Goal: Task Accomplishment & Management: Manage account settings

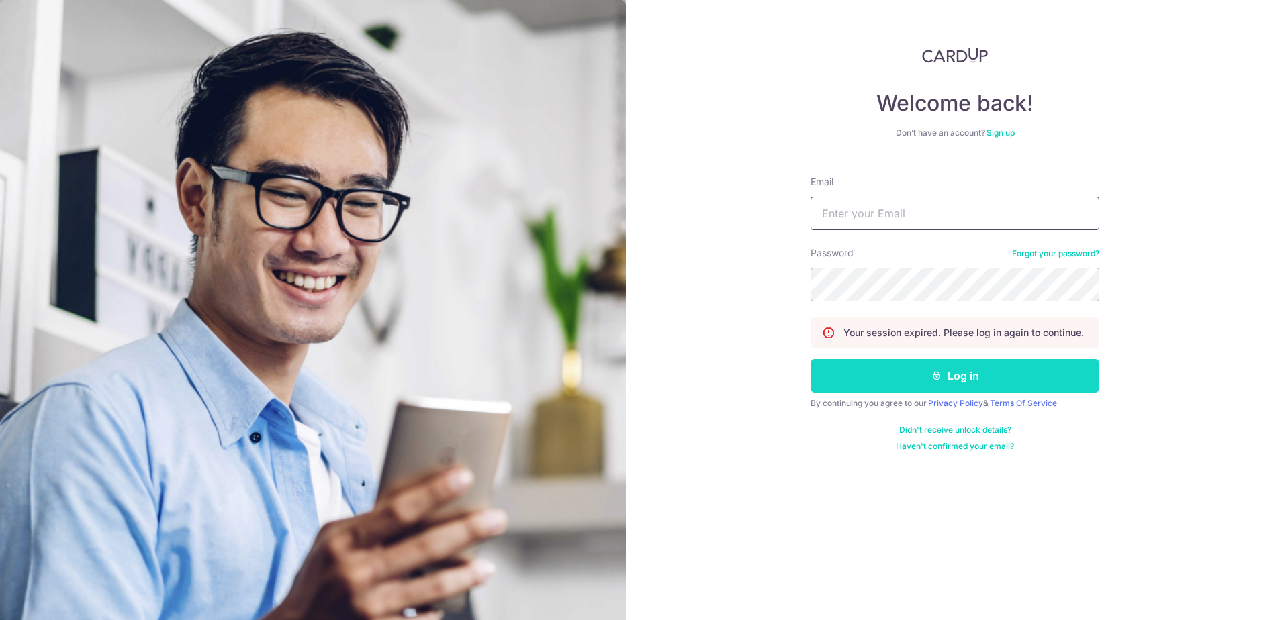
type input "[EMAIL_ADDRESS][DOMAIN_NAME]"
click at [926, 367] on button "Log in" at bounding box center [954, 376] width 289 height 34
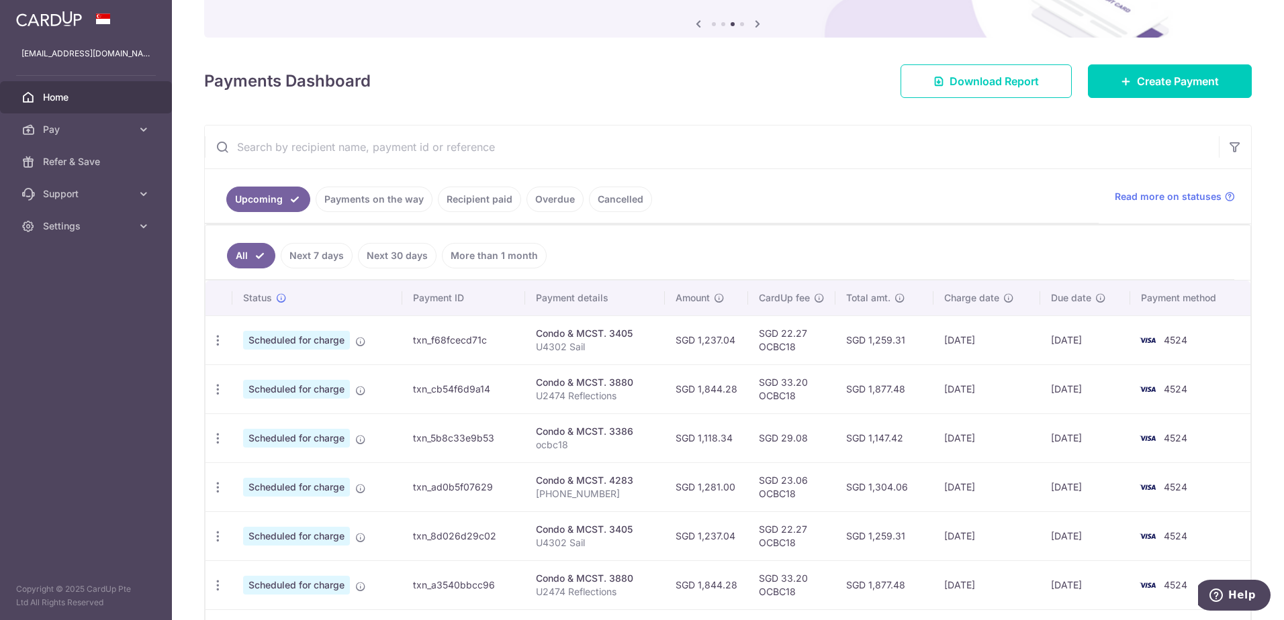
scroll to position [201, 0]
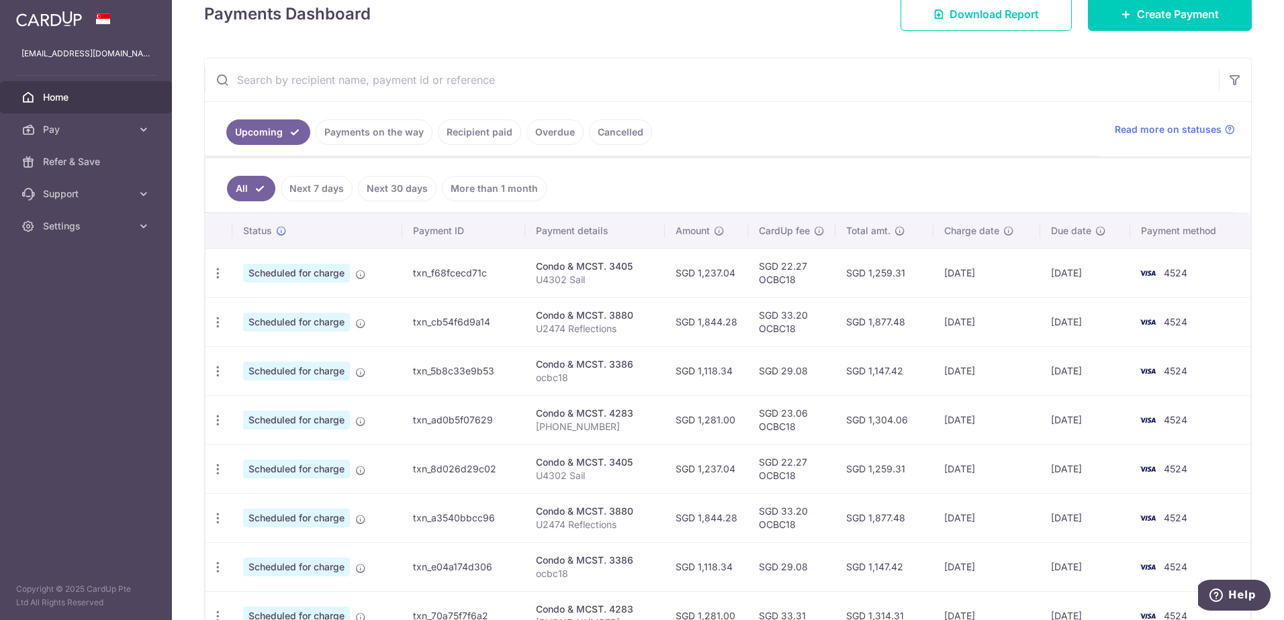
click at [335, 123] on link "Payments on the way" at bounding box center [374, 132] width 117 height 26
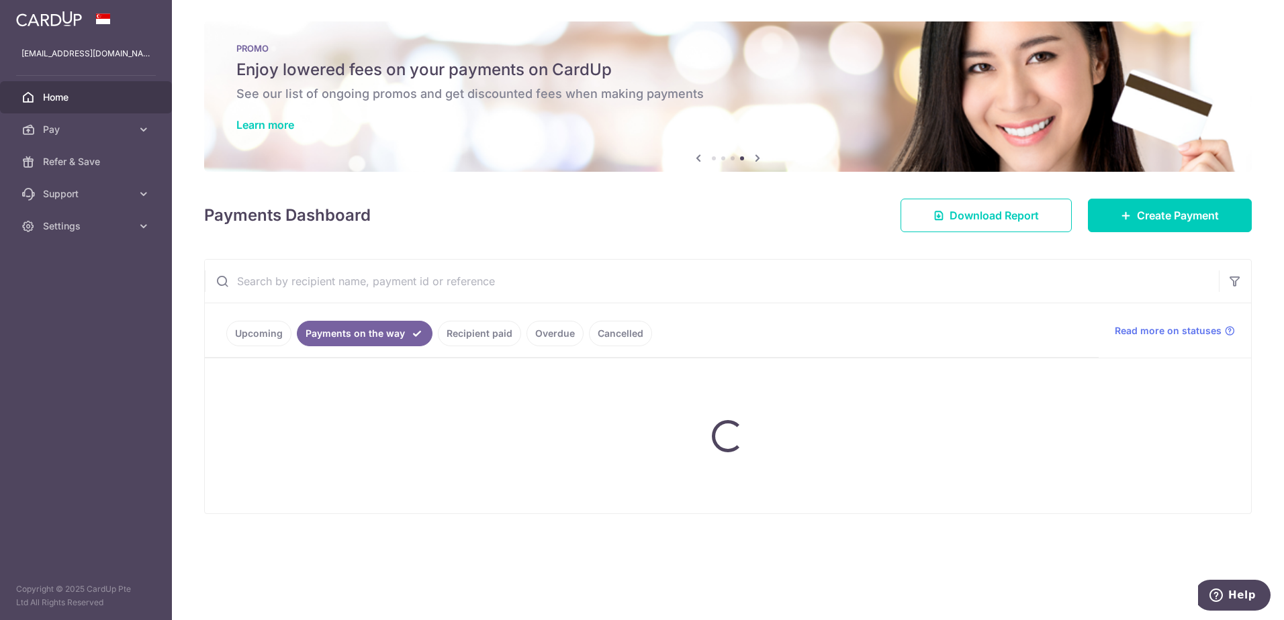
scroll to position [0, 0]
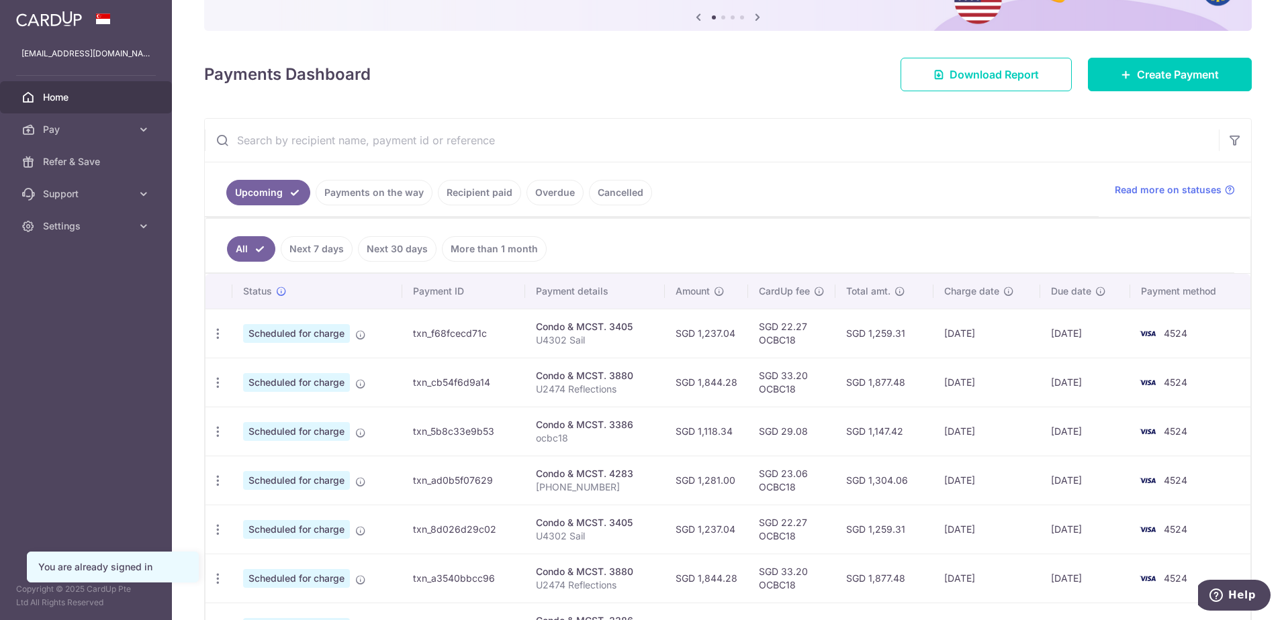
scroll to position [269, 0]
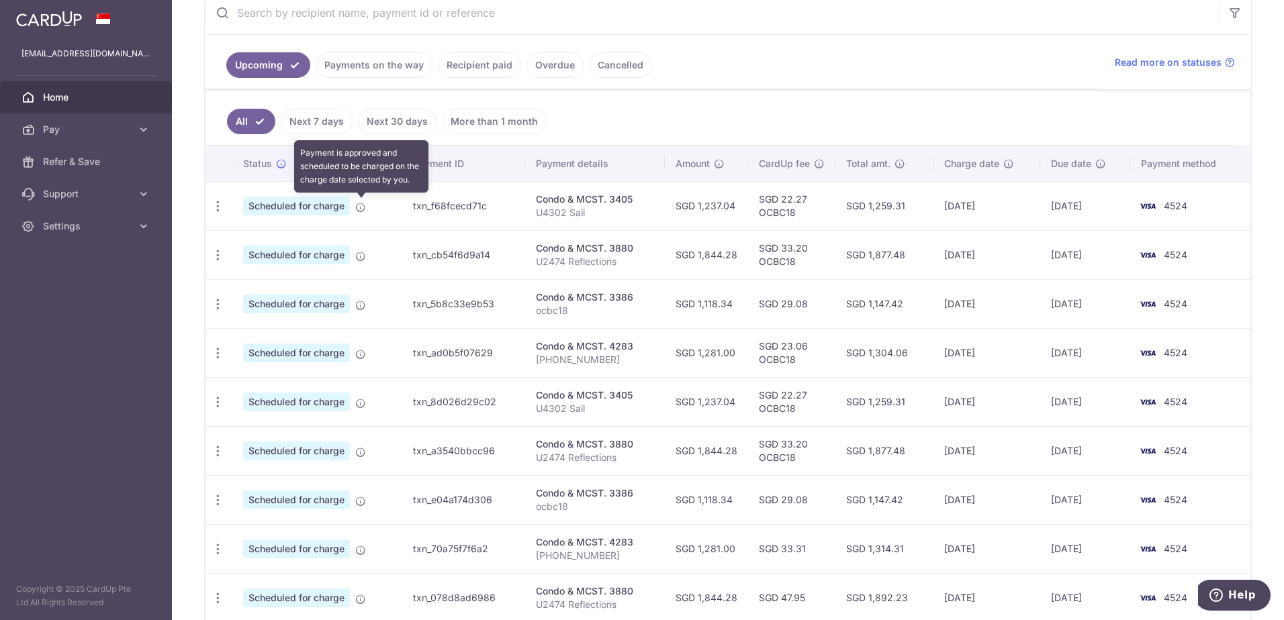
click at [361, 207] on icon at bounding box center [360, 207] width 11 height 11
click at [219, 203] on icon "button" at bounding box center [218, 206] width 14 height 14
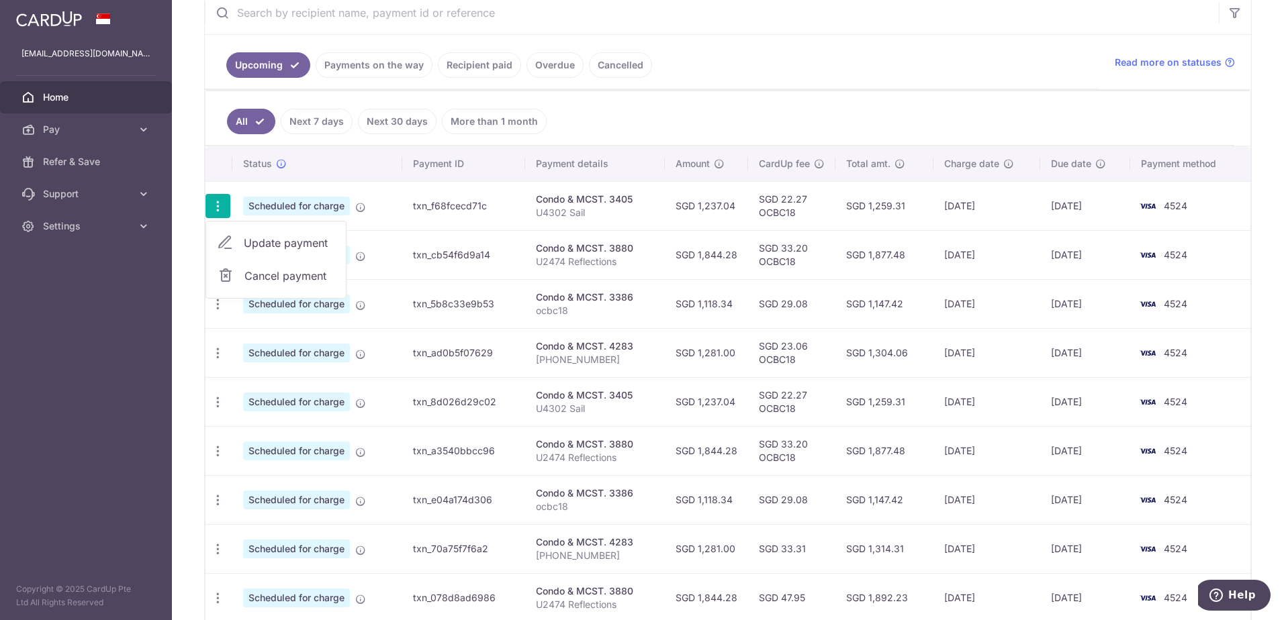
click at [265, 242] on span "Update payment" at bounding box center [289, 243] width 91 height 16
radio input "true"
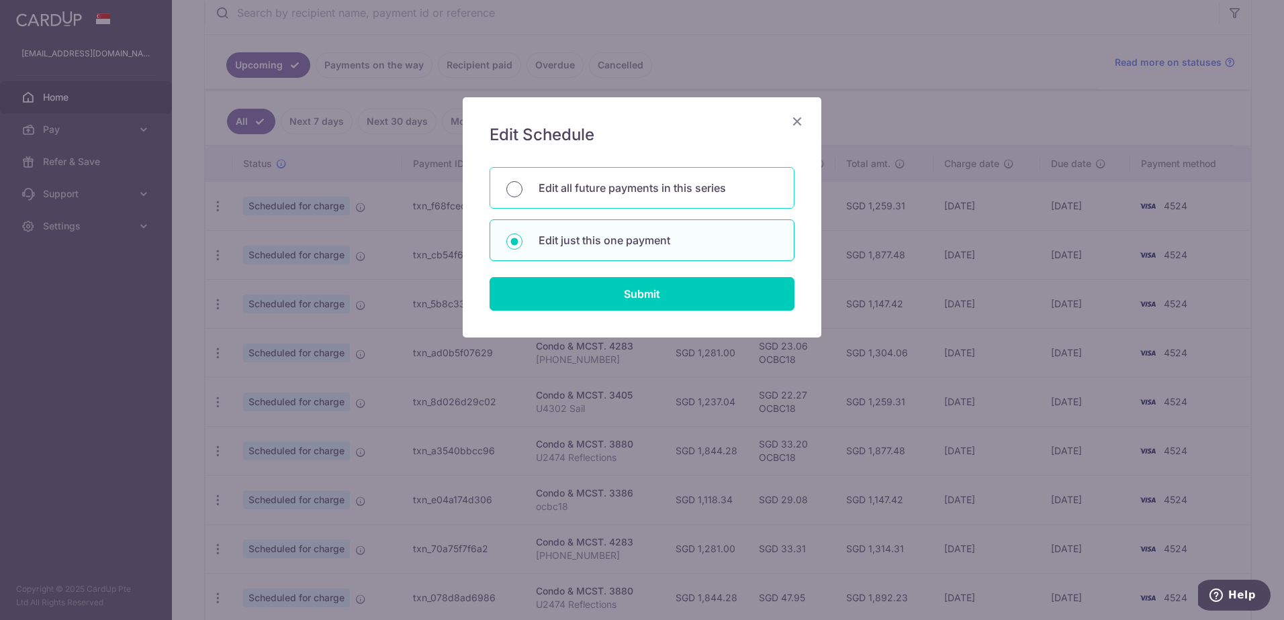
click at [516, 185] on input "Edit all future payments in this series" at bounding box center [514, 189] width 16 height 16
radio input "true"
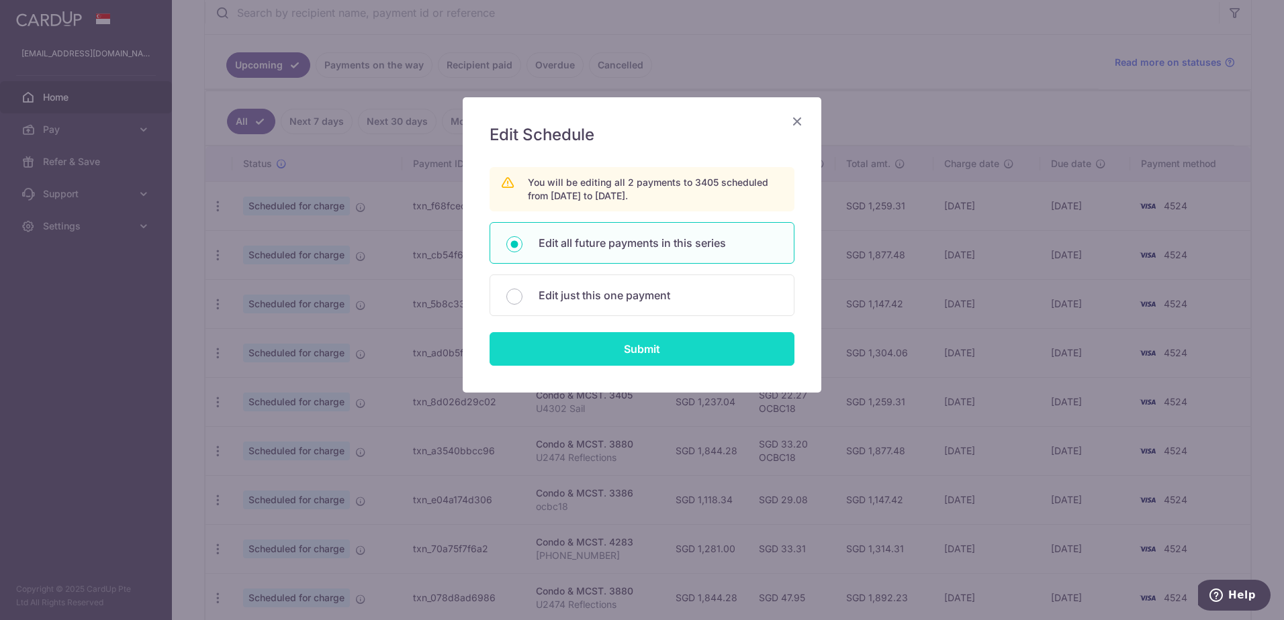
click at [638, 341] on input "Submit" at bounding box center [641, 349] width 305 height 34
radio input "true"
type input "1,237.04"
type input "U4302 Sail"
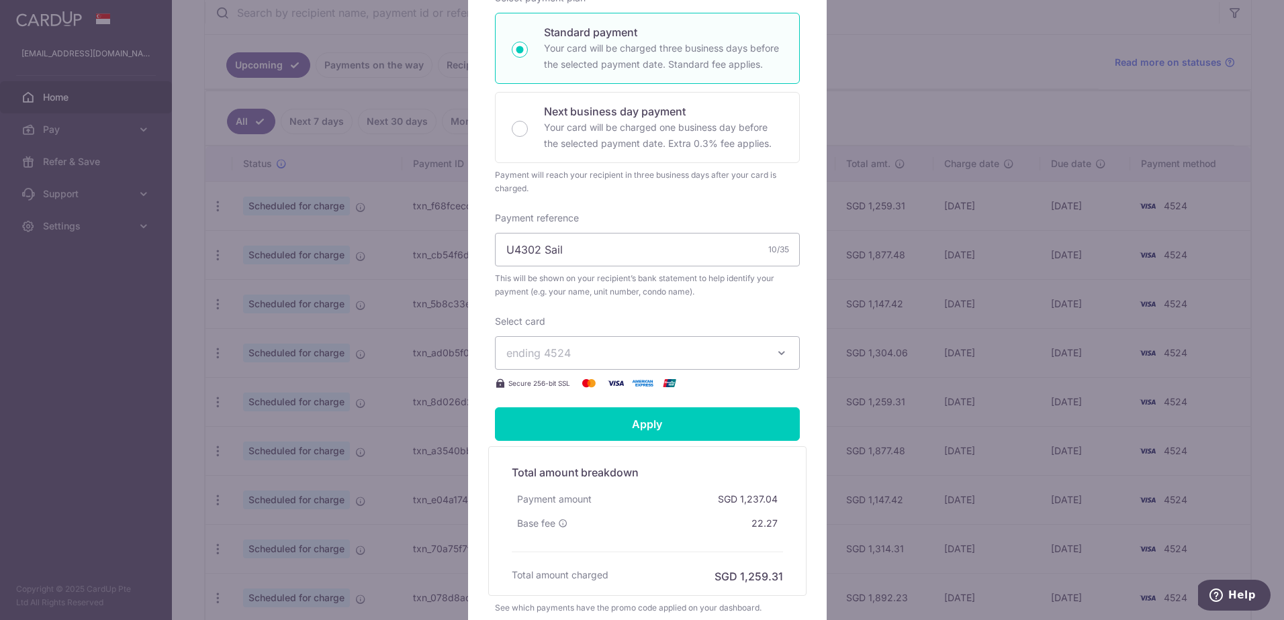
click at [636, 350] on span "ending 4524" at bounding box center [635, 353] width 258 height 16
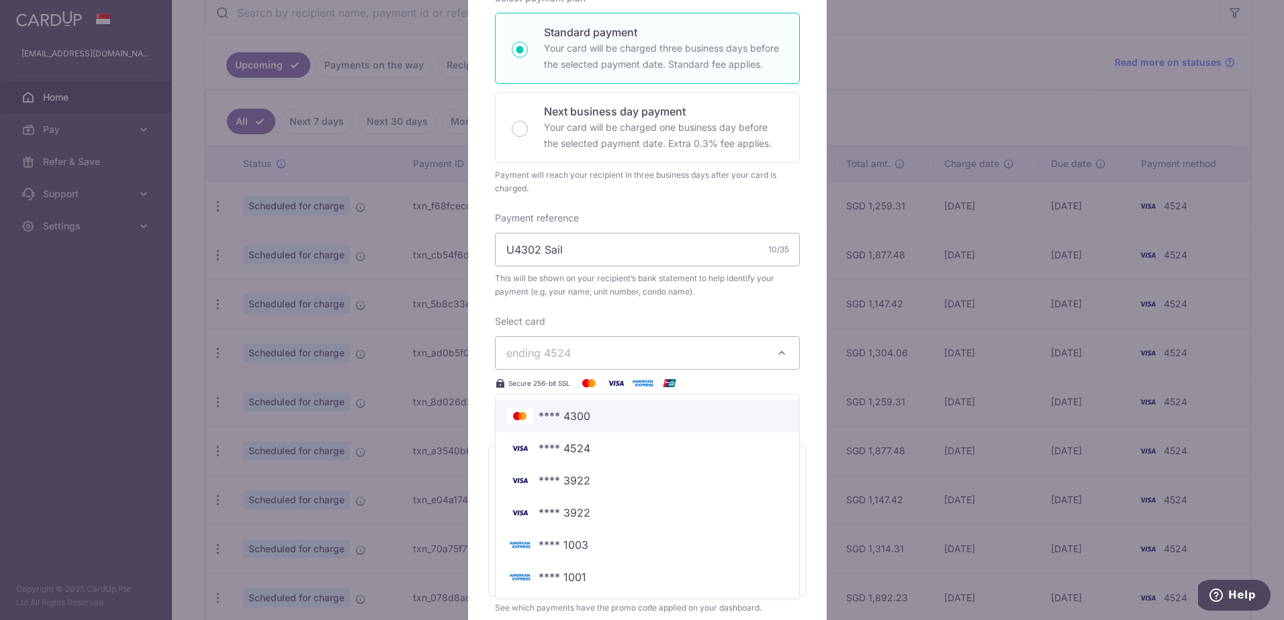
click at [624, 413] on span "**** 4300" at bounding box center [647, 416] width 282 height 16
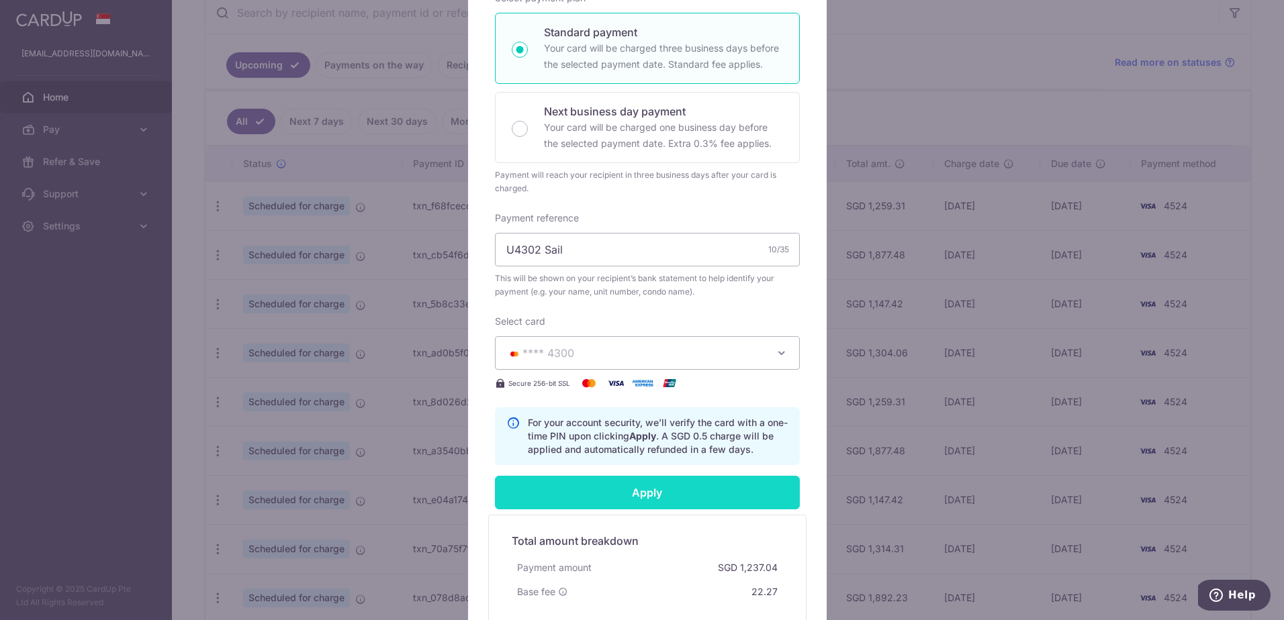
click at [644, 495] on input "Apply" at bounding box center [647, 493] width 305 height 34
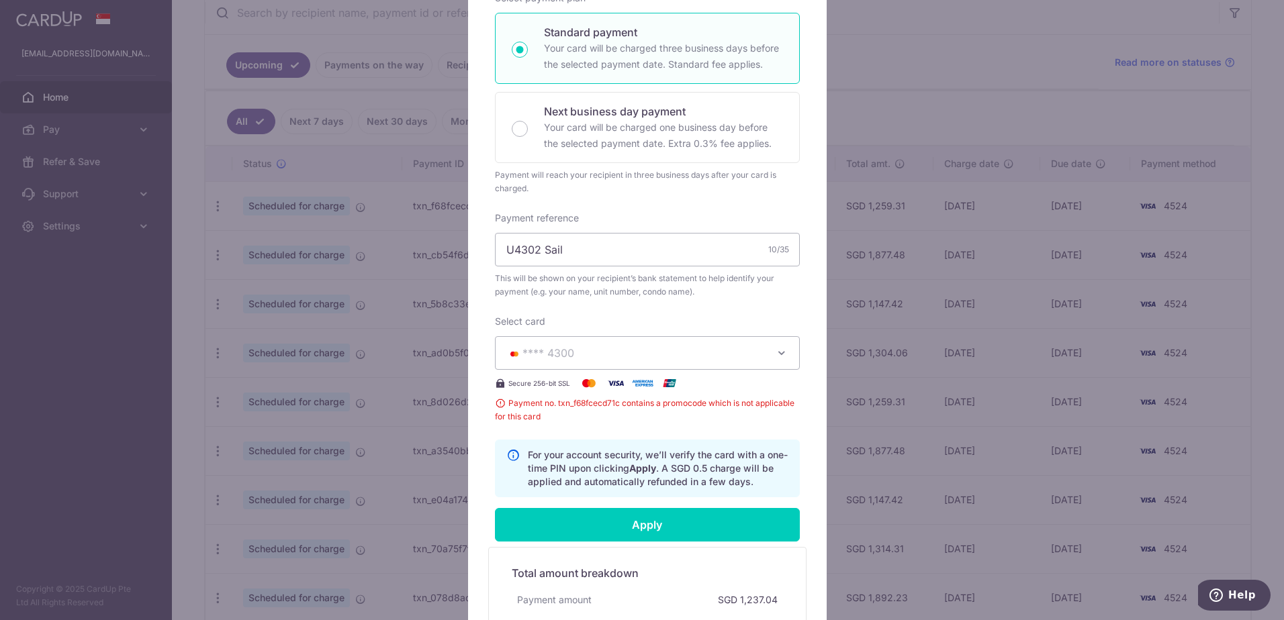
click at [763, 358] on button "**** 4300" at bounding box center [647, 353] width 305 height 34
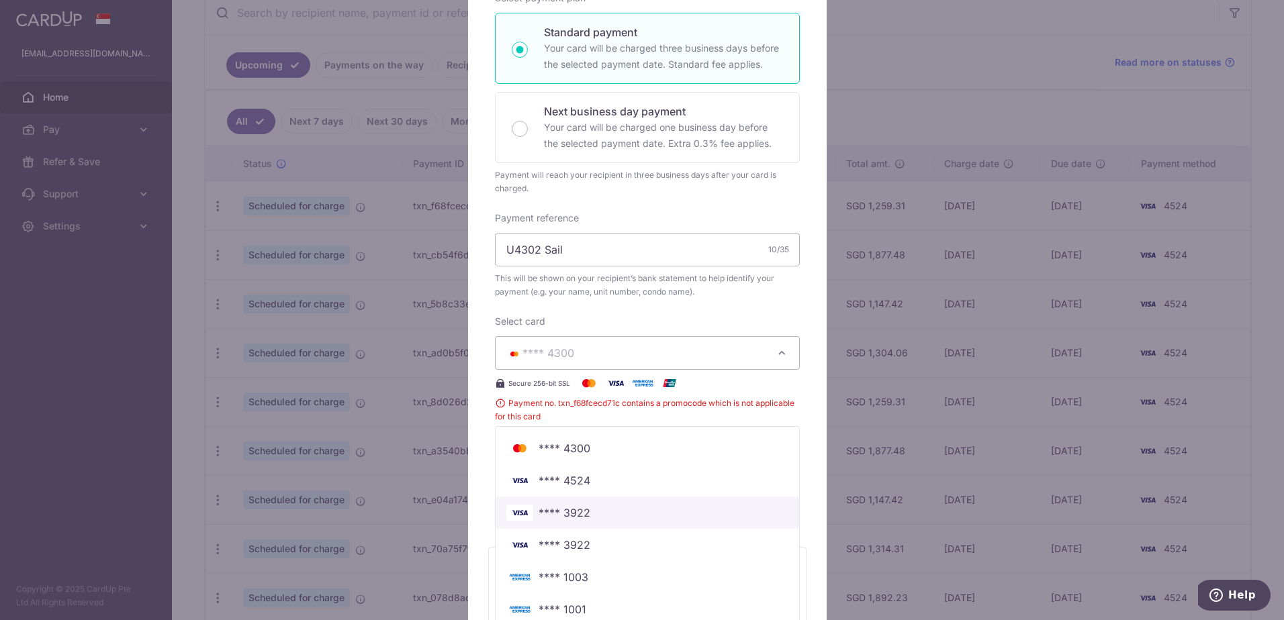
click at [547, 512] on span "**** 3922" at bounding box center [564, 513] width 52 height 16
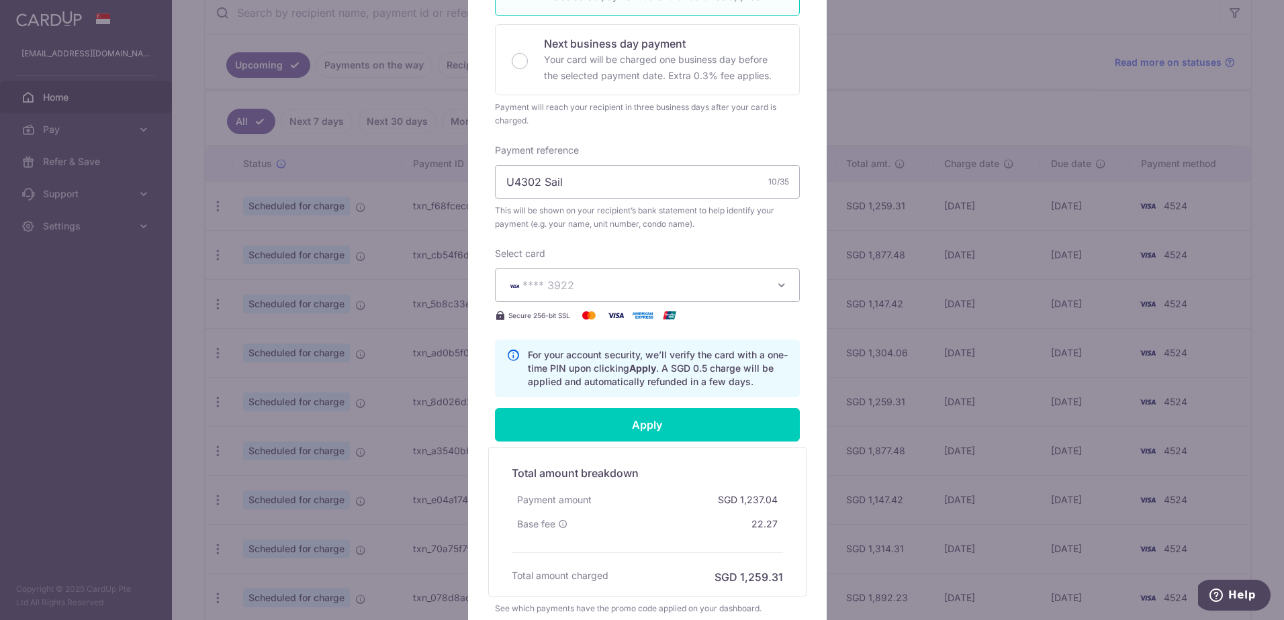
scroll to position [336, 0]
click at [595, 283] on span "**** 3922" at bounding box center [635, 286] width 258 height 16
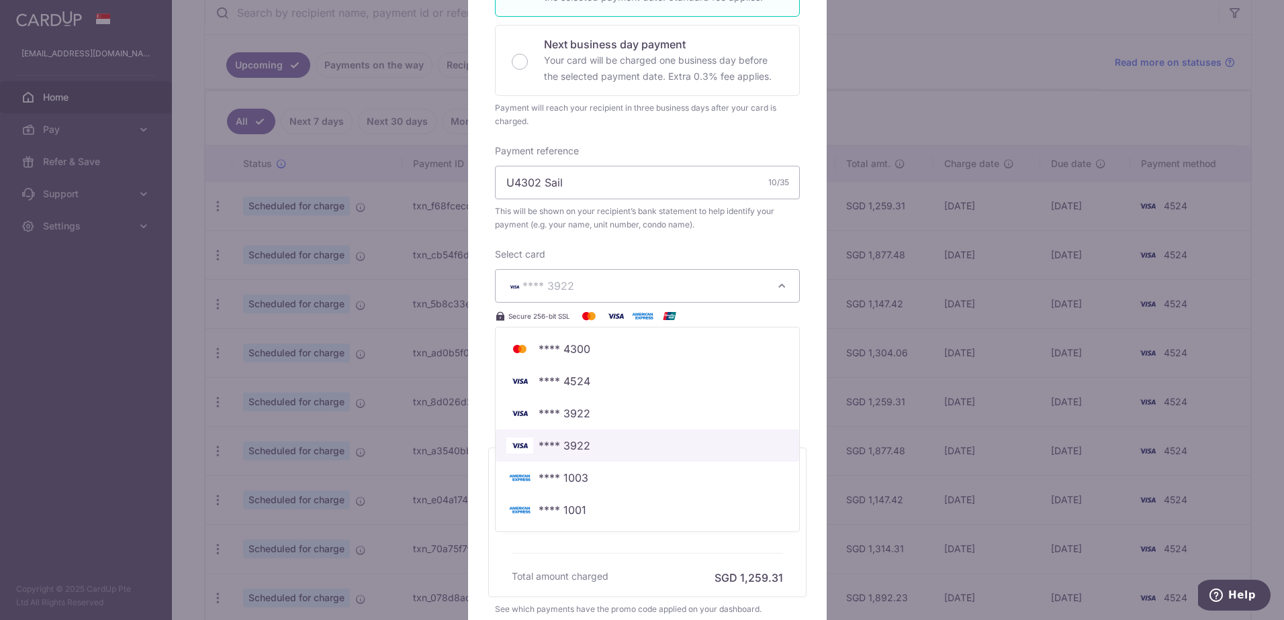
click at [567, 442] on span "**** 3922" at bounding box center [564, 446] width 52 height 16
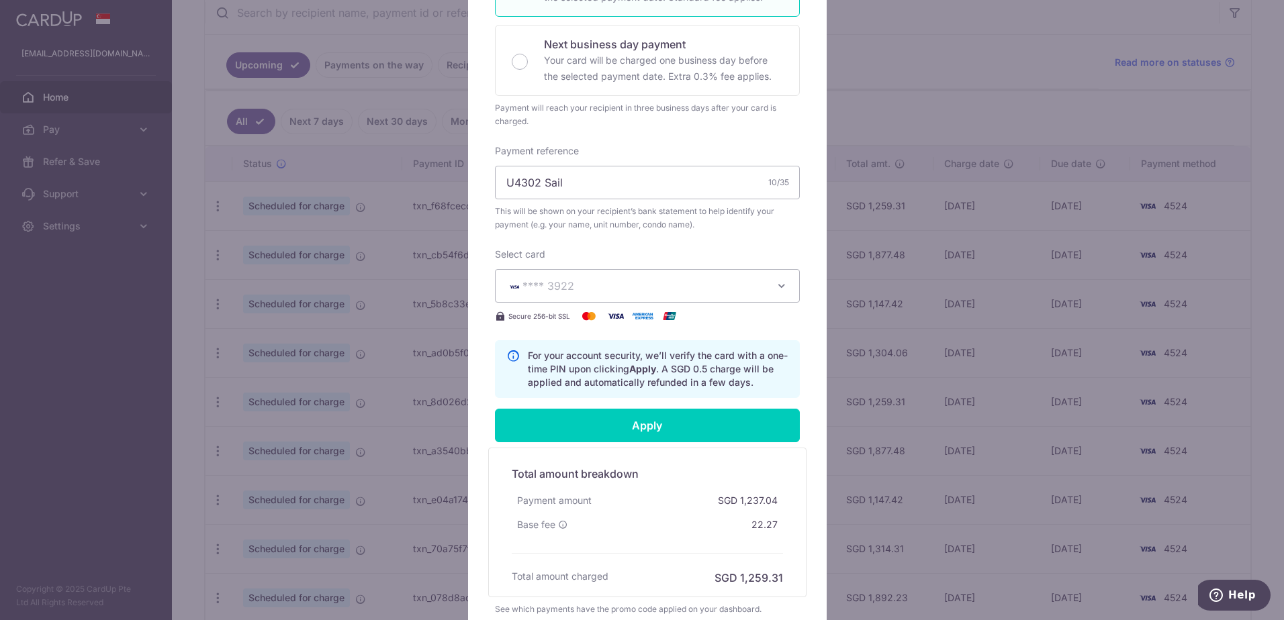
click at [214, 135] on div "Edit payment By clicking apply, you will make changes to all 2 payments to 3405…" at bounding box center [642, 310] width 1284 height 620
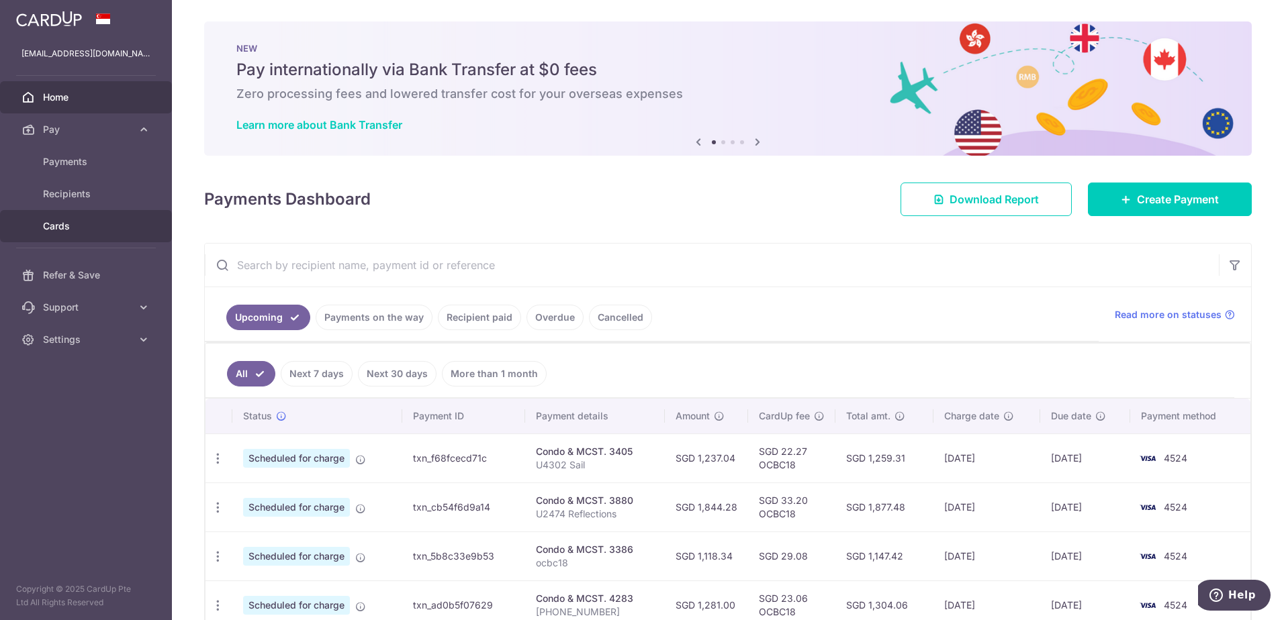
click at [56, 218] on link "Cards" at bounding box center [86, 226] width 172 height 32
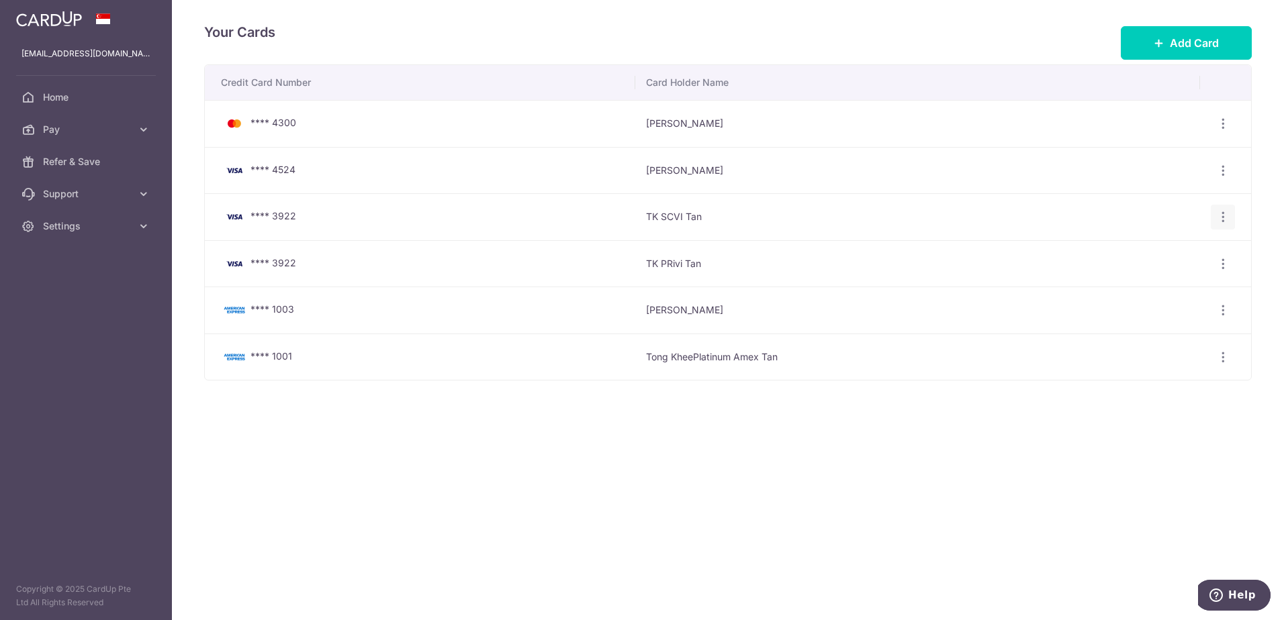
click at [1226, 218] on icon "button" at bounding box center [1223, 217] width 14 height 14
click at [1145, 288] on span "Delete" at bounding box center [1177, 287] width 91 height 16
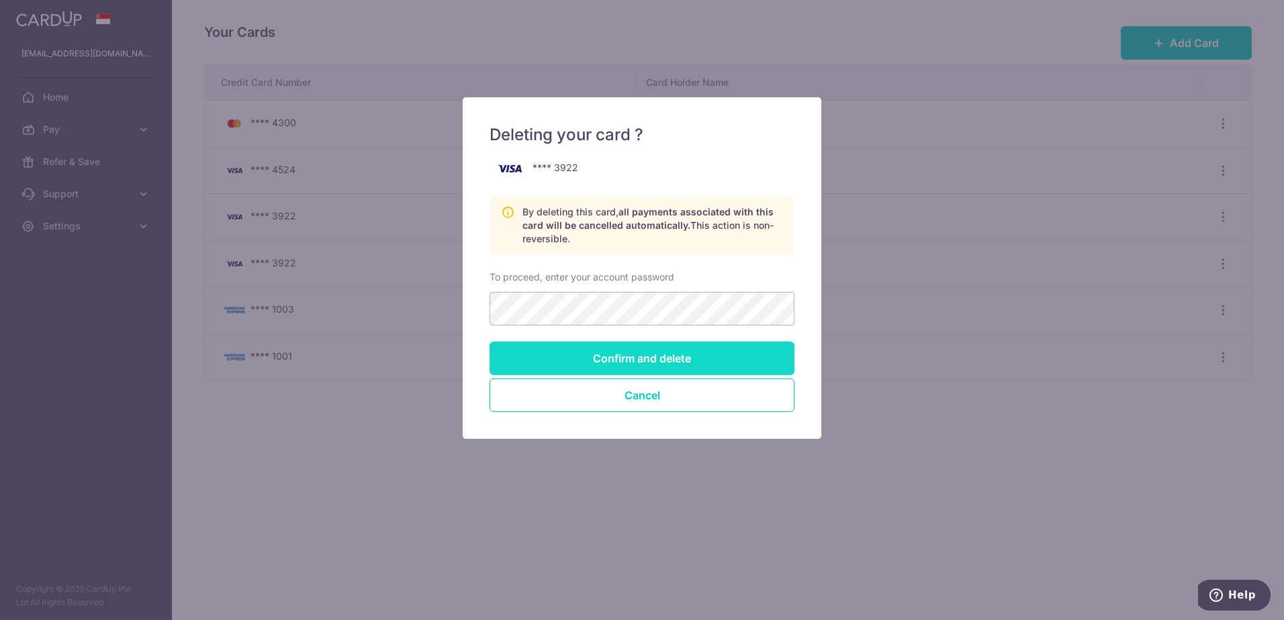
click at [595, 359] on input "Confirm and delete" at bounding box center [641, 359] width 305 height 34
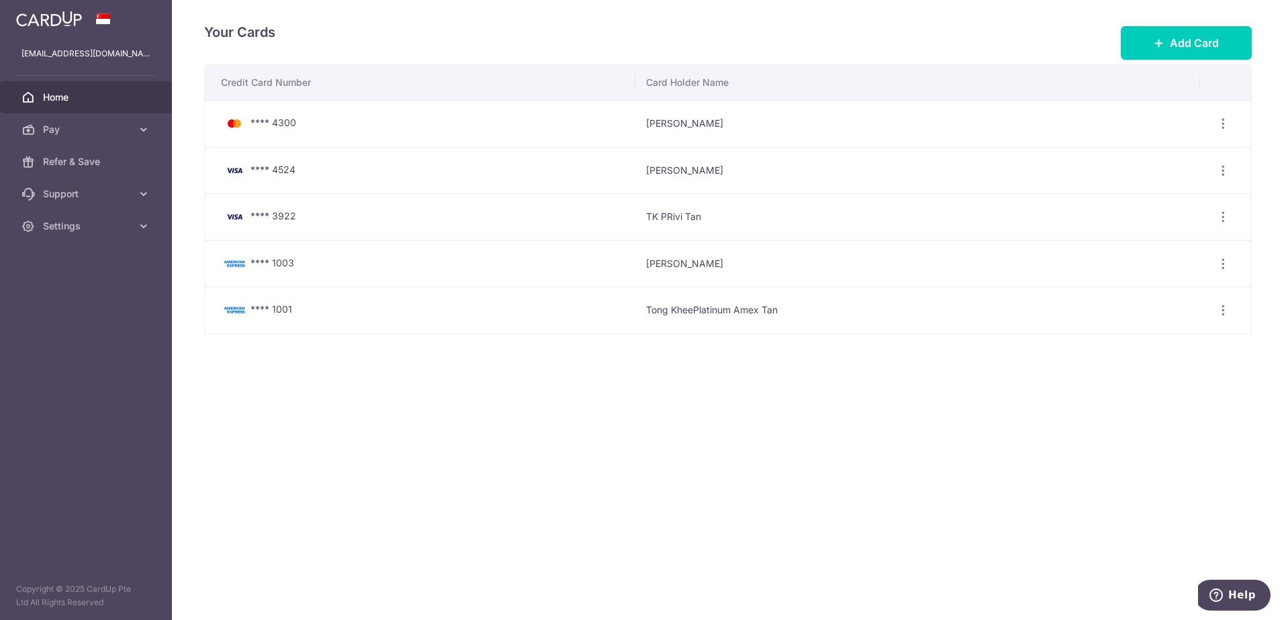
click at [64, 93] on span "Home" at bounding box center [87, 97] width 89 height 13
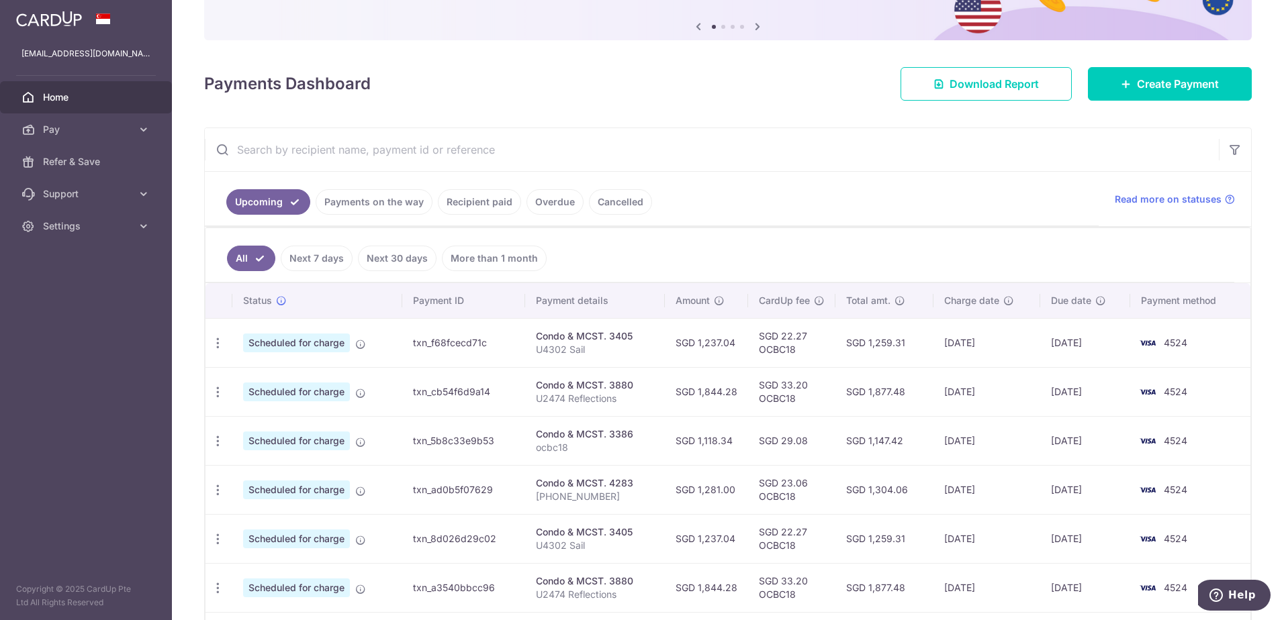
scroll to position [134, 0]
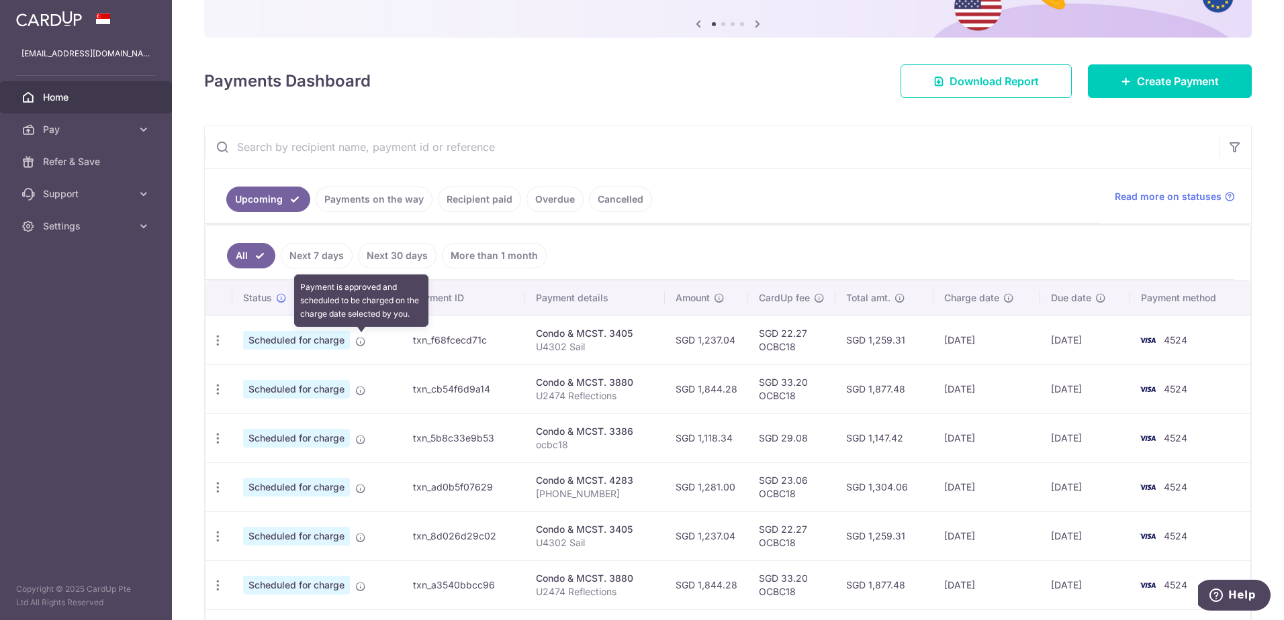
click at [362, 345] on icon at bounding box center [360, 341] width 11 height 11
click at [217, 340] on icon "button" at bounding box center [218, 341] width 14 height 14
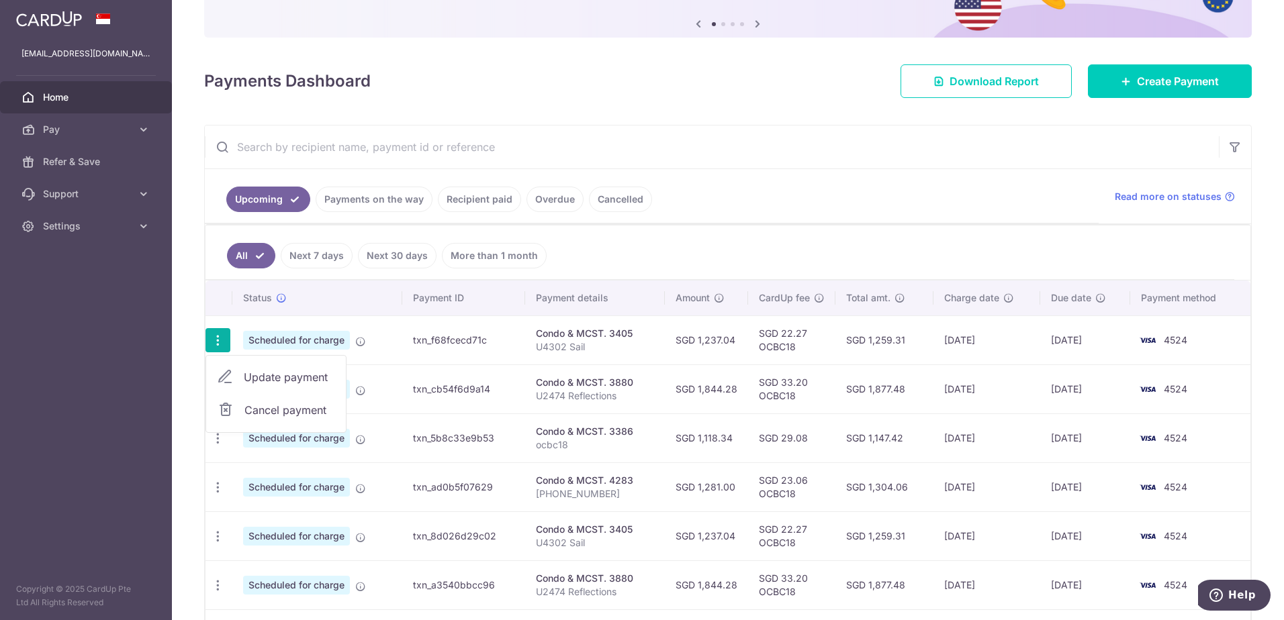
click at [285, 378] on span "Update payment" at bounding box center [289, 377] width 91 height 16
radio input "true"
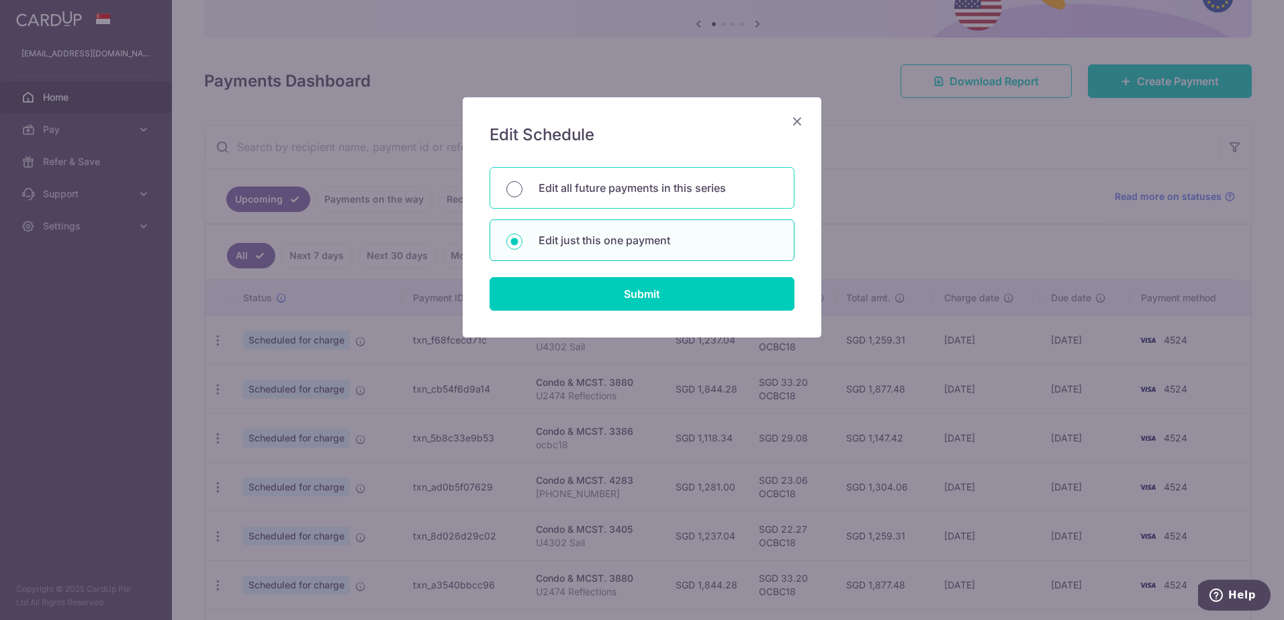
click at [516, 186] on input "Edit all future payments in this series" at bounding box center [514, 189] width 16 height 16
radio input "true"
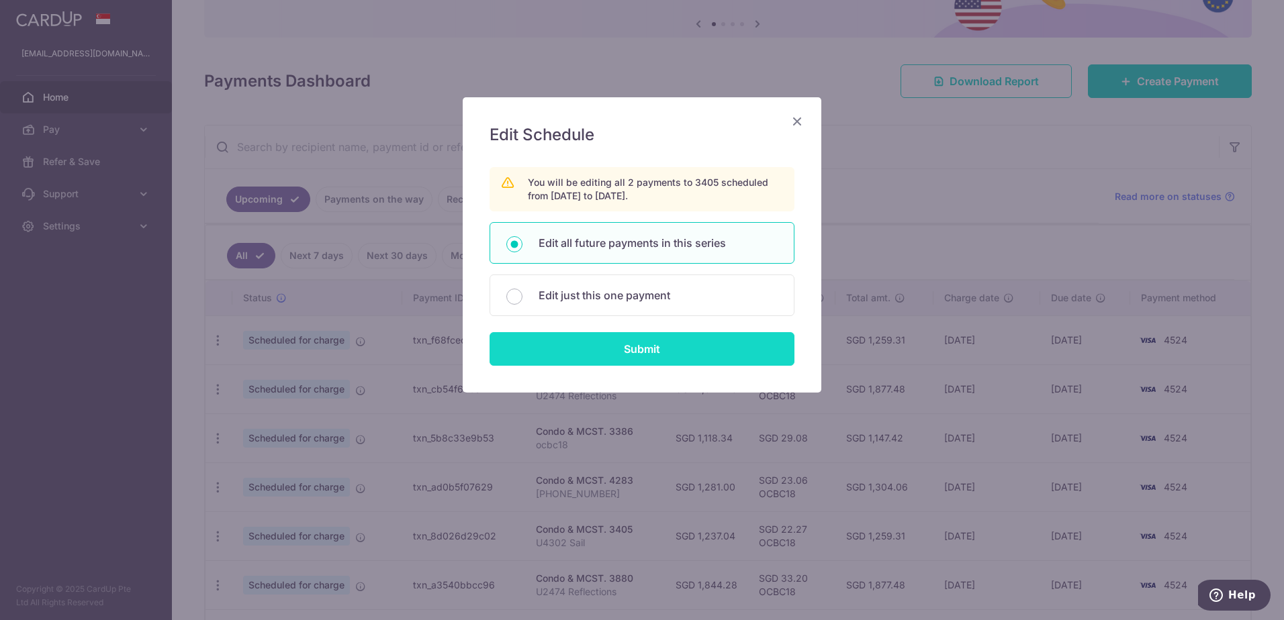
click at [604, 347] on input "Submit" at bounding box center [641, 349] width 305 height 34
radio input "true"
type input "1,237.04"
type input "U4302 Sail"
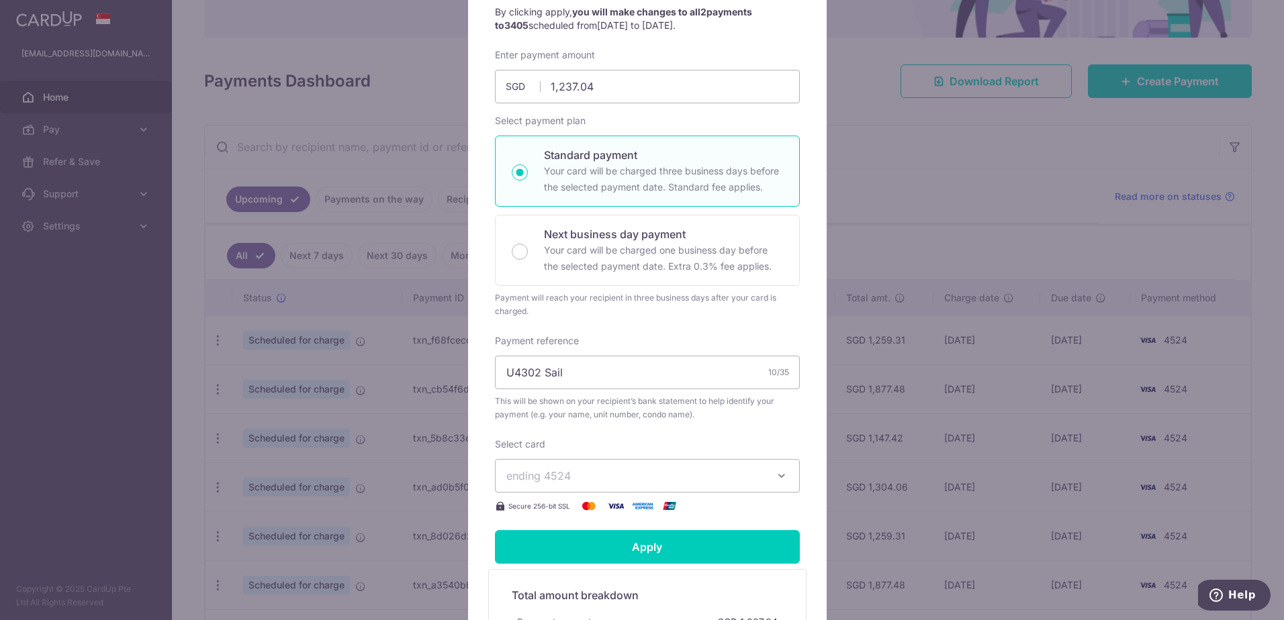
scroll to position [201, 0]
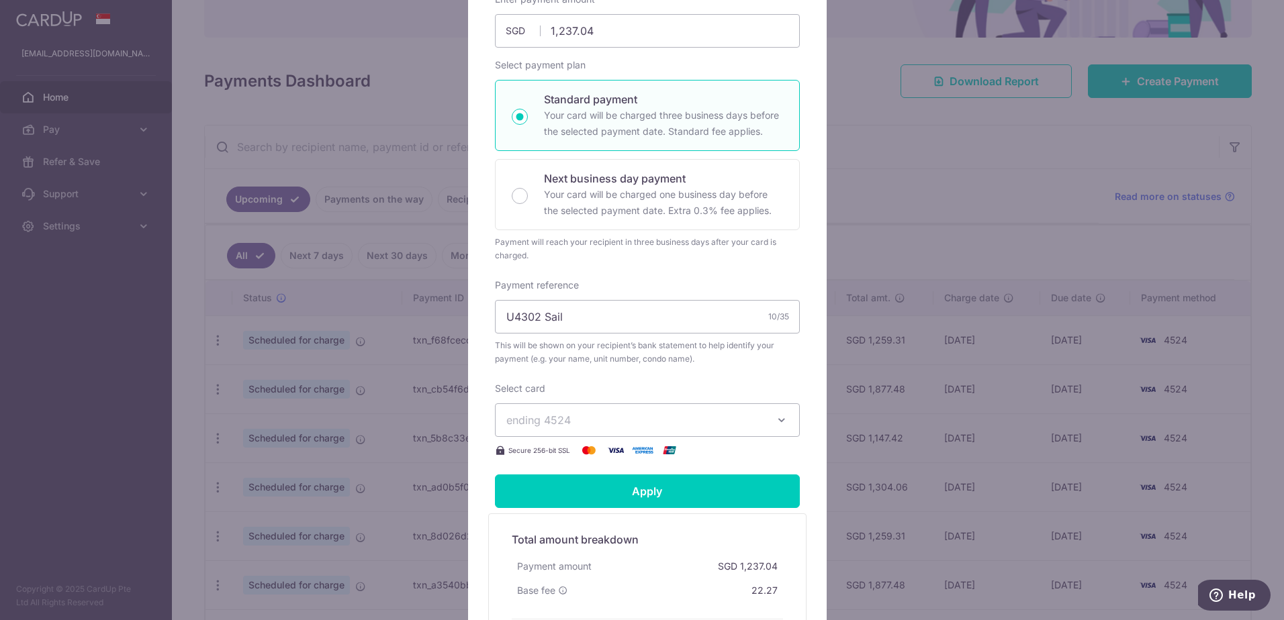
click at [593, 413] on span "ending 4524" at bounding box center [635, 420] width 258 height 16
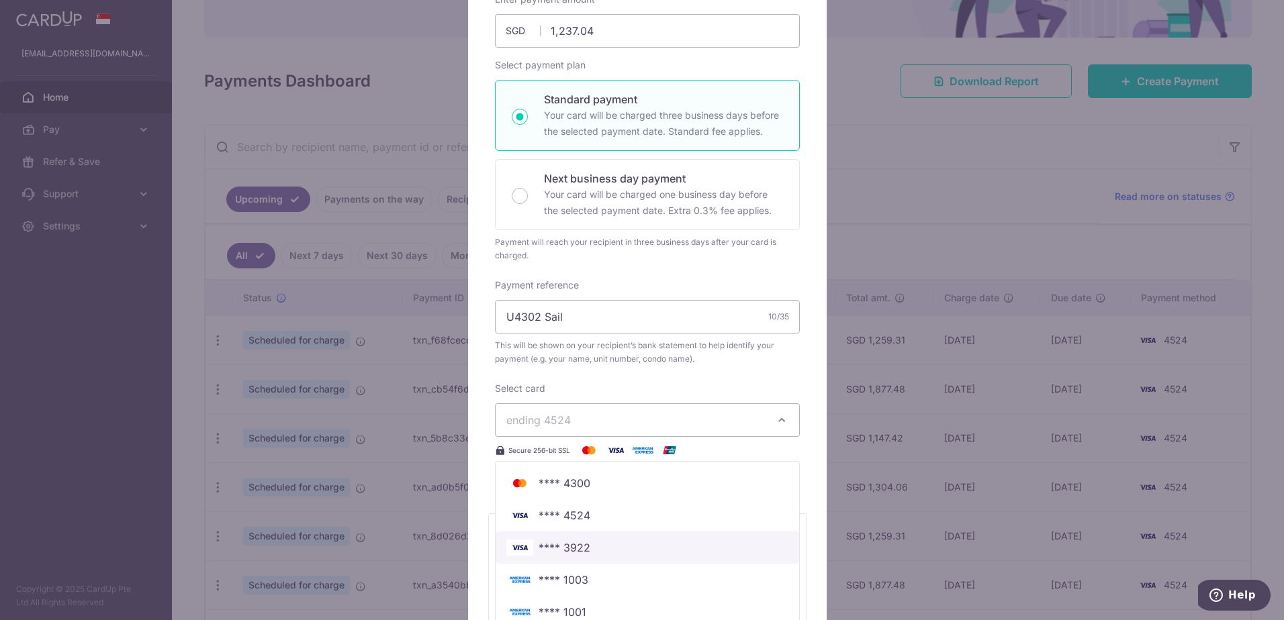
click at [585, 542] on span "**** 3922" at bounding box center [647, 548] width 282 height 16
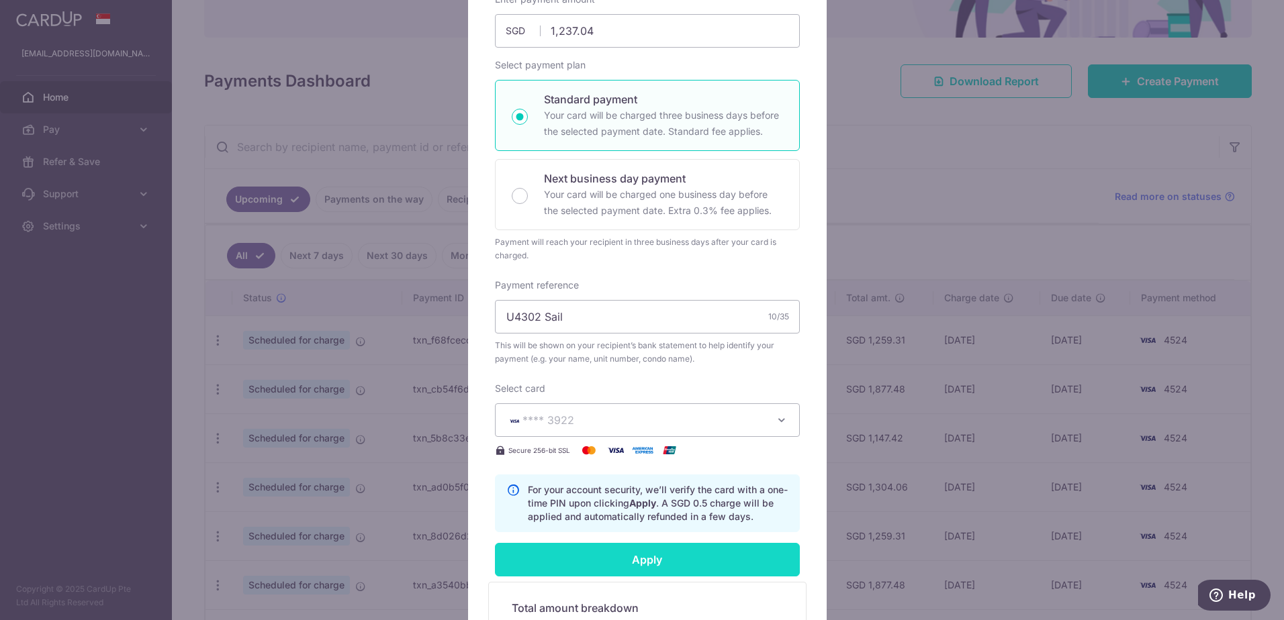
click at [608, 550] on input "Apply" at bounding box center [647, 560] width 305 height 34
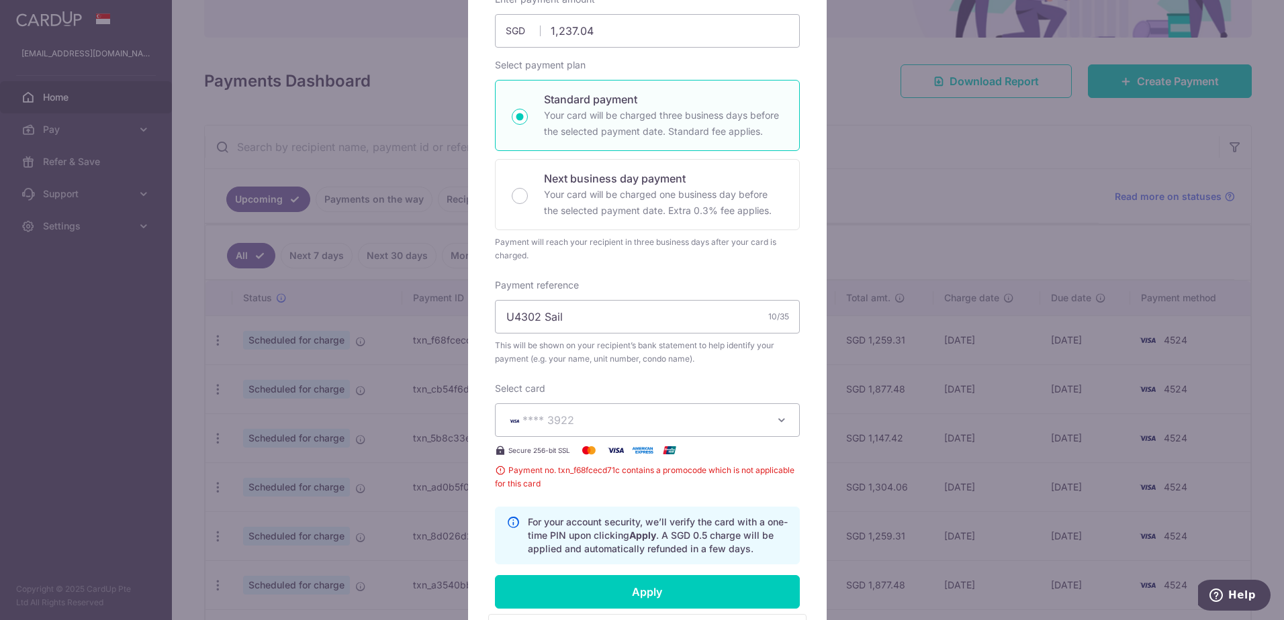
click at [585, 414] on span "**** 3922" at bounding box center [635, 420] width 258 height 16
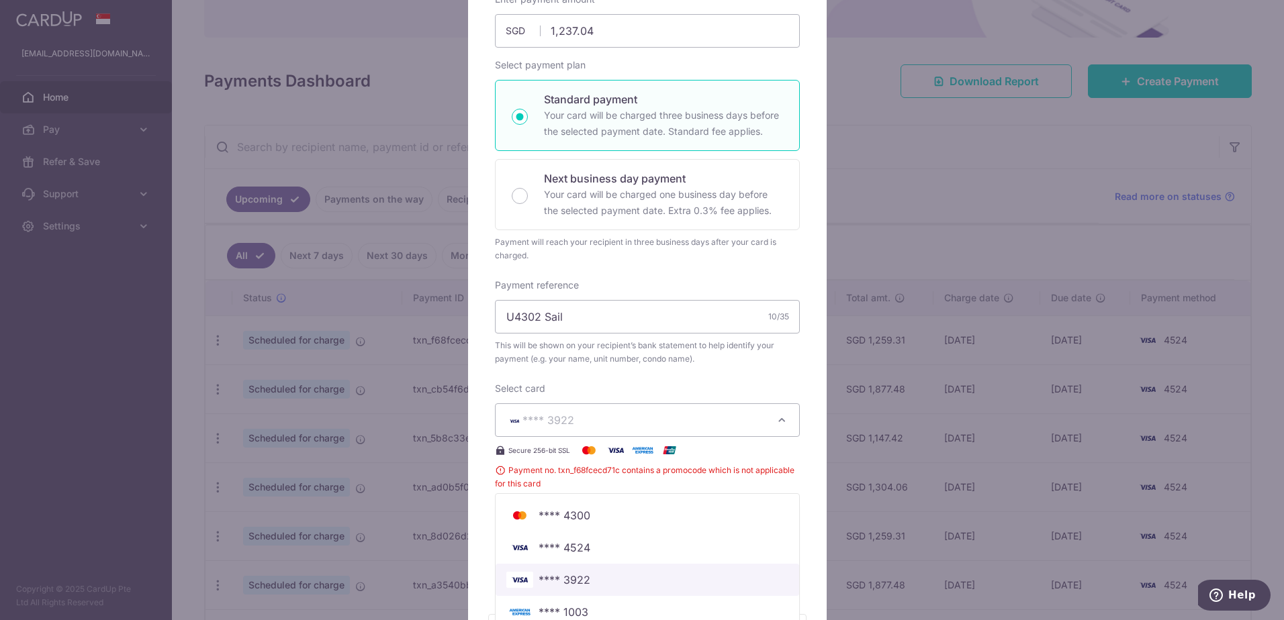
click at [577, 575] on span "**** 3922" at bounding box center [564, 580] width 52 height 16
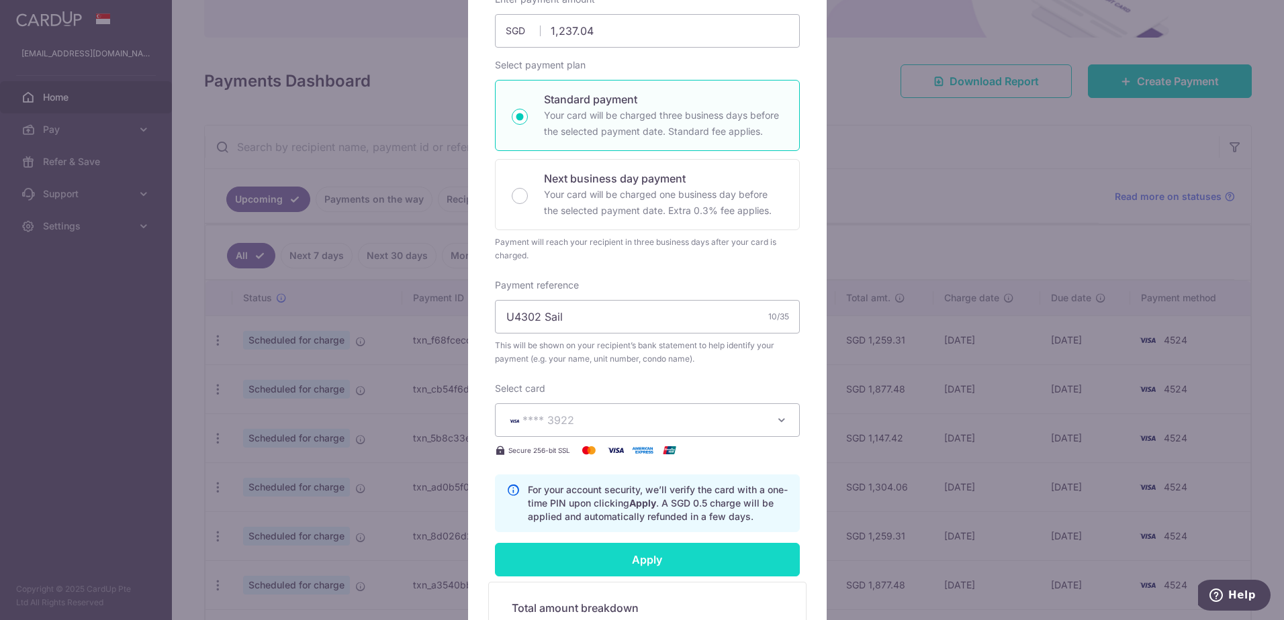
click at [591, 549] on input "Apply" at bounding box center [647, 560] width 305 height 34
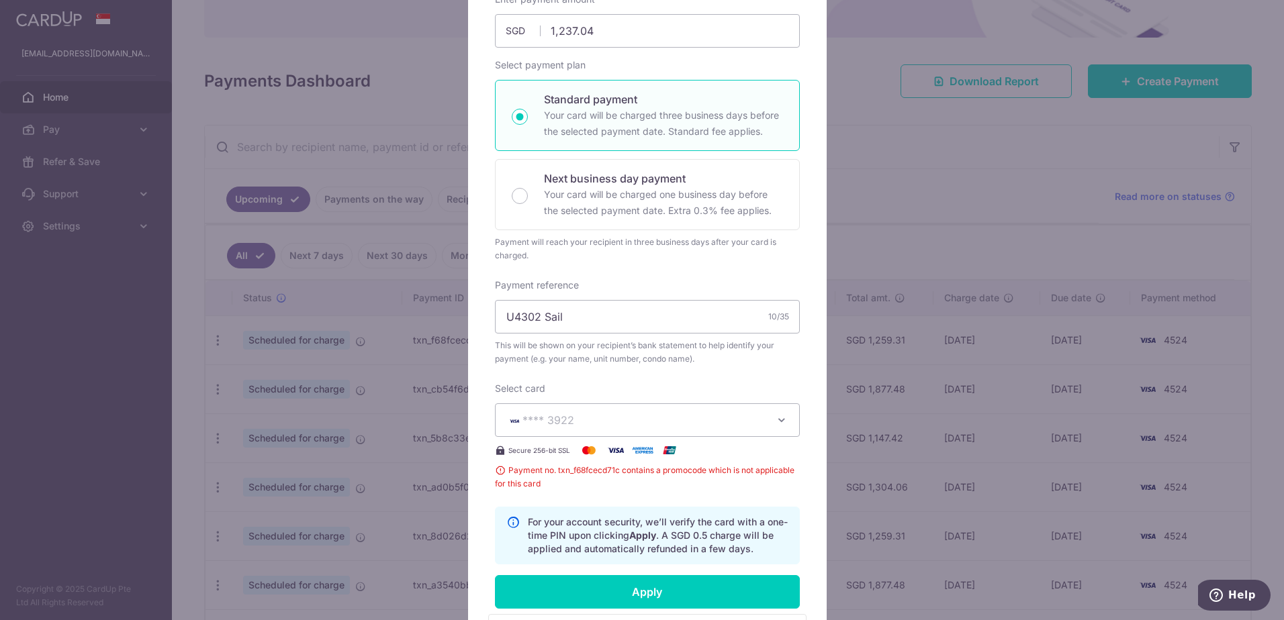
scroll to position [269, 0]
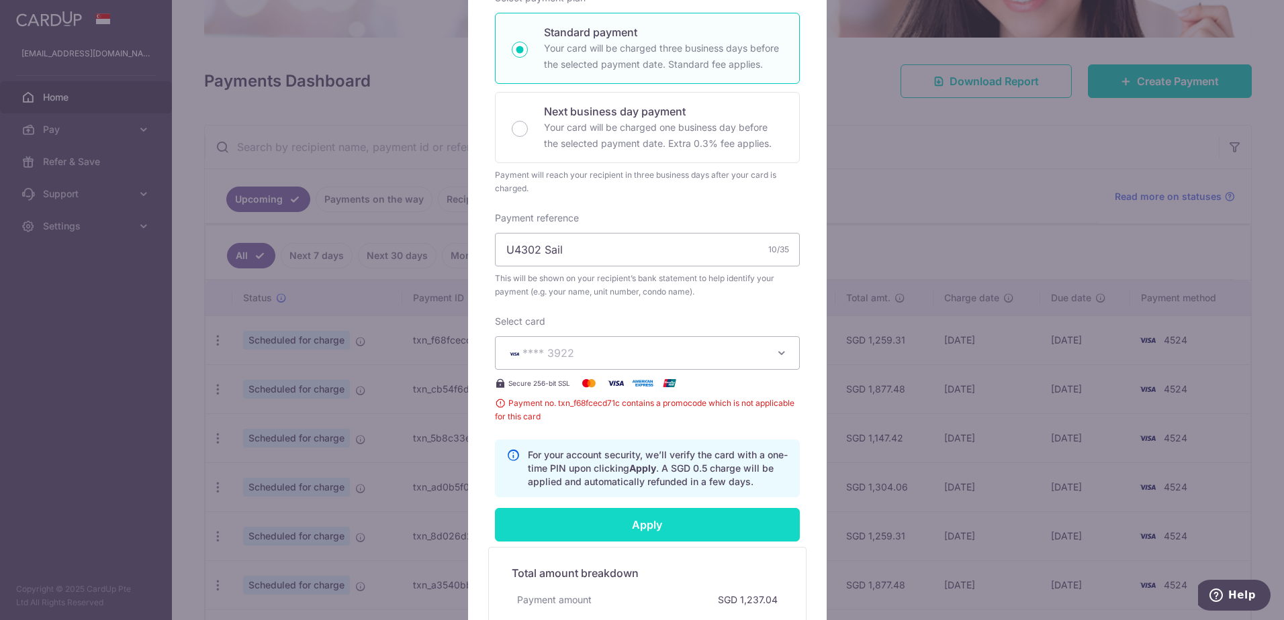
click at [620, 530] on input "Apply" at bounding box center [647, 525] width 305 height 34
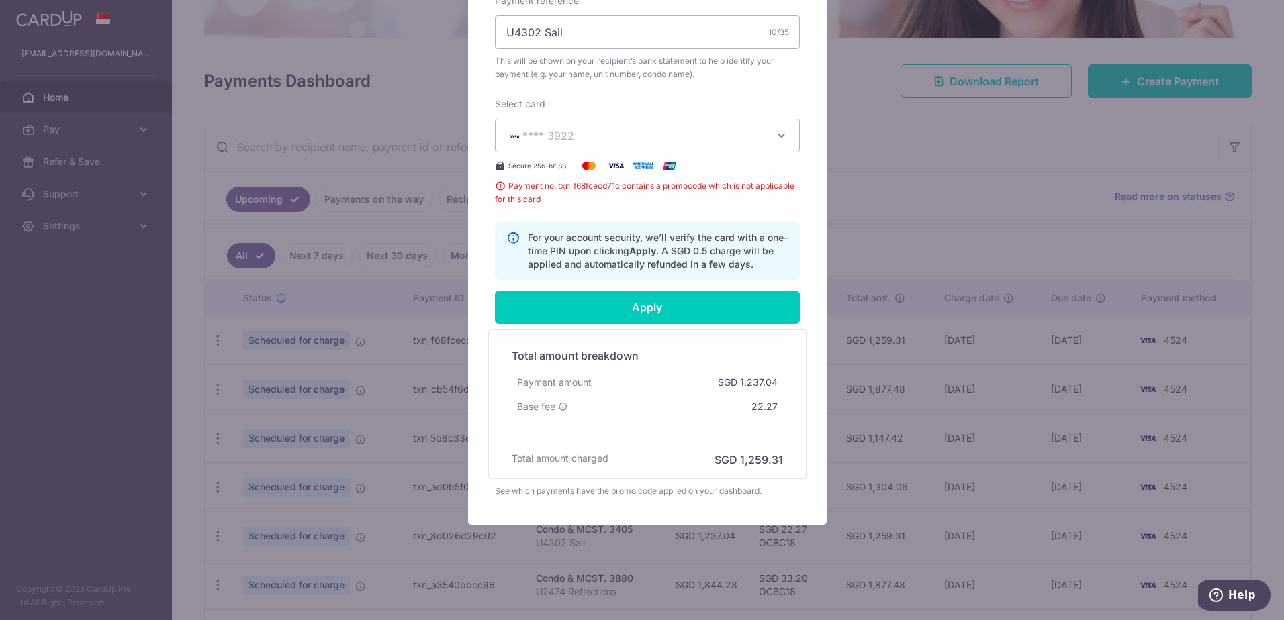
scroll to position [488, 0]
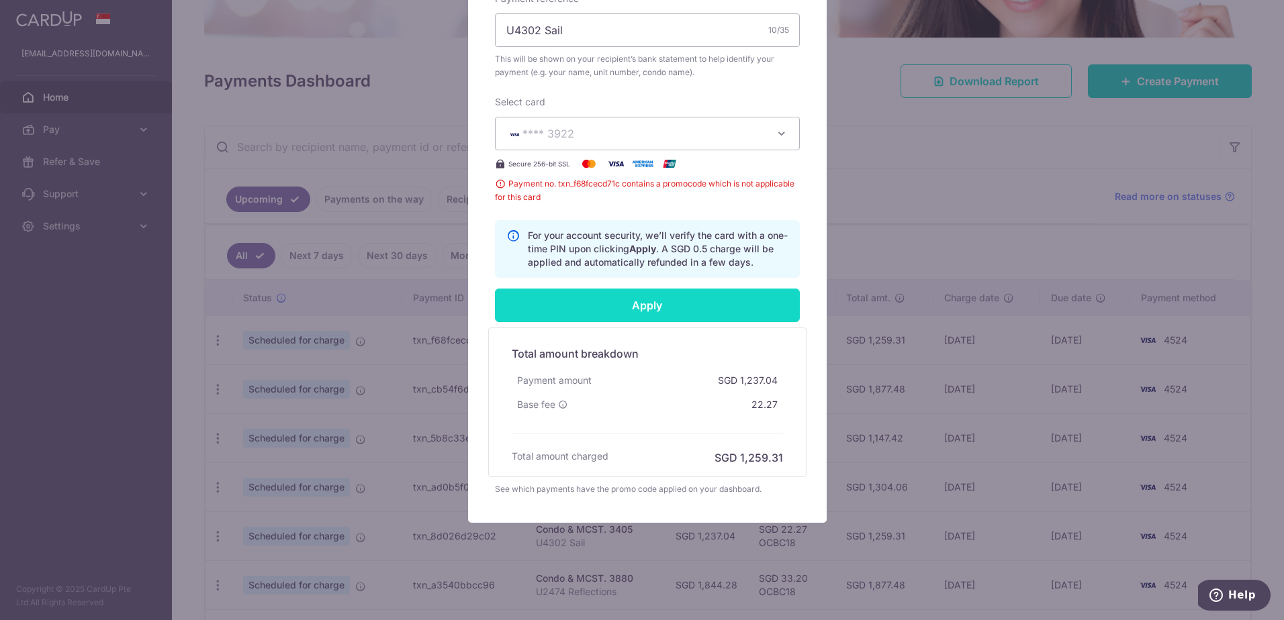
click at [617, 314] on input "Apply" at bounding box center [647, 306] width 305 height 34
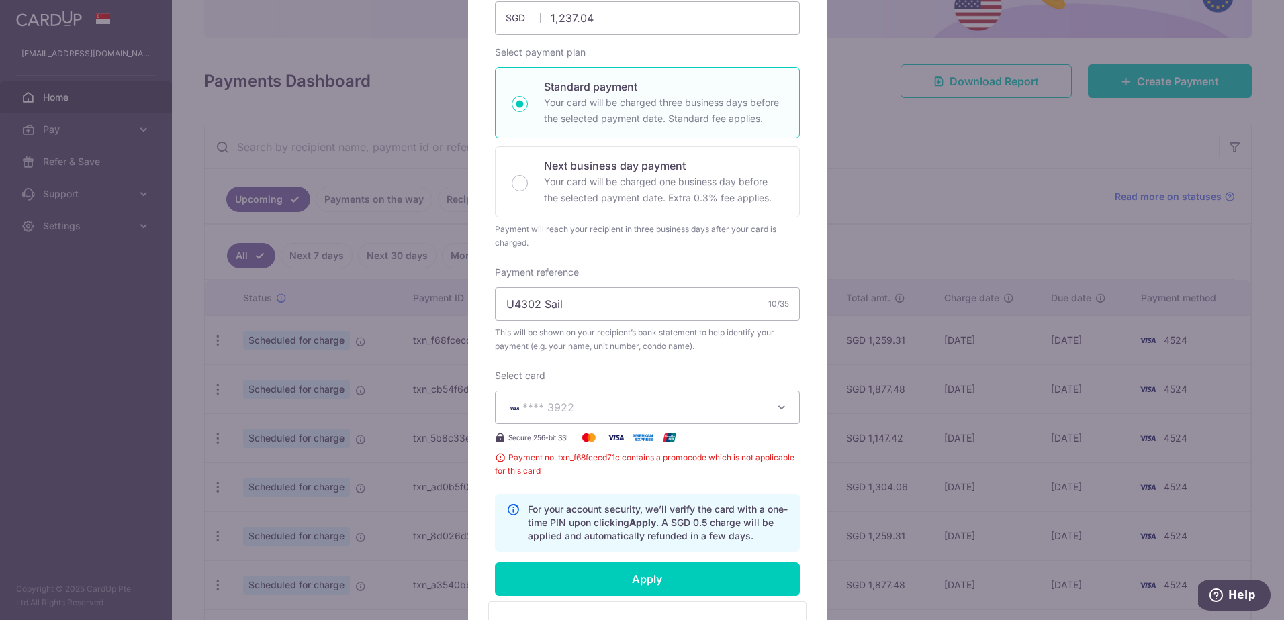
scroll to position [220, 0]
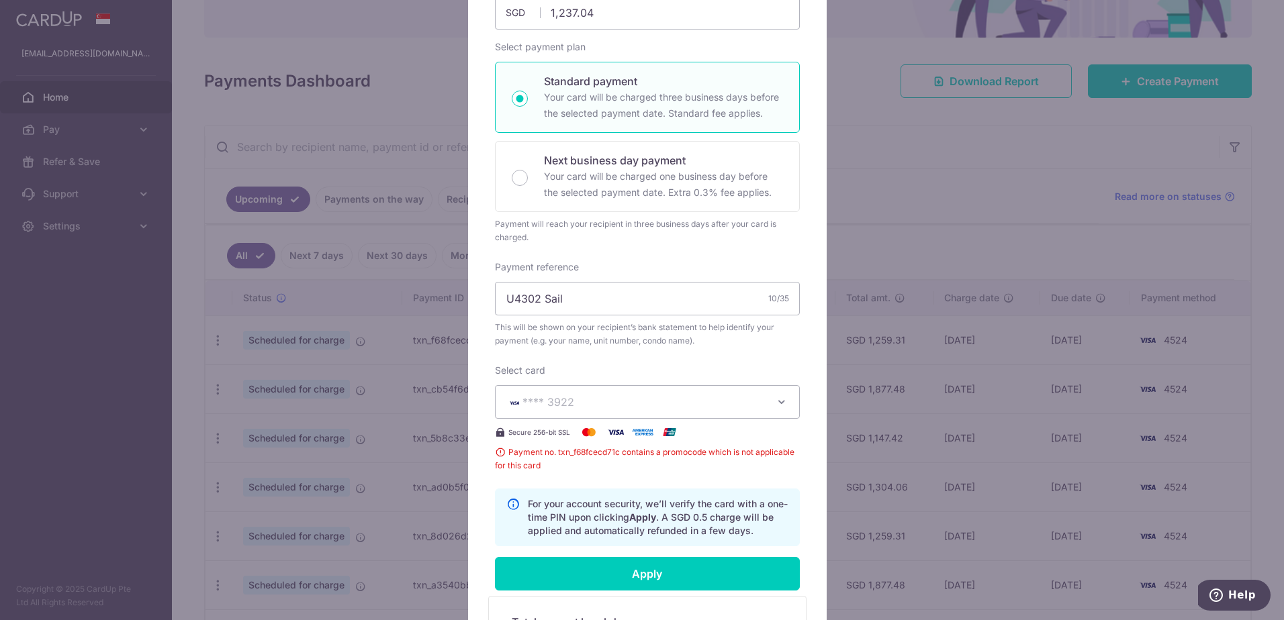
click at [654, 401] on span "**** 3922" at bounding box center [635, 402] width 258 height 16
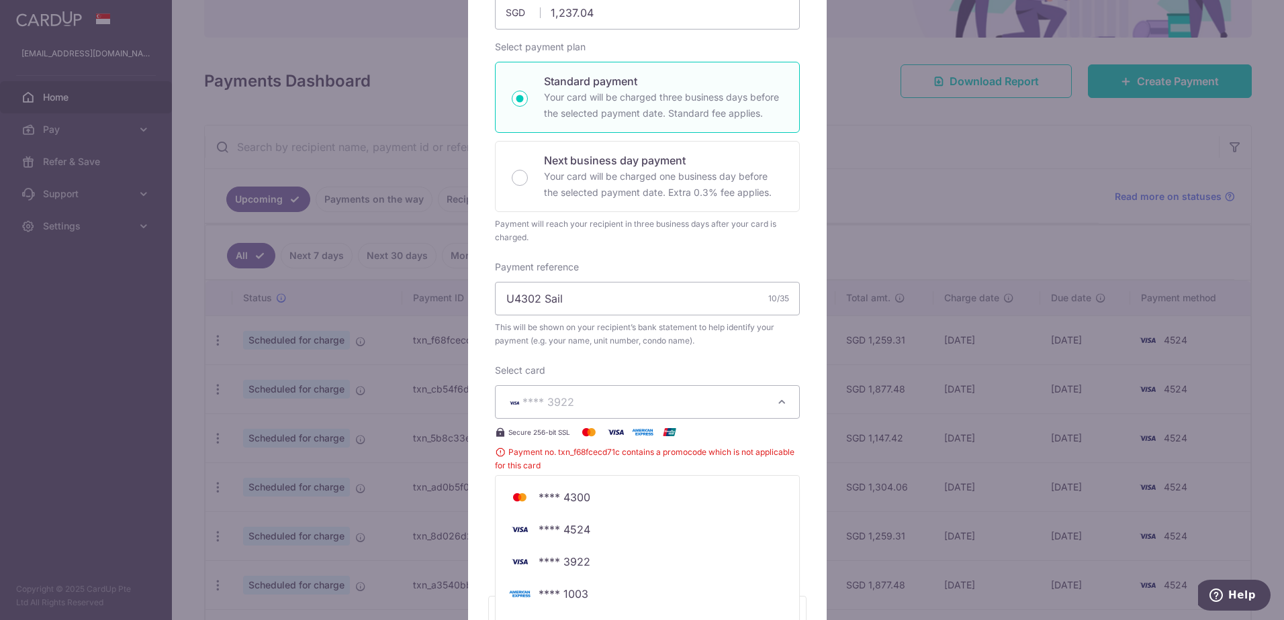
click at [654, 401] on span "**** 3922" at bounding box center [635, 402] width 258 height 16
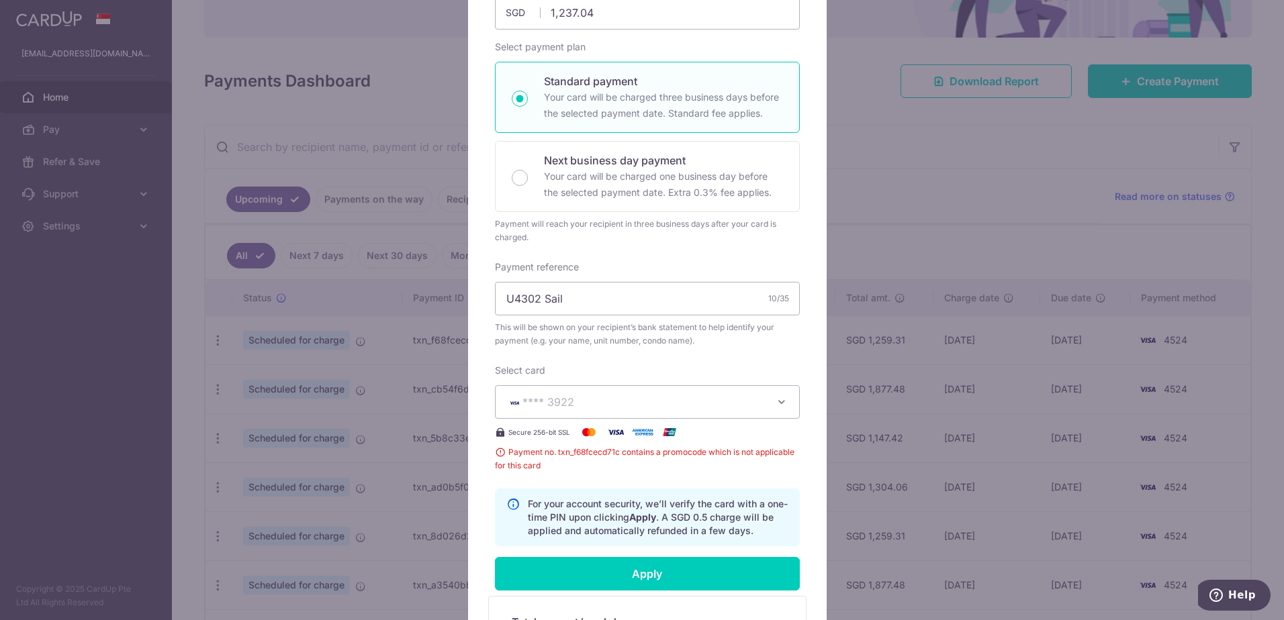
click at [908, 189] on div "Edit payment By clicking apply, you will make changes to all 2 payments to 3405…" at bounding box center [642, 310] width 1284 height 620
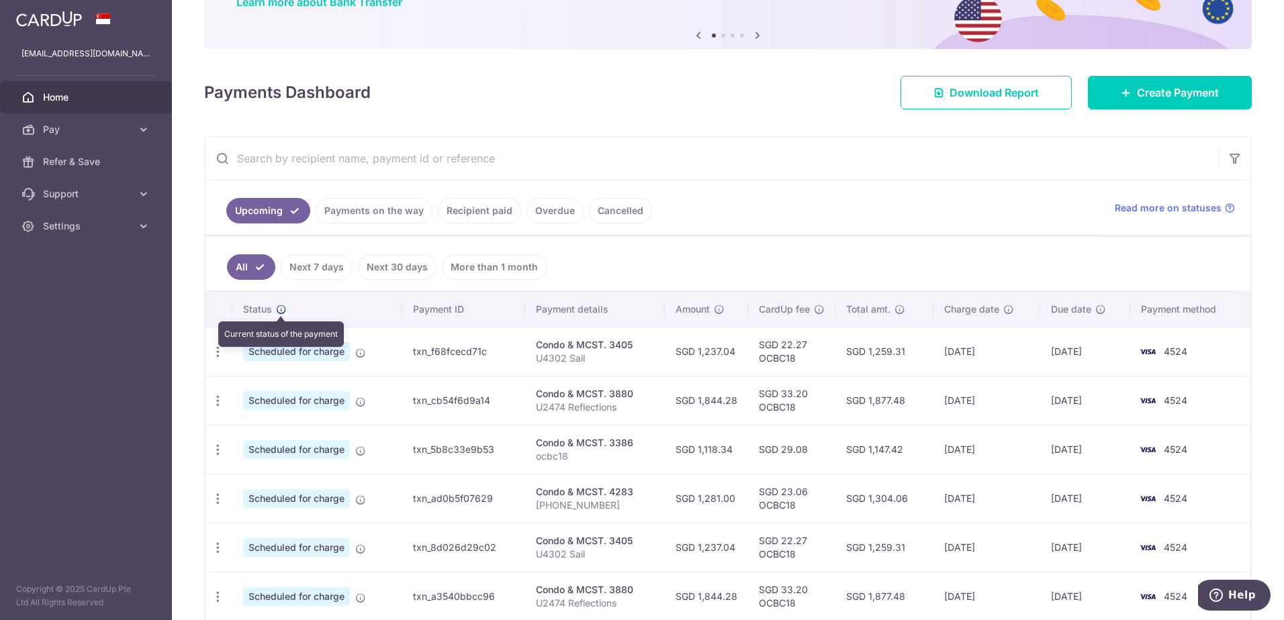
scroll to position [134, 0]
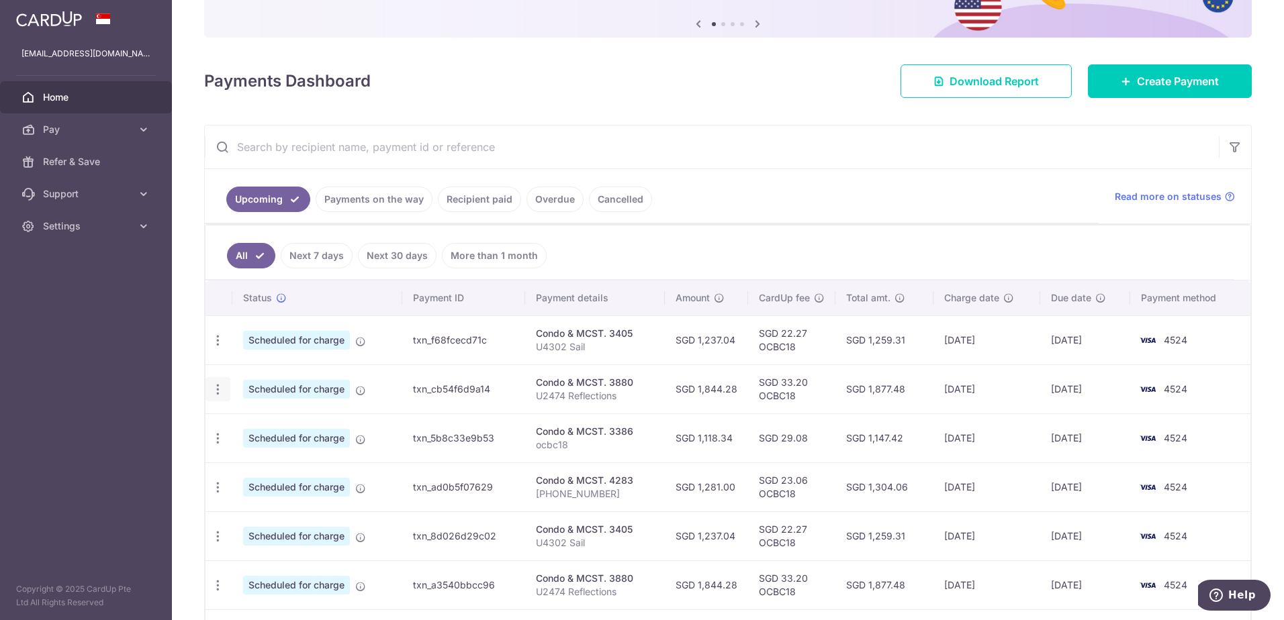
click at [219, 389] on icon "button" at bounding box center [218, 390] width 14 height 14
click at [247, 426] on span "Update payment" at bounding box center [289, 426] width 91 height 16
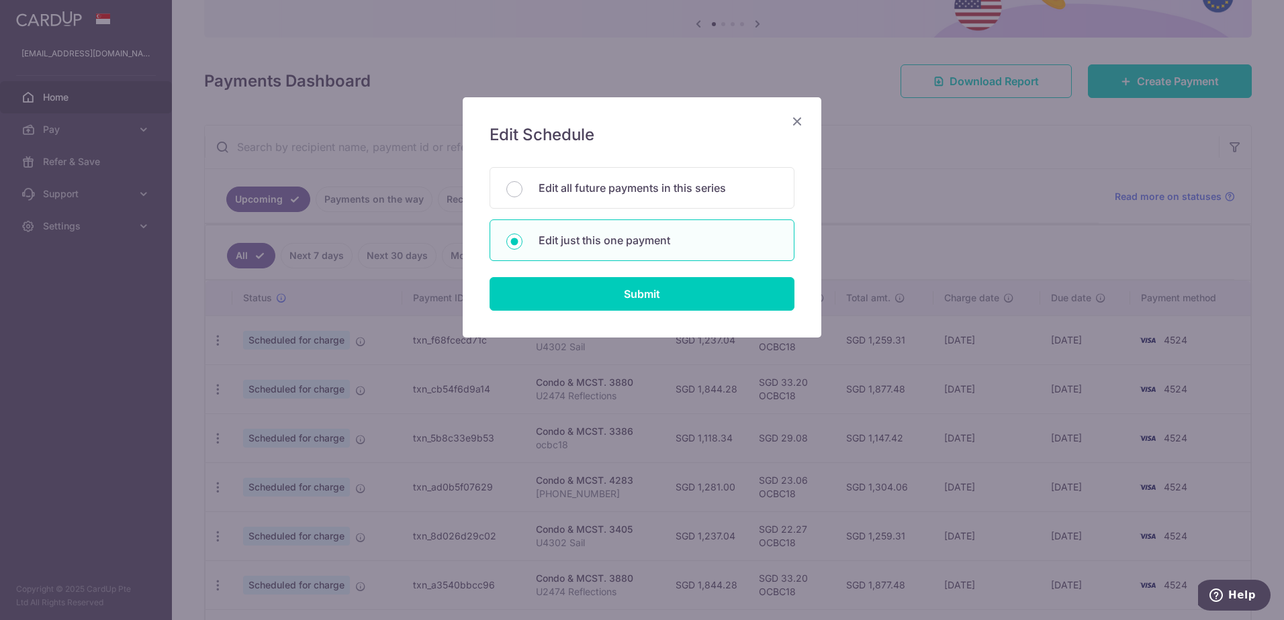
drag, startPoint x: 618, startPoint y: 318, endPoint x: 615, endPoint y: 298, distance: 20.3
click at [616, 315] on div "Edit Schedule You will be editing all 3 payments to 3880 scheduled from [DATE] …" at bounding box center [642, 217] width 358 height 240
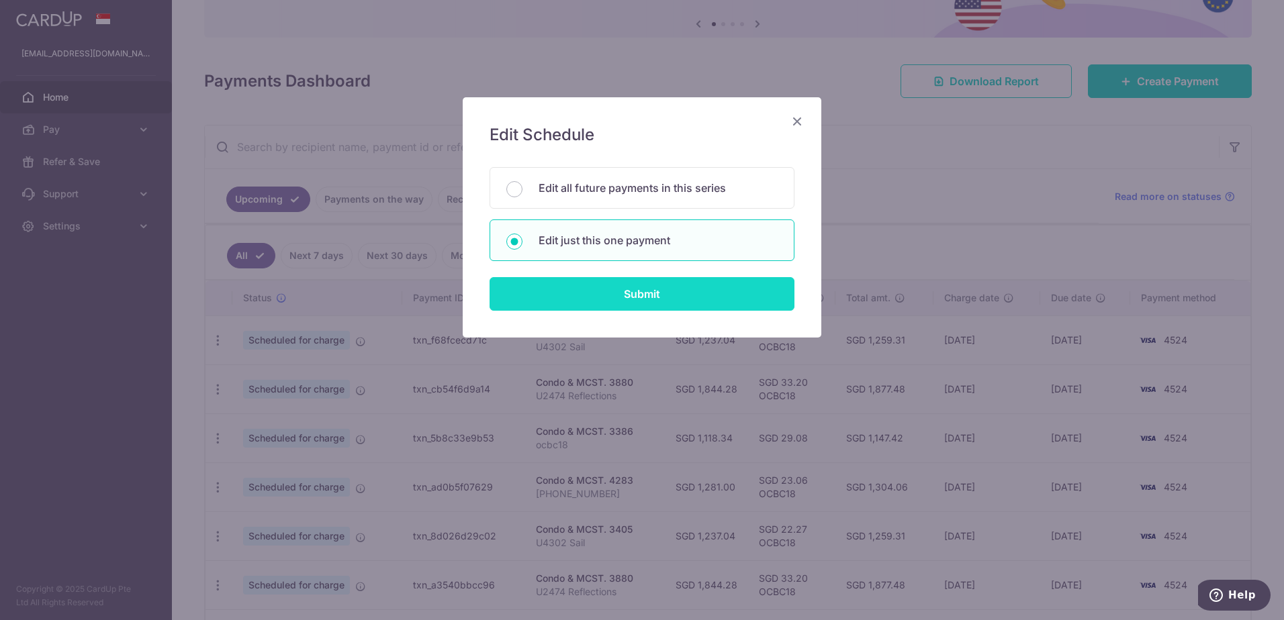
click at [616, 295] on input "Submit" at bounding box center [641, 294] width 305 height 34
radio input "true"
type input "1,844.28"
type input "[DATE]"
type input "U2474 Reflections"
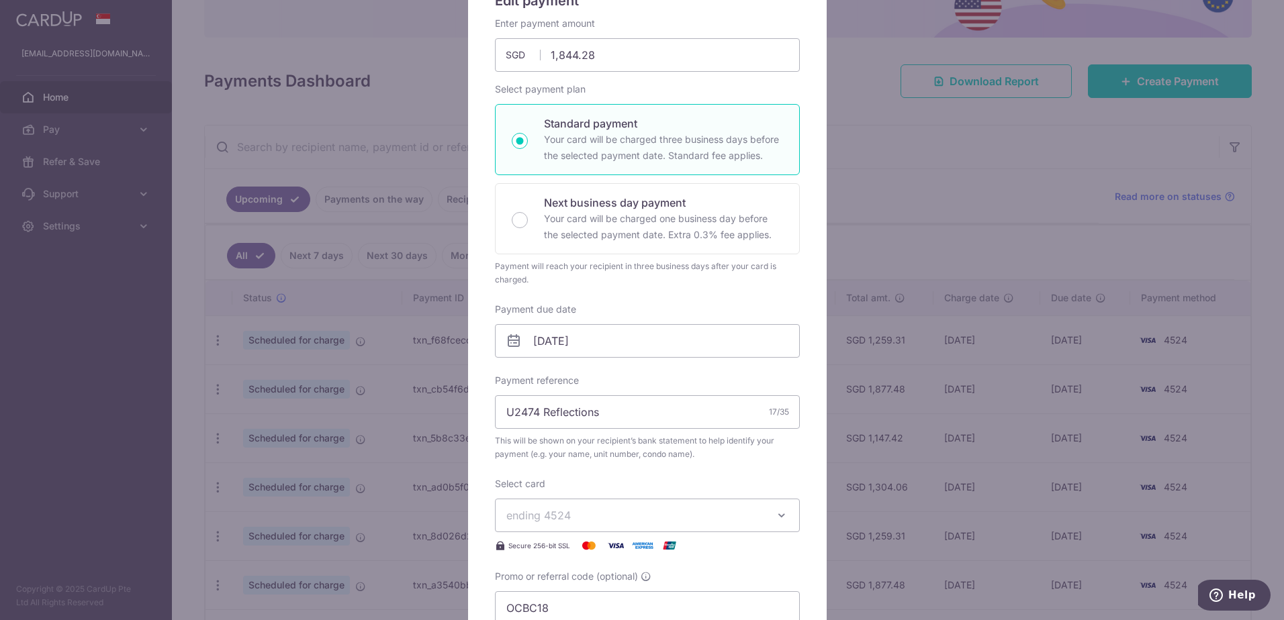
click at [555, 516] on span "ending 4524" at bounding box center [538, 515] width 64 height 13
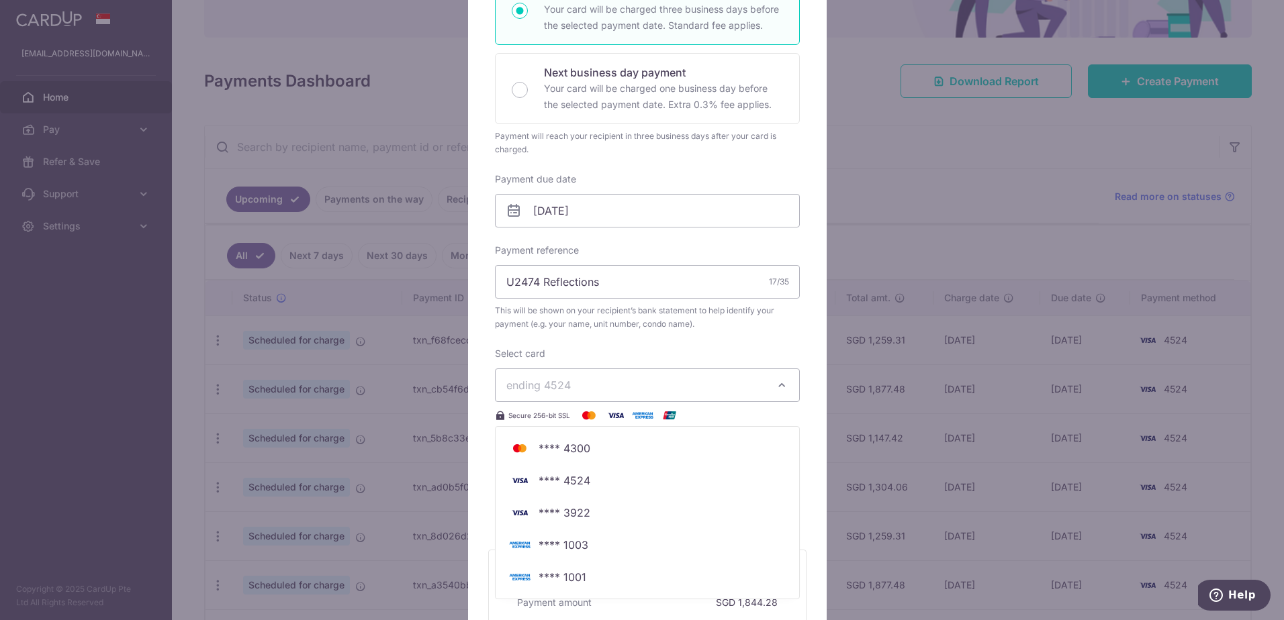
scroll to position [269, 0]
click at [561, 512] on span "**** 3922" at bounding box center [564, 509] width 52 height 16
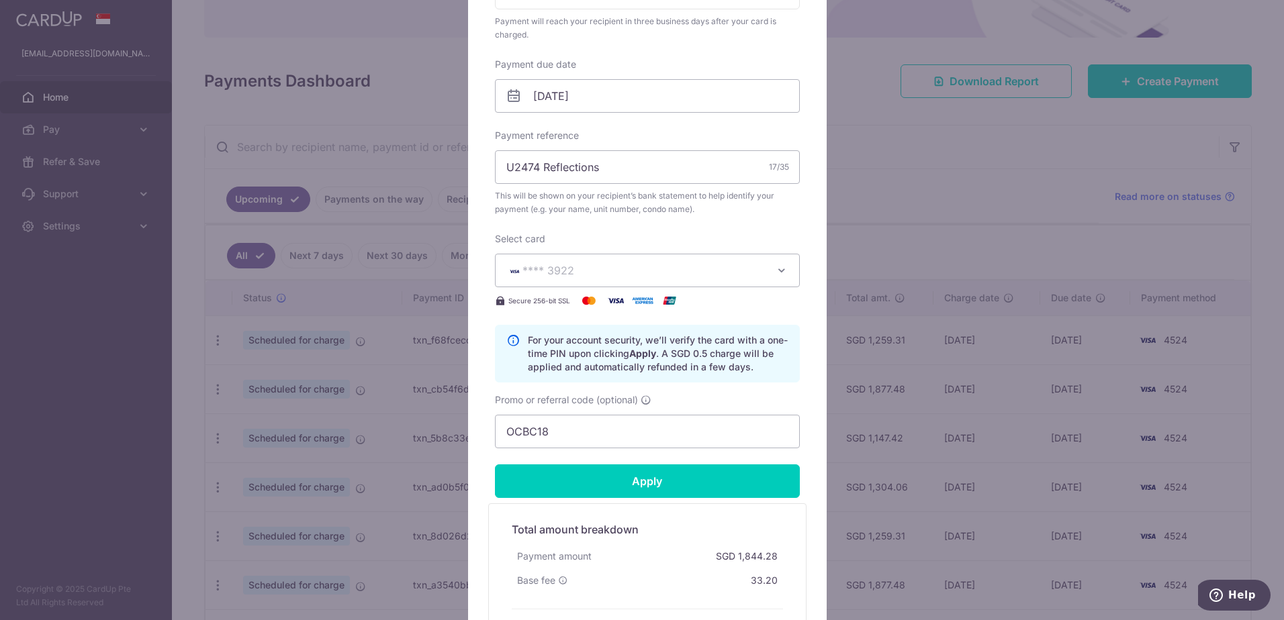
scroll to position [403, 0]
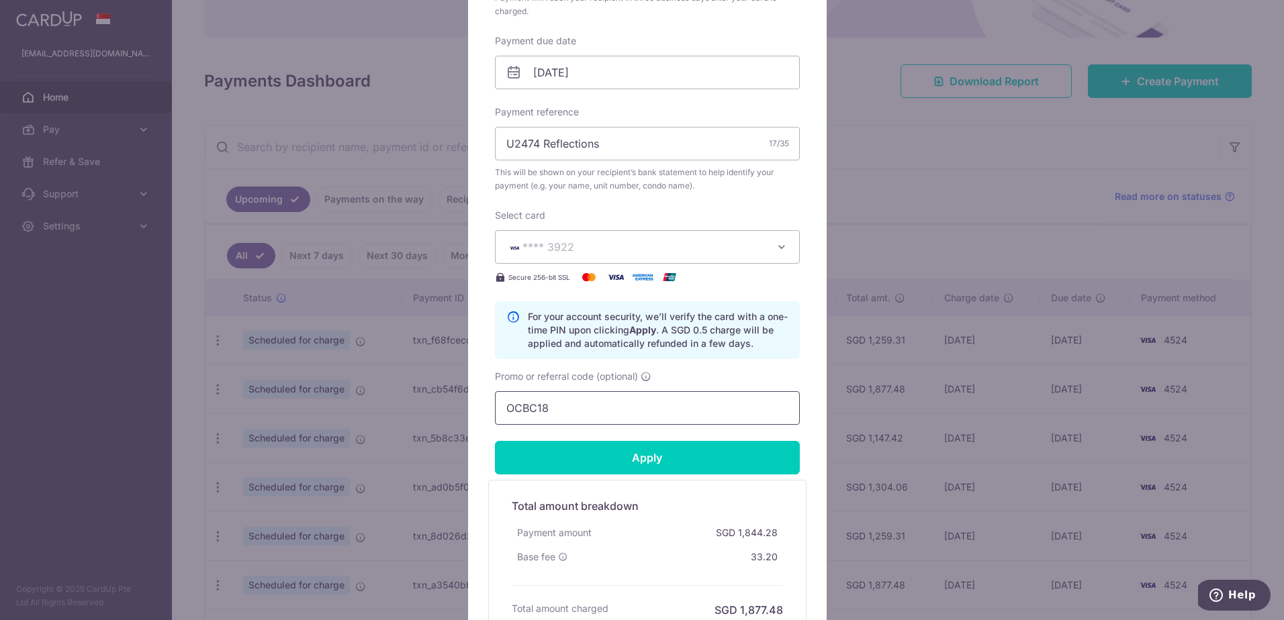
drag, startPoint x: 548, startPoint y: 407, endPoint x: 426, endPoint y: 394, distance: 122.2
click at [426, 394] on div "Edit payment By clicking apply, you will make changes to all payments to 3880 s…" at bounding box center [642, 310] width 1284 height 620
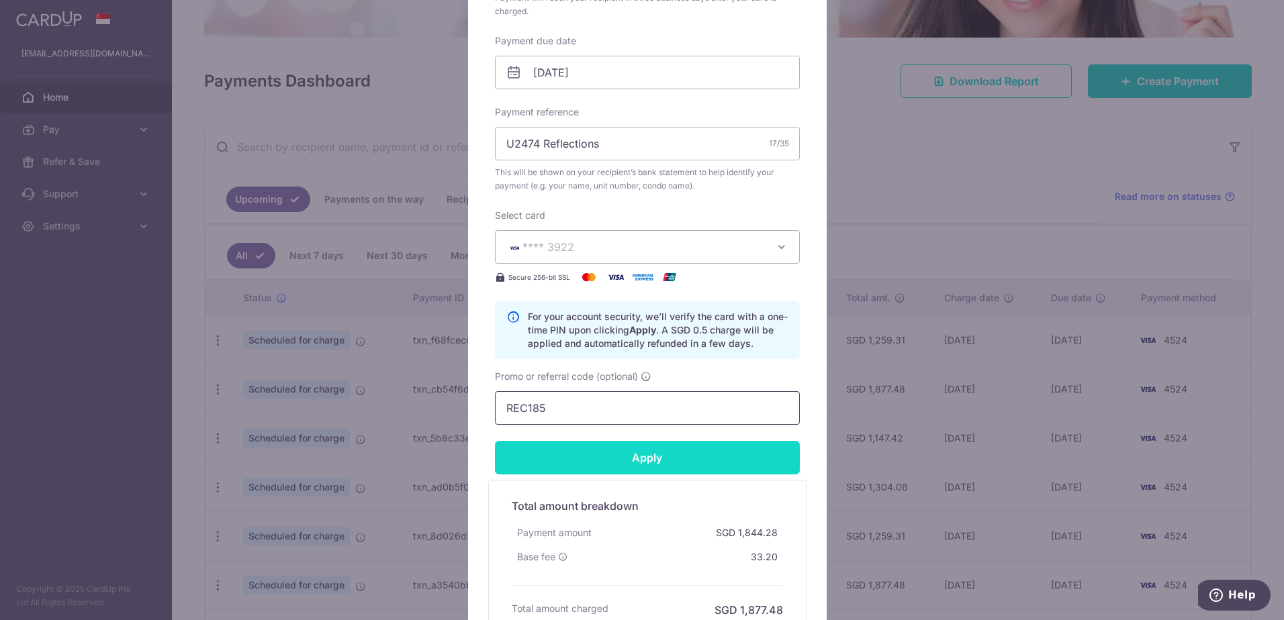
type input "REC185"
click at [626, 457] on input "Apply" at bounding box center [647, 458] width 305 height 34
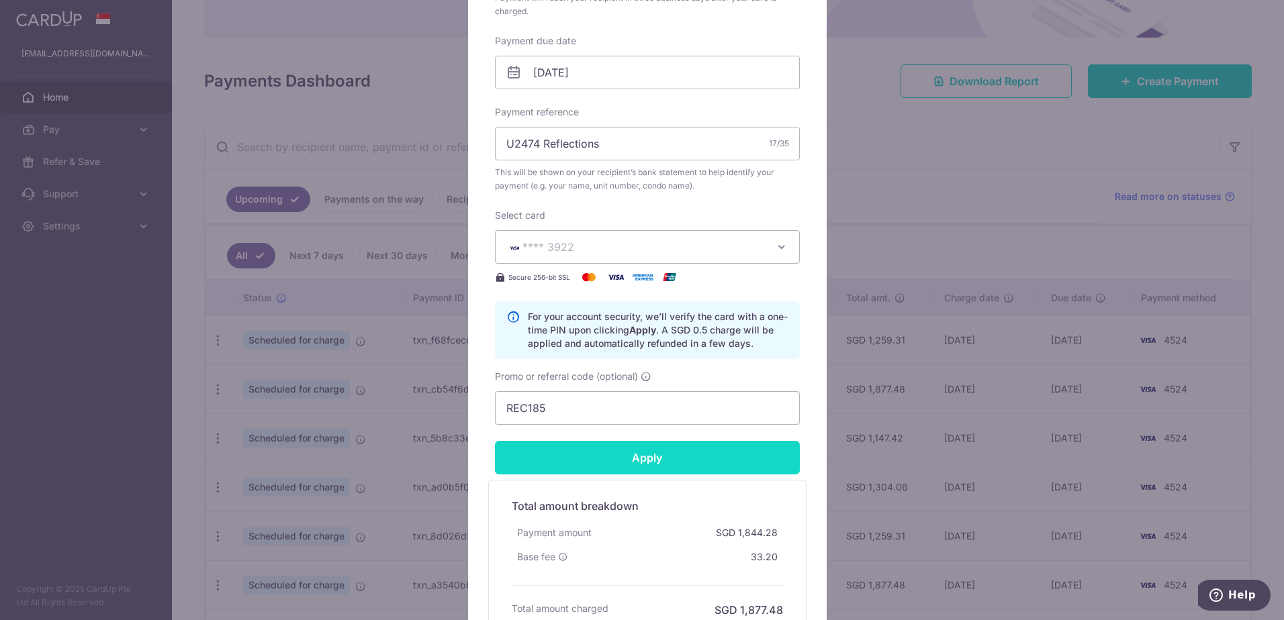
type input "Successfully Applied"
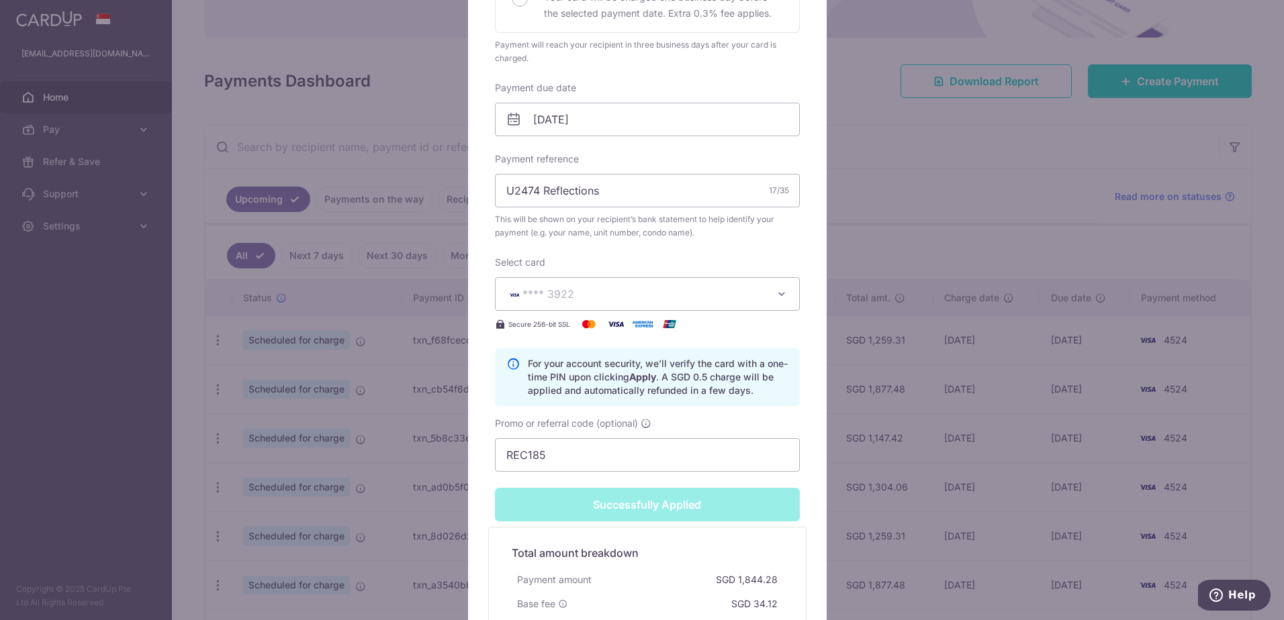
scroll to position [450, 0]
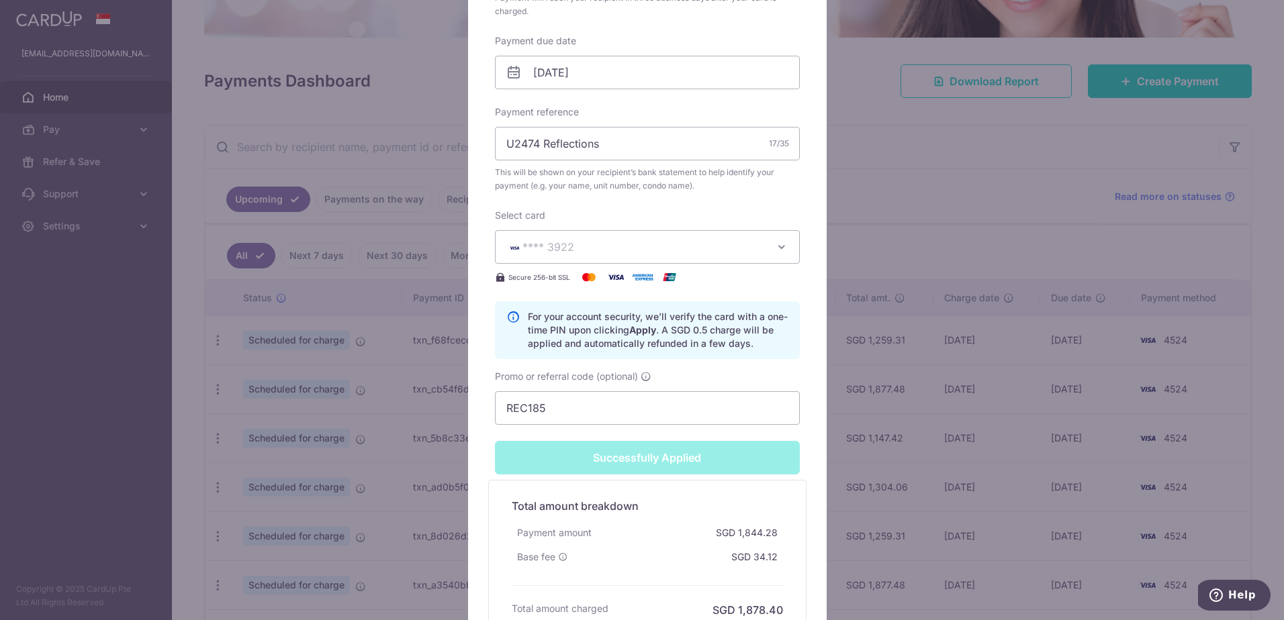
click at [64, 363] on div "Edit payment By clicking apply, you will make changes to all payments to 3880 s…" at bounding box center [642, 310] width 1284 height 620
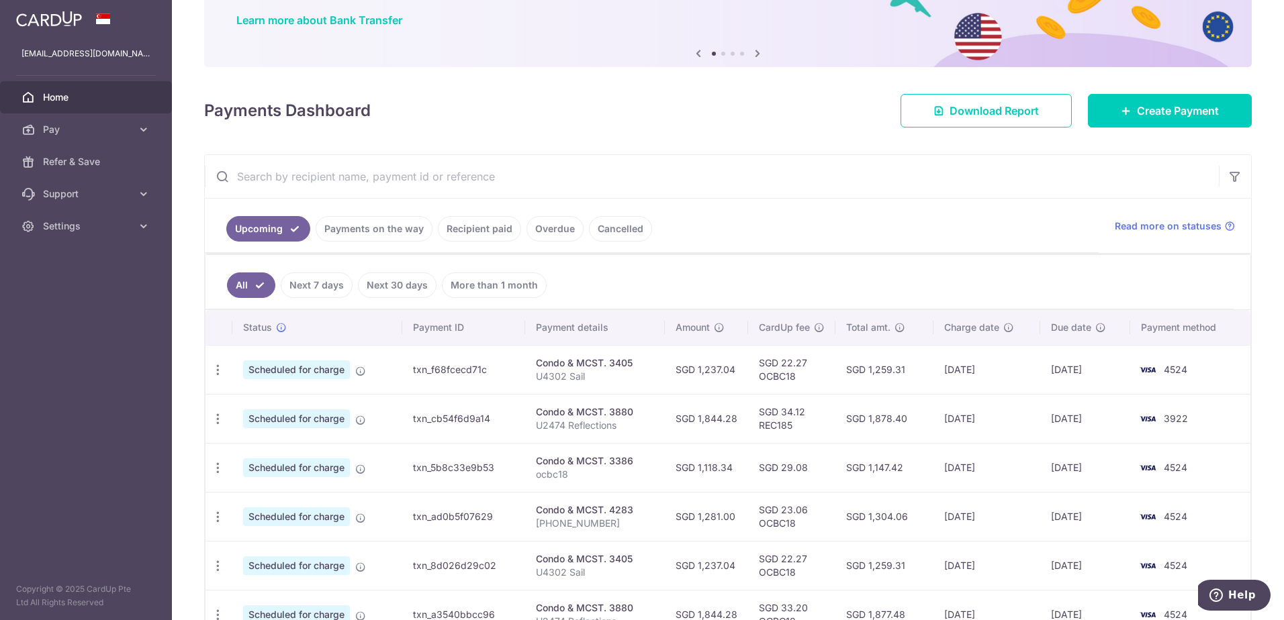
scroll to position [134, 0]
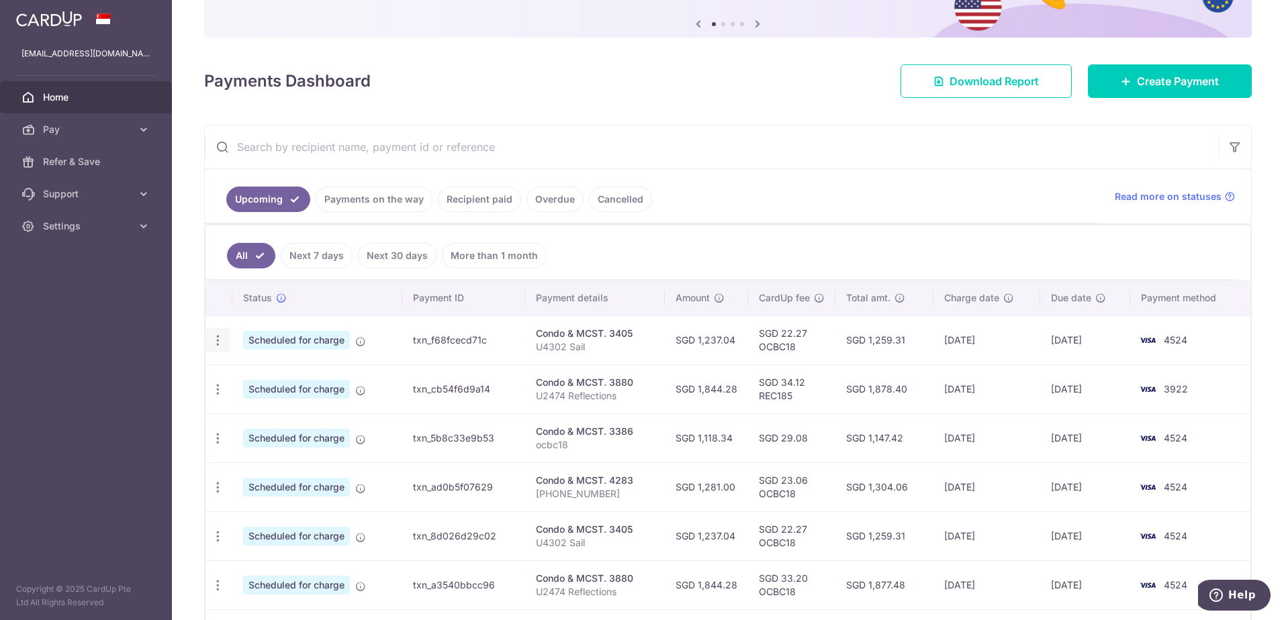
click at [214, 337] on icon "button" at bounding box center [218, 341] width 14 height 14
click at [281, 378] on span "Update payment" at bounding box center [289, 377] width 91 height 16
radio input "true"
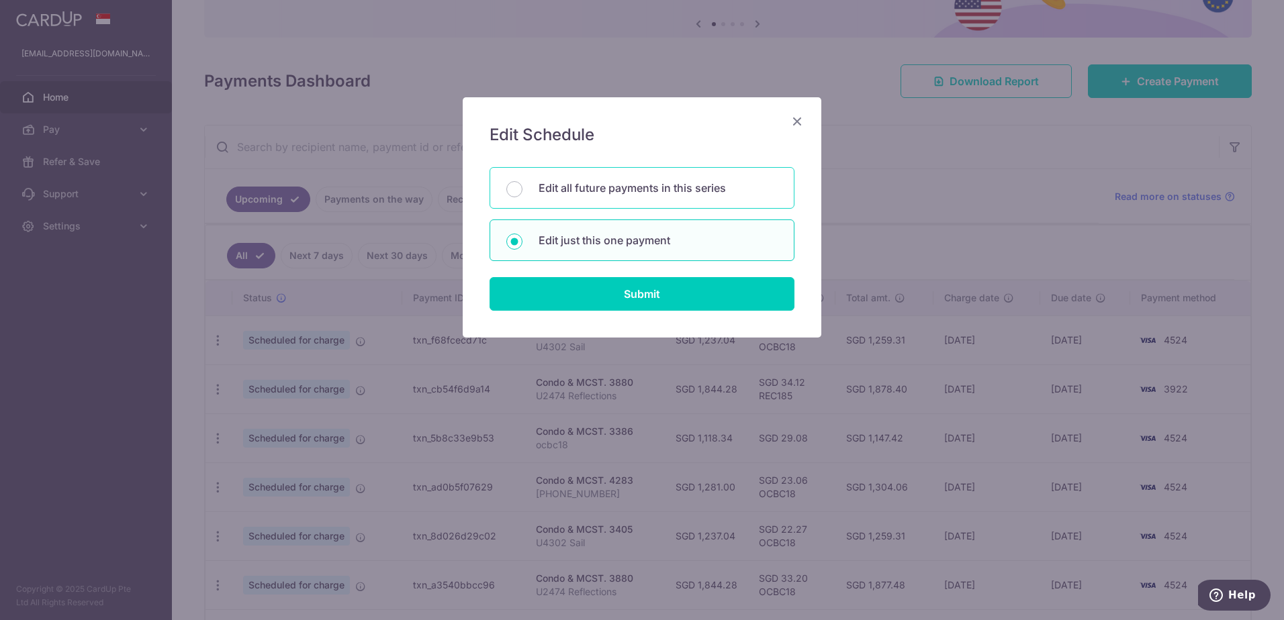
click at [522, 183] on div "Edit all future payments in this series" at bounding box center [641, 188] width 305 height 42
radio input "true"
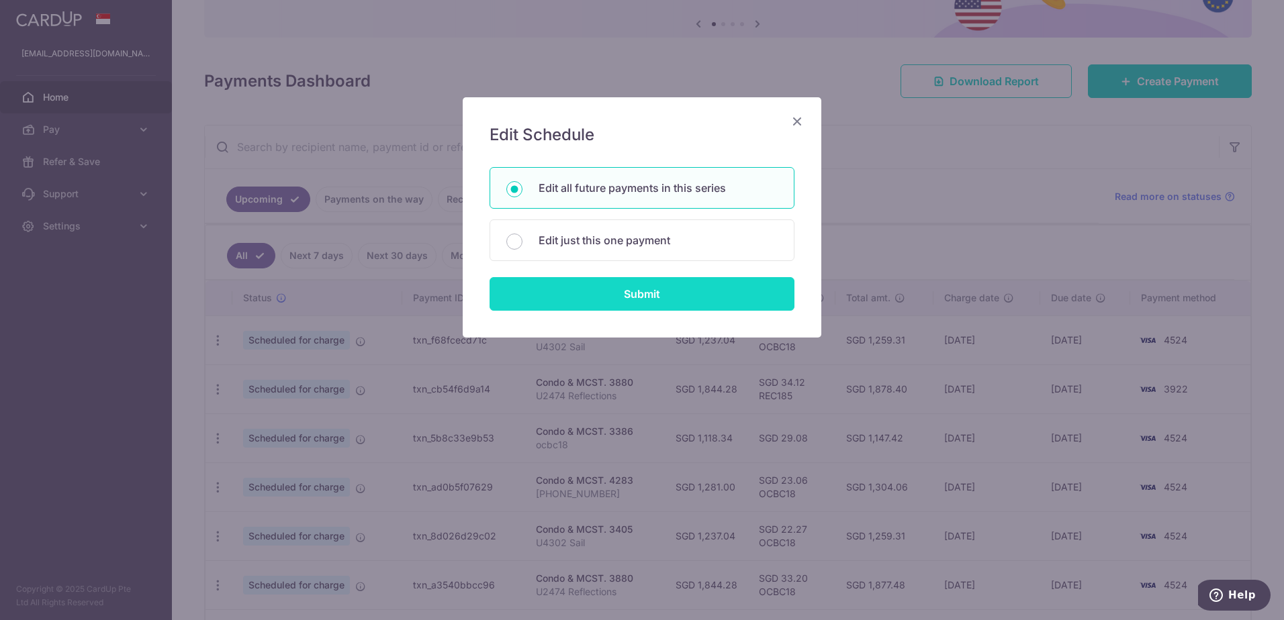
click at [610, 291] on input "Submit" at bounding box center [641, 294] width 305 height 34
radio input "true"
type input "1,237.04"
type input "U4302 Sail"
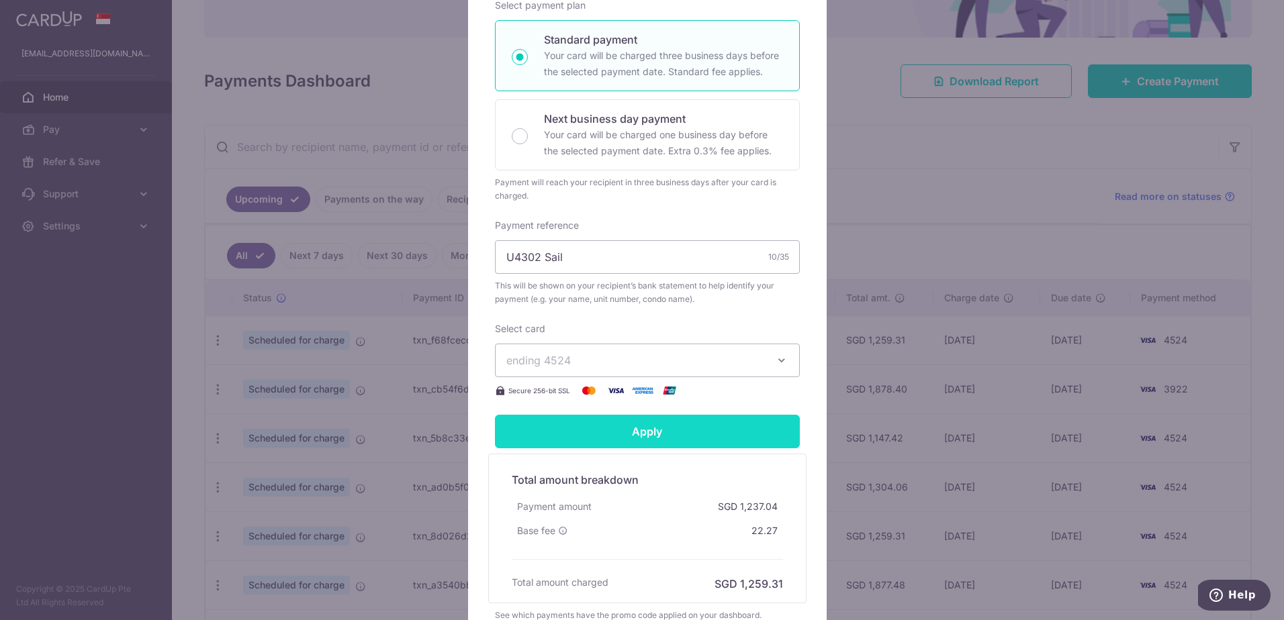
scroll to position [387, 0]
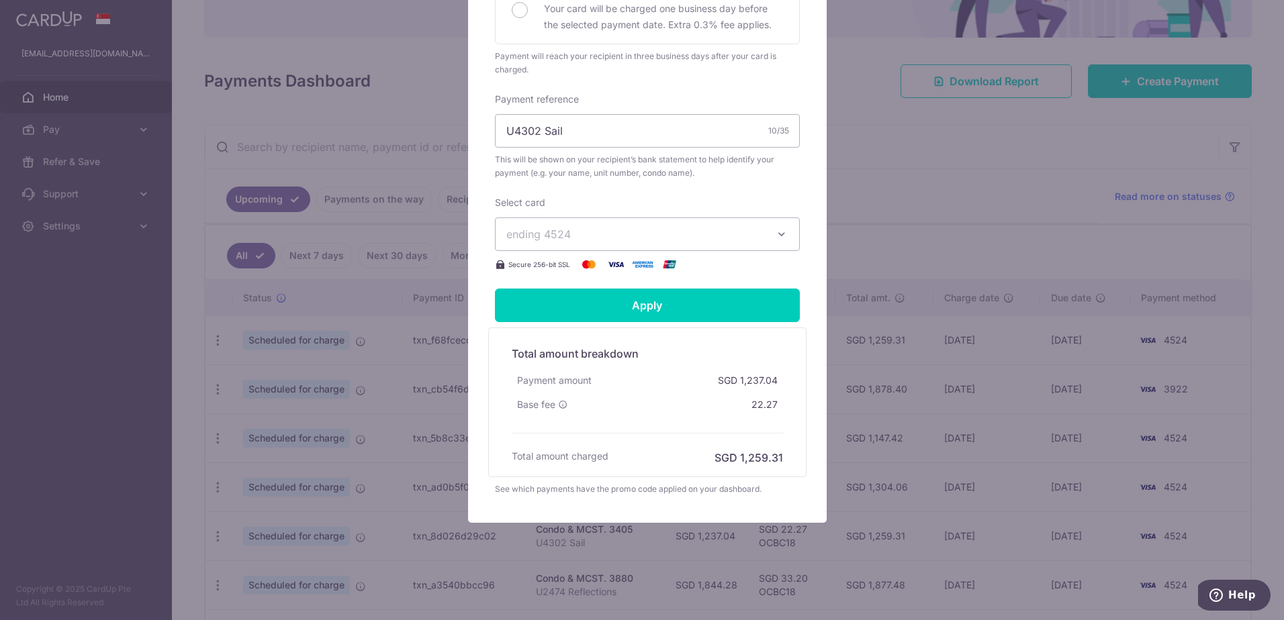
click at [532, 230] on span "ending 4524" at bounding box center [538, 234] width 64 height 13
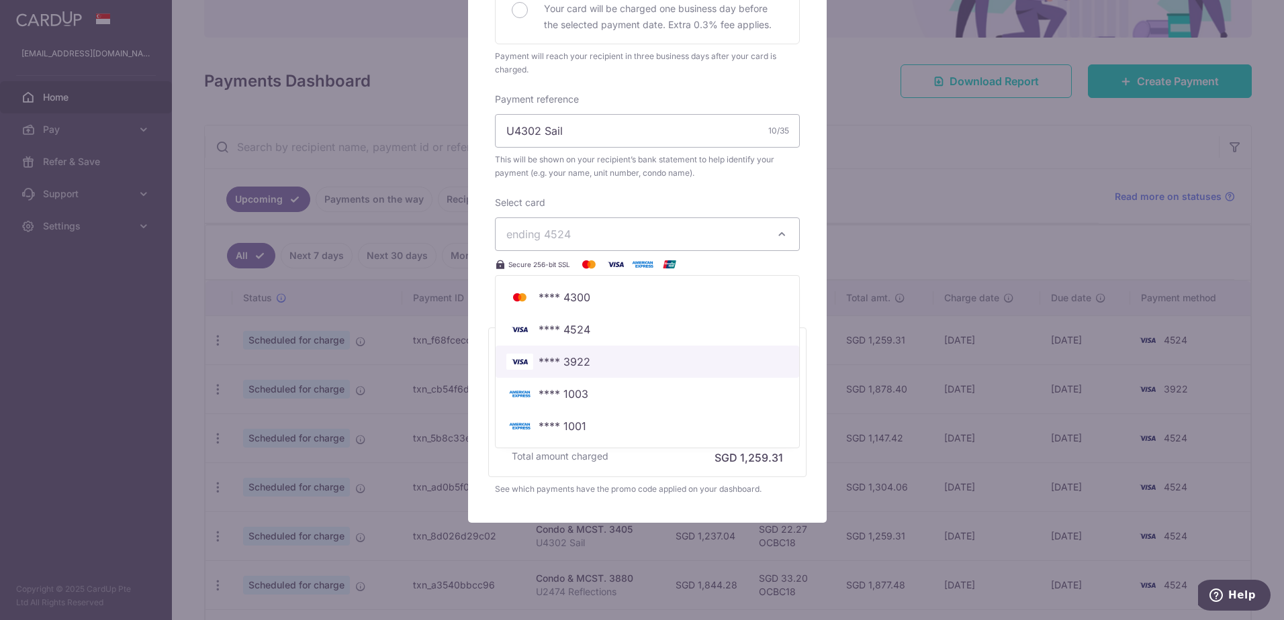
click at [560, 367] on span "**** 3922" at bounding box center [564, 362] width 52 height 16
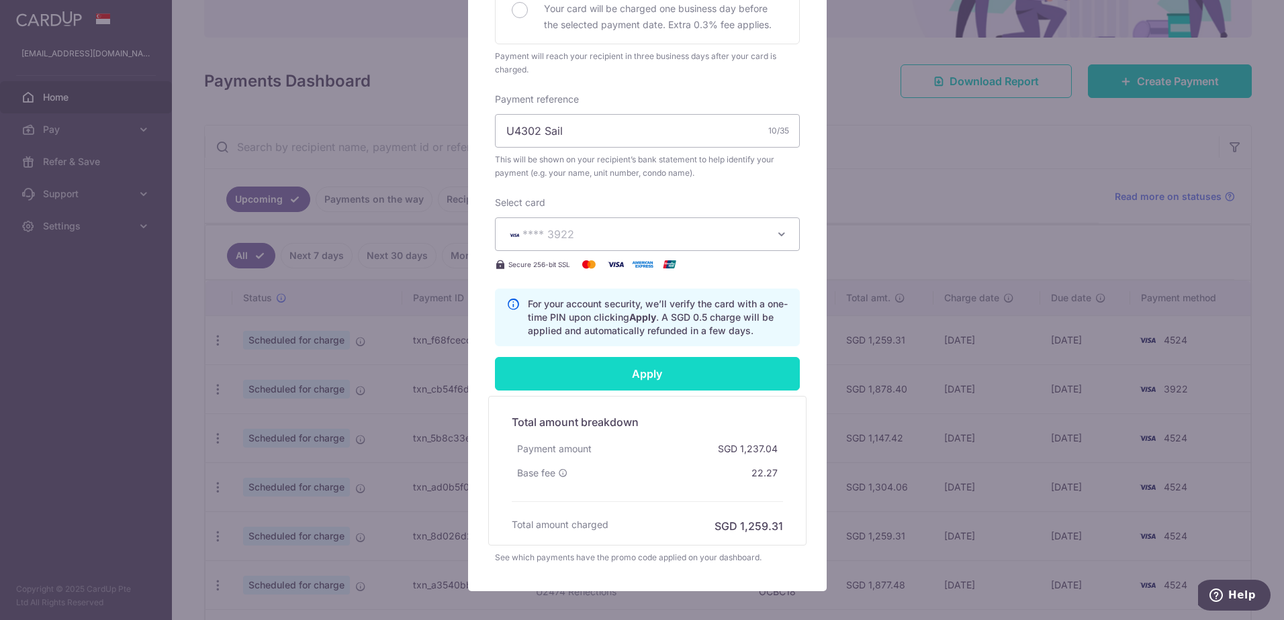
click at [626, 370] on input "Apply" at bounding box center [647, 374] width 305 height 34
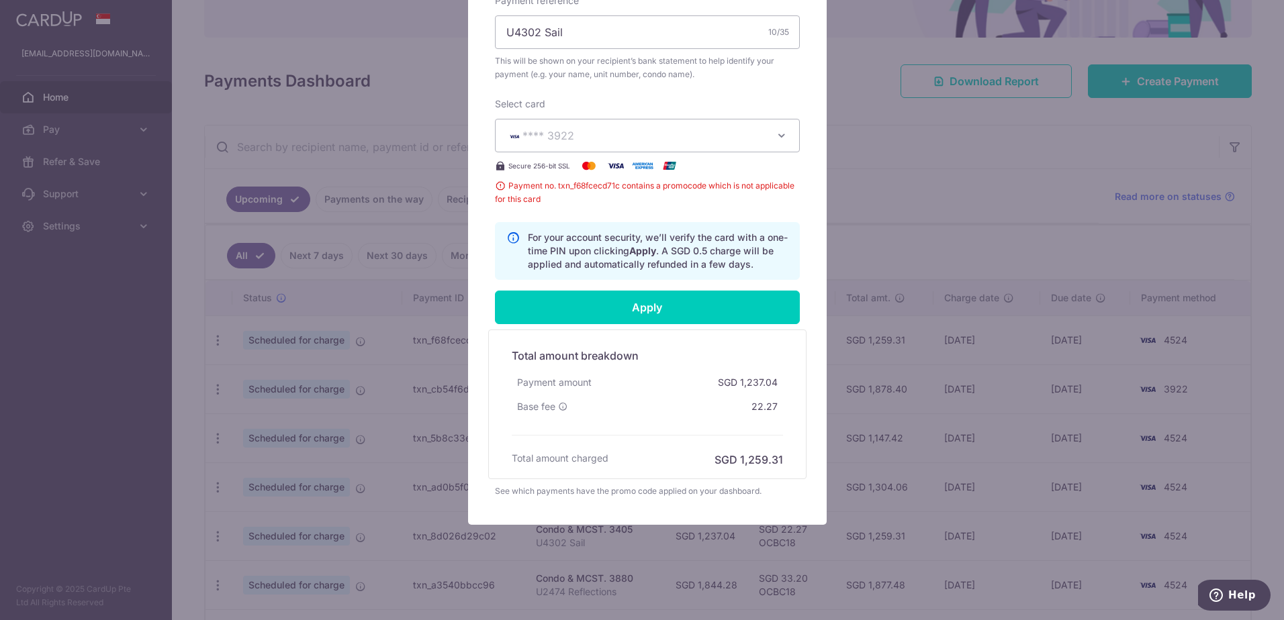
scroll to position [488, 0]
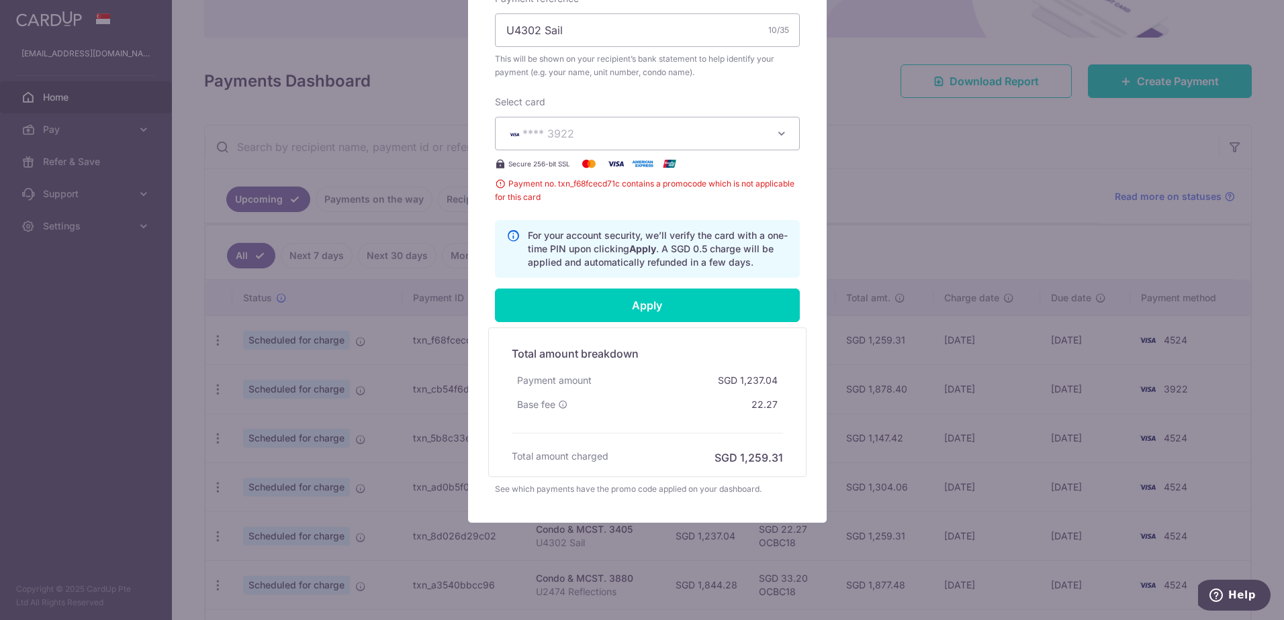
click at [640, 388] on div "Payment amount SGD 1,237.04" at bounding box center [647, 381] width 271 height 24
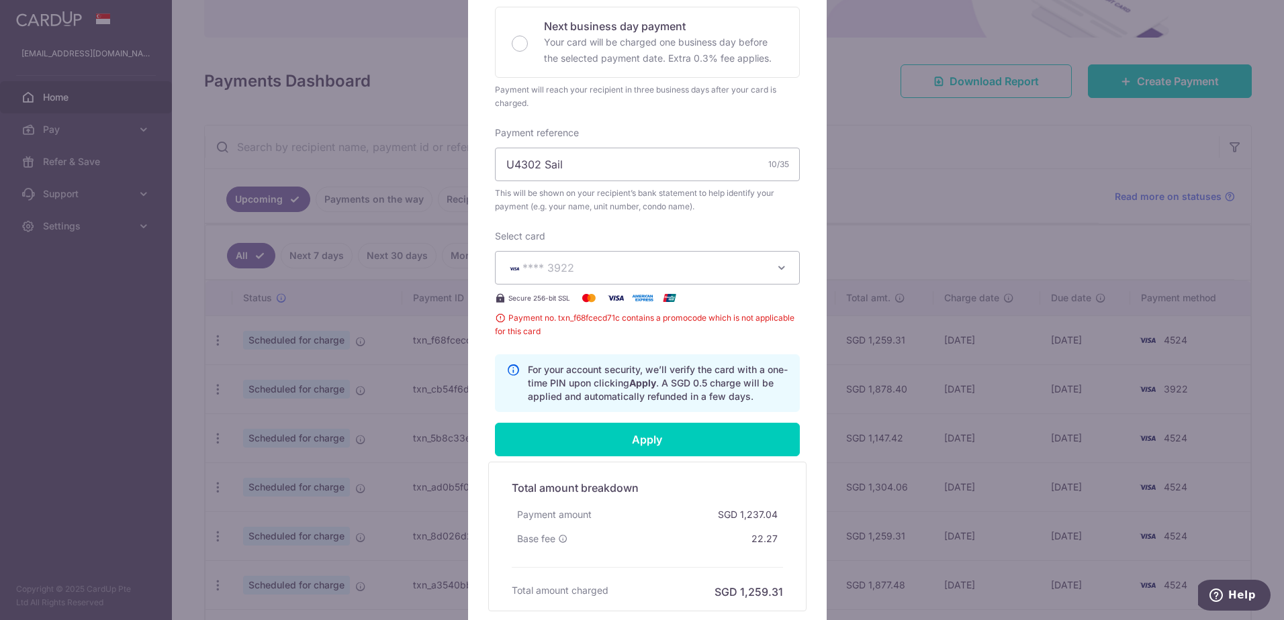
click at [598, 322] on span "Payment no. txn_f68fcecd71c contains a promocode which is not applicable for th…" at bounding box center [647, 325] width 305 height 27
click at [617, 274] on span "**** 3922" at bounding box center [635, 268] width 258 height 16
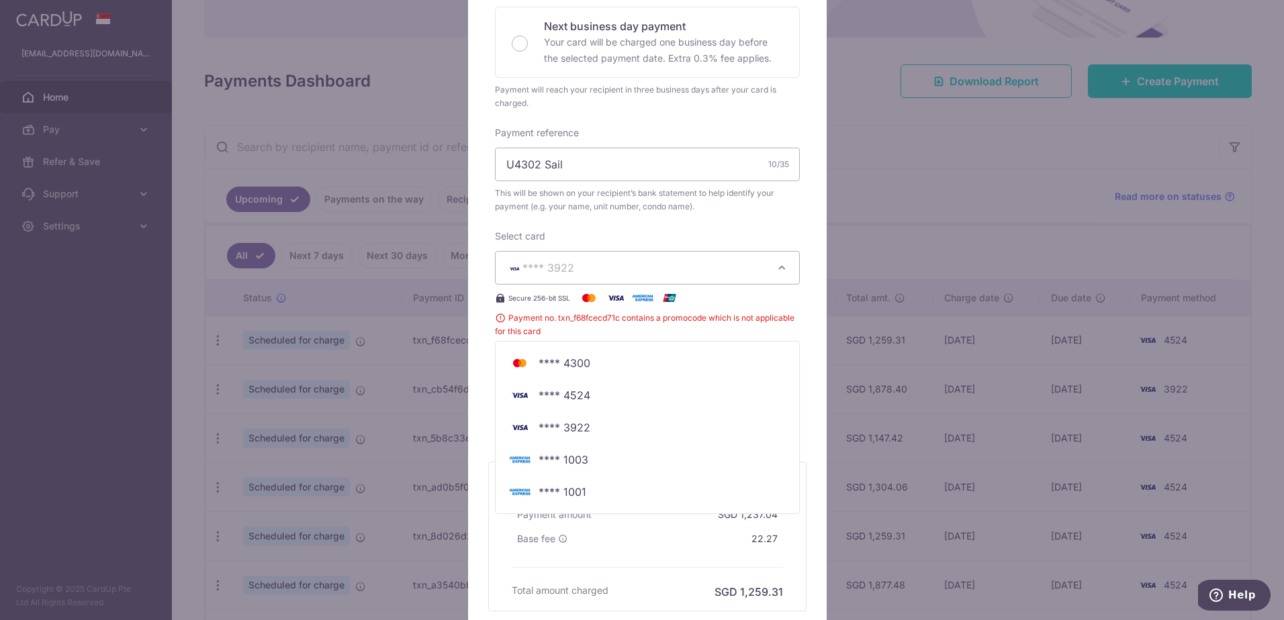
click at [617, 274] on span "**** 3922" at bounding box center [635, 268] width 258 height 16
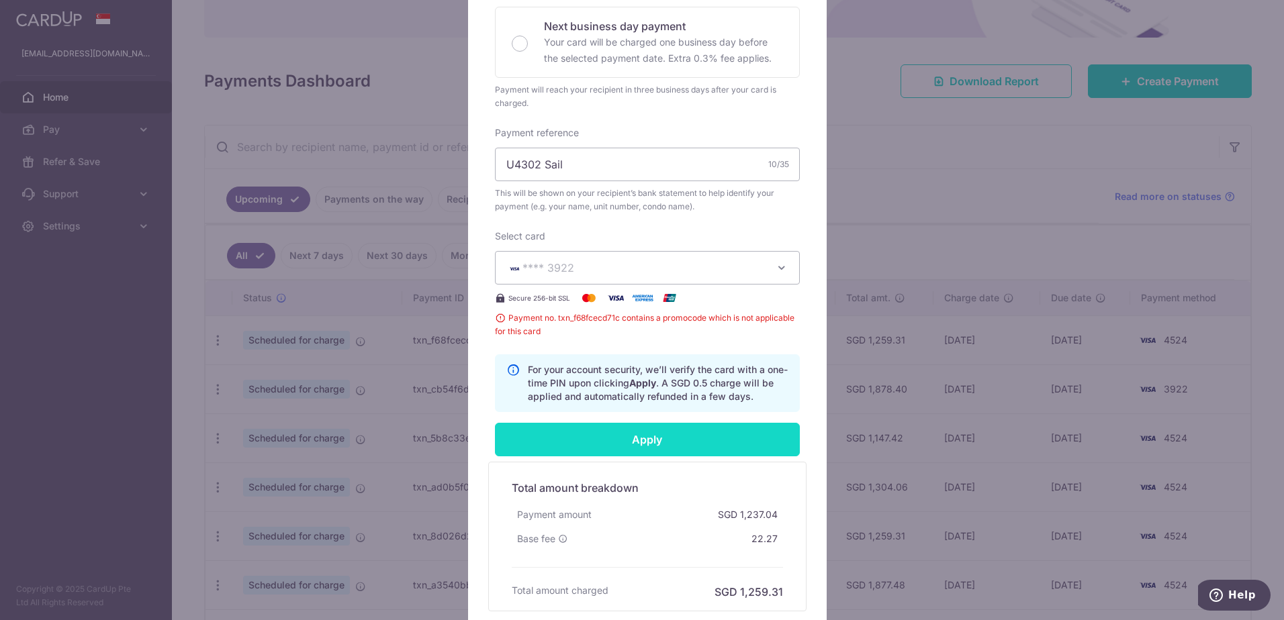
click at [623, 442] on input "Apply" at bounding box center [647, 440] width 305 height 34
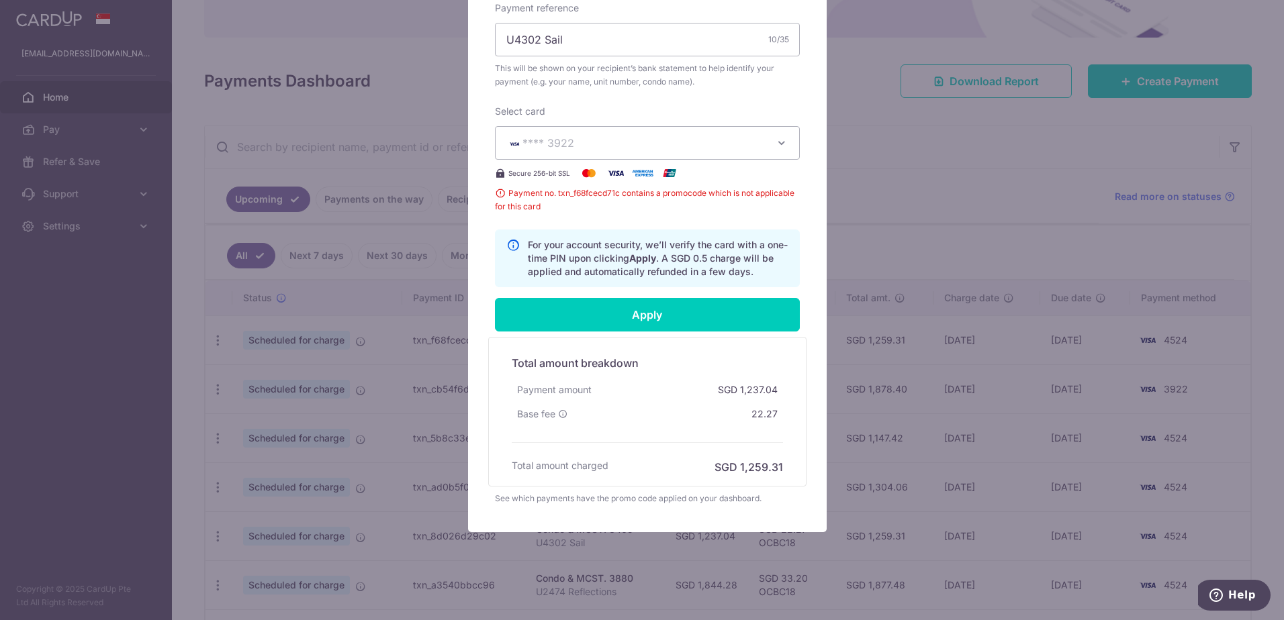
scroll to position [488, 0]
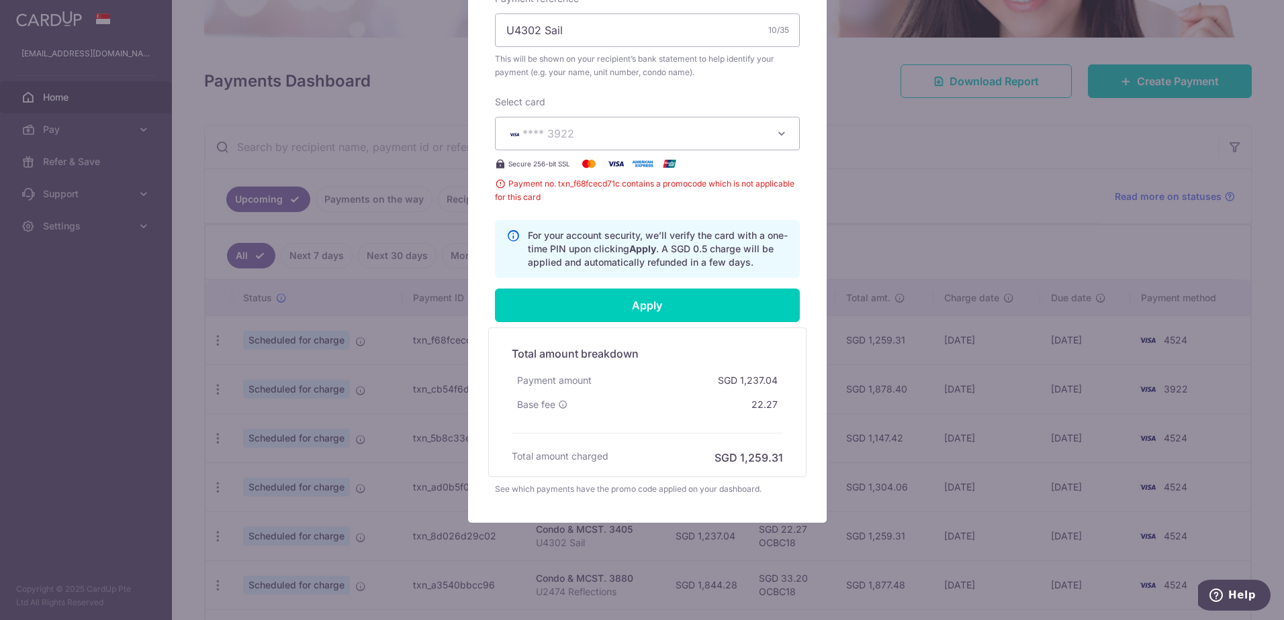
click at [645, 452] on div "Total amount charged SGD 1,259.31" at bounding box center [647, 458] width 271 height 16
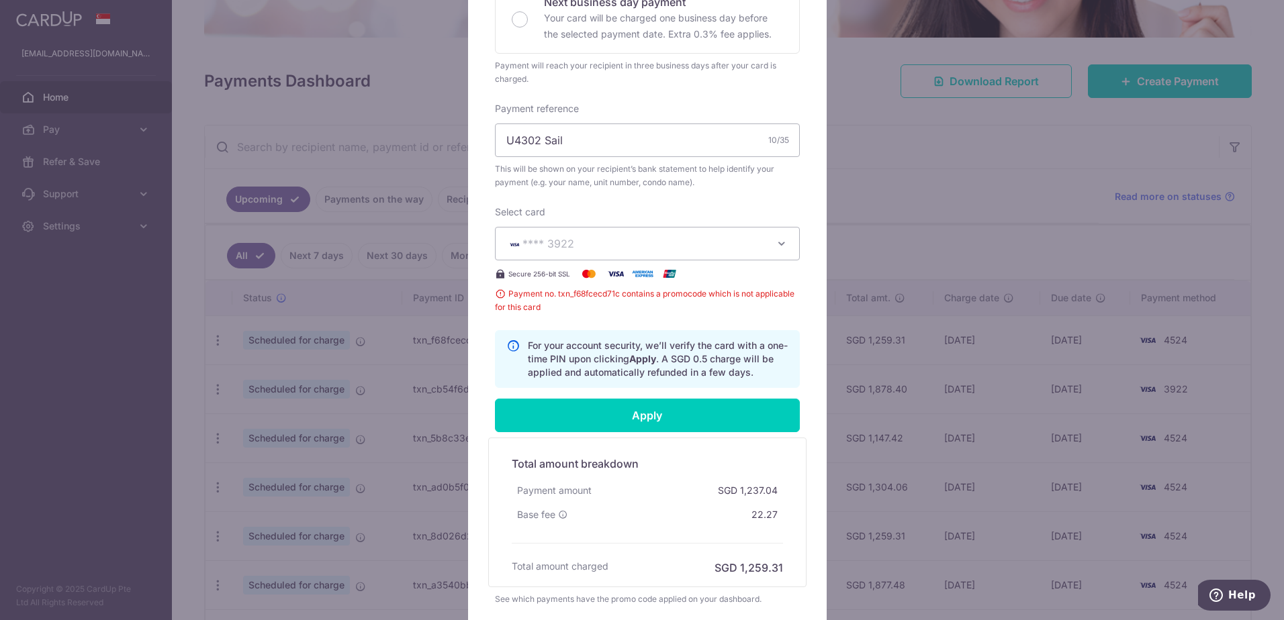
scroll to position [354, 0]
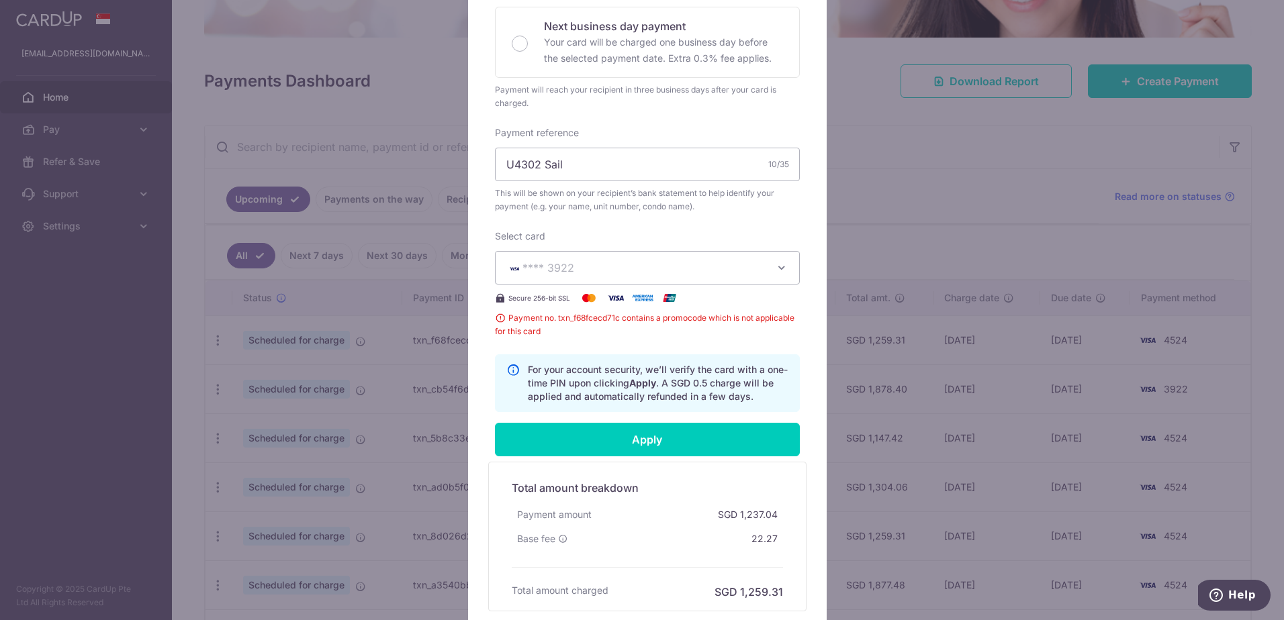
click at [775, 267] on icon "button" at bounding box center [781, 267] width 13 height 13
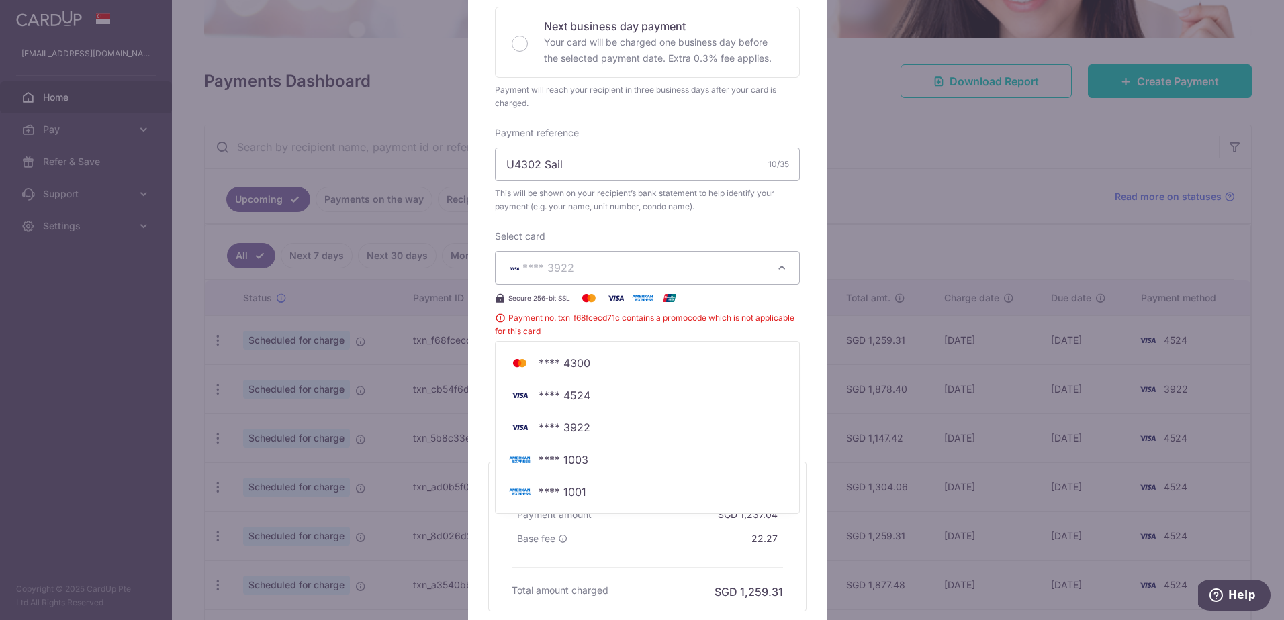
click at [775, 267] on icon "button" at bounding box center [781, 267] width 13 height 13
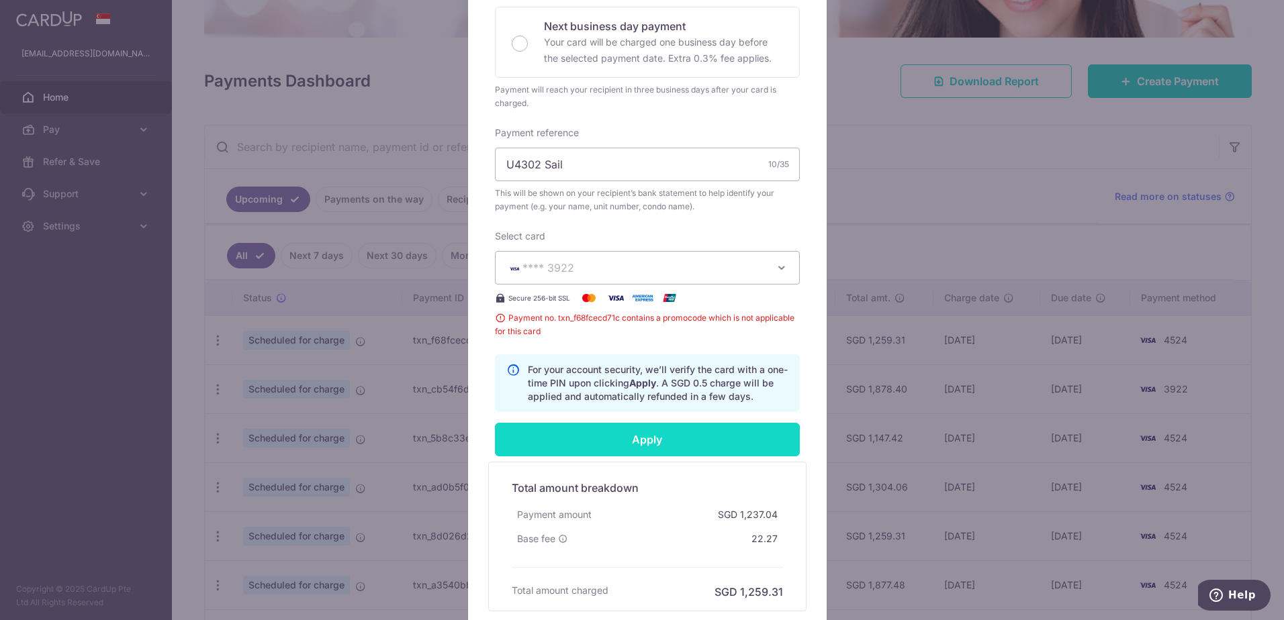
click at [593, 433] on input "Apply" at bounding box center [647, 440] width 305 height 34
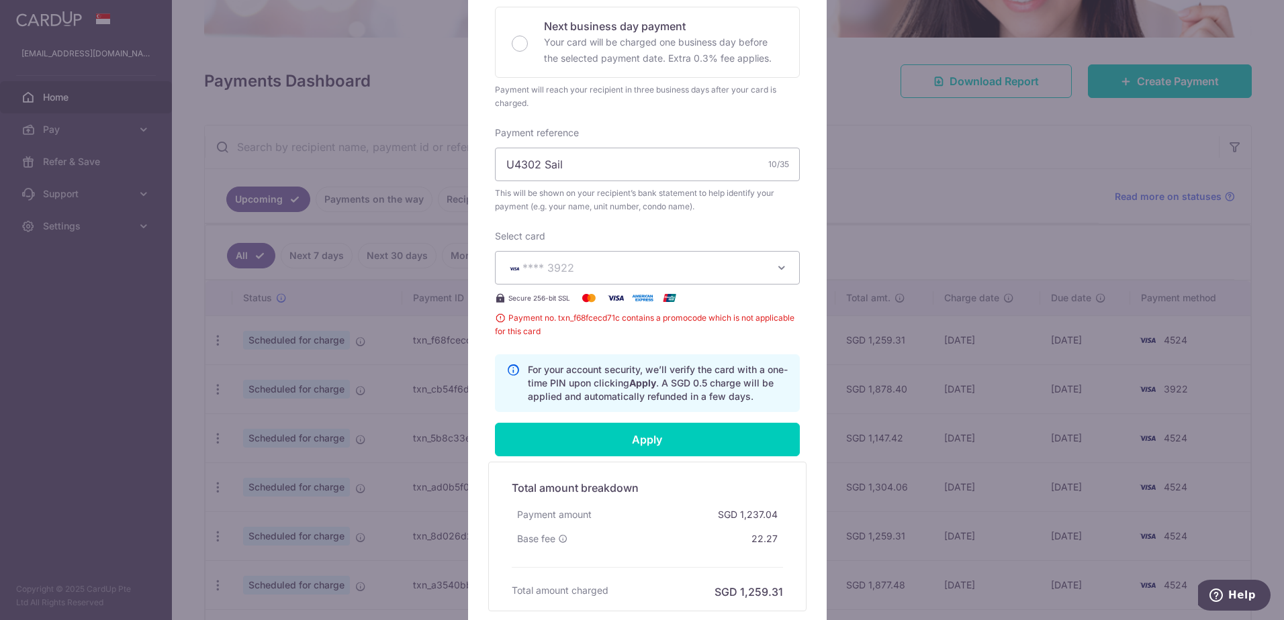
click at [667, 281] on button "**** 3922" at bounding box center [647, 268] width 305 height 34
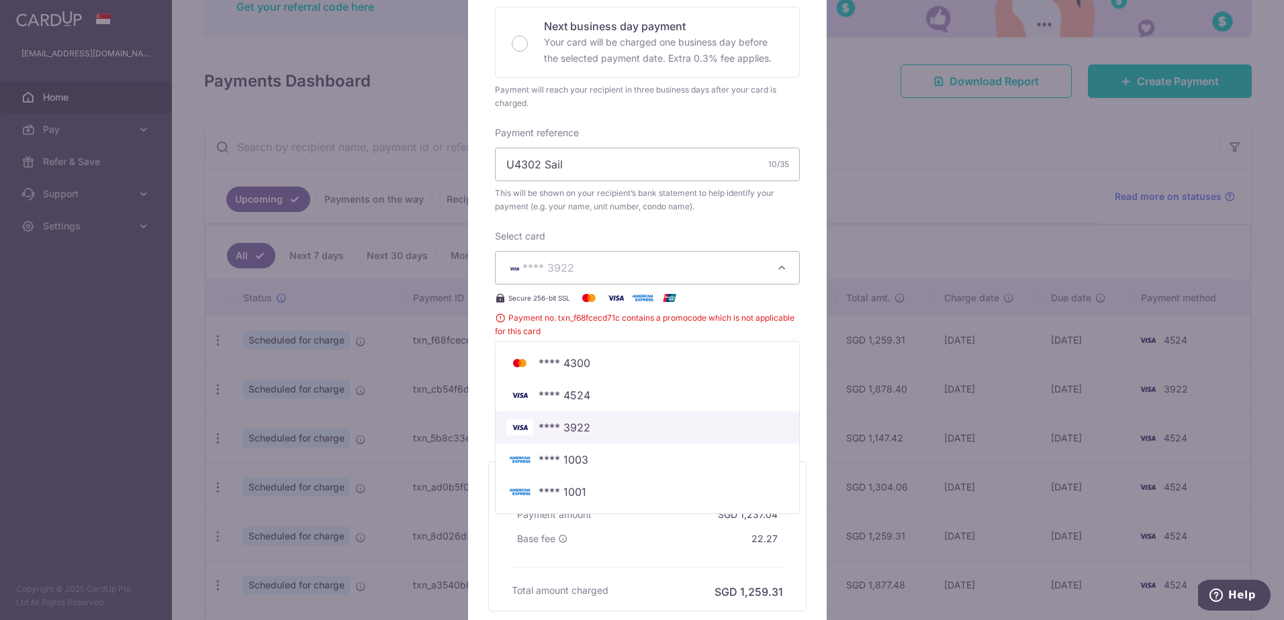
click at [573, 435] on span "**** 3922" at bounding box center [564, 428] width 52 height 16
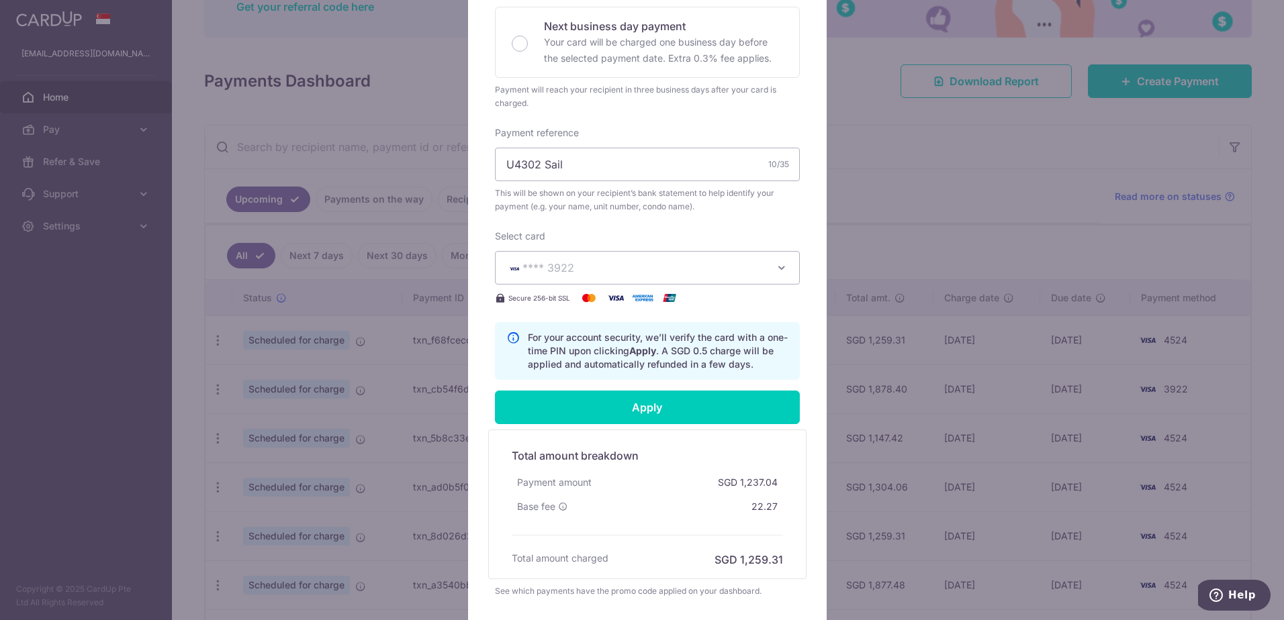
click at [578, 264] on span "**** 3922" at bounding box center [635, 268] width 258 height 16
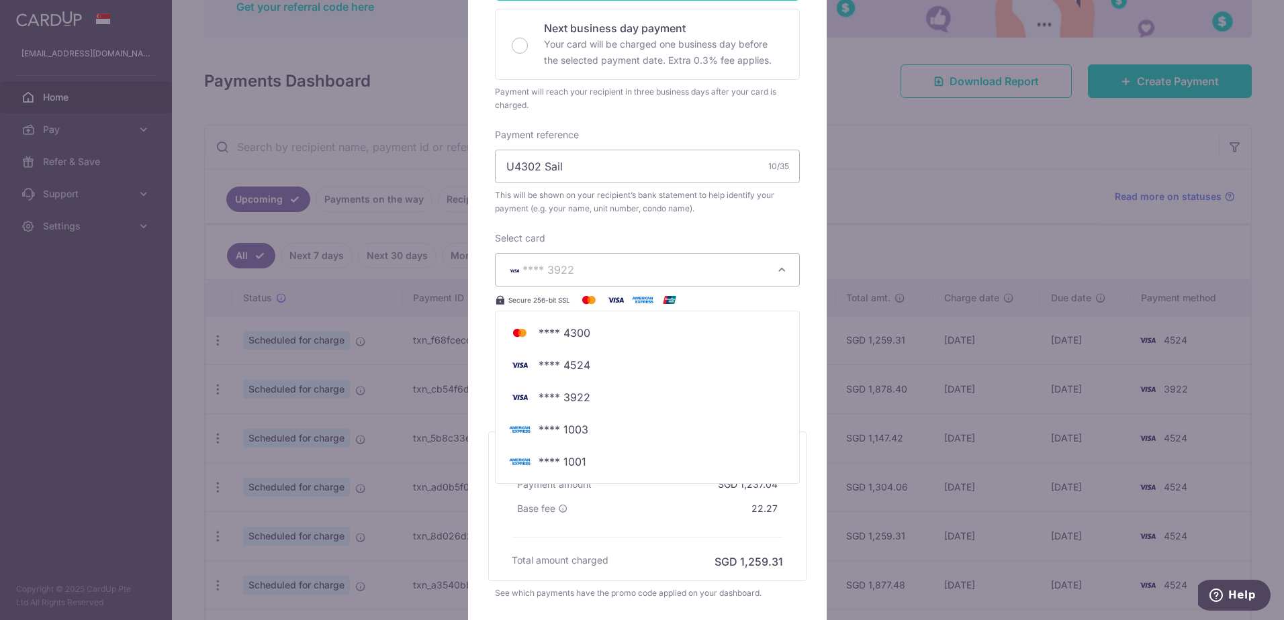
scroll to position [421, 0]
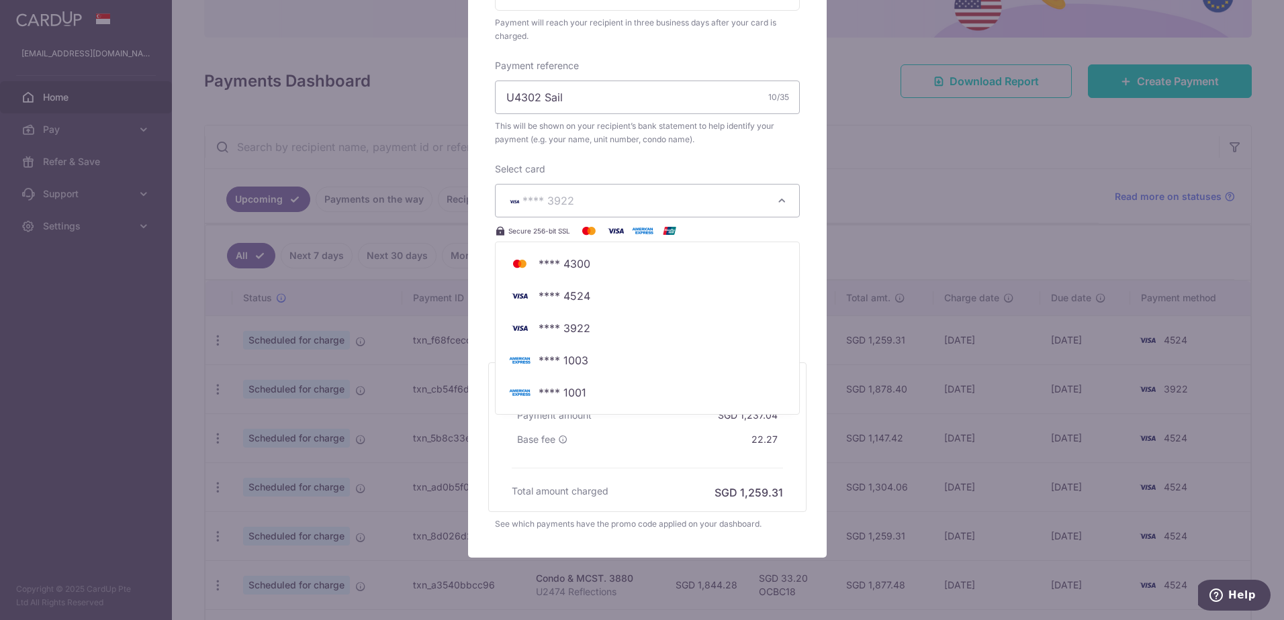
click at [617, 429] on div "Base fee 22.27" at bounding box center [647, 440] width 271 height 24
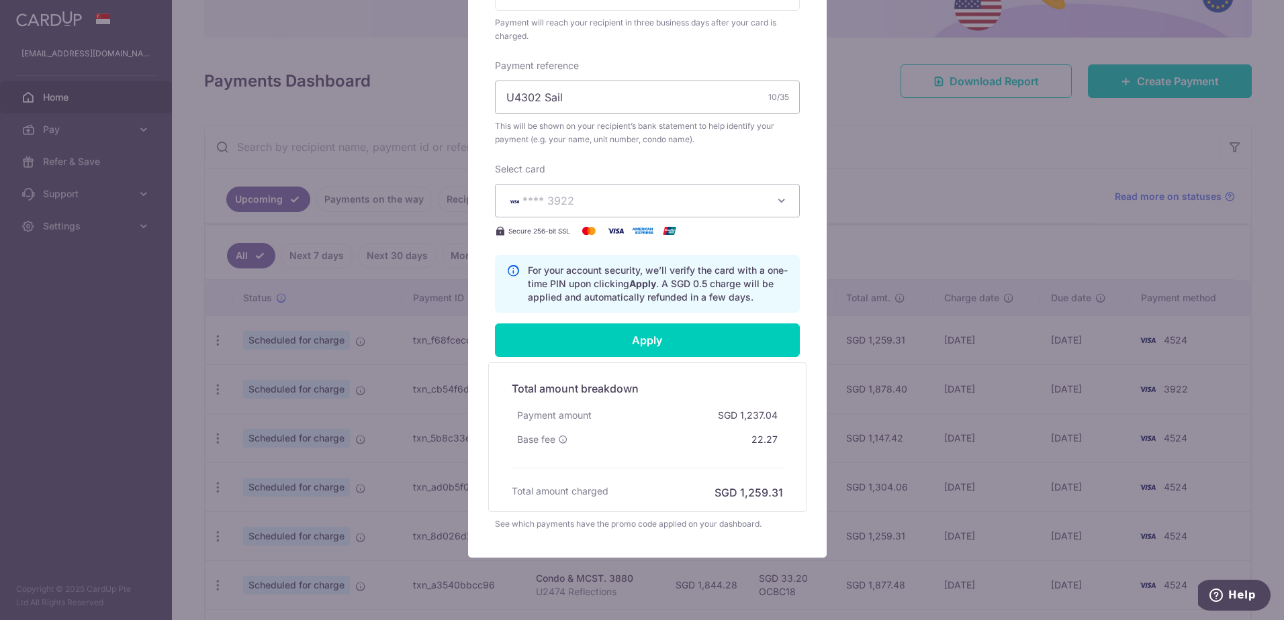
click at [626, 487] on div "Total amount charged SGD 1,259.31" at bounding box center [647, 493] width 271 height 16
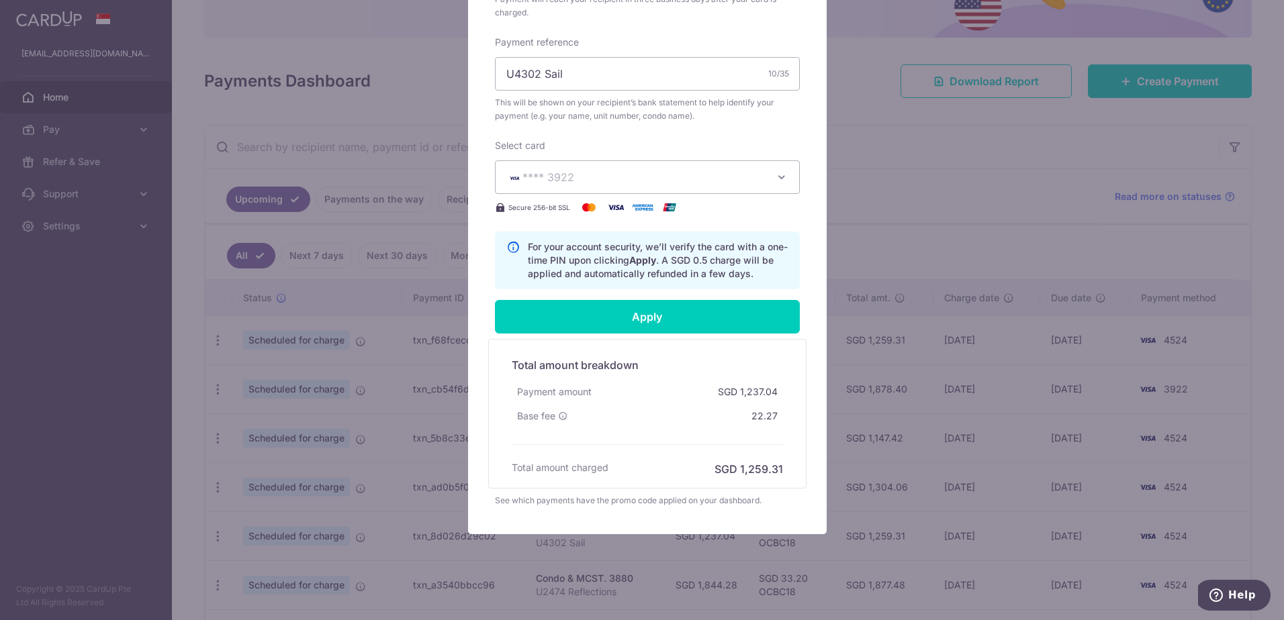
scroll to position [456, 0]
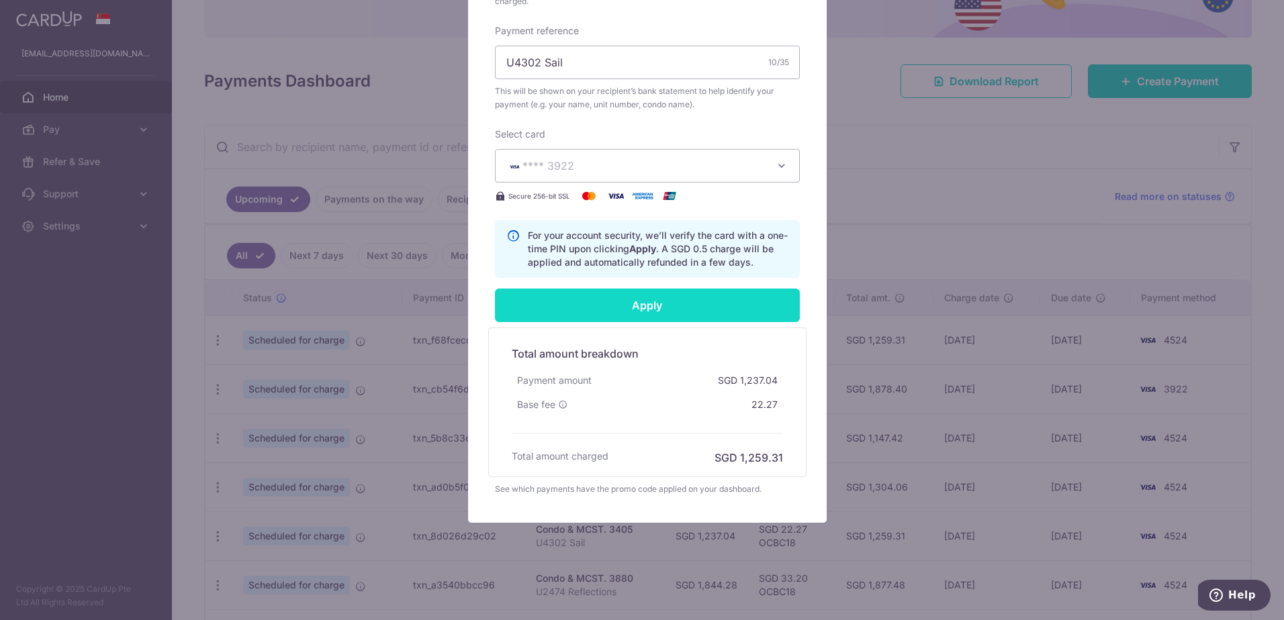
click at [673, 305] on input "Apply" at bounding box center [647, 306] width 305 height 34
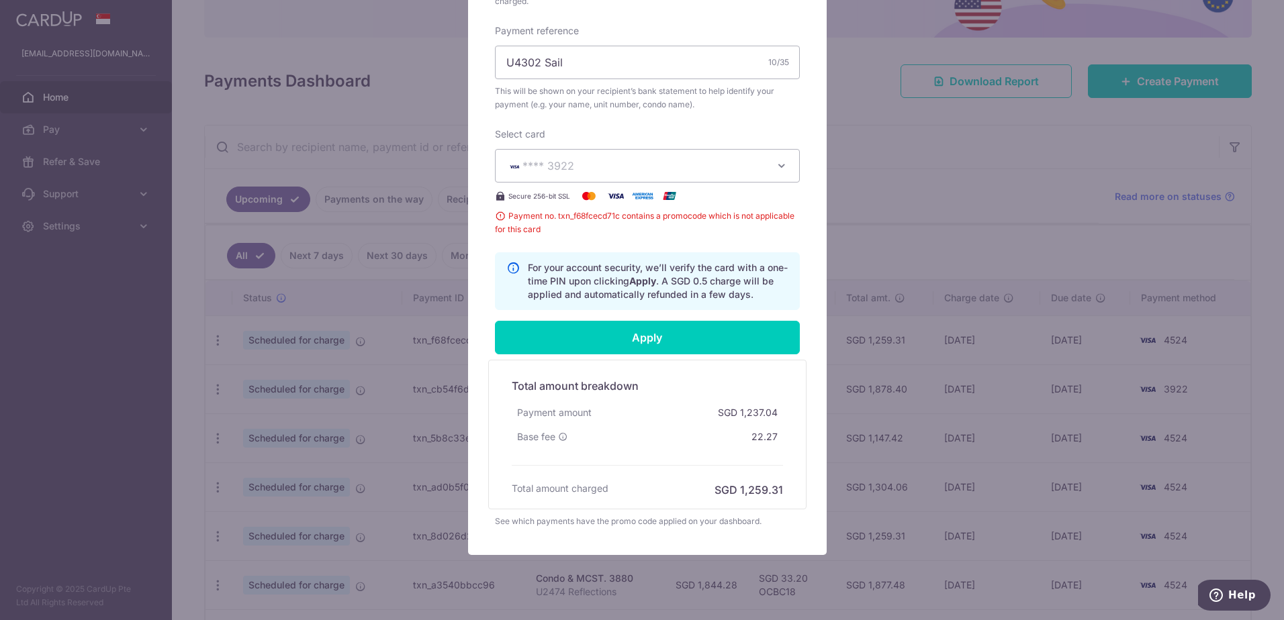
click at [683, 289] on p "For your account security, we’ll verify the card with a one-time PIN upon click…" at bounding box center [658, 281] width 260 height 40
click at [694, 214] on span "Payment no. txn_f68fcecd71c contains a promocode which is not applicable for th…" at bounding box center [647, 222] width 305 height 27
click at [777, 165] on icon "button" at bounding box center [781, 165] width 13 height 13
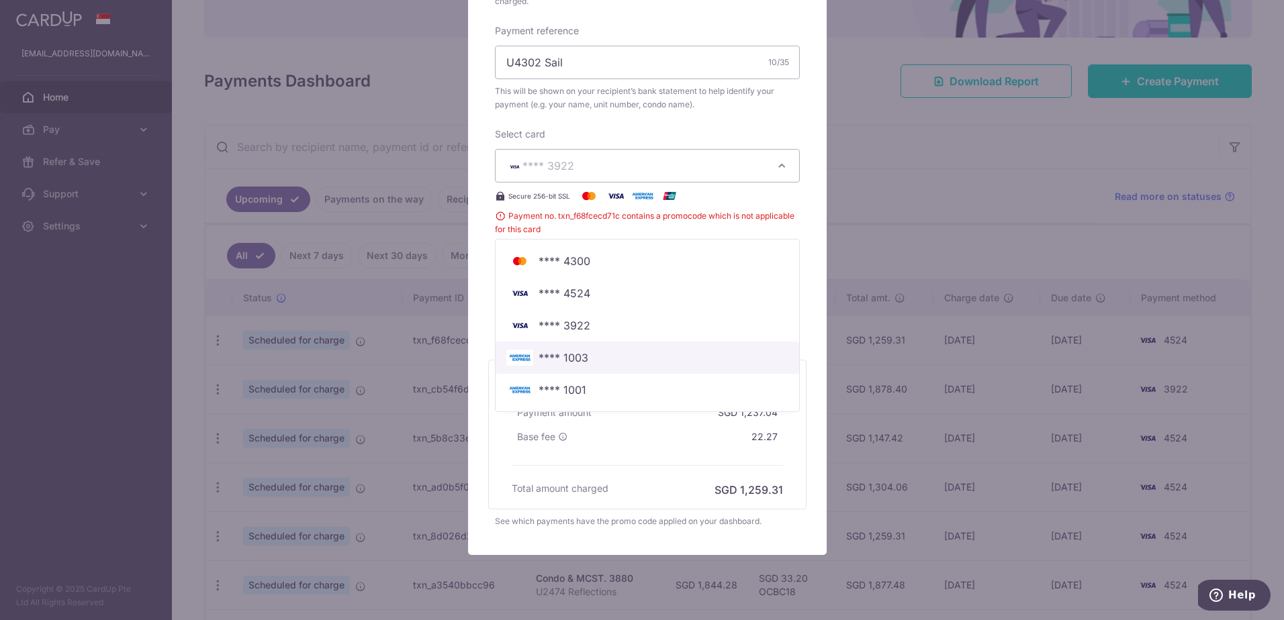
click at [573, 354] on span "**** 1003" at bounding box center [563, 358] width 50 height 16
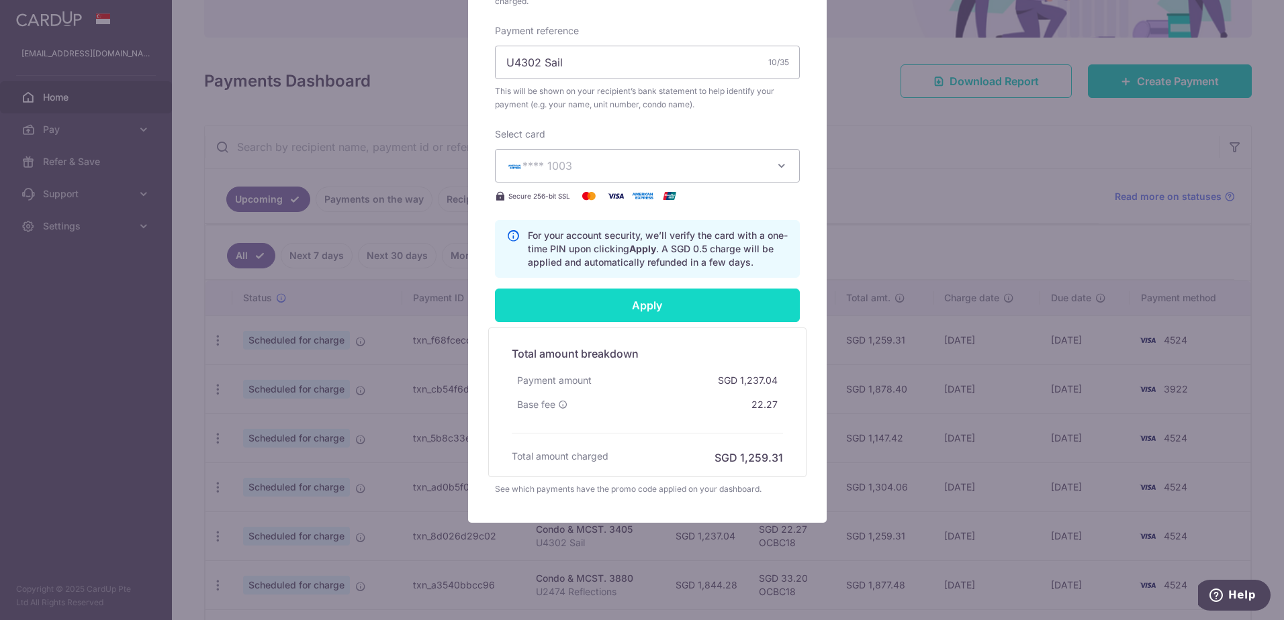
click at [630, 299] on input "Apply" at bounding box center [647, 306] width 305 height 34
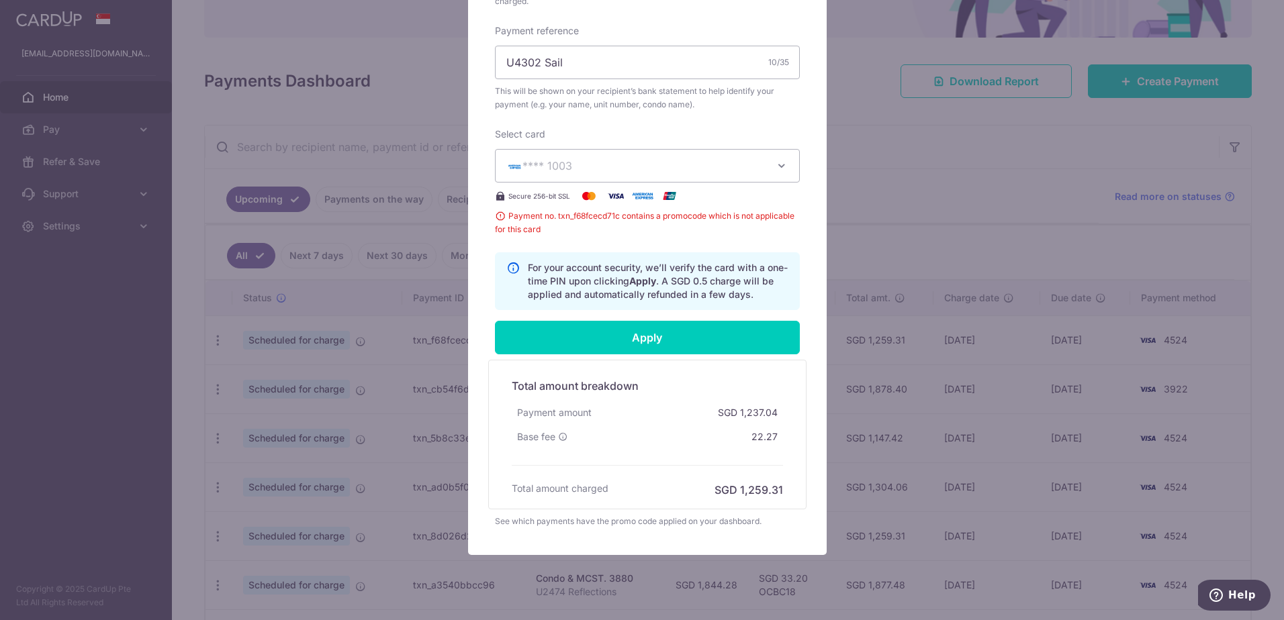
click at [593, 169] on span "**** 1003" at bounding box center [635, 166] width 258 height 16
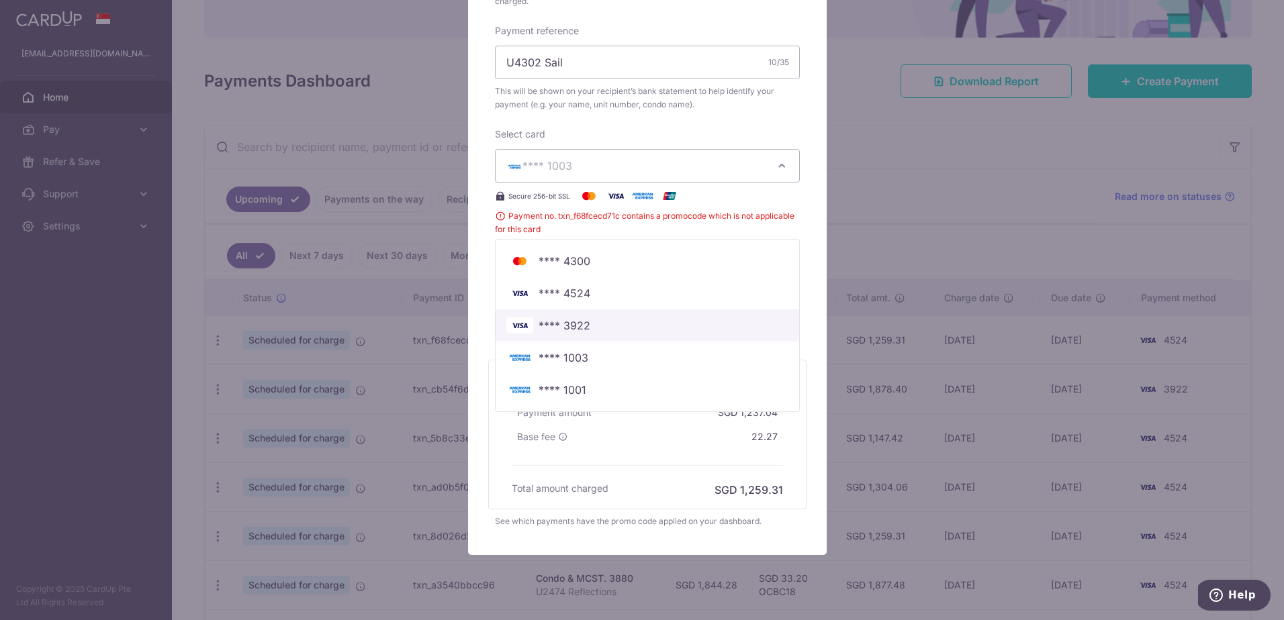
click at [547, 326] on span "**** 3922" at bounding box center [564, 326] width 52 height 16
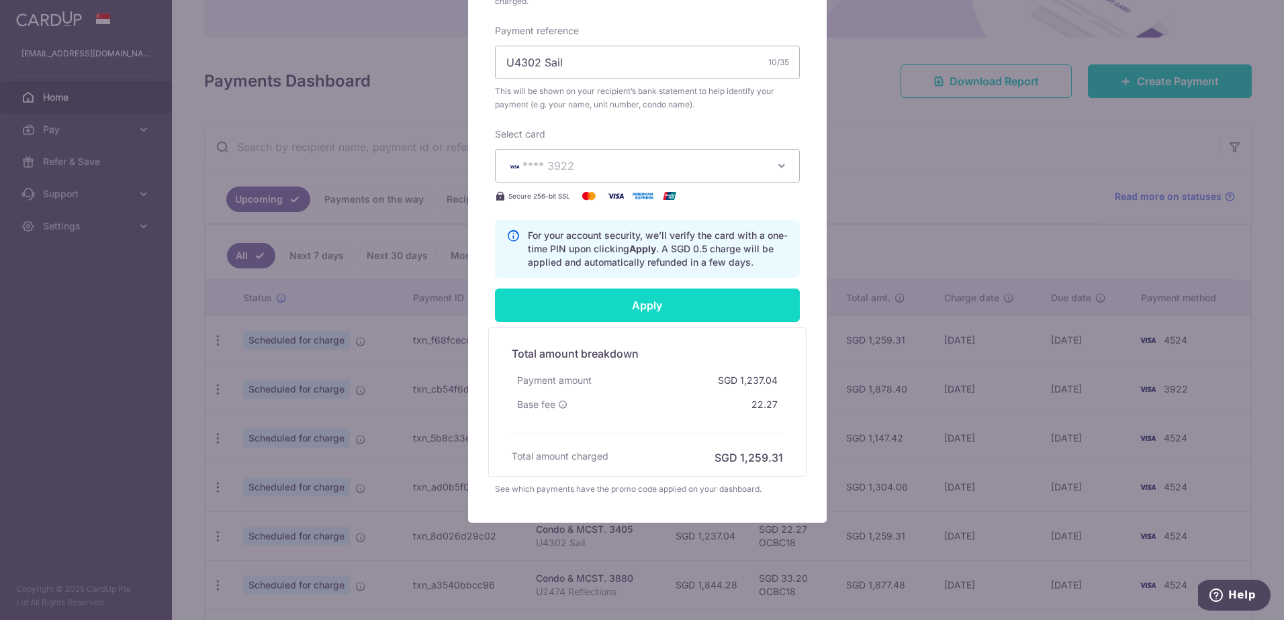
click at [560, 306] on input "Apply" at bounding box center [647, 306] width 305 height 34
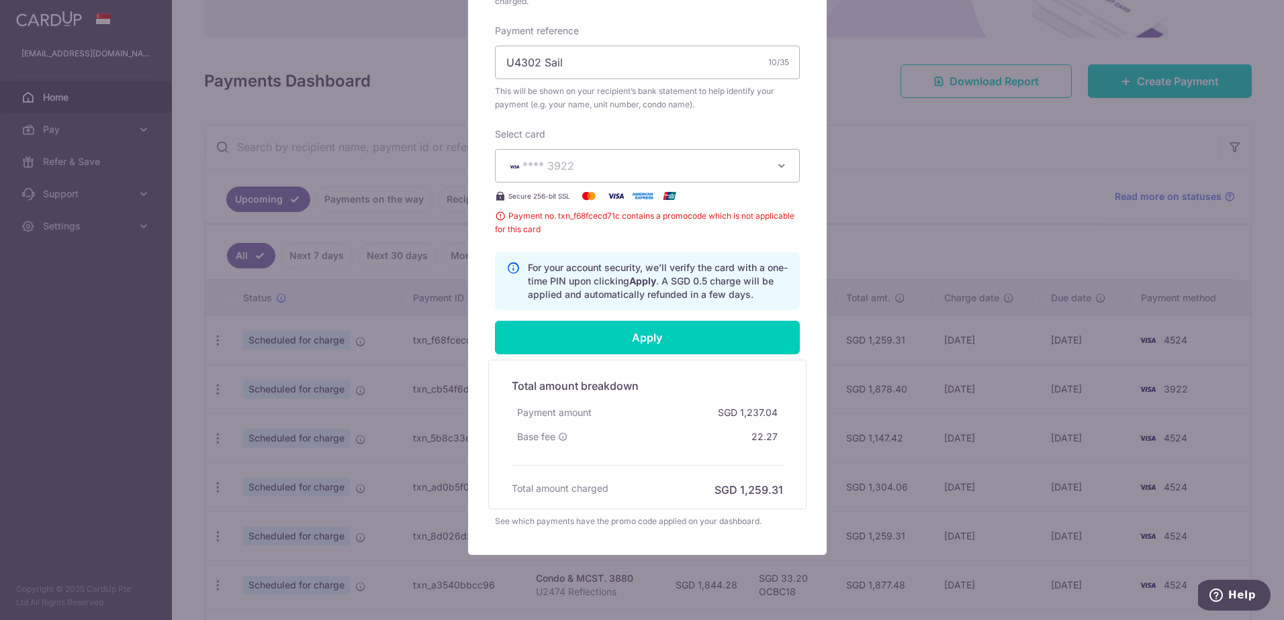
click at [495, 216] on span "Payment no. txn_f68fcecd71c contains a promocode which is not applicable for th…" at bounding box center [647, 222] width 305 height 27
drag, startPoint x: 491, startPoint y: 216, endPoint x: 614, endPoint y: 240, distance: 124.6
click at [614, 240] on div "Enter payment amount 1,237.04 1237.04 SGD To change the payment amount, please …" at bounding box center [647, 24] width 305 height 572
click at [620, 291] on p "For your account security, we’ll verify the card with a one-time PIN upon click…" at bounding box center [658, 281] width 260 height 40
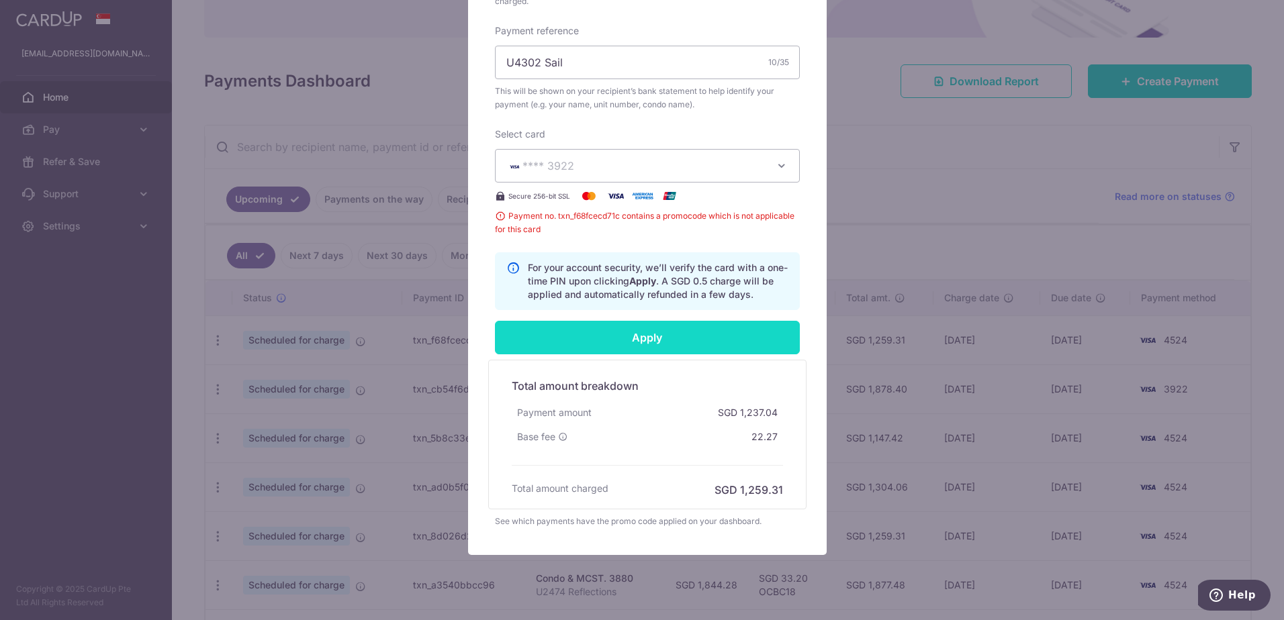
click at [636, 346] on input "Apply" at bounding box center [647, 338] width 305 height 34
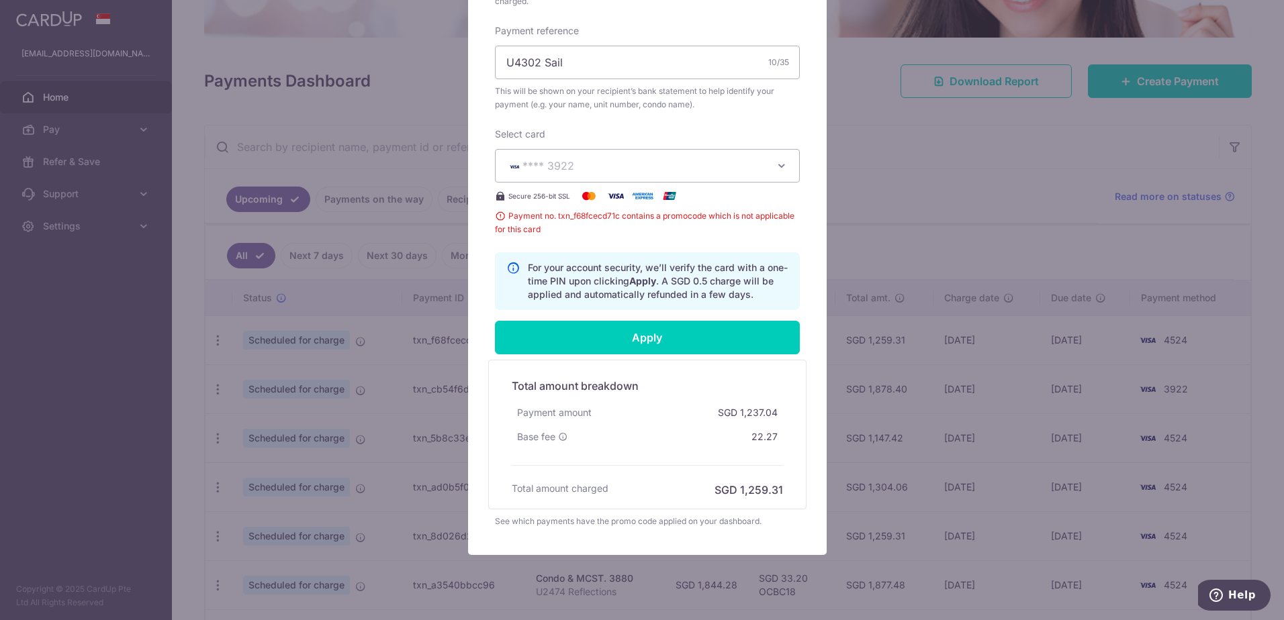
scroll to position [488, 0]
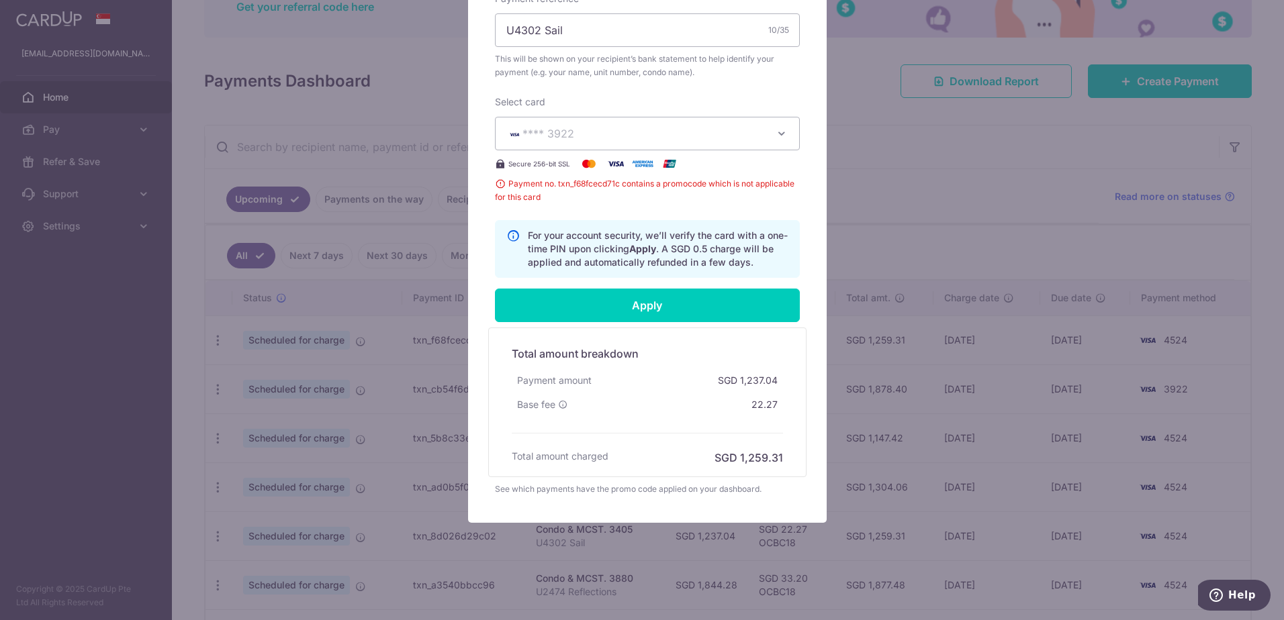
click at [650, 491] on div "See which payments have the promo code applied on your dashboard." at bounding box center [647, 489] width 305 height 13
click at [997, 181] on div "Edit payment By clicking apply, you will make changes to all 2 payments to 3405…" at bounding box center [642, 310] width 1284 height 620
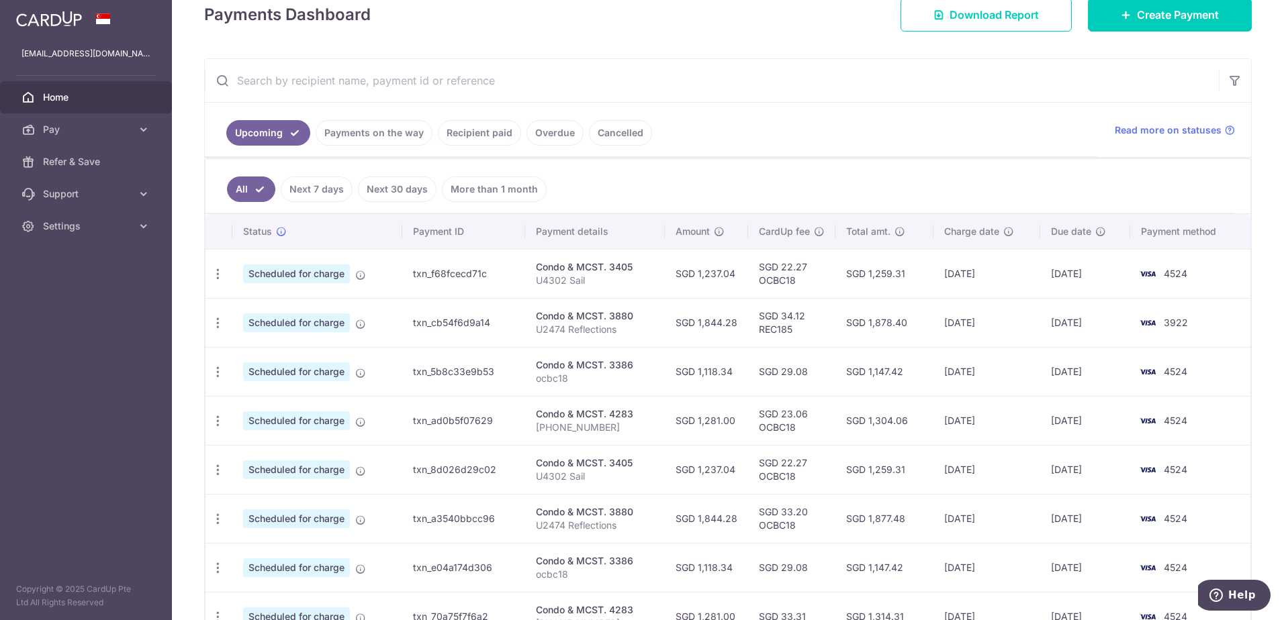
scroll to position [269, 0]
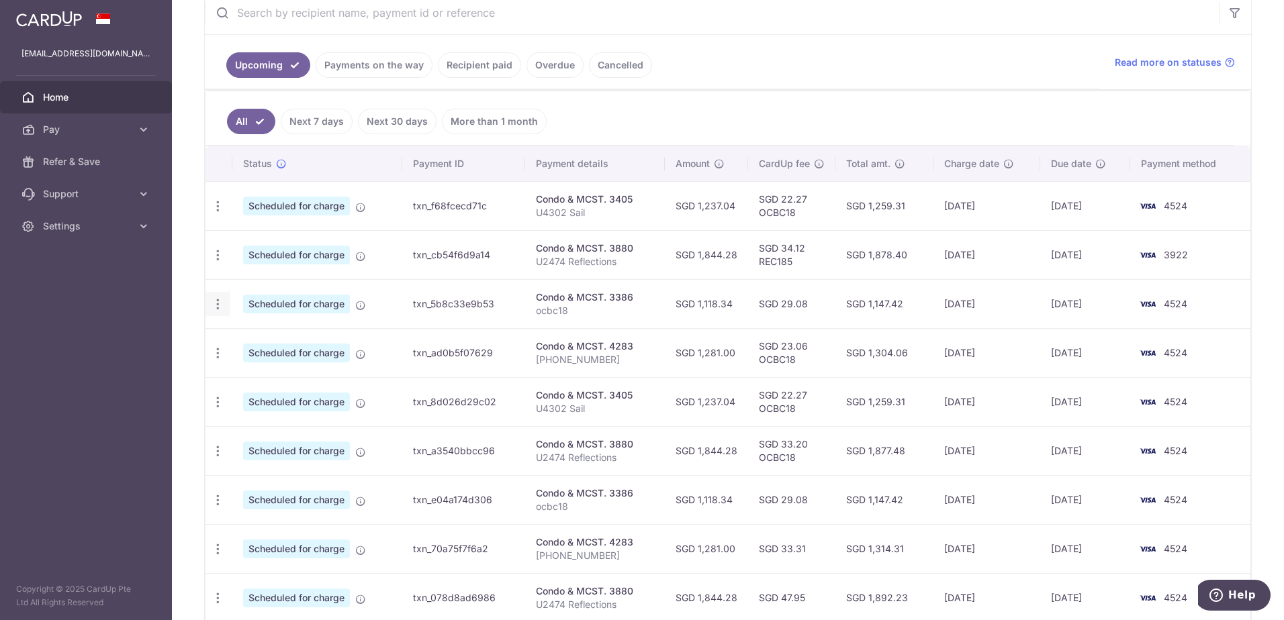
click at [214, 301] on icon "button" at bounding box center [218, 304] width 14 height 14
click at [281, 340] on span "Update payment" at bounding box center [289, 341] width 91 height 16
radio input "true"
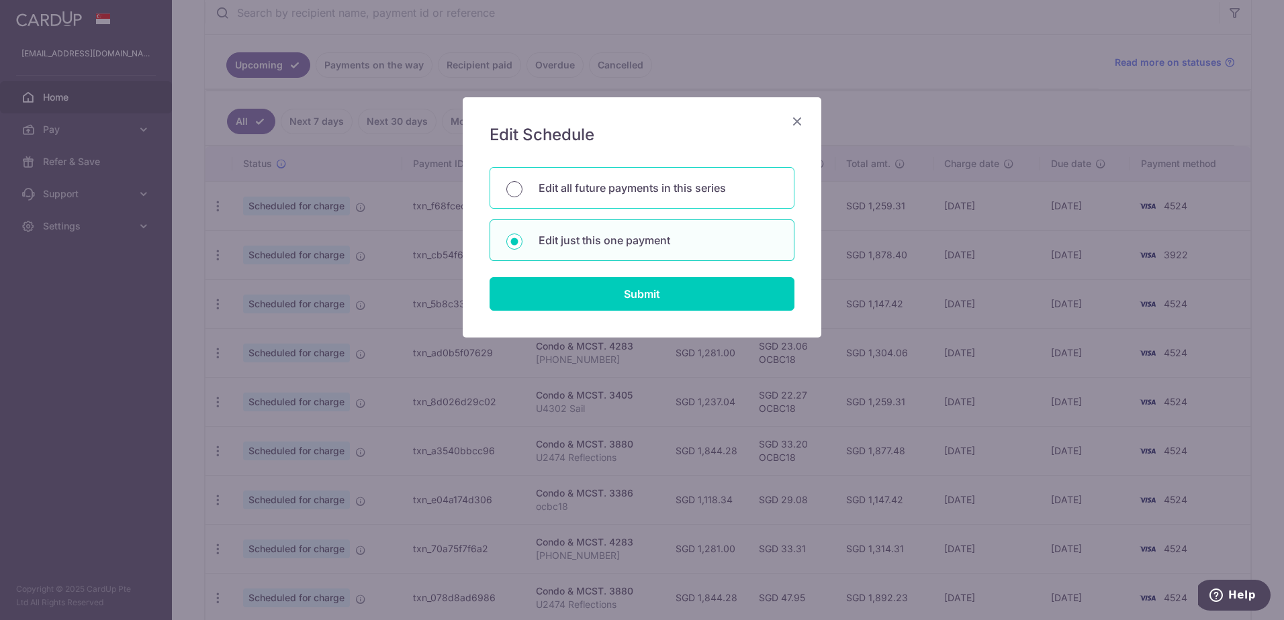
click at [516, 191] on input "Edit all future payments in this series" at bounding box center [514, 189] width 16 height 16
radio input "true"
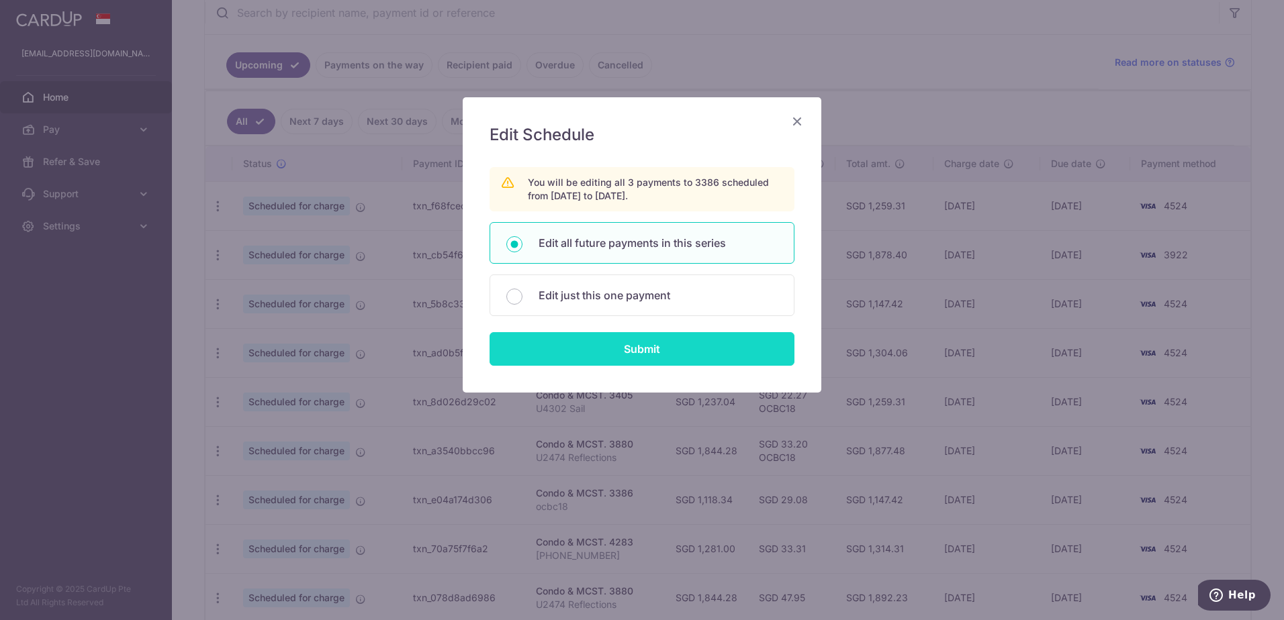
click at [661, 354] on input "Submit" at bounding box center [641, 349] width 305 height 34
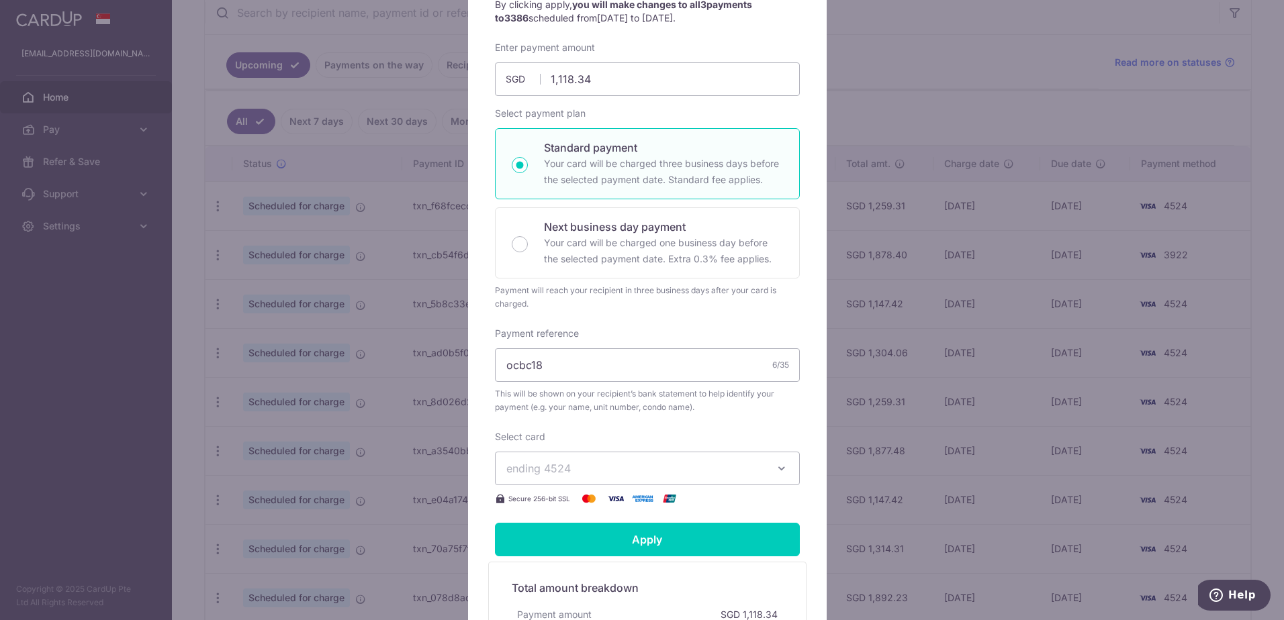
scroll to position [201, 0]
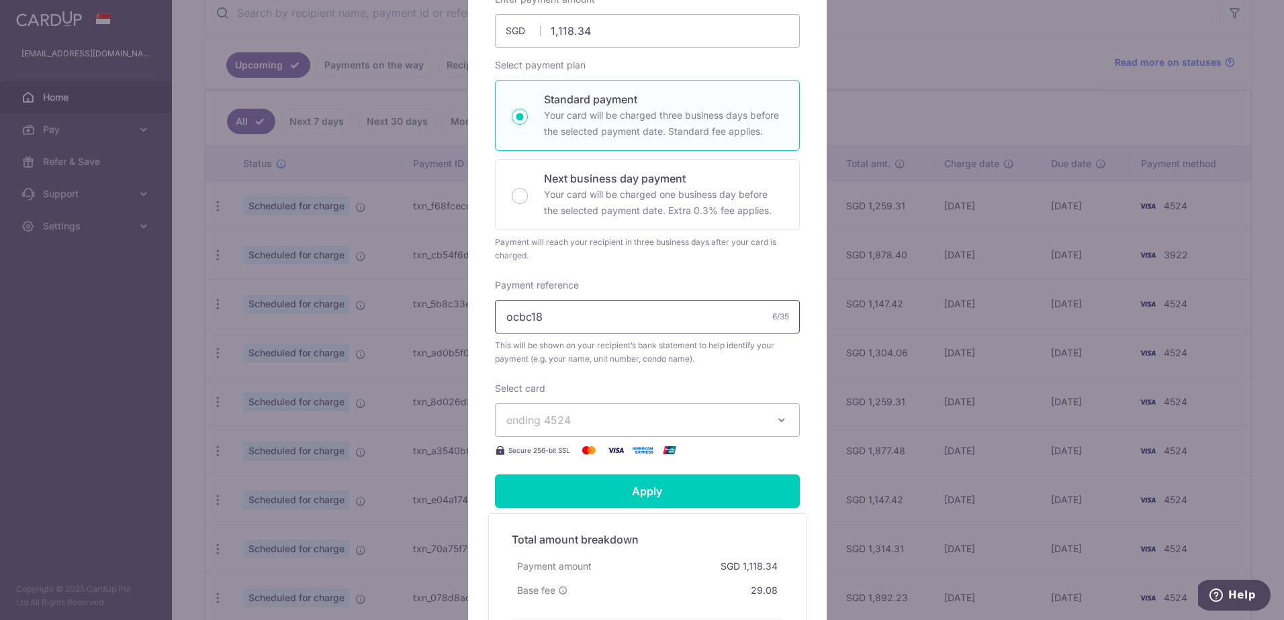
click at [655, 321] on input "ocbc18" at bounding box center [647, 317] width 305 height 34
drag, startPoint x: 655, startPoint y: 481, endPoint x: 679, endPoint y: 414, distance: 71.0
click at [679, 414] on form "By clicking apply, you will make changes to all 3 payments to 3386 scheduled fr…" at bounding box center [647, 307] width 305 height 714
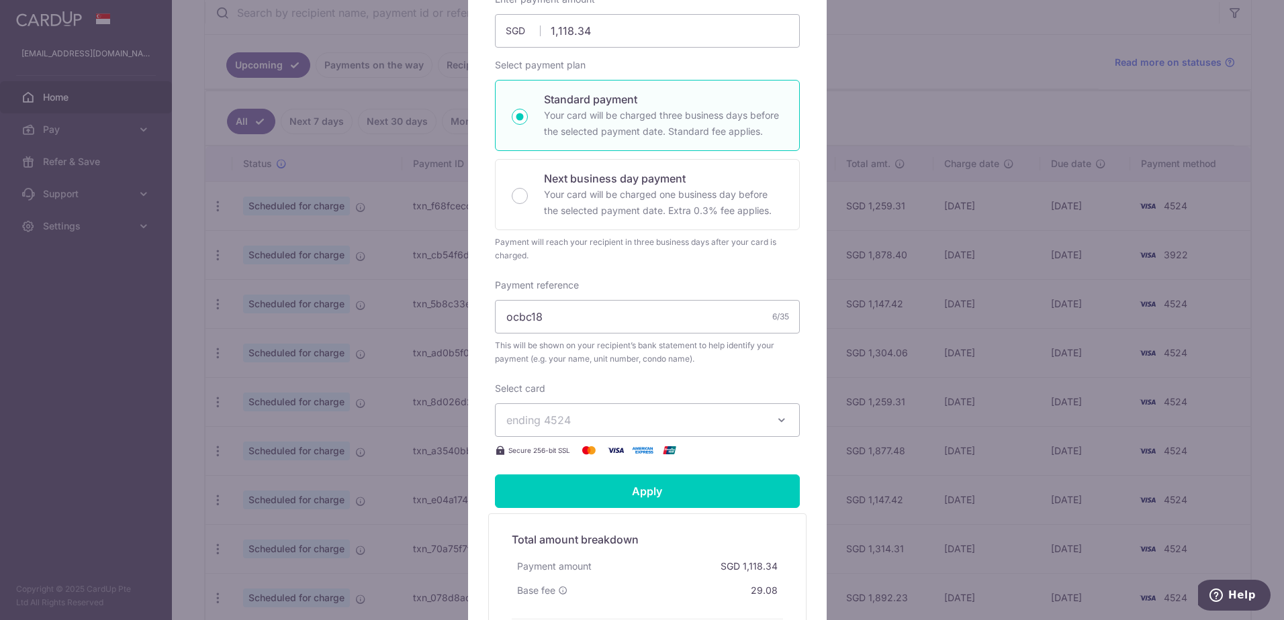
click at [679, 414] on span "ending 4524" at bounding box center [635, 420] width 258 height 16
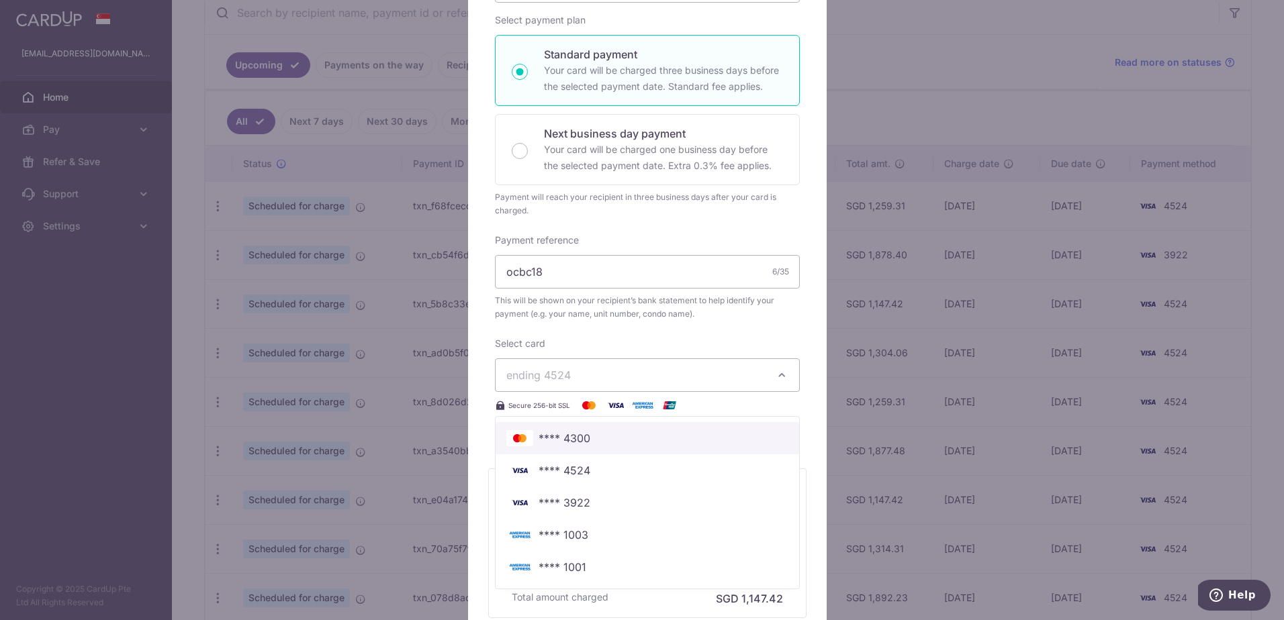
scroll to position [269, 0]
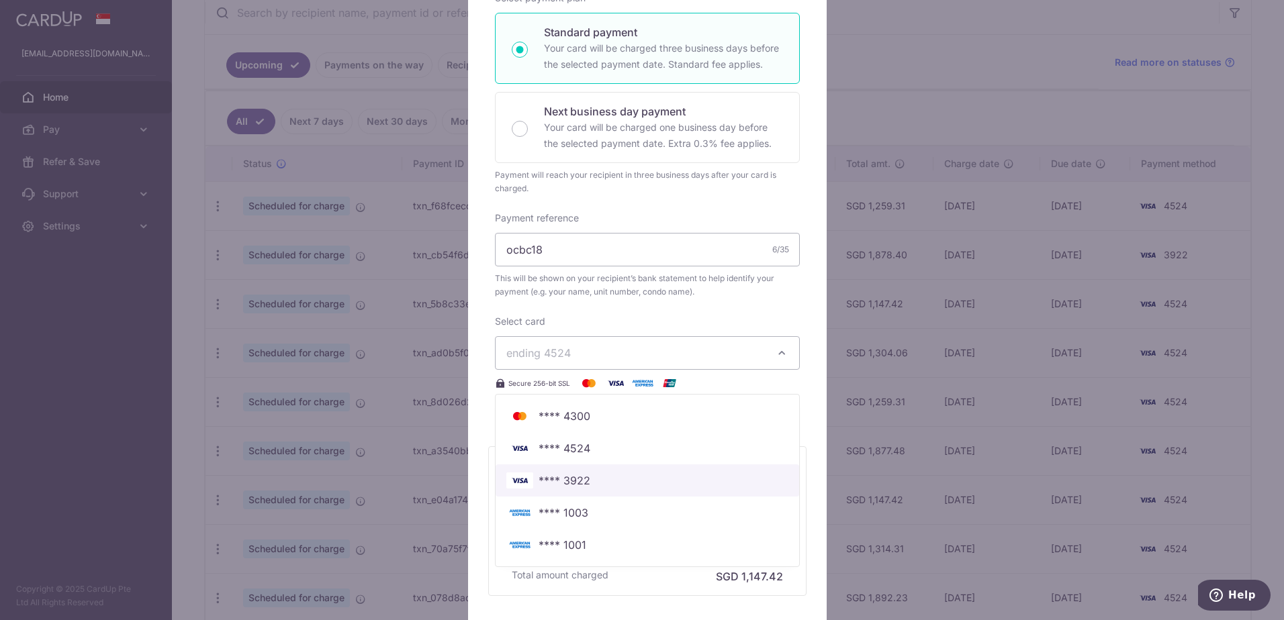
click at [597, 477] on span "**** 3922" at bounding box center [647, 481] width 282 height 16
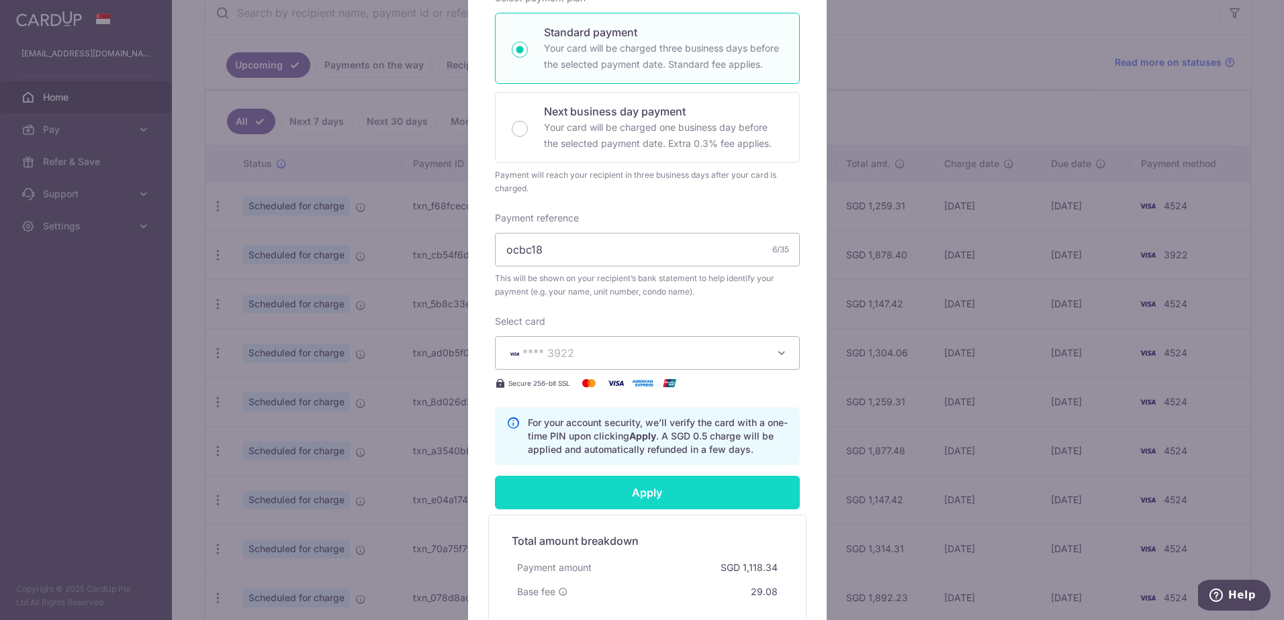
click at [586, 489] on input "Apply" at bounding box center [647, 493] width 305 height 34
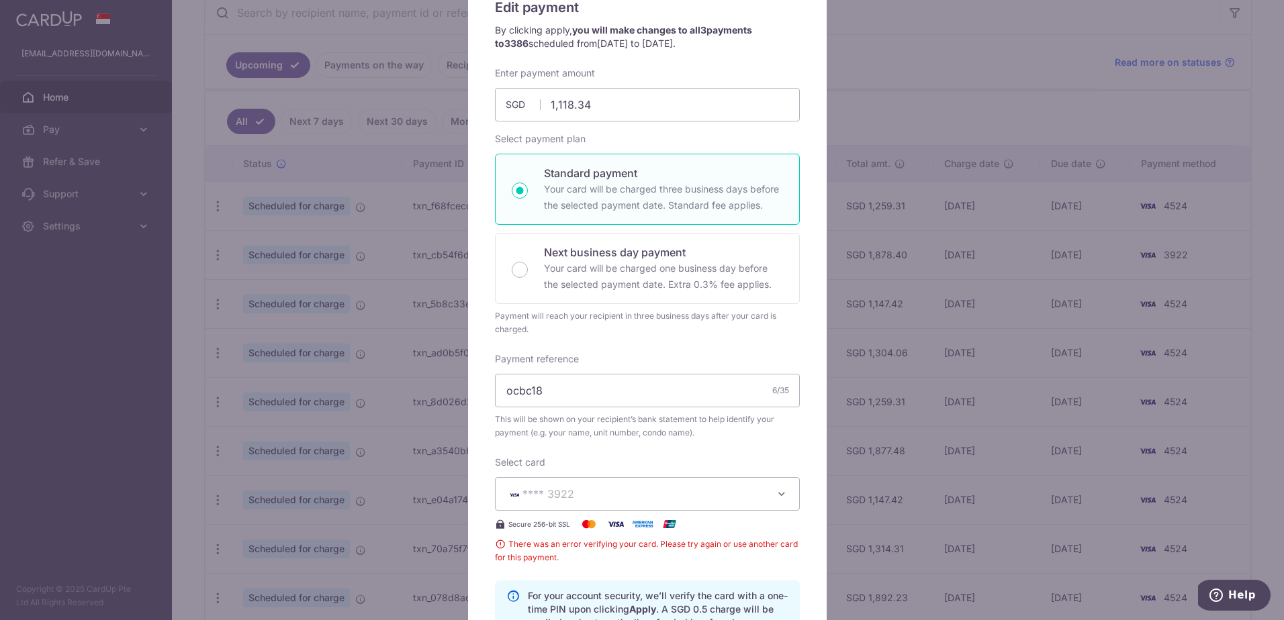
scroll to position [0, 0]
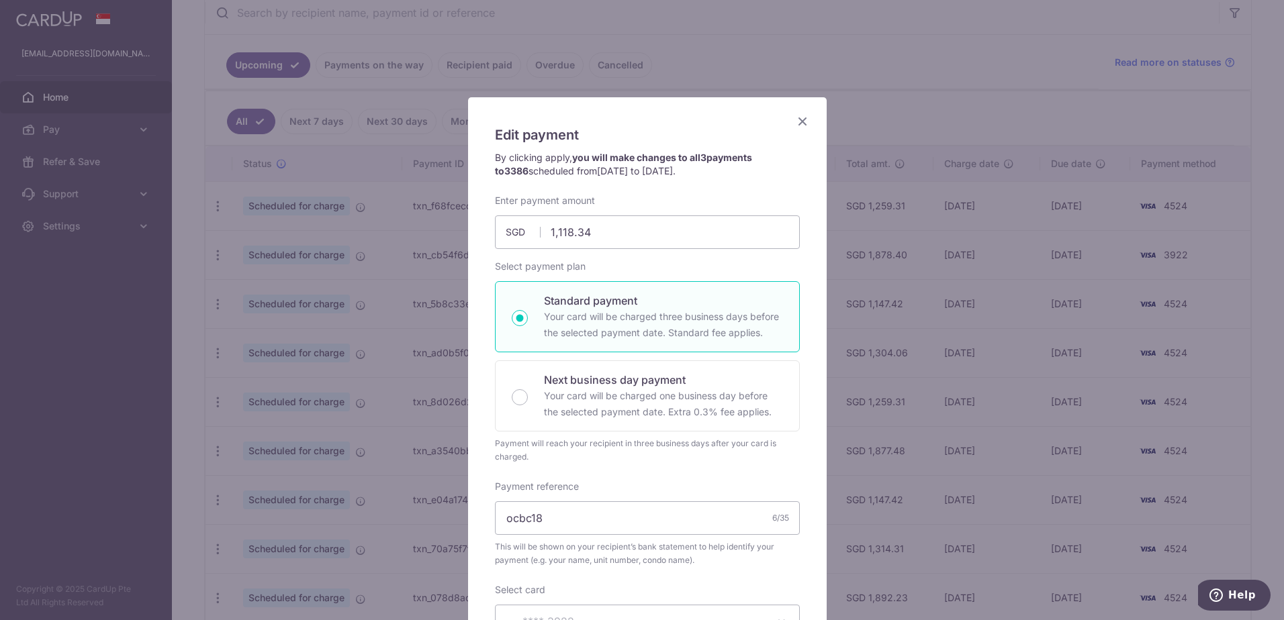
click at [796, 117] on icon "Close" at bounding box center [802, 121] width 16 height 17
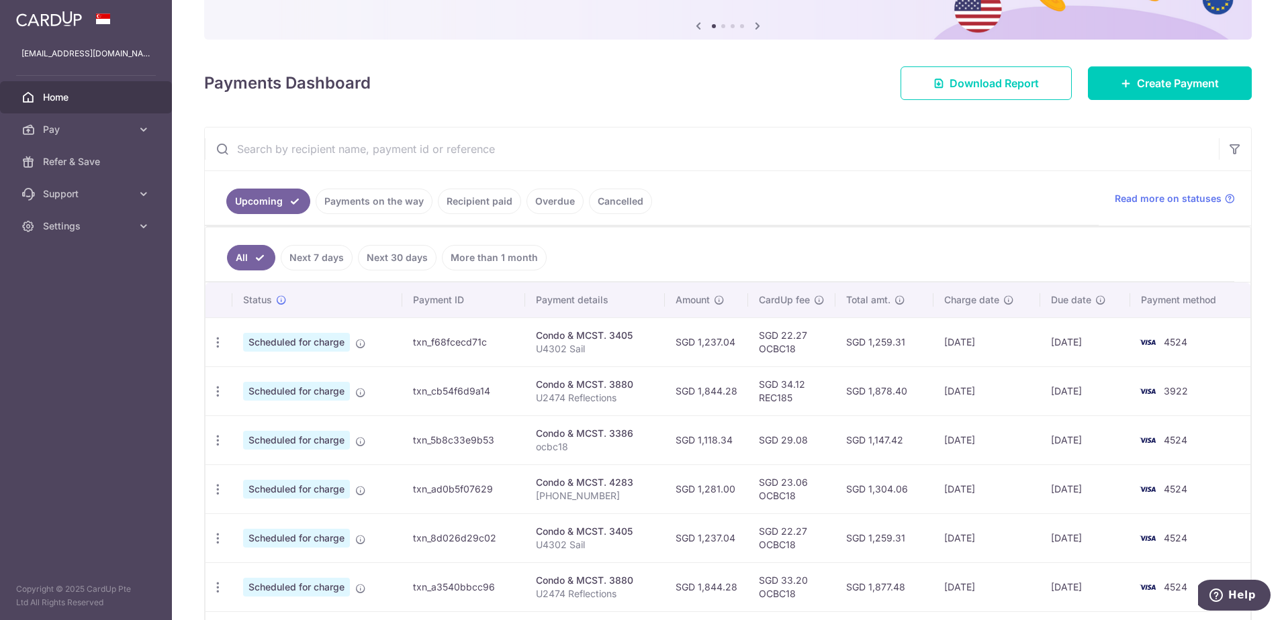
scroll to position [134, 0]
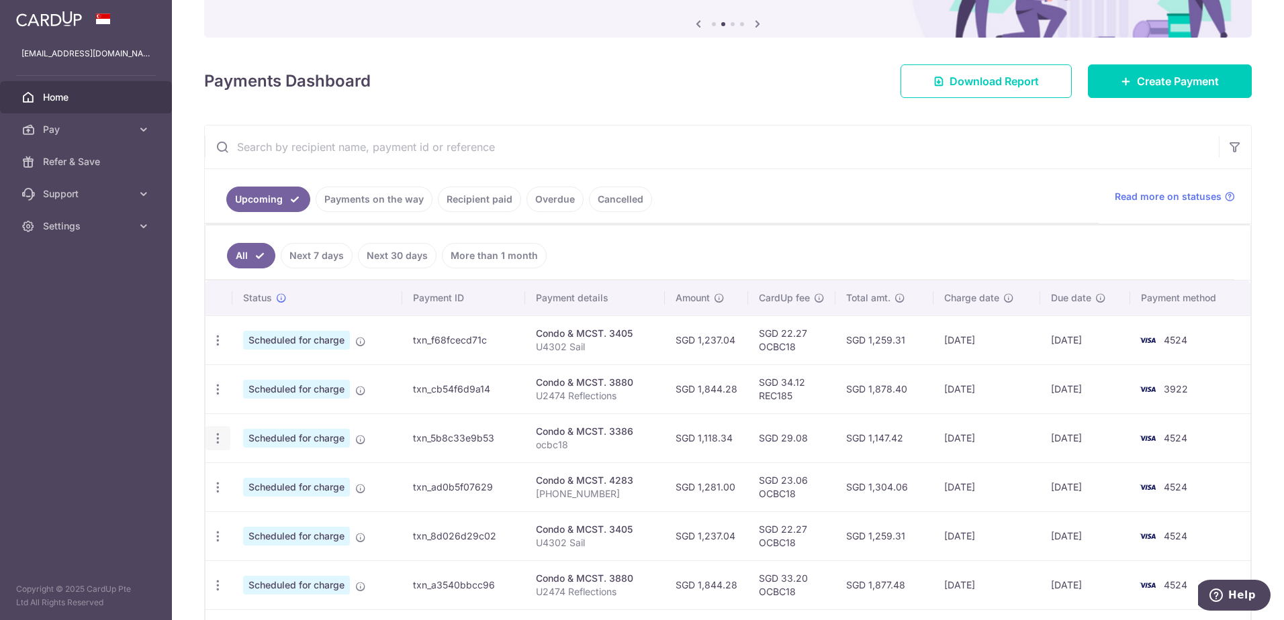
click at [220, 442] on icon "button" at bounding box center [218, 439] width 14 height 14
click at [264, 473] on span "Update payment" at bounding box center [289, 475] width 91 height 16
radio input "true"
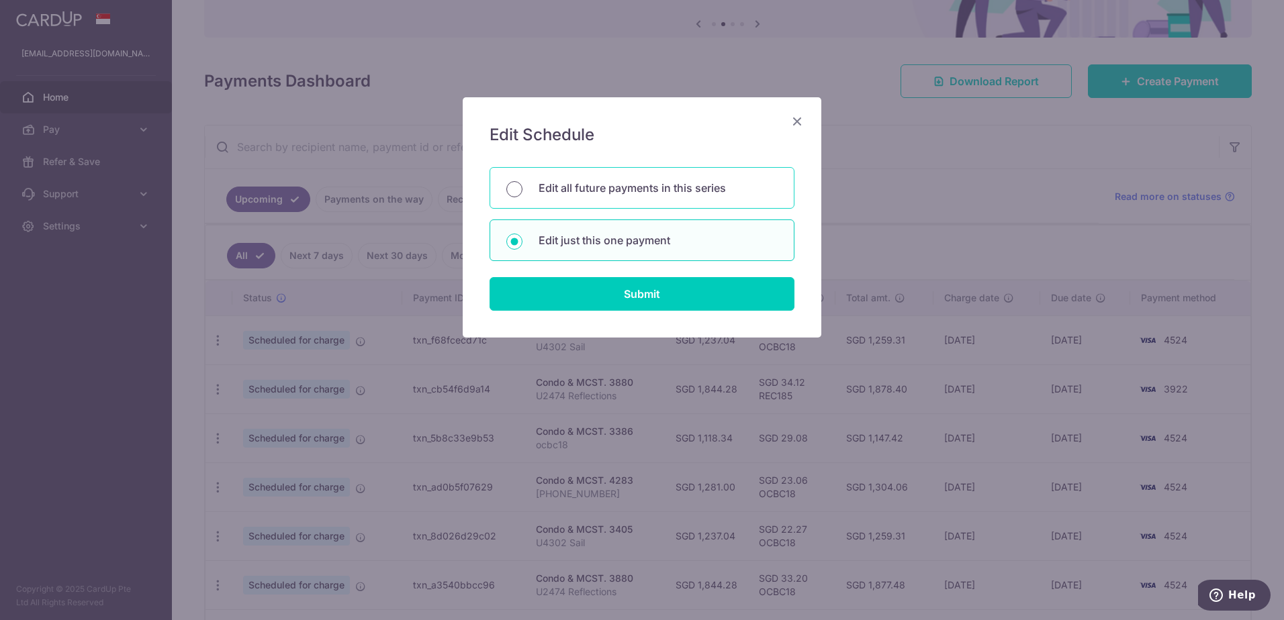
click at [512, 186] on input "Edit all future payments in this series" at bounding box center [514, 189] width 16 height 16
radio input "true"
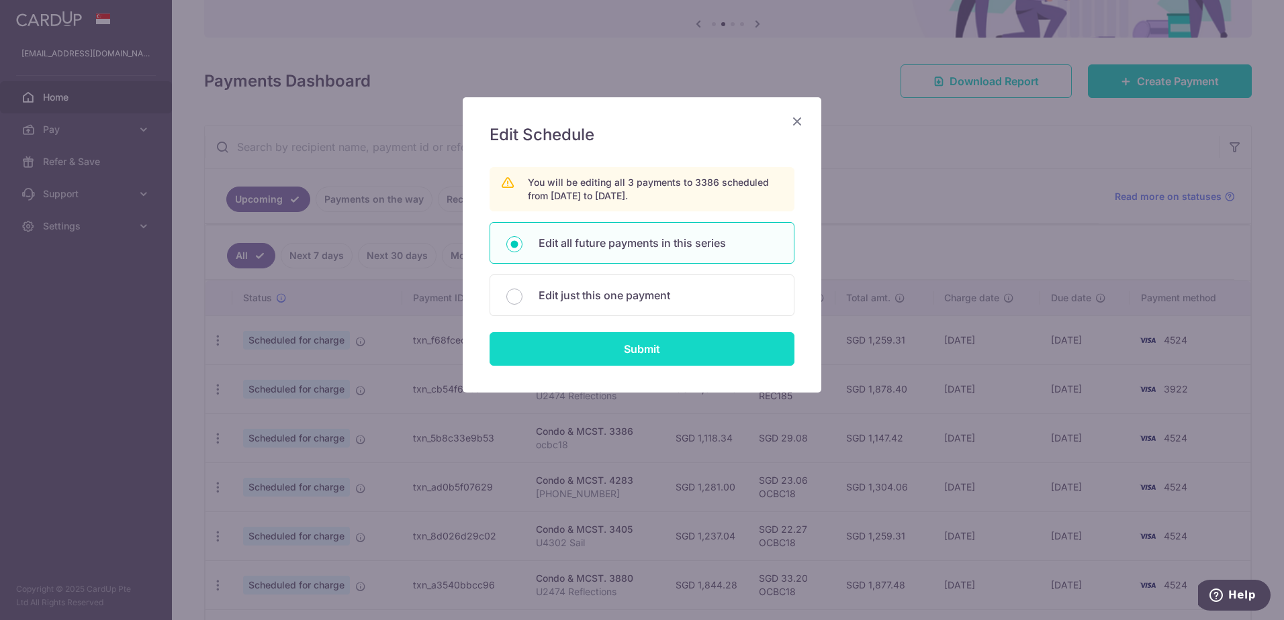
click at [578, 341] on input "Submit" at bounding box center [641, 349] width 305 height 34
radio input "true"
type input "1,118.34"
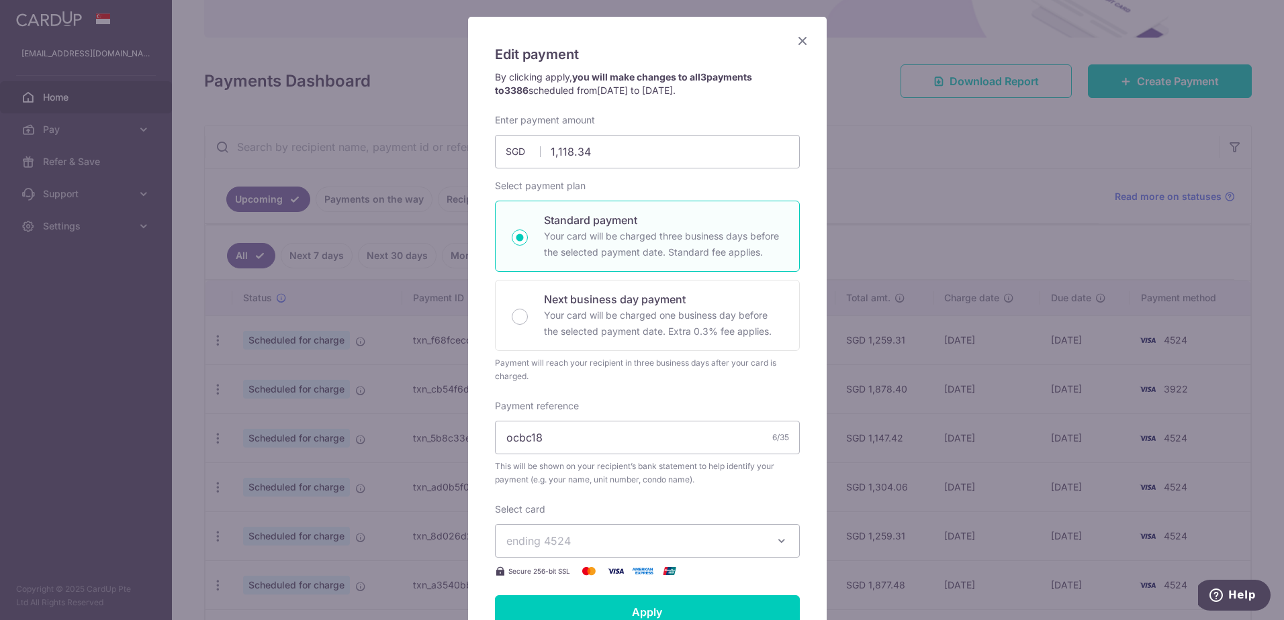
scroll to position [201, 0]
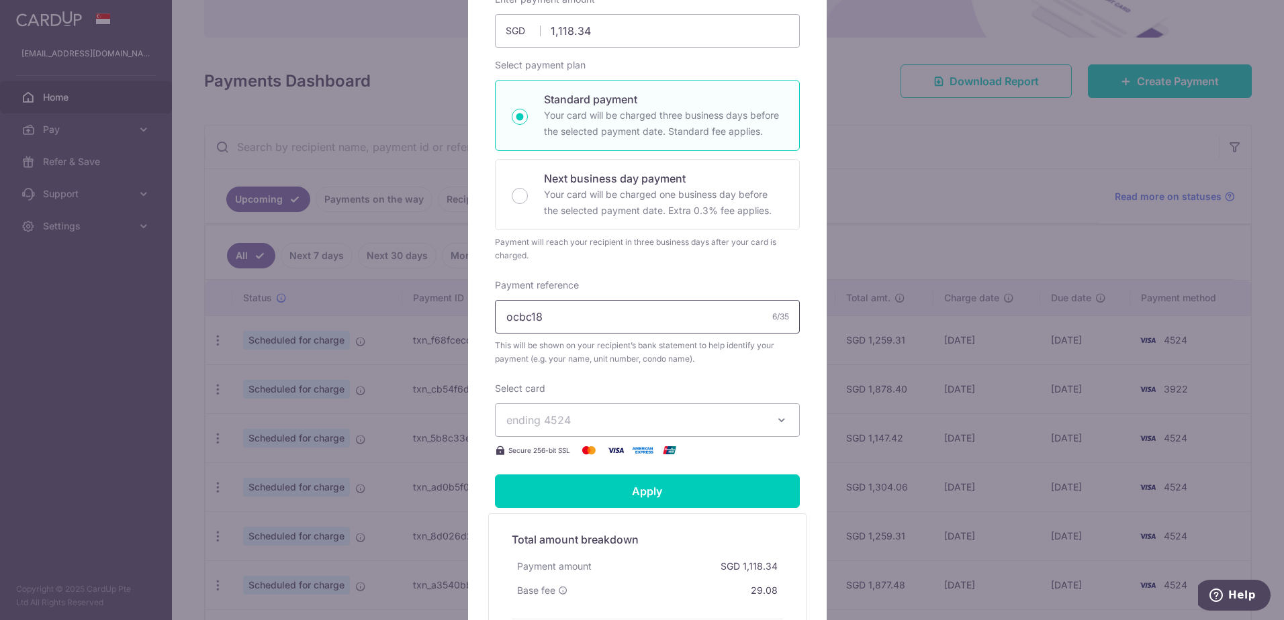
drag, startPoint x: 548, startPoint y: 324, endPoint x: 454, endPoint y: 314, distance: 95.3
click at [454, 314] on div "Edit payment By clicking apply, you will make changes to all 3 payments to 3386…" at bounding box center [642, 310] width 1284 height 620
click at [549, 414] on span "ending 4524" at bounding box center [538, 420] width 64 height 13
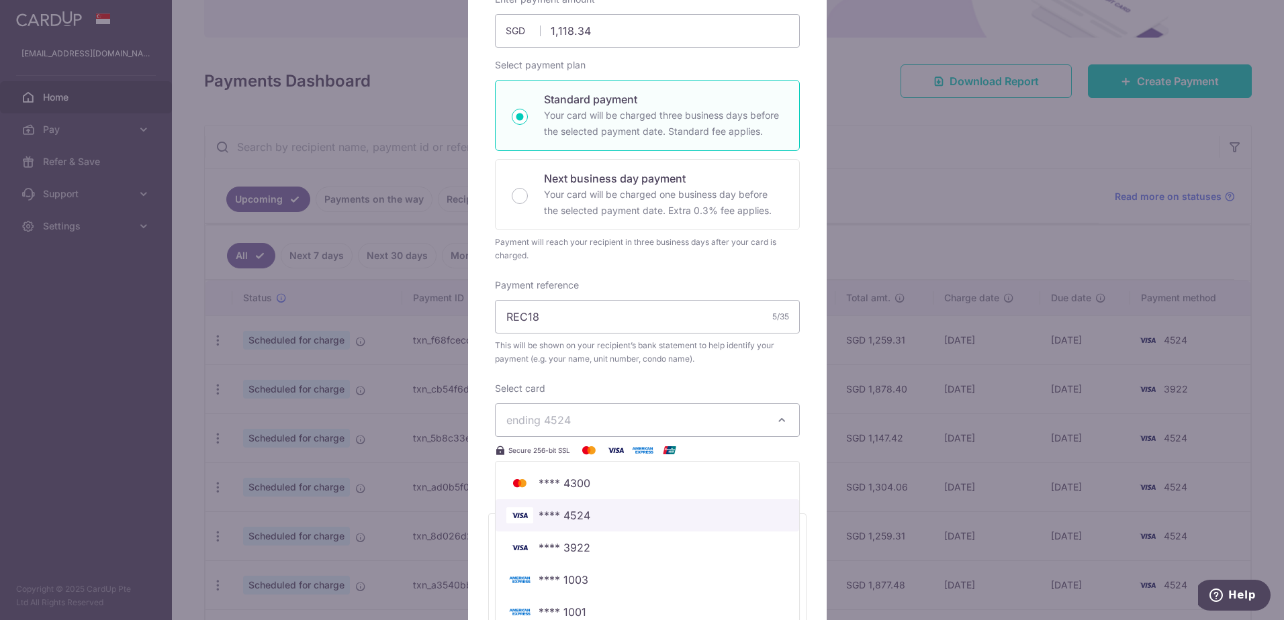
click at [547, 511] on span "**** 4524" at bounding box center [564, 516] width 52 height 16
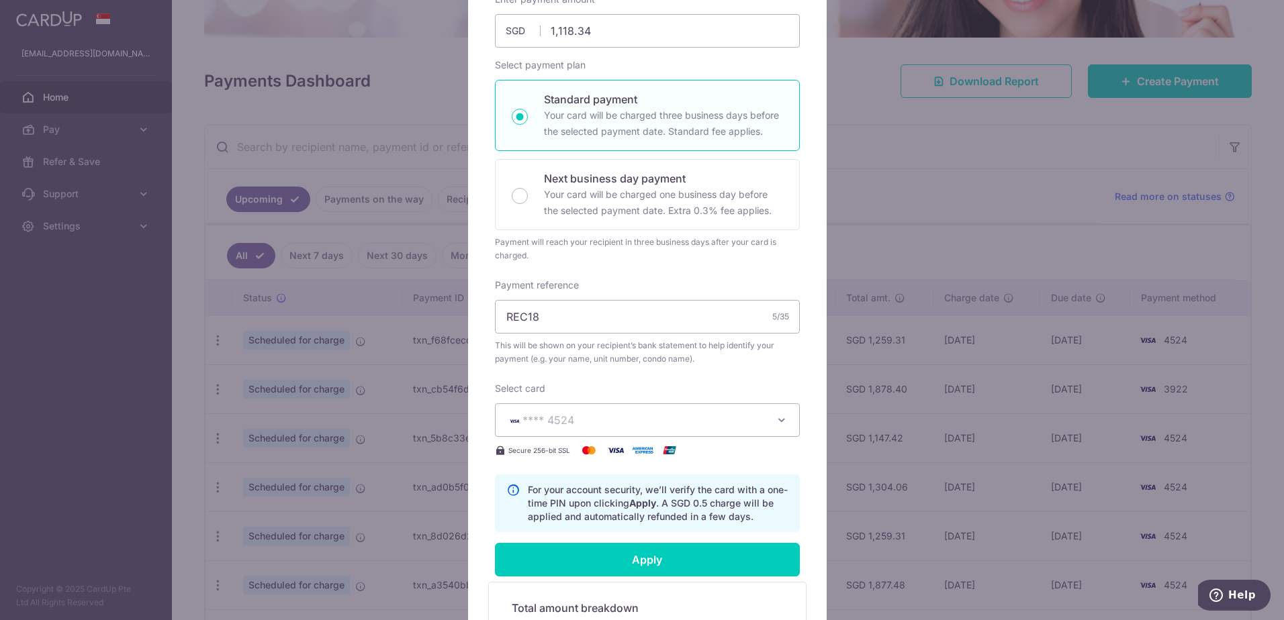
click at [599, 414] on span "**** 4524" at bounding box center [635, 420] width 258 height 16
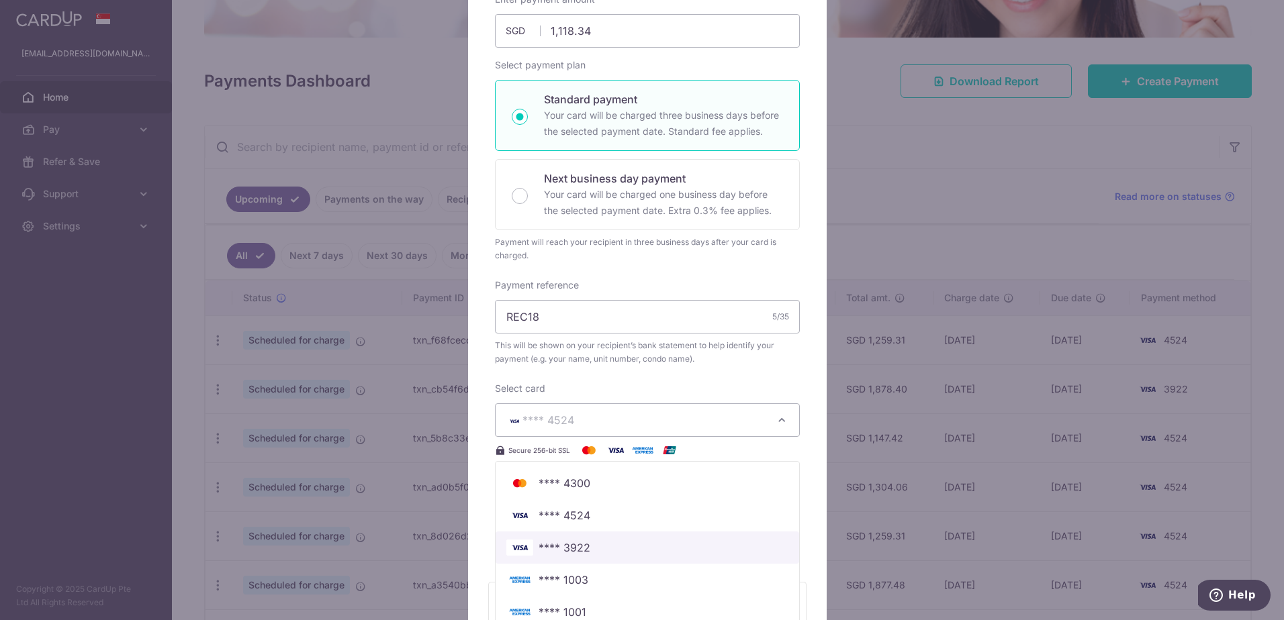
click at [582, 549] on span "**** 3922" at bounding box center [564, 548] width 52 height 16
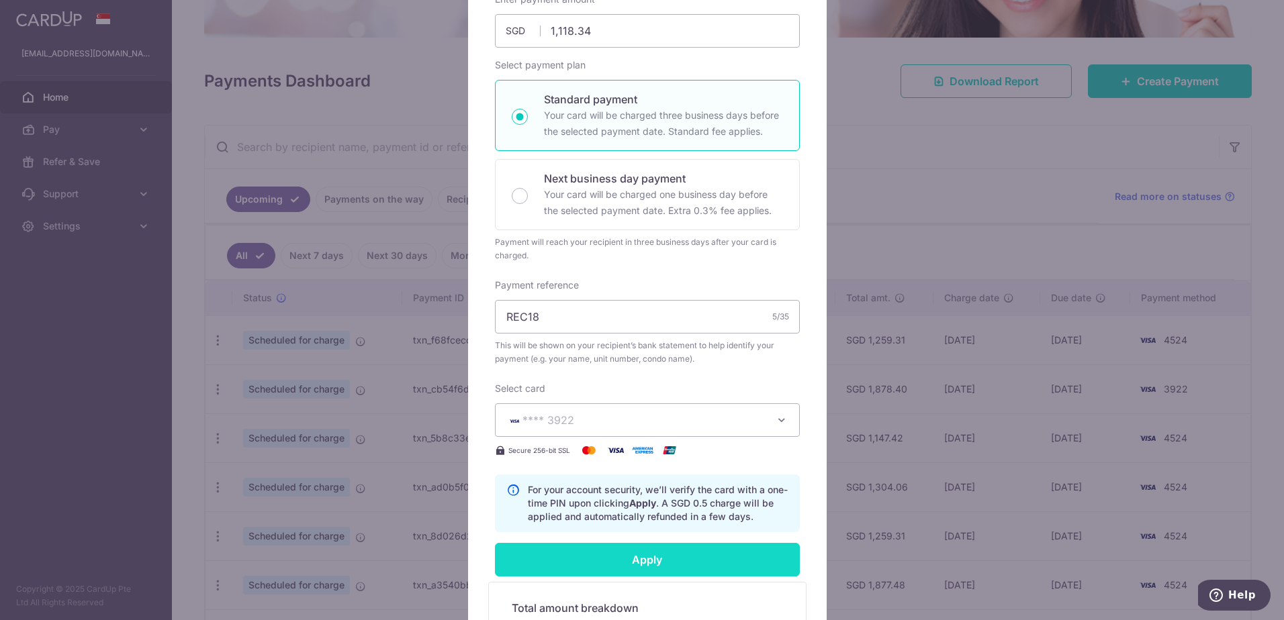
click at [588, 553] on input "Apply" at bounding box center [647, 560] width 305 height 34
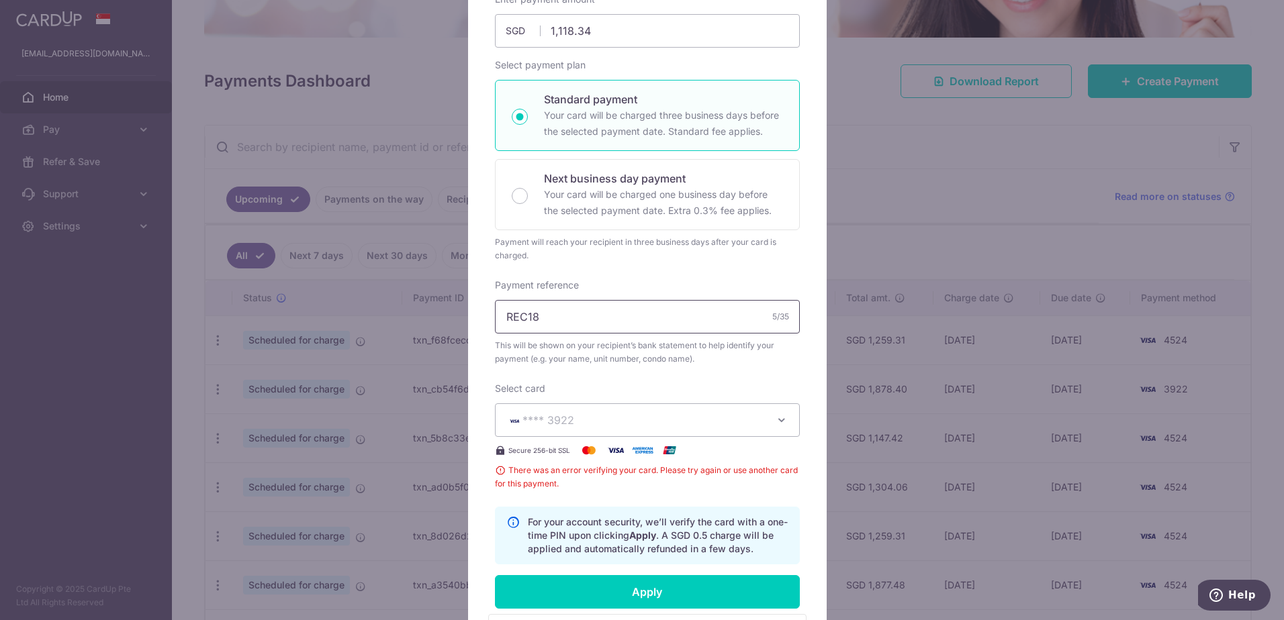
click at [570, 316] on input "REC18" at bounding box center [647, 317] width 305 height 34
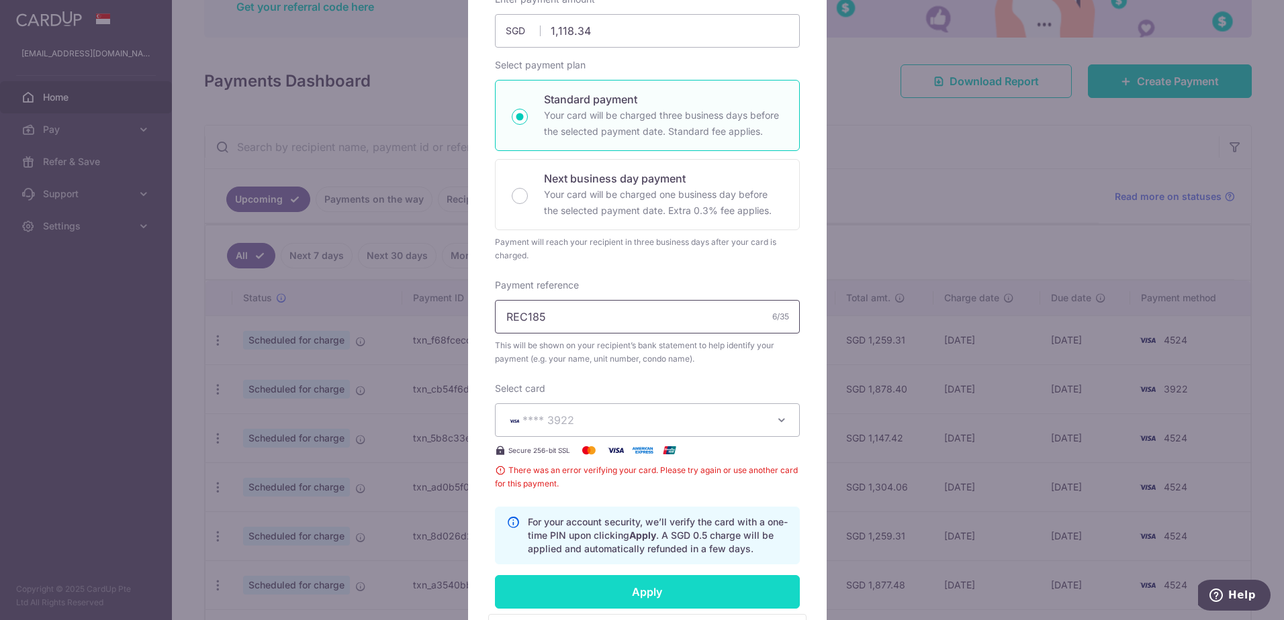
type input "REC185"
click at [649, 585] on input "Apply" at bounding box center [647, 592] width 305 height 34
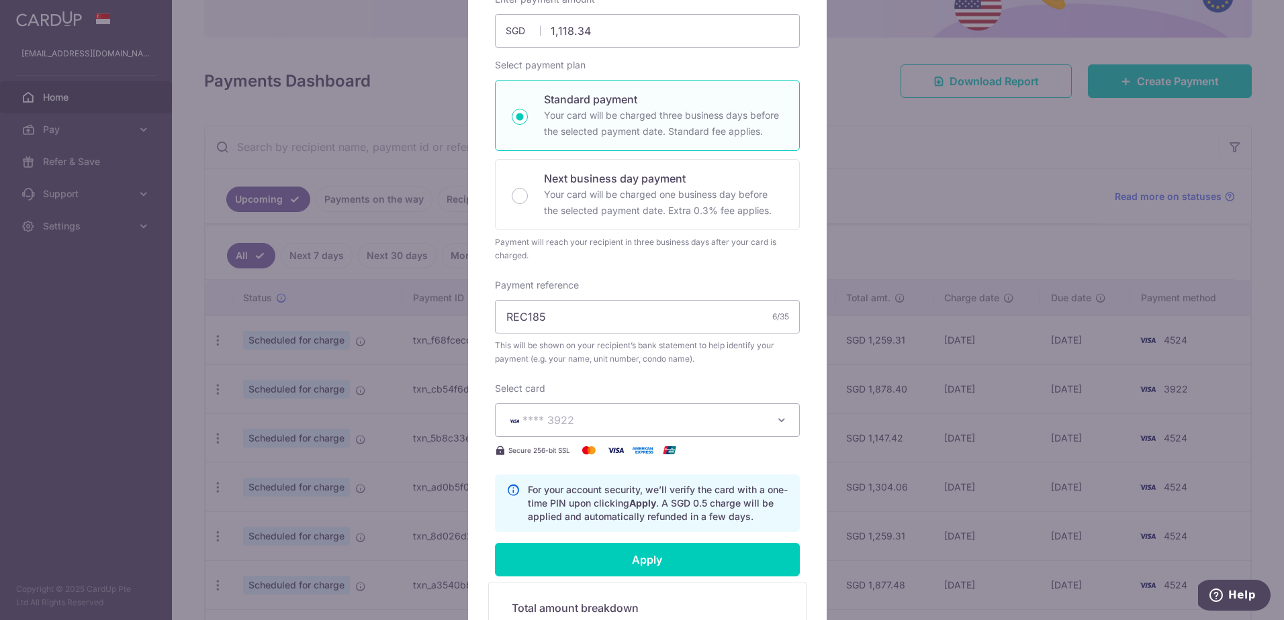
type input "Successfully Applied"
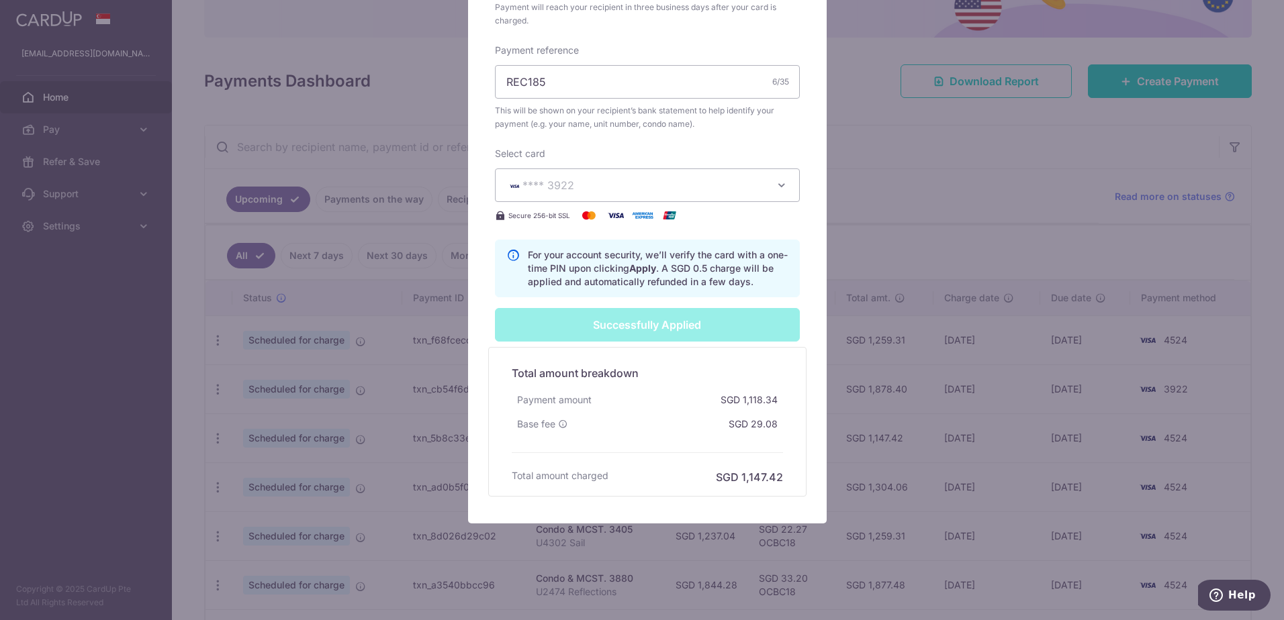
scroll to position [484, 0]
click at [954, 160] on div "Edit payment By clicking apply, you will make changes to all 3 payments to 3386…" at bounding box center [642, 310] width 1284 height 620
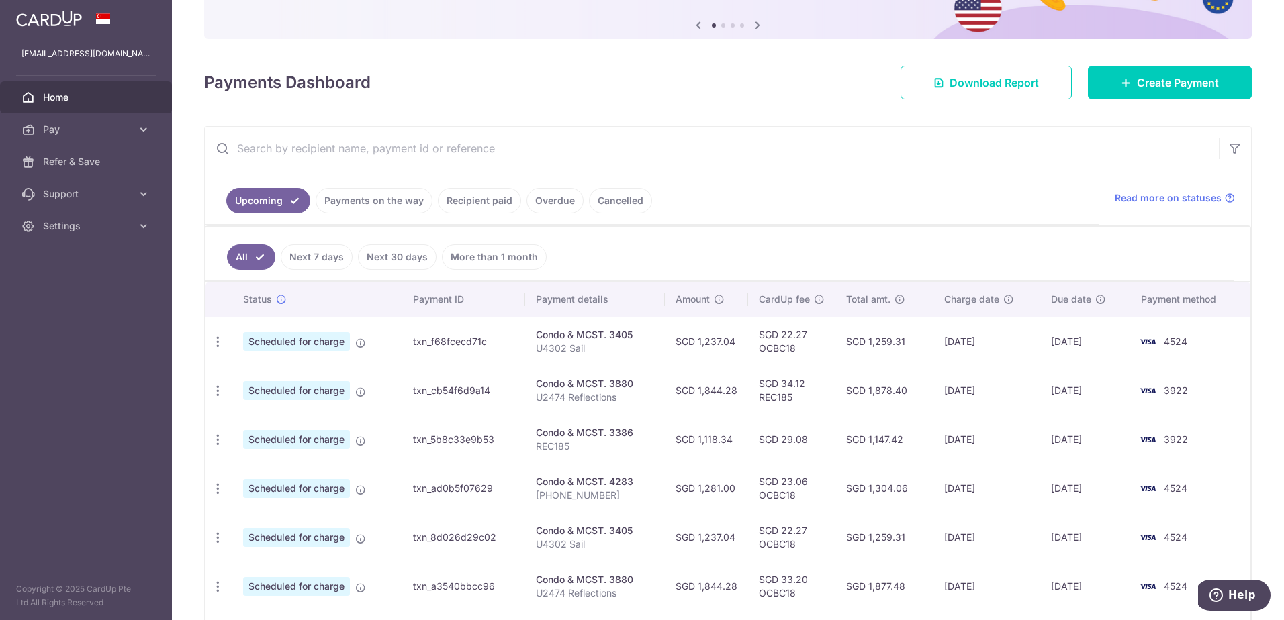
scroll to position [134, 0]
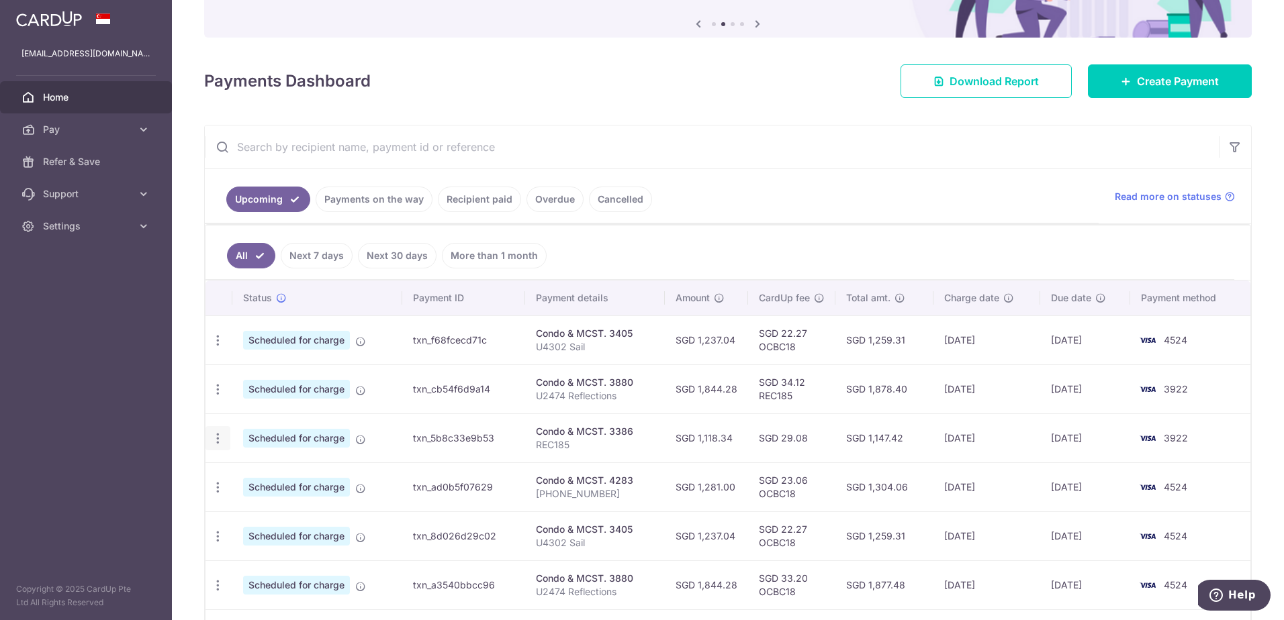
click at [218, 438] on icon "button" at bounding box center [218, 439] width 14 height 14
click at [269, 473] on span "Update payment" at bounding box center [289, 475] width 91 height 16
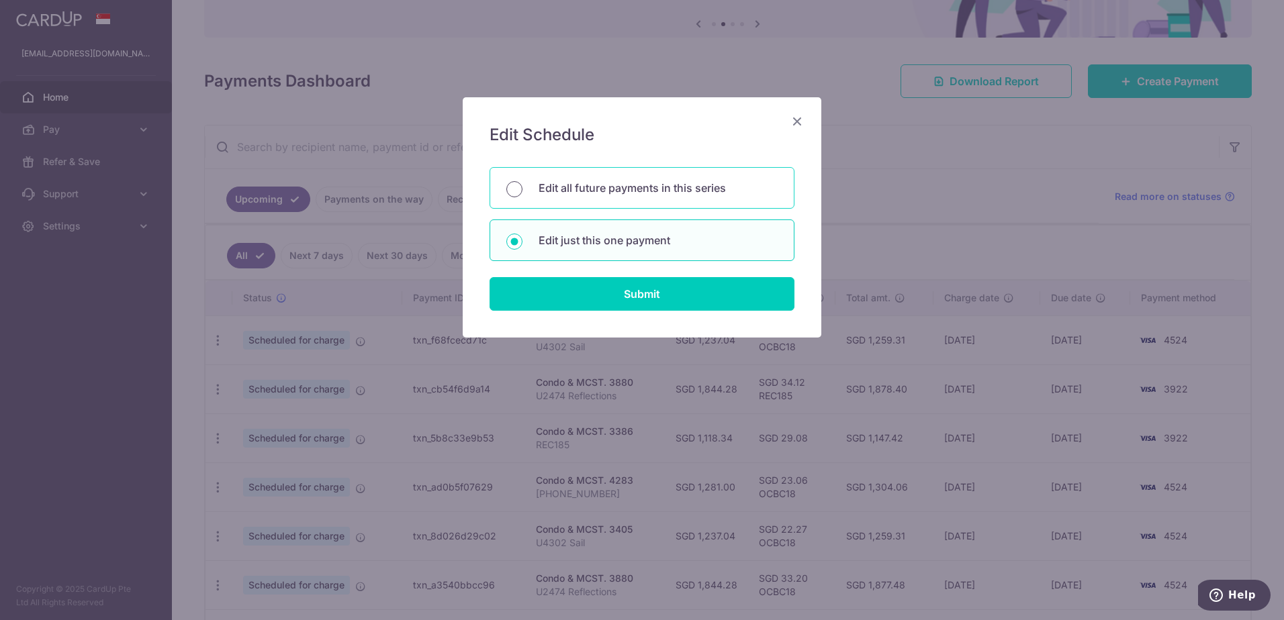
click at [515, 188] on input "Edit all future payments in this series" at bounding box center [514, 189] width 16 height 16
radio input "true"
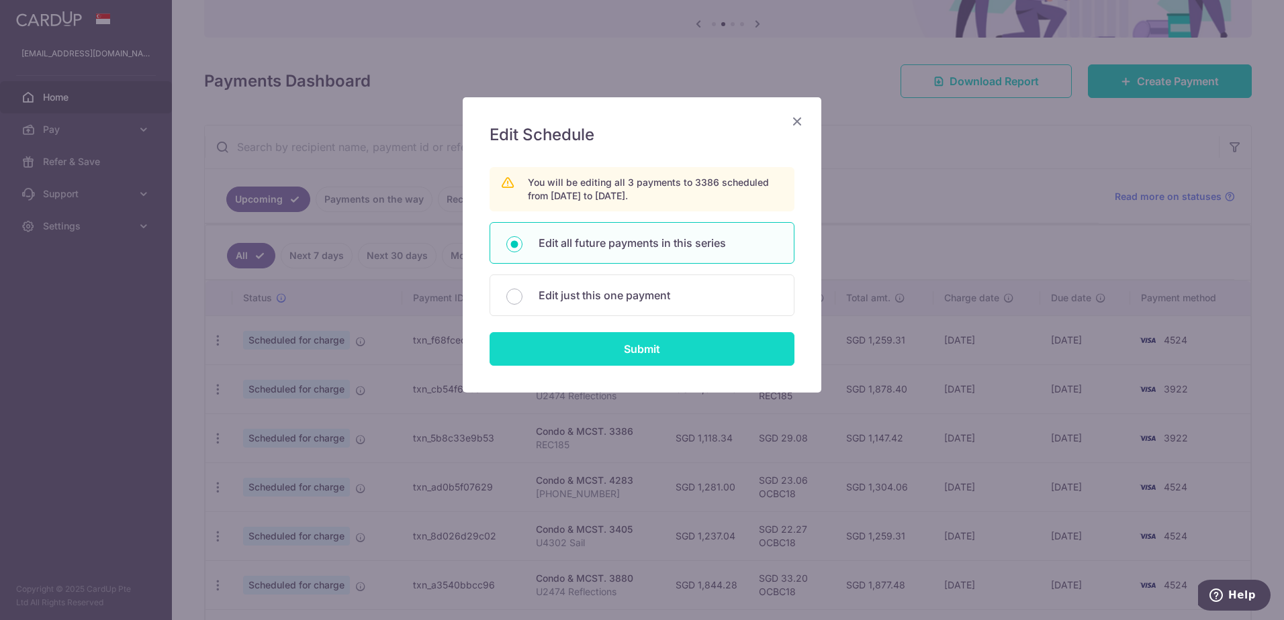
click at [660, 341] on input "Submit" at bounding box center [641, 349] width 305 height 34
radio input "true"
type input "1,118.34"
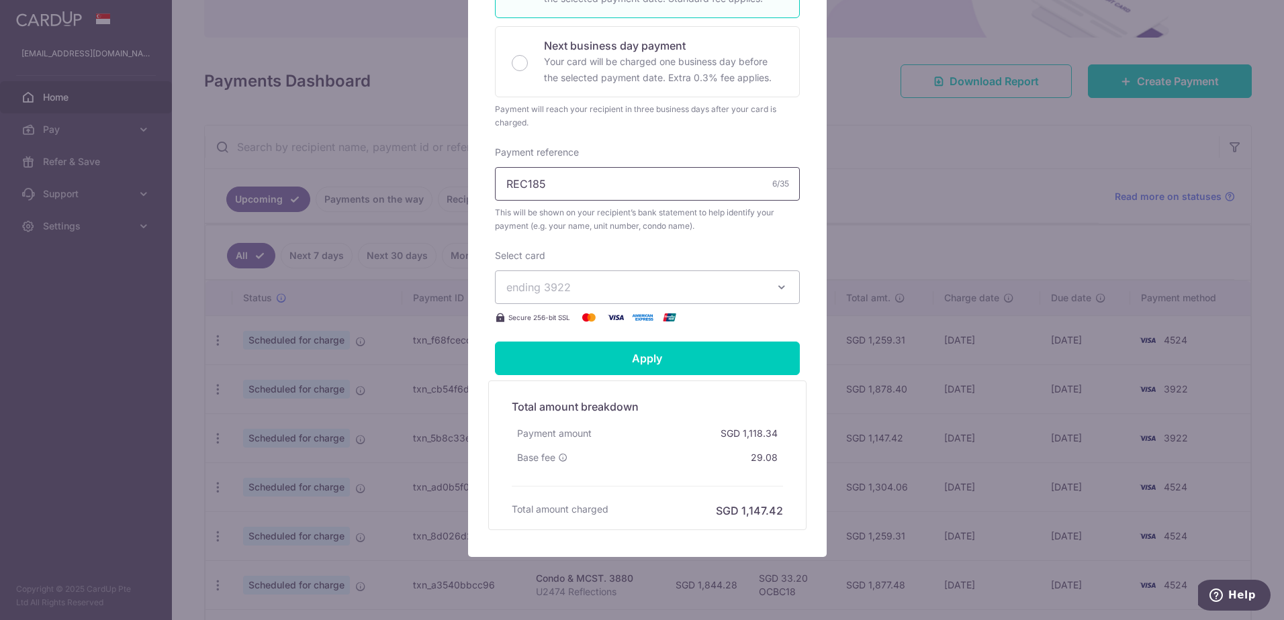
scroll to position [336, 0]
drag, startPoint x: 549, startPoint y: 187, endPoint x: 452, endPoint y: 188, distance: 97.4
click at [452, 188] on div "Edit payment By clicking apply, you will make changes to all 3 payments to 3386…" at bounding box center [642, 310] width 1284 height 620
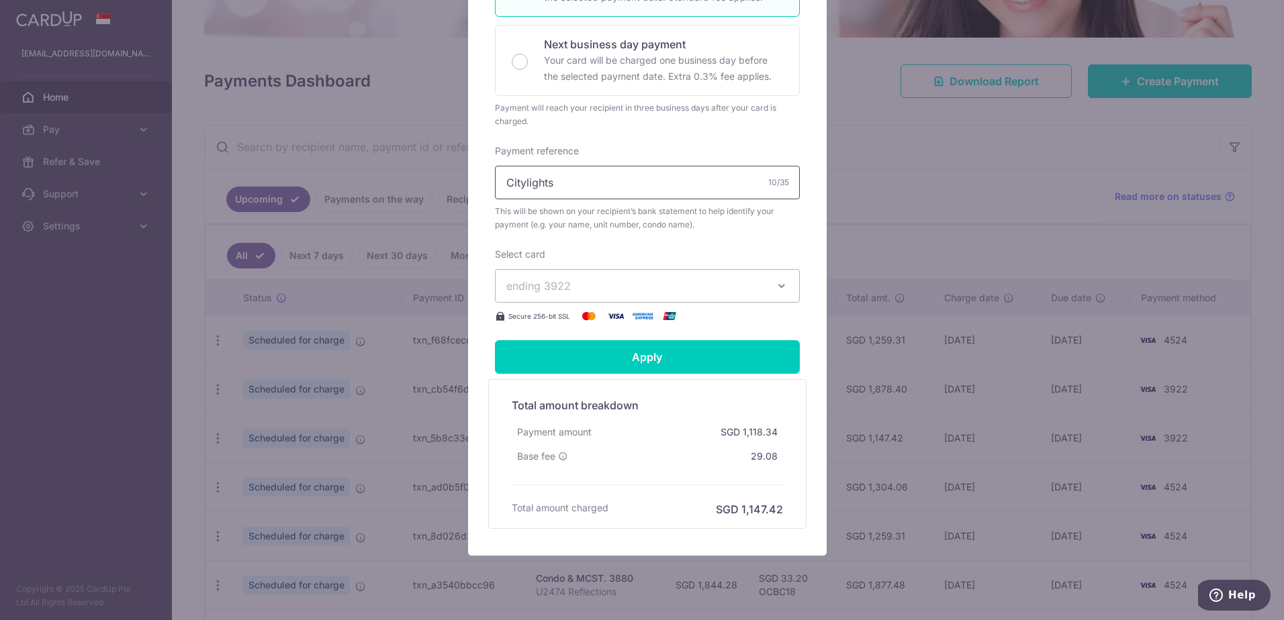
type input "Citylights"
click at [740, 227] on span "This will be shown on your recipient’s bank statement to help identify your pay…" at bounding box center [647, 218] width 305 height 27
drag, startPoint x: 554, startPoint y: 456, endPoint x: 650, endPoint y: 445, distance: 96.6
click at [650, 445] on div "Base fee 29.08" at bounding box center [647, 456] width 271 height 24
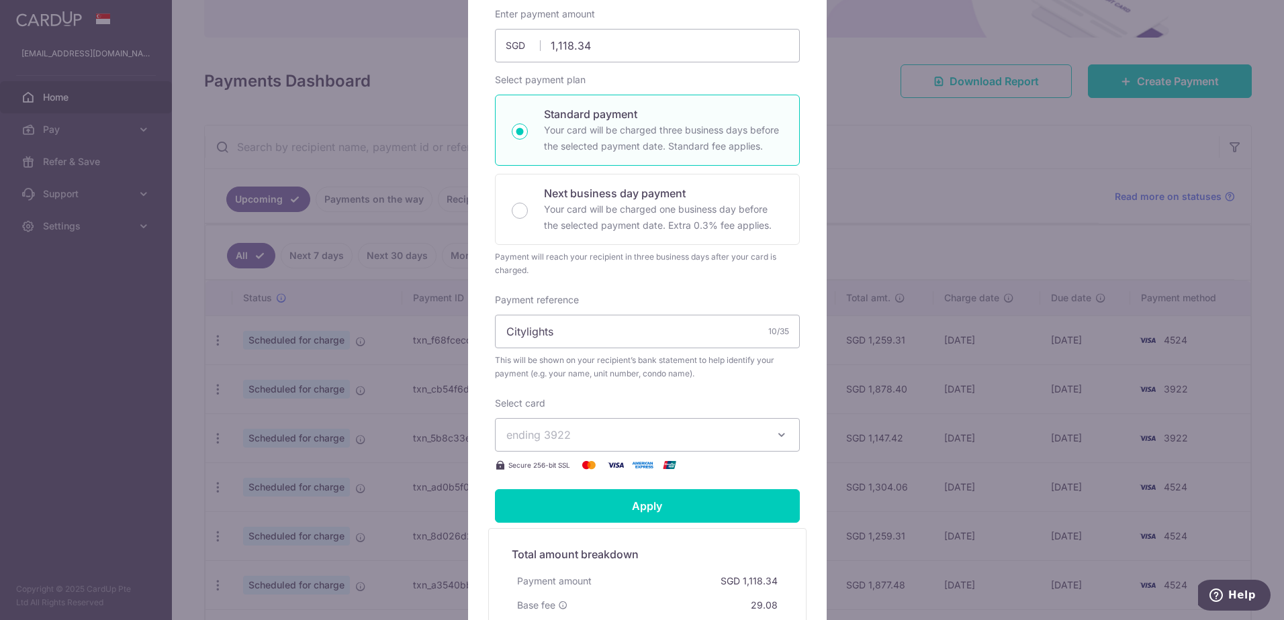
scroll to position [134, 0]
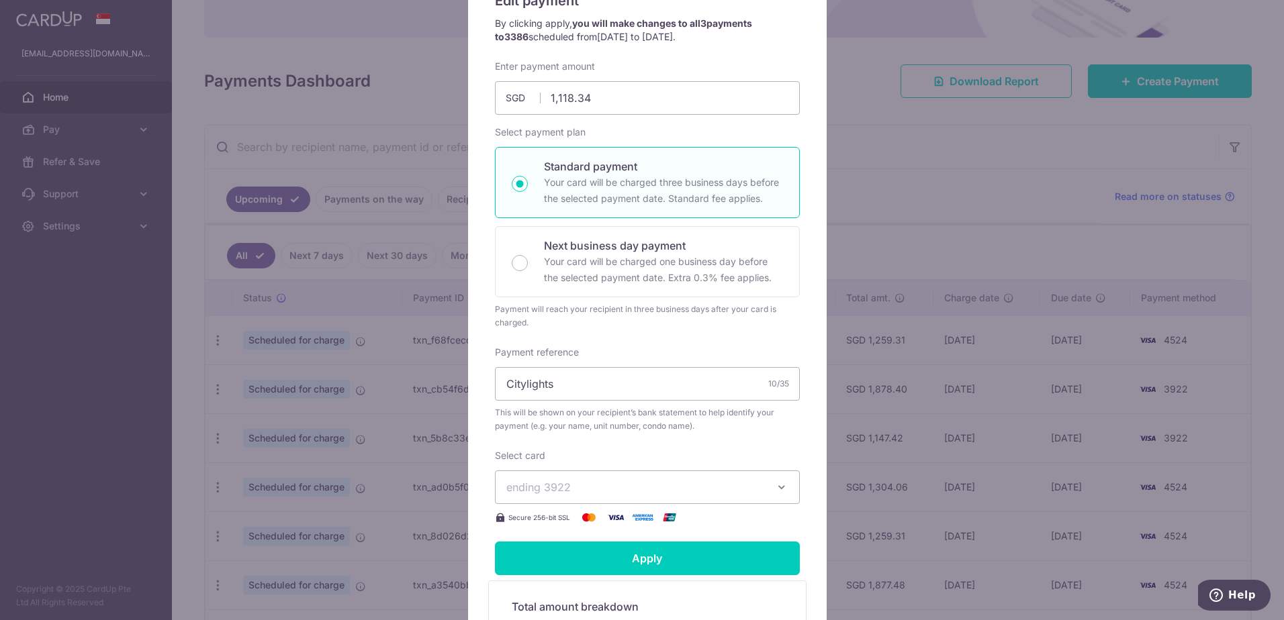
click at [663, 436] on div "Enter payment amount 1,118.34 1118.34 SGD To change the payment amount, please …" at bounding box center [647, 293] width 305 height 466
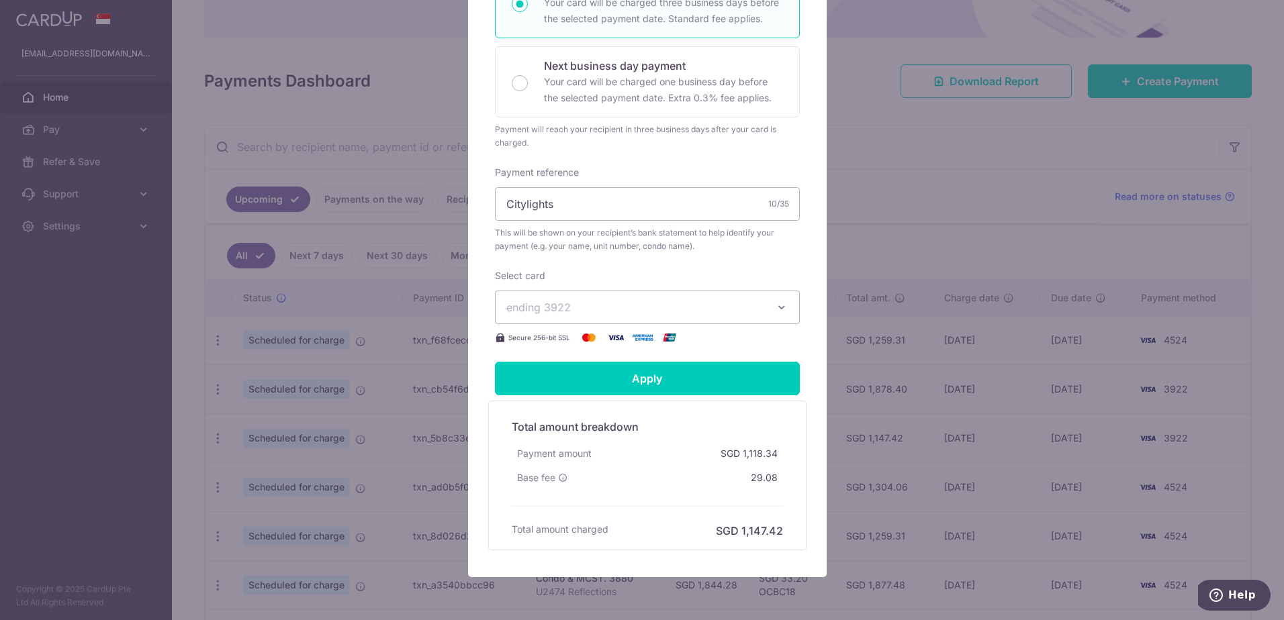
scroll to position [336, 0]
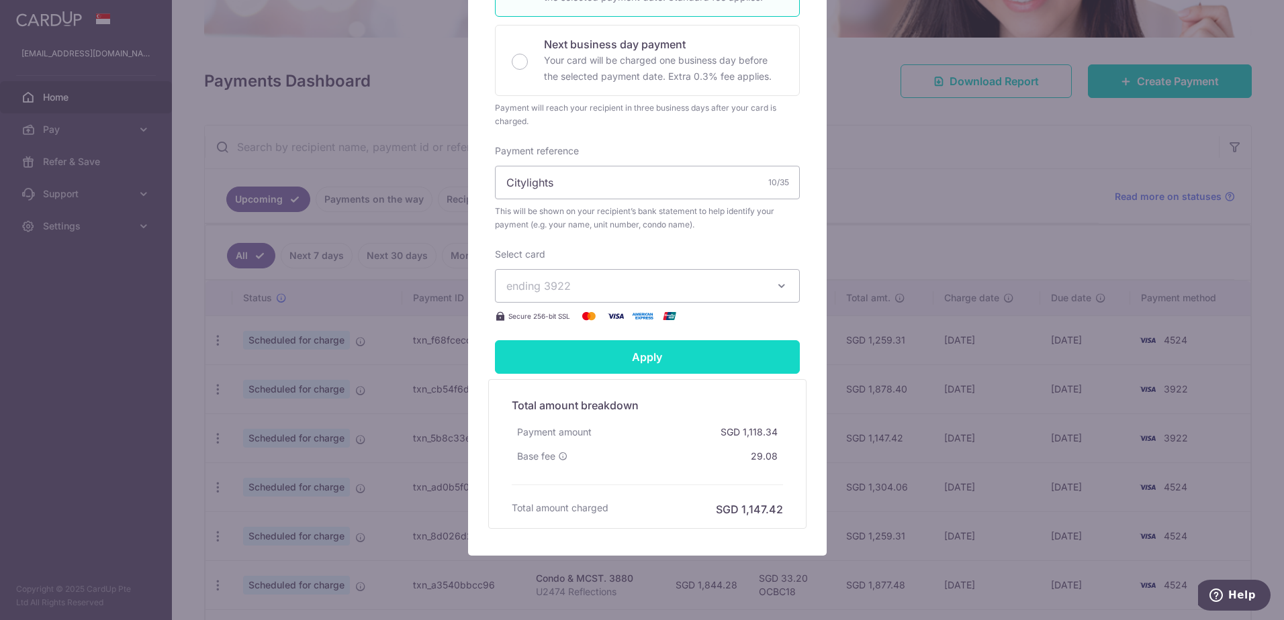
click at [646, 354] on input "Apply" at bounding box center [647, 357] width 305 height 34
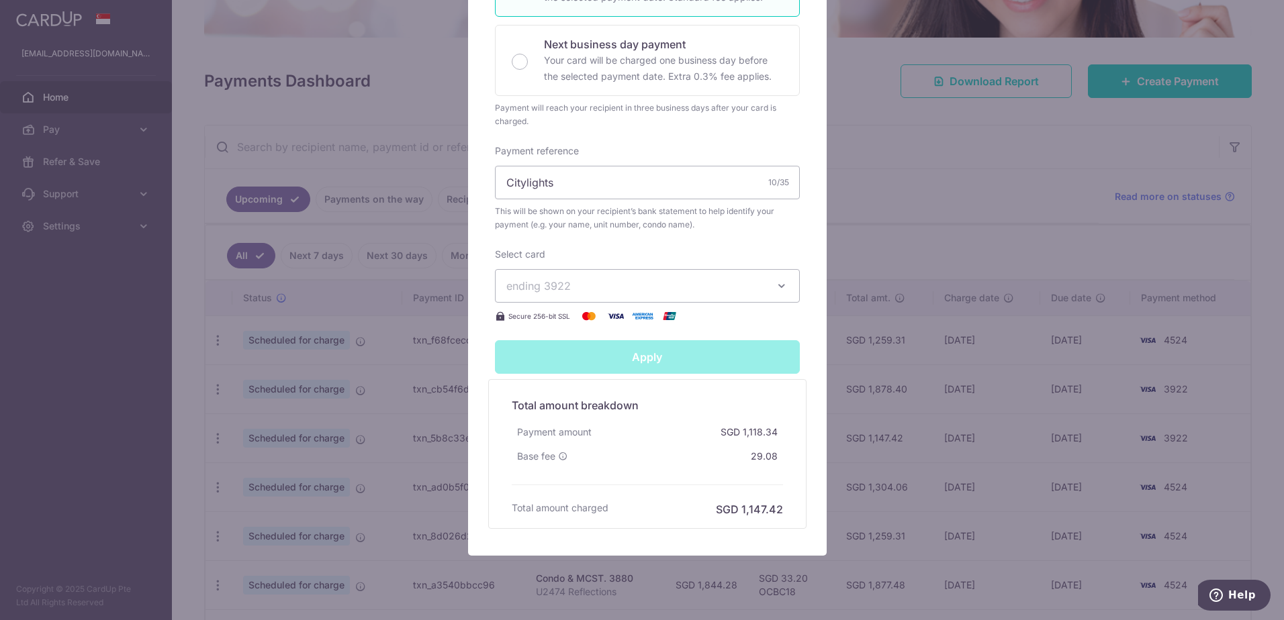
type input "Successfully Applied"
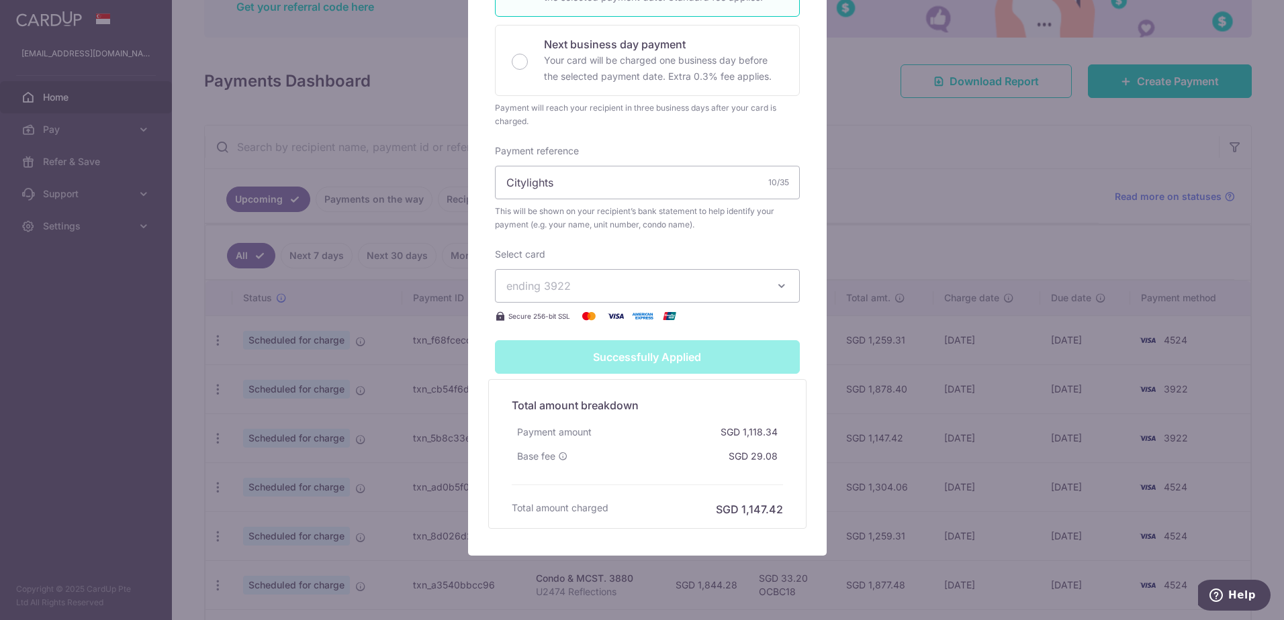
click at [972, 170] on div "Edit payment By clicking apply, you will make changes to all 3 payments to 3386…" at bounding box center [642, 310] width 1284 height 620
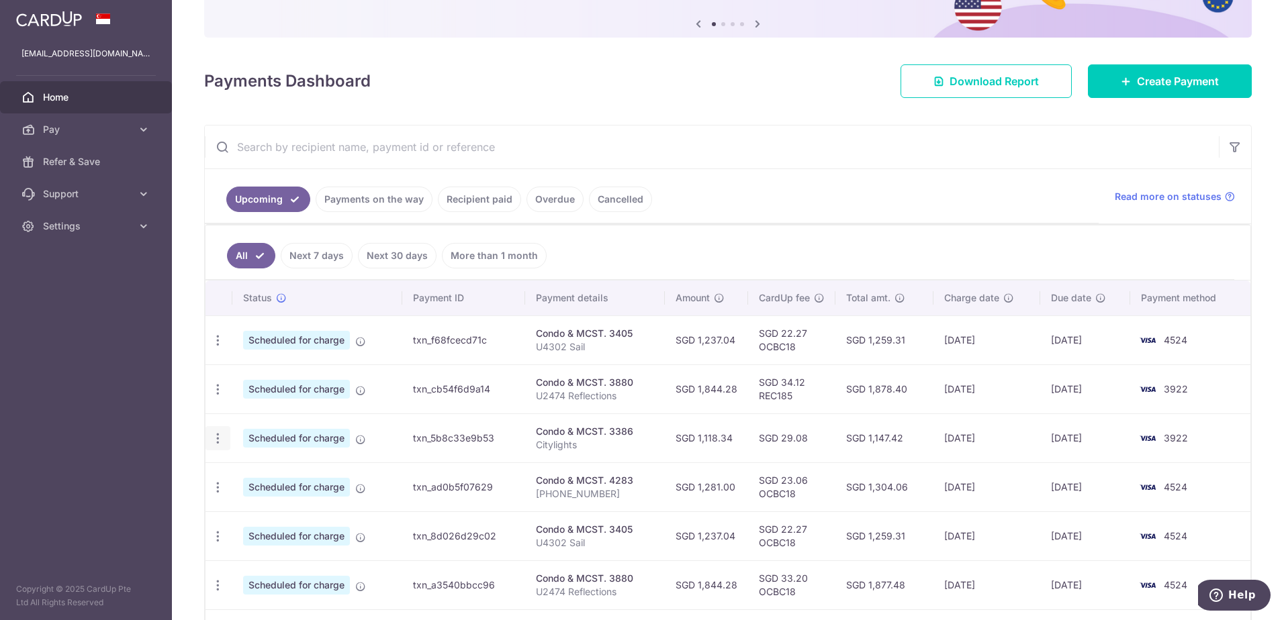
click at [221, 435] on icon "button" at bounding box center [218, 439] width 14 height 14
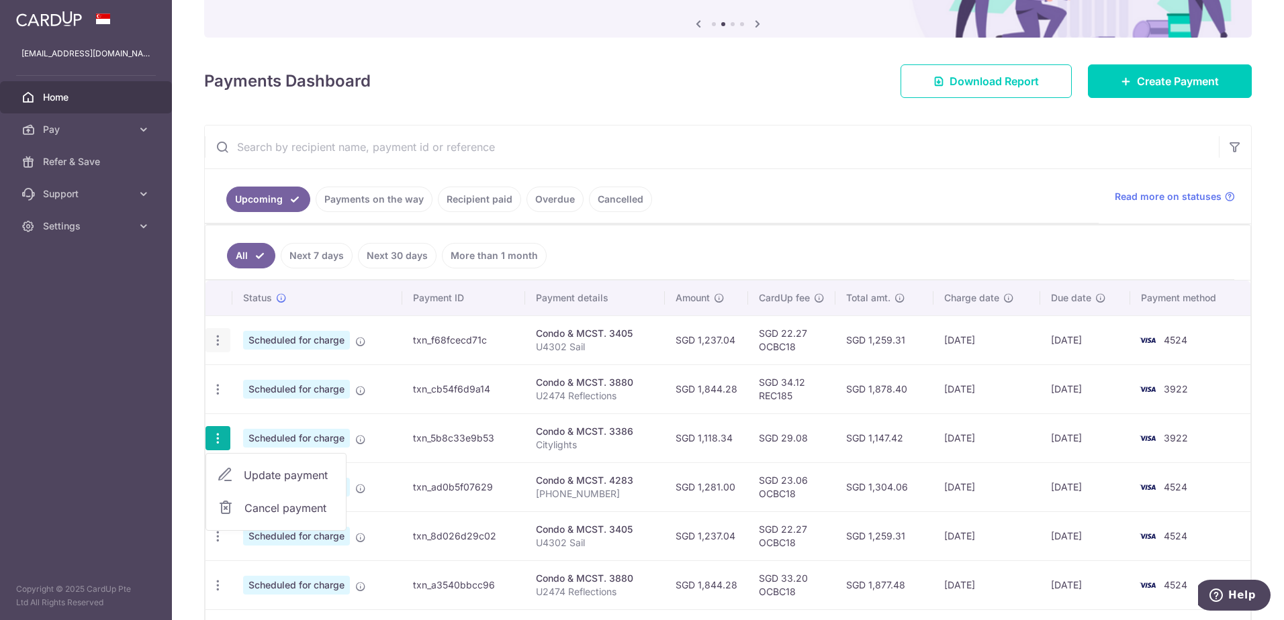
click at [220, 338] on icon "button" at bounding box center [218, 341] width 14 height 14
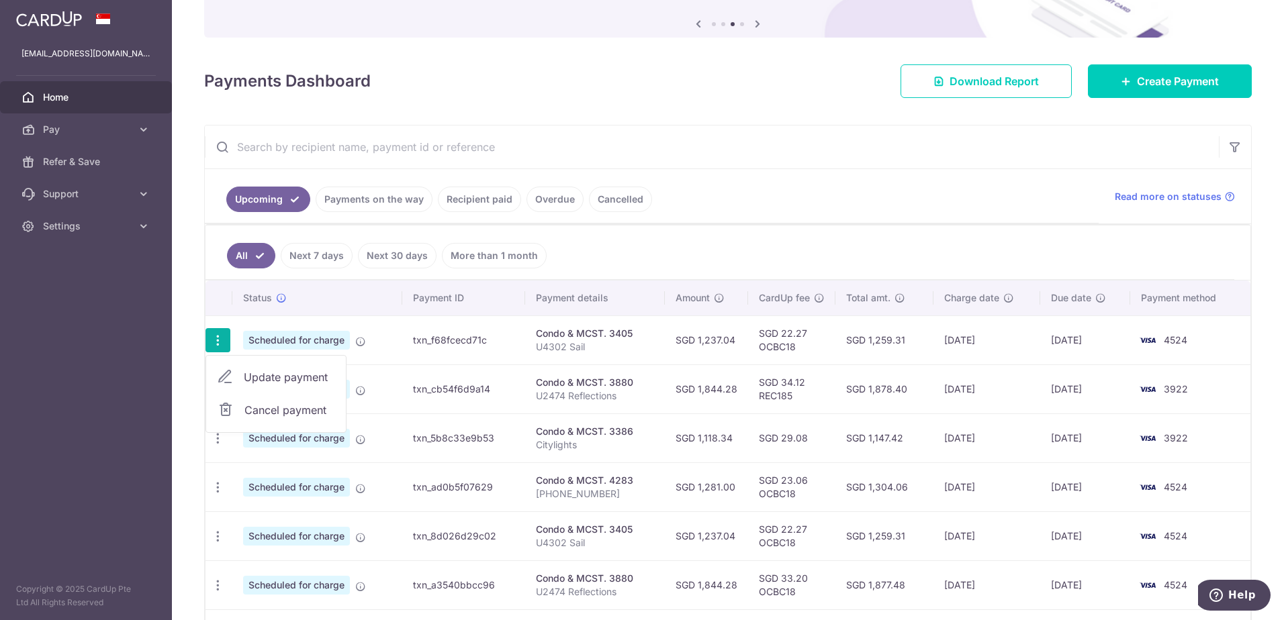
click at [290, 376] on span "Update payment" at bounding box center [289, 377] width 91 height 16
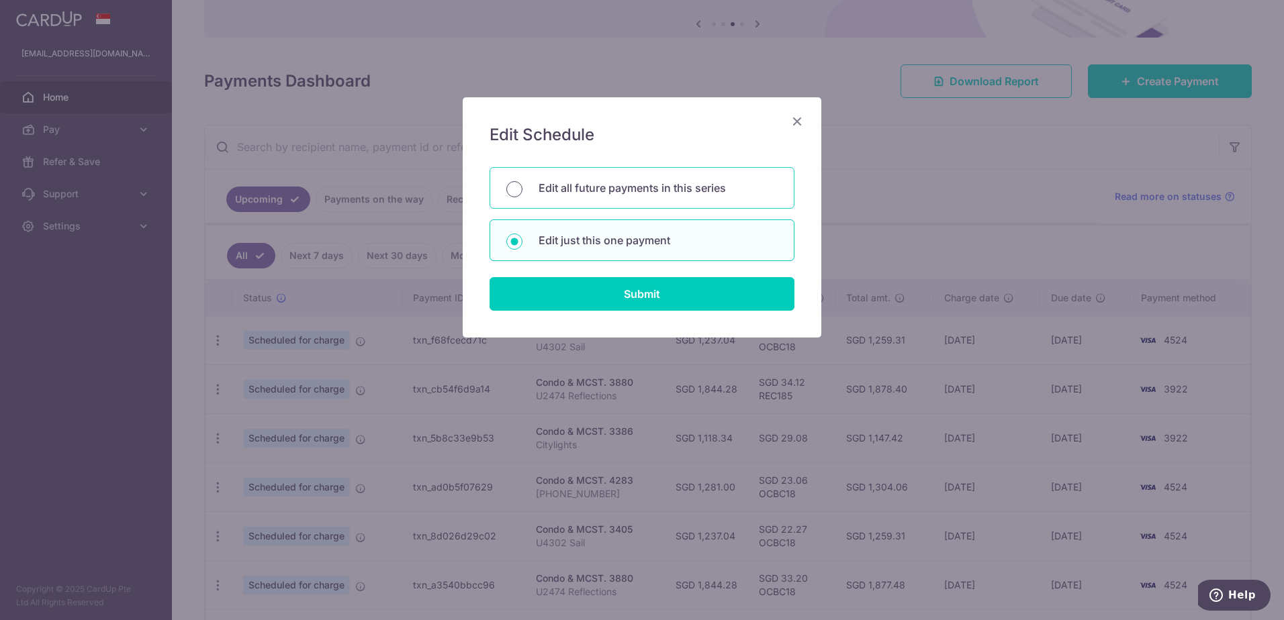
click at [513, 187] on input "Edit all future payments in this series" at bounding box center [514, 189] width 16 height 16
radio input "true"
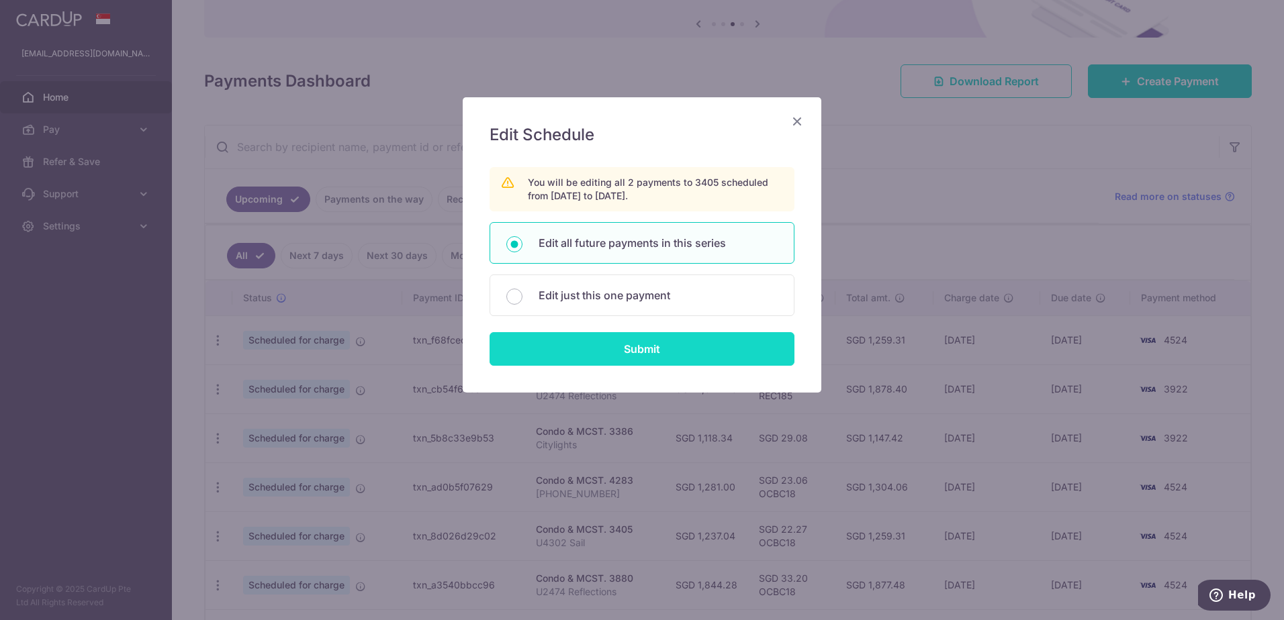
click at [668, 352] on input "Submit" at bounding box center [641, 349] width 305 height 34
radio input "true"
type input "1,237.04"
type input "U4302 Sail"
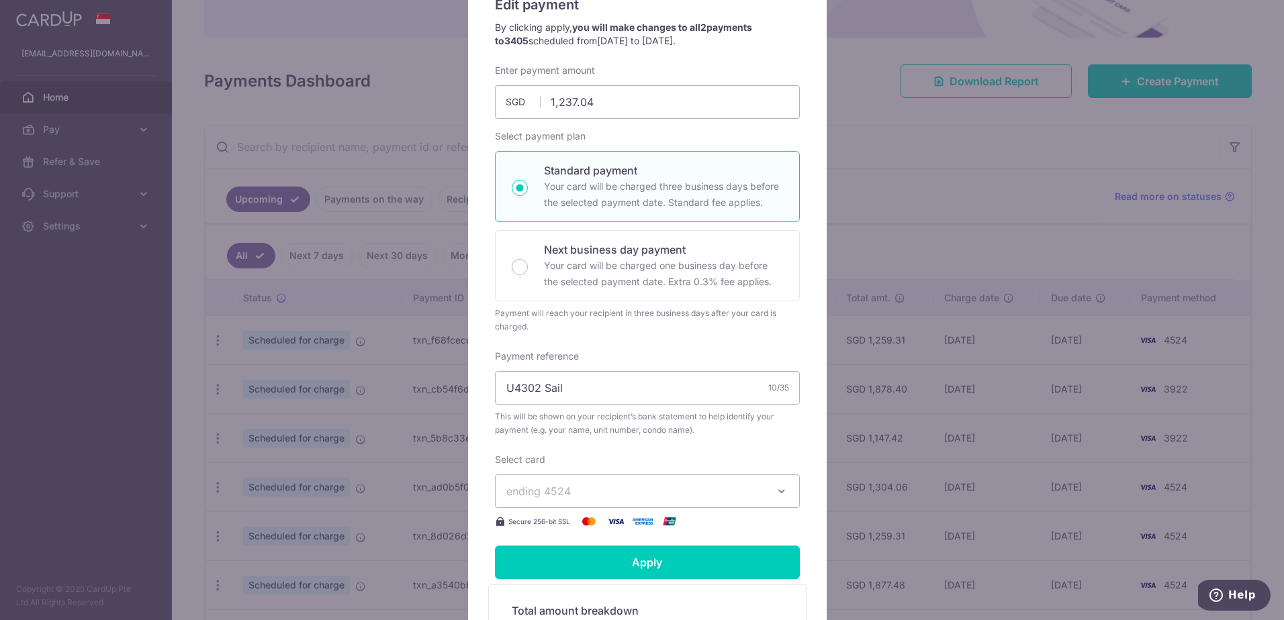
scroll to position [134, 0]
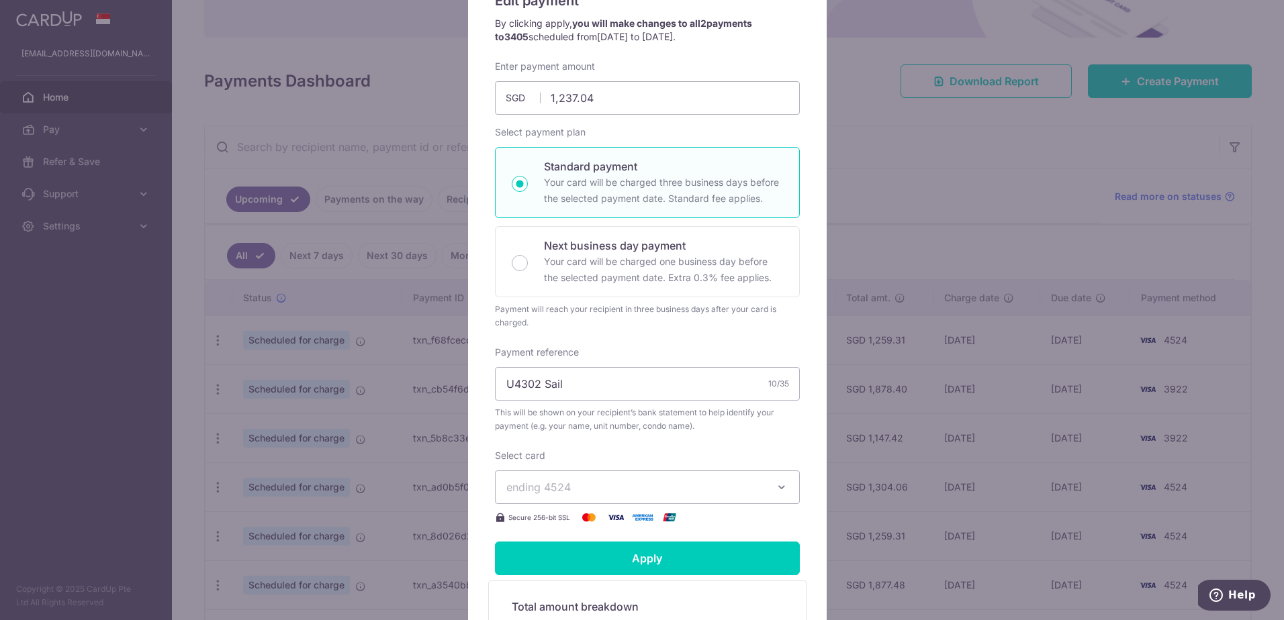
click at [624, 488] on span "ending 4524" at bounding box center [635, 487] width 258 height 16
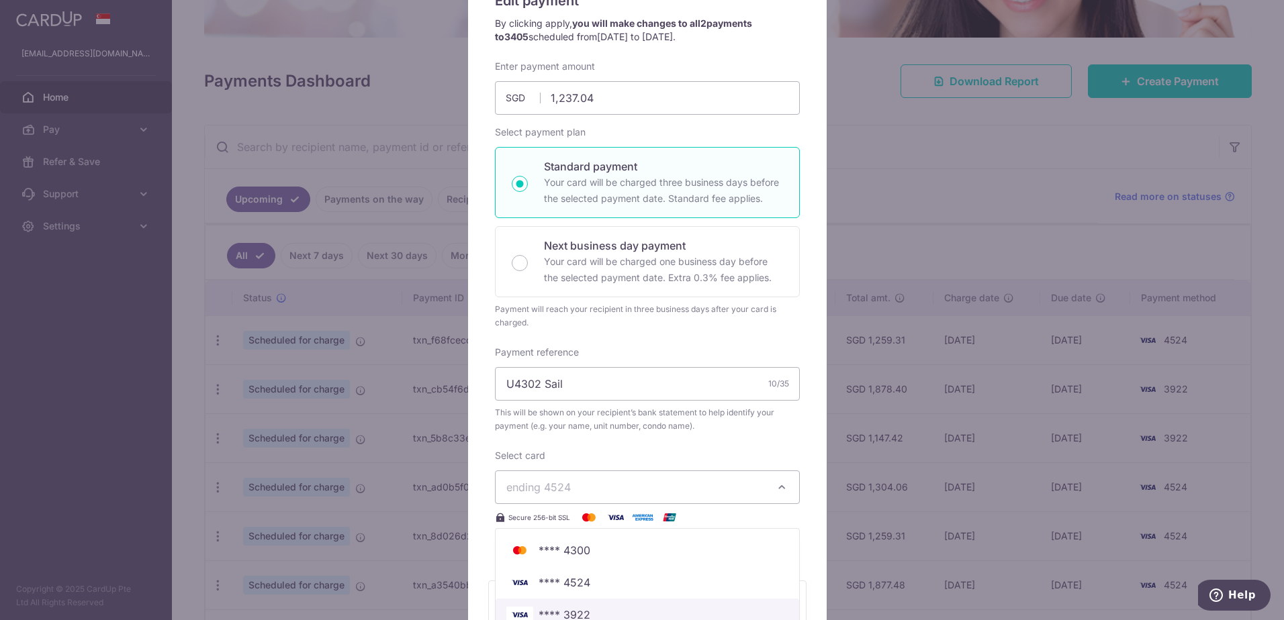
click at [561, 612] on span "**** 3922" at bounding box center [564, 615] width 52 height 16
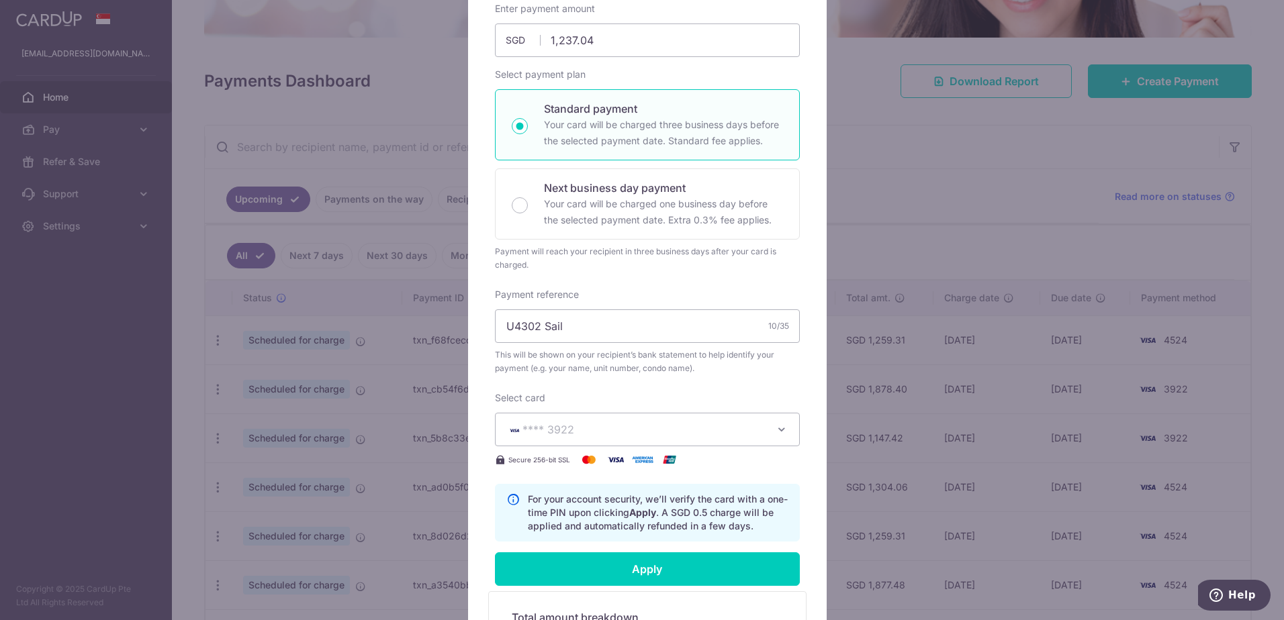
scroll to position [269, 0]
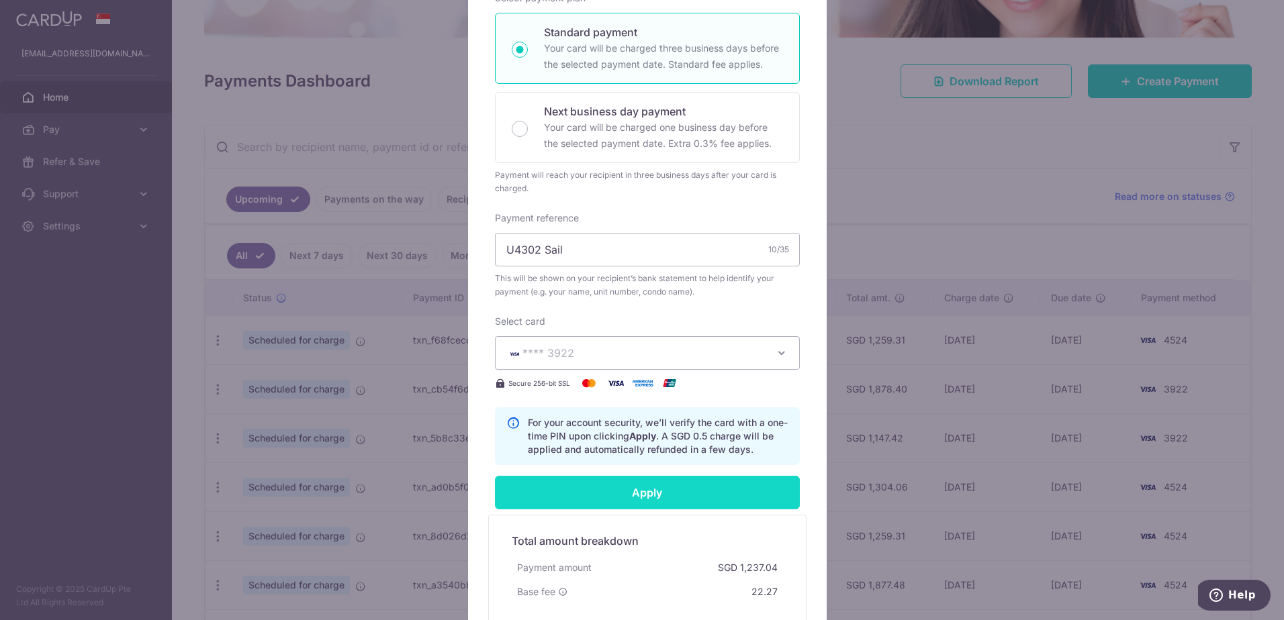
click at [638, 492] on input "Apply" at bounding box center [647, 493] width 305 height 34
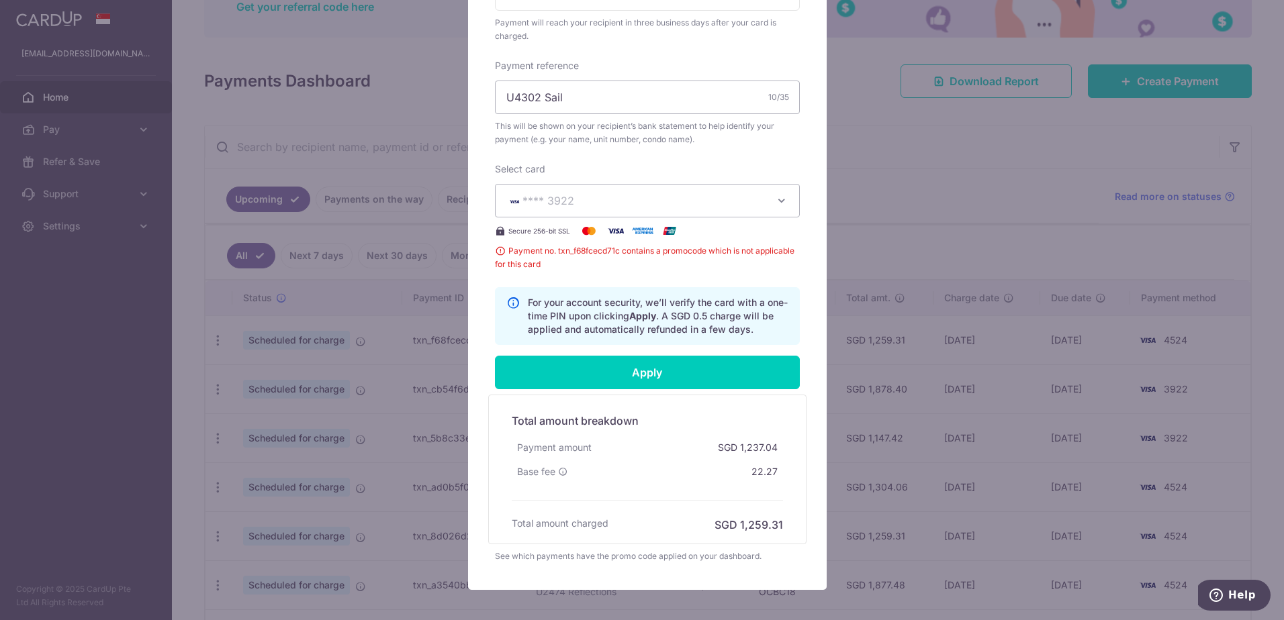
scroll to position [354, 0]
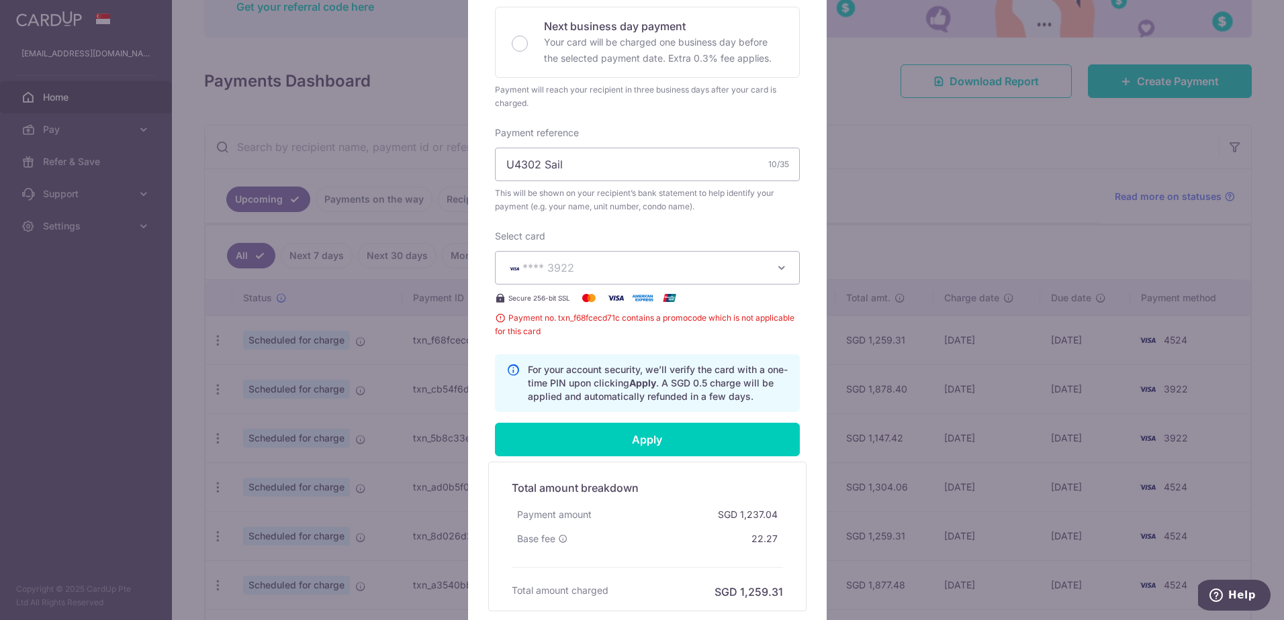
click at [980, 195] on div "Edit payment By clicking apply, you will make changes to all 2 payments to 3405…" at bounding box center [642, 310] width 1284 height 620
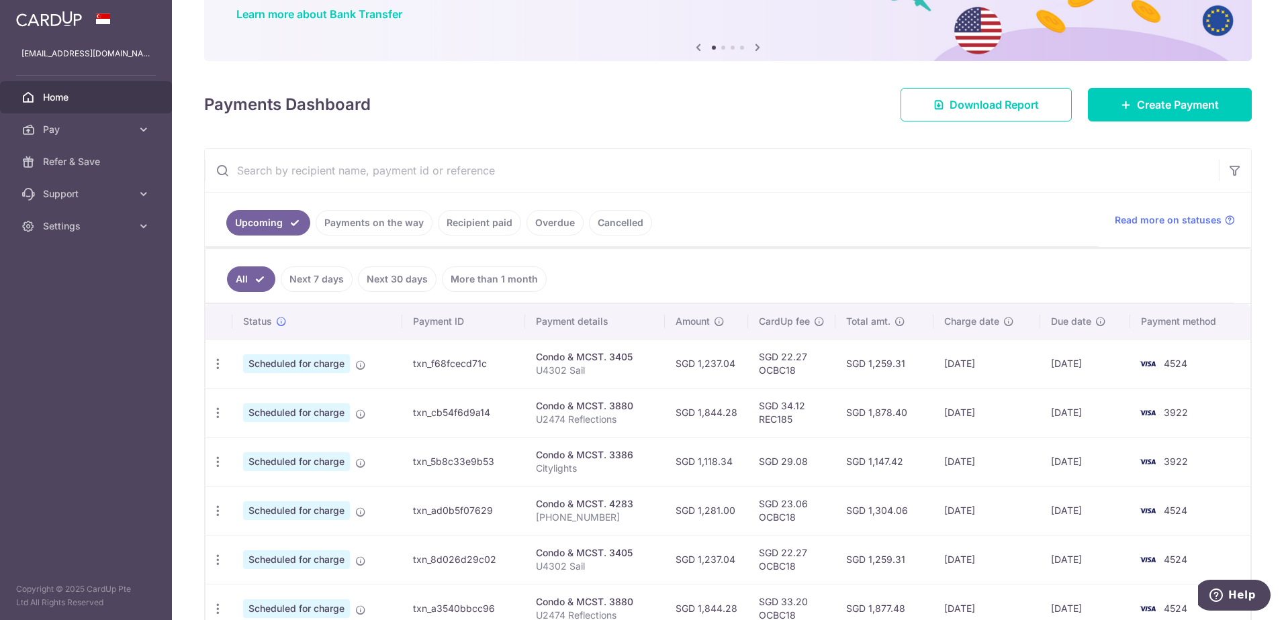
scroll to position [134, 0]
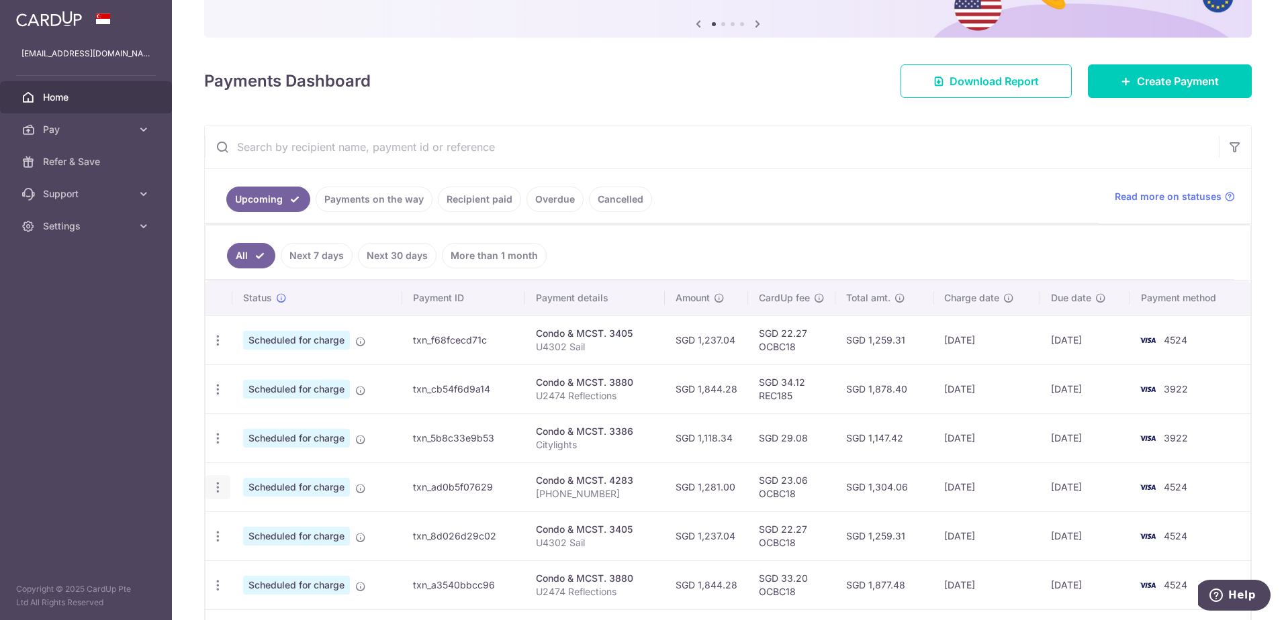
click at [218, 486] on icon "button" at bounding box center [218, 488] width 14 height 14
click at [279, 524] on span "Update payment" at bounding box center [289, 524] width 91 height 16
radio input "true"
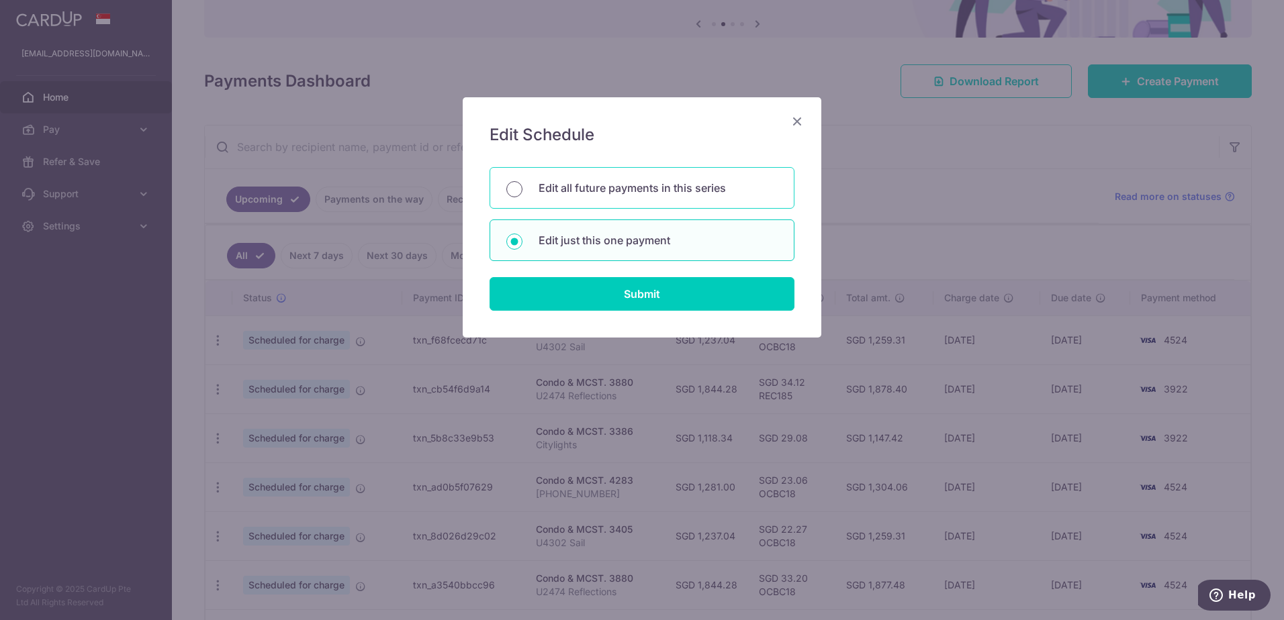
click at [521, 189] on input "Edit all future payments in this series" at bounding box center [514, 189] width 16 height 16
radio input "true"
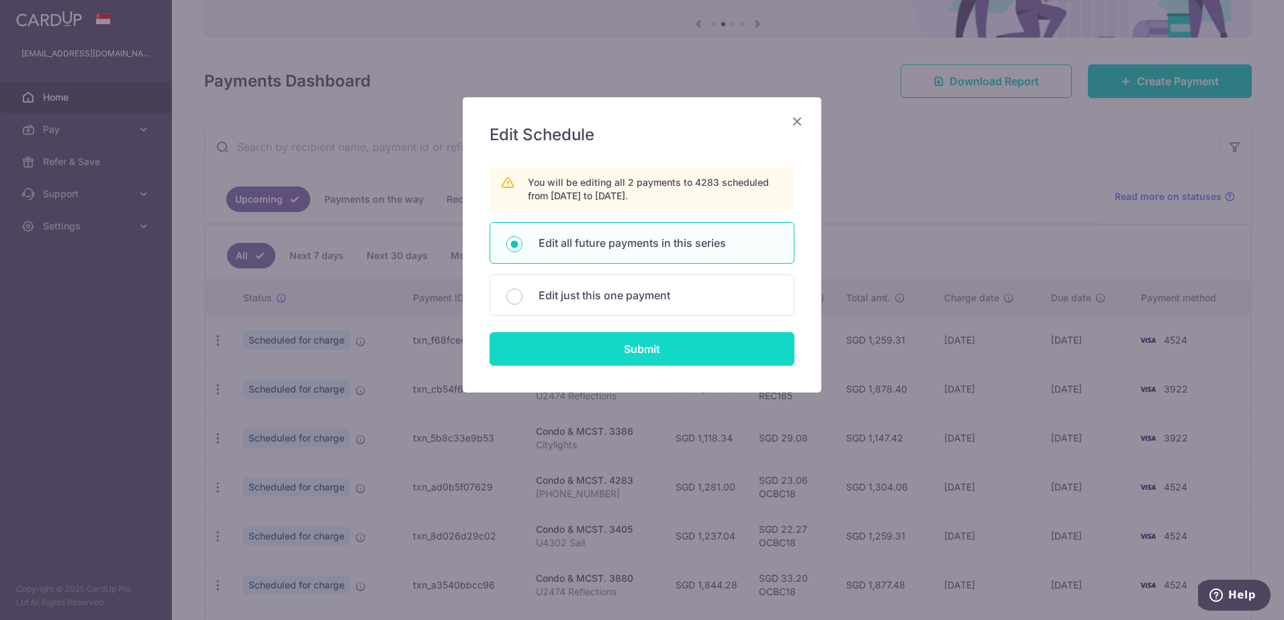
click at [594, 343] on input "Submit" at bounding box center [641, 349] width 305 height 34
radio input "true"
type input "1,281.00"
type input "[PHONE_NUMBER]"
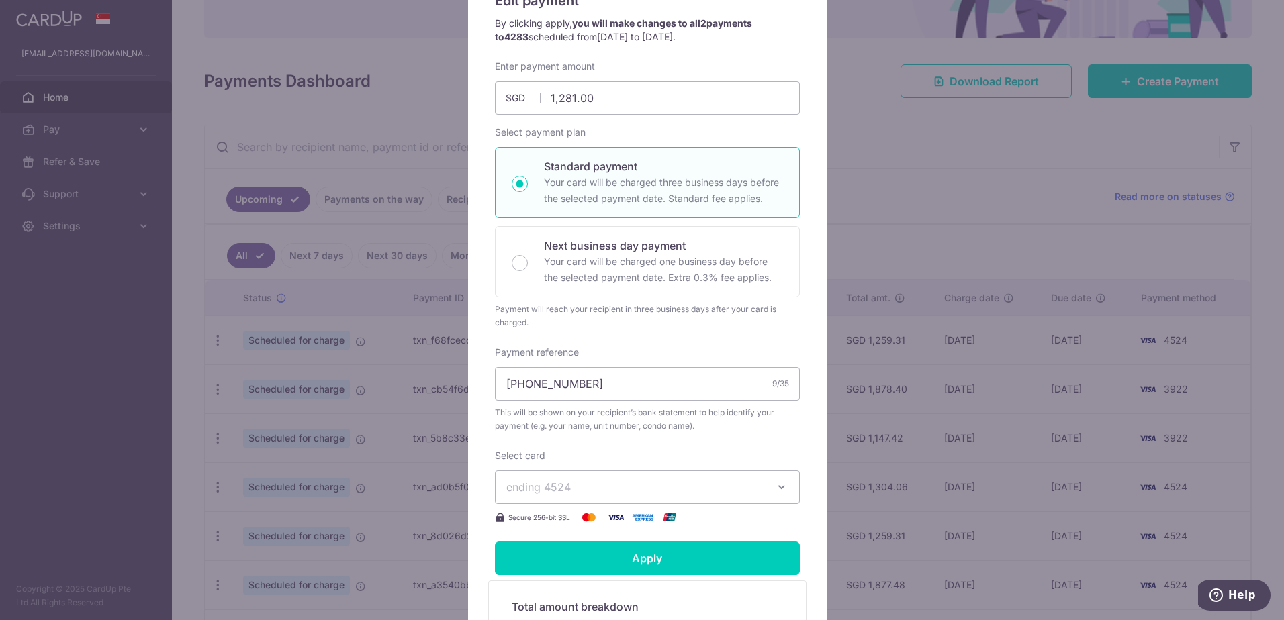
click at [598, 488] on span "ending 4524" at bounding box center [635, 487] width 258 height 16
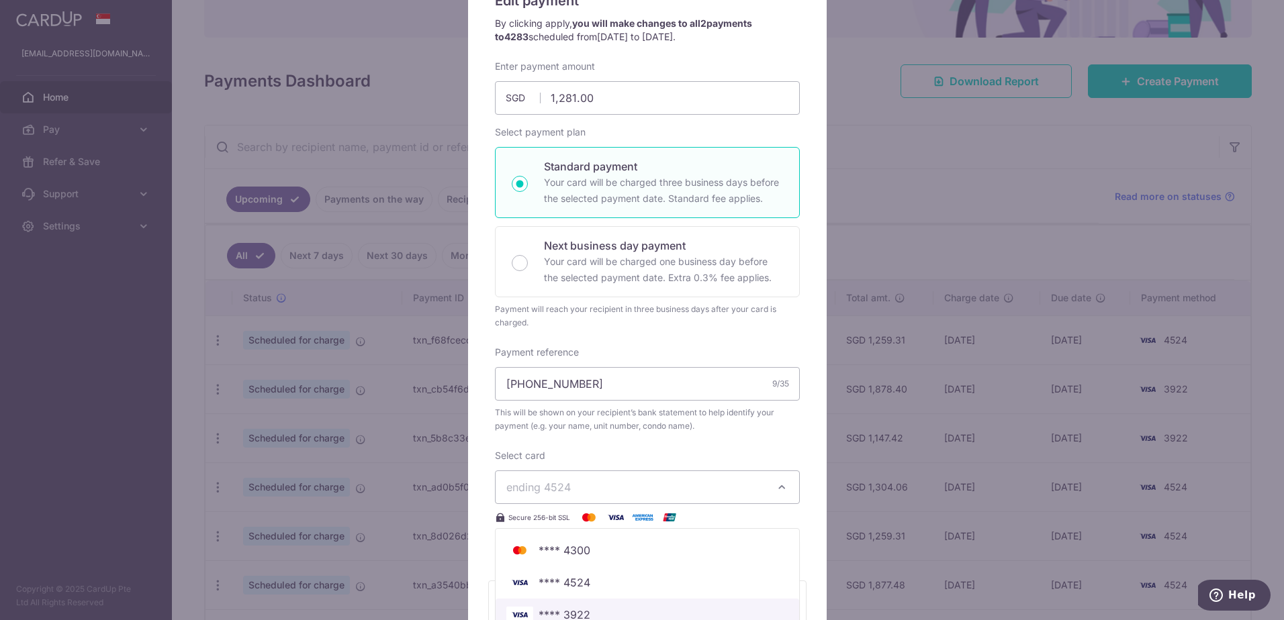
click at [569, 612] on span "**** 3922" at bounding box center [564, 615] width 52 height 16
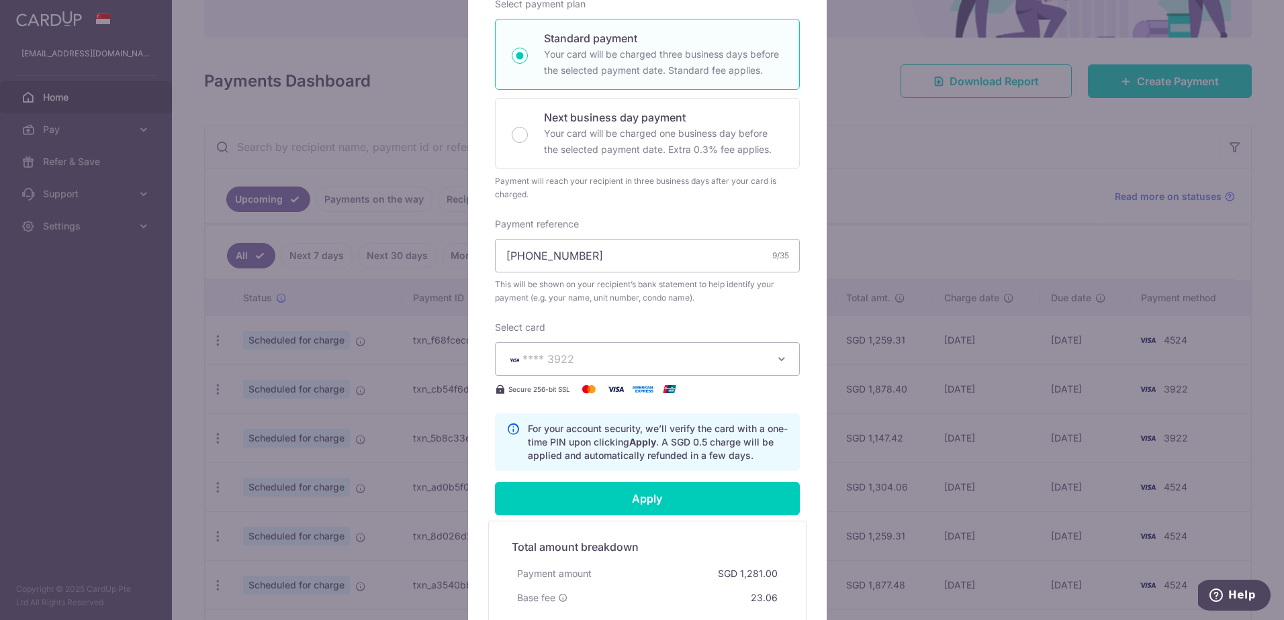
scroll to position [336, 0]
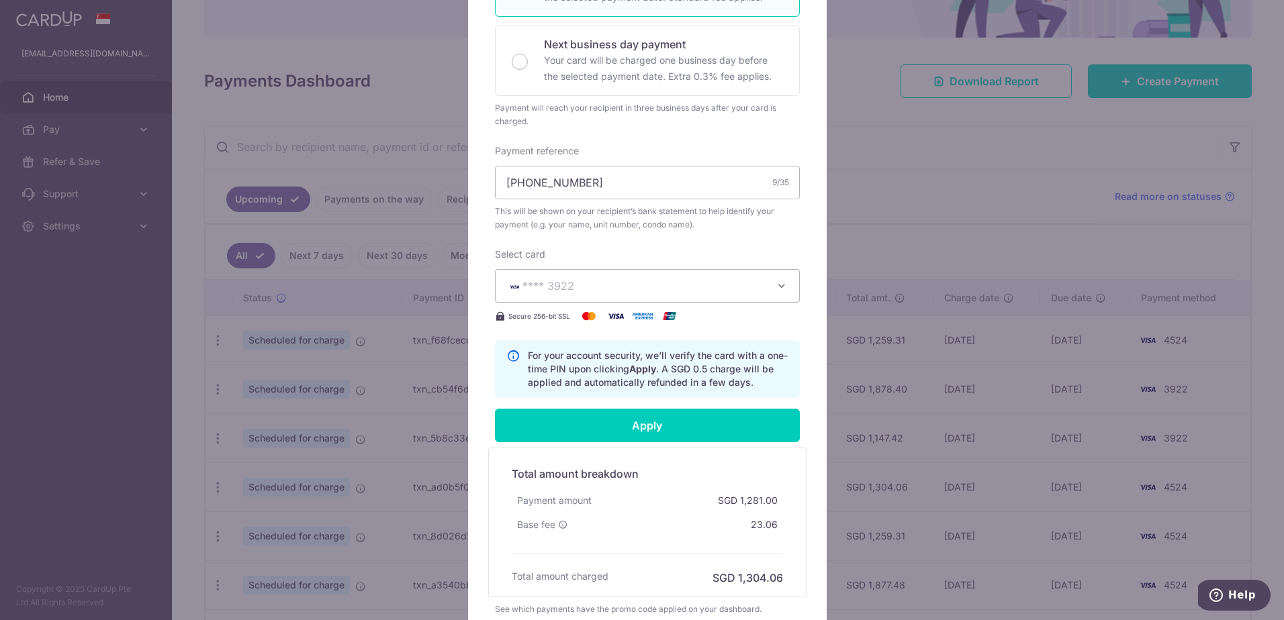
click at [616, 403] on form "By clicking apply, you will make changes to all 2 payments to 4283 scheduled fr…" at bounding box center [647, 215] width 305 height 801
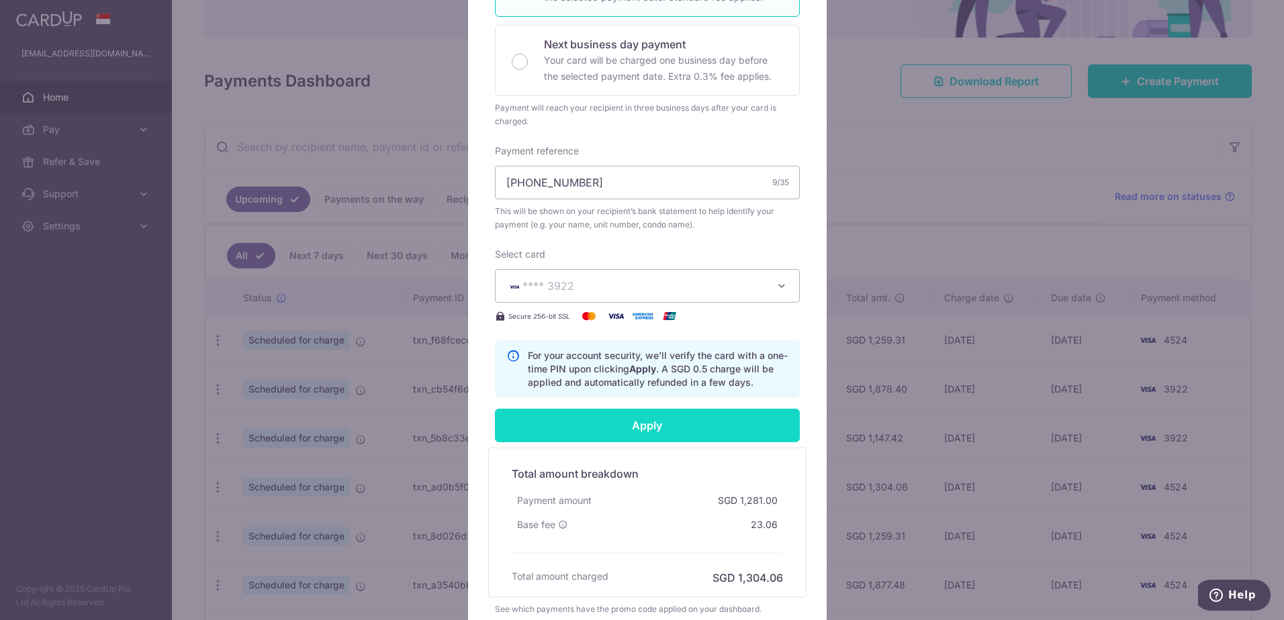
click at [613, 430] on input "Apply" at bounding box center [647, 426] width 305 height 34
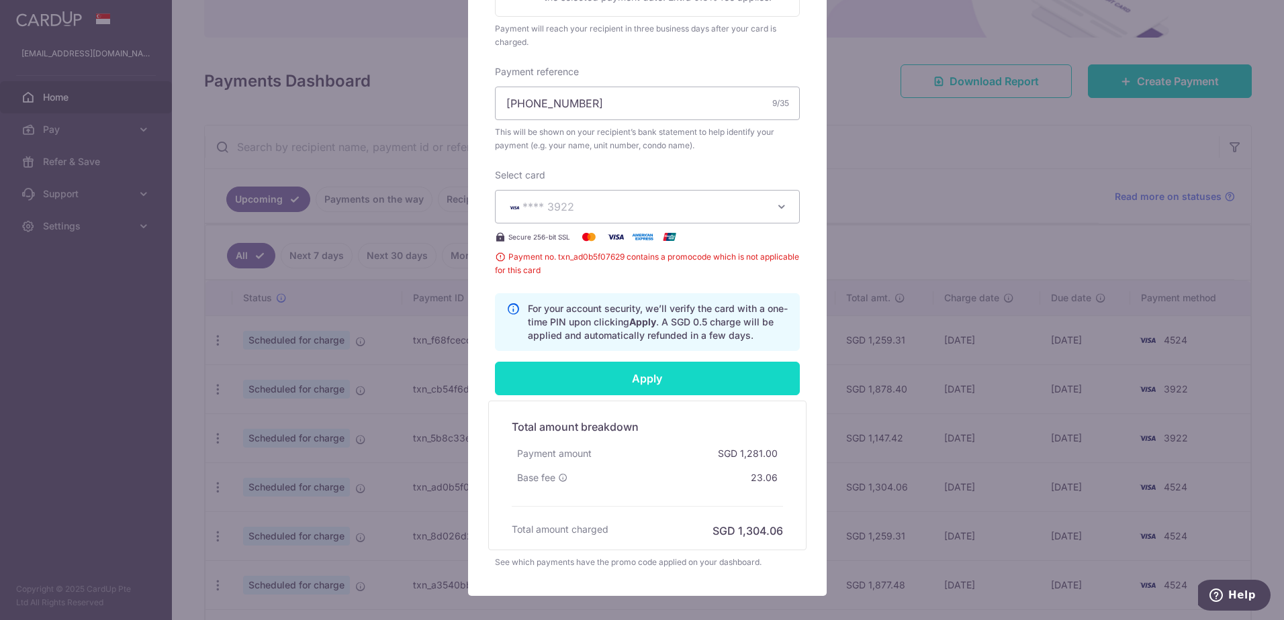
scroll to position [470, 0]
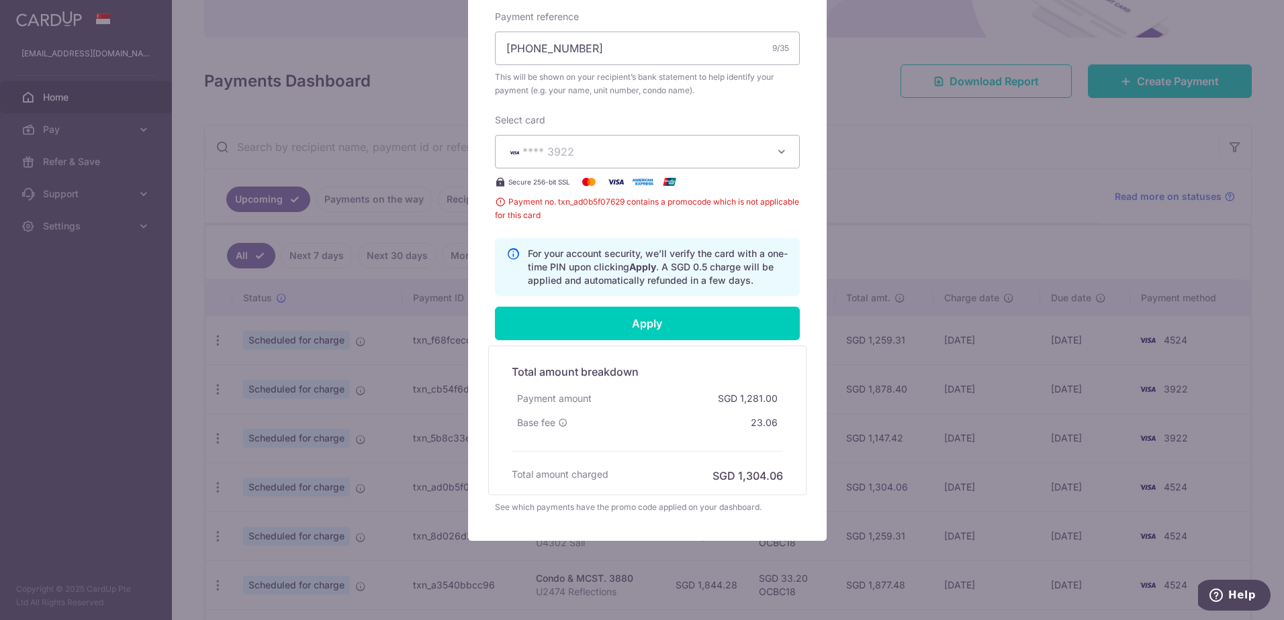
click at [542, 420] on span "Base fee" at bounding box center [536, 422] width 38 height 13
click at [730, 477] on h6 "SGD 1,304.06" at bounding box center [747, 476] width 70 height 16
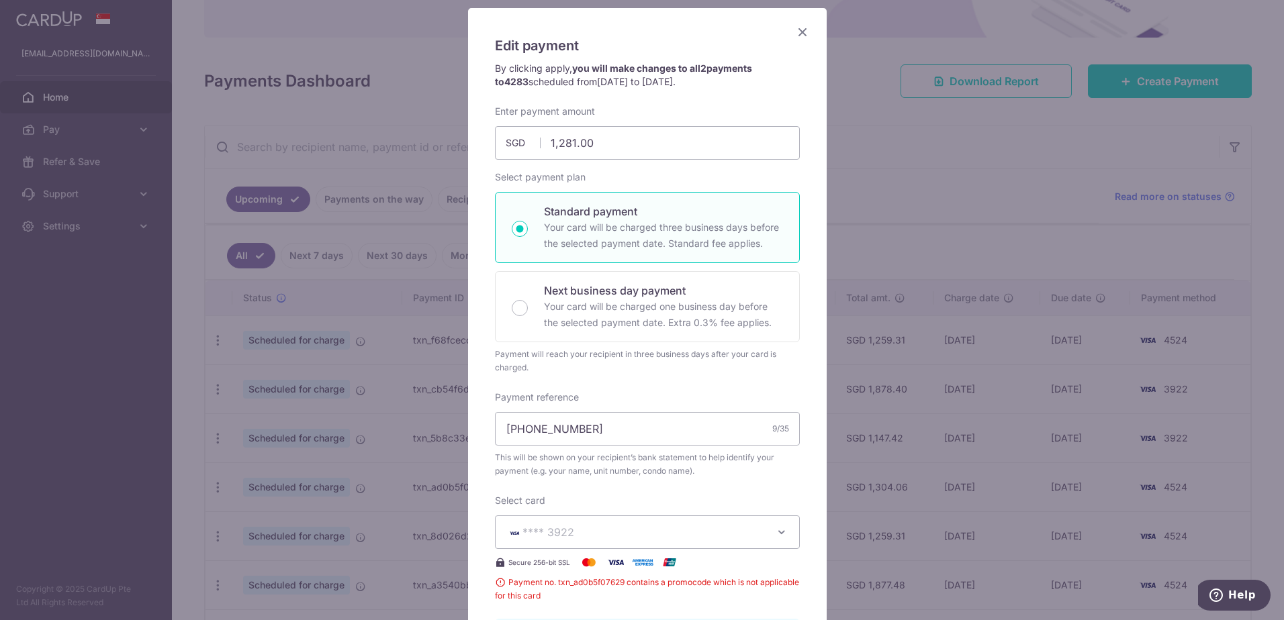
scroll to position [67, 0]
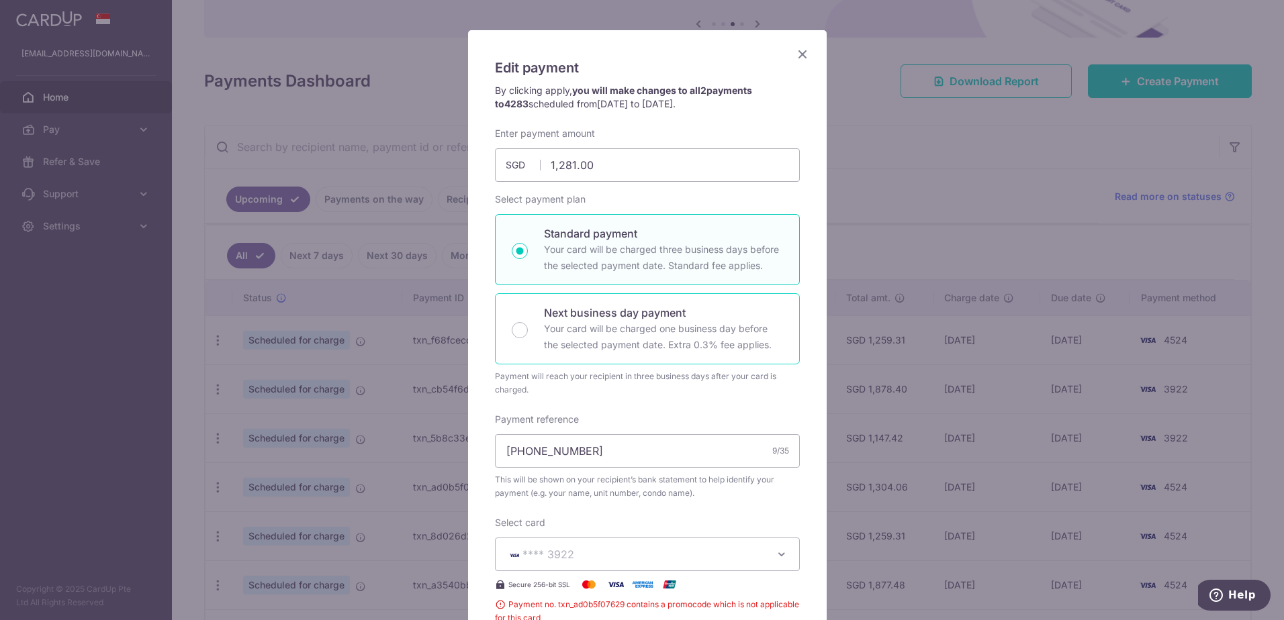
click at [597, 332] on p "Your card will be charged one business day before the selected payment date. Ex…" at bounding box center [663, 337] width 239 height 32
click at [528, 332] on input "Next business day payment Your card will be charged one business day before the…" at bounding box center [520, 330] width 16 height 16
radio input "false"
radio input "true"
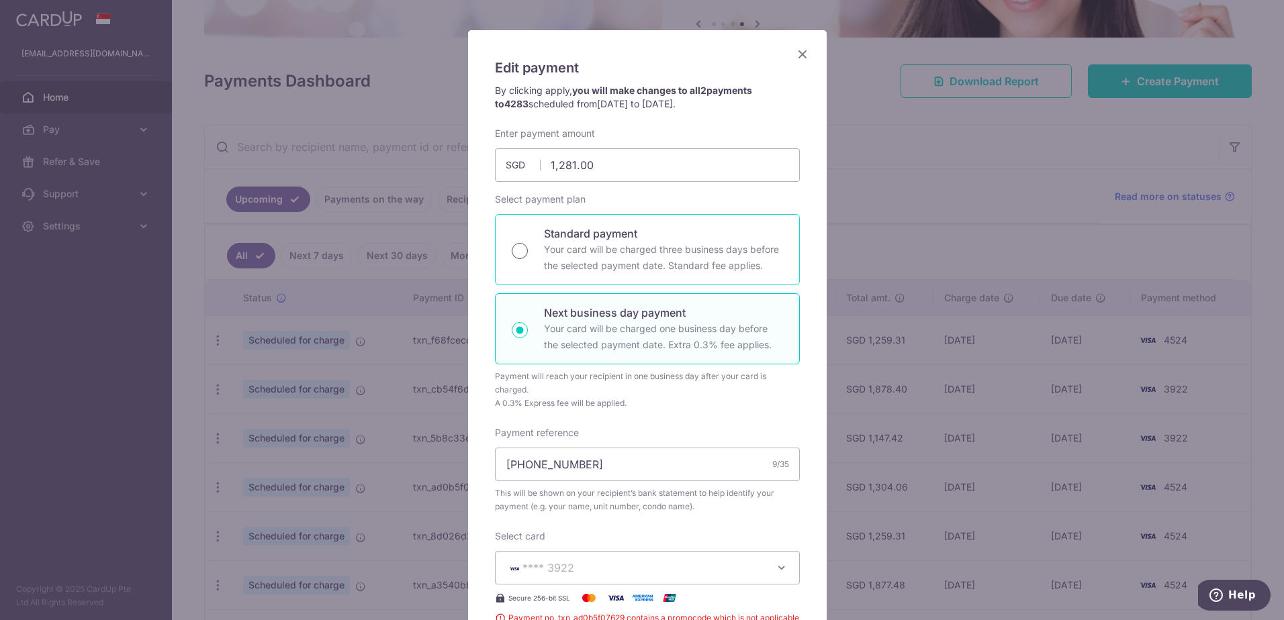
click at [518, 247] on input "Standard payment Your card will be charged three business days before the selec…" at bounding box center [520, 251] width 16 height 16
radio input "true"
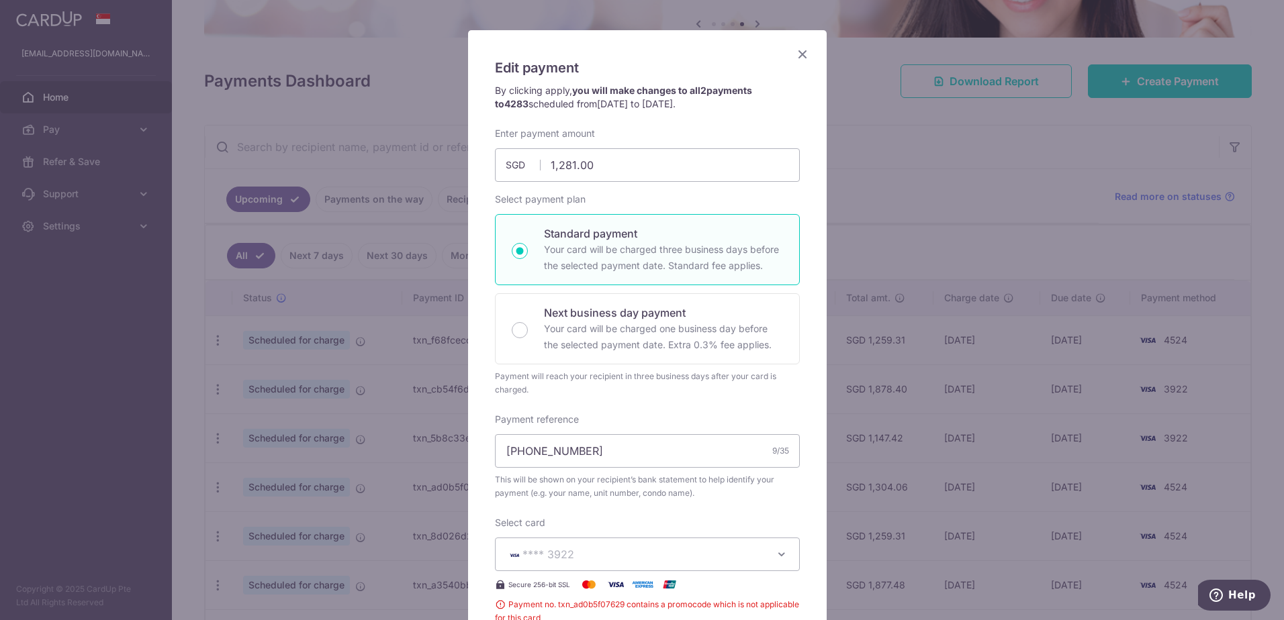
click at [601, 197] on div "Select payment plan Standard payment Your card will be charged three business d…" at bounding box center [647, 295] width 305 height 204
click at [644, 365] on div "Select payment plan Standard payment Your card will be charged three business d…" at bounding box center [647, 295] width 305 height 204
click at [652, 415] on div "Payment reference 085-19-19 9/35 This will be shown on your recipient’s bank st…" at bounding box center [647, 456] width 305 height 87
click at [687, 514] on div "Enter payment amount 1,281.00 1281.00 SGD To change the payment amount, please …" at bounding box center [647, 413] width 305 height 572
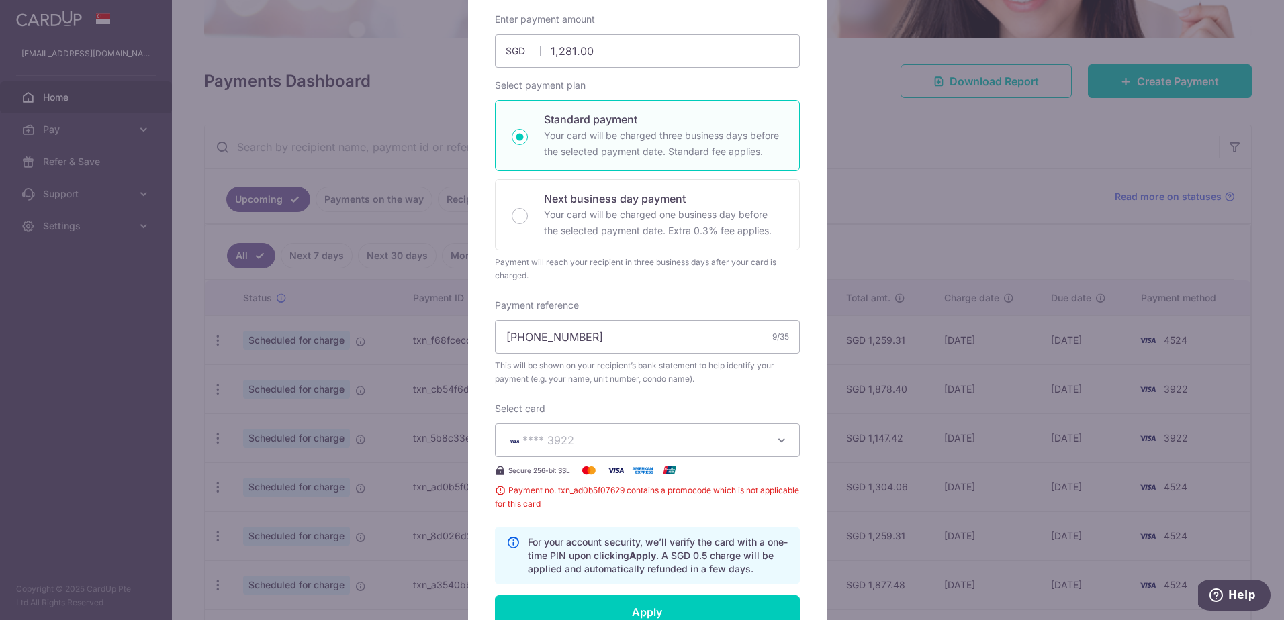
scroll to position [201, 0]
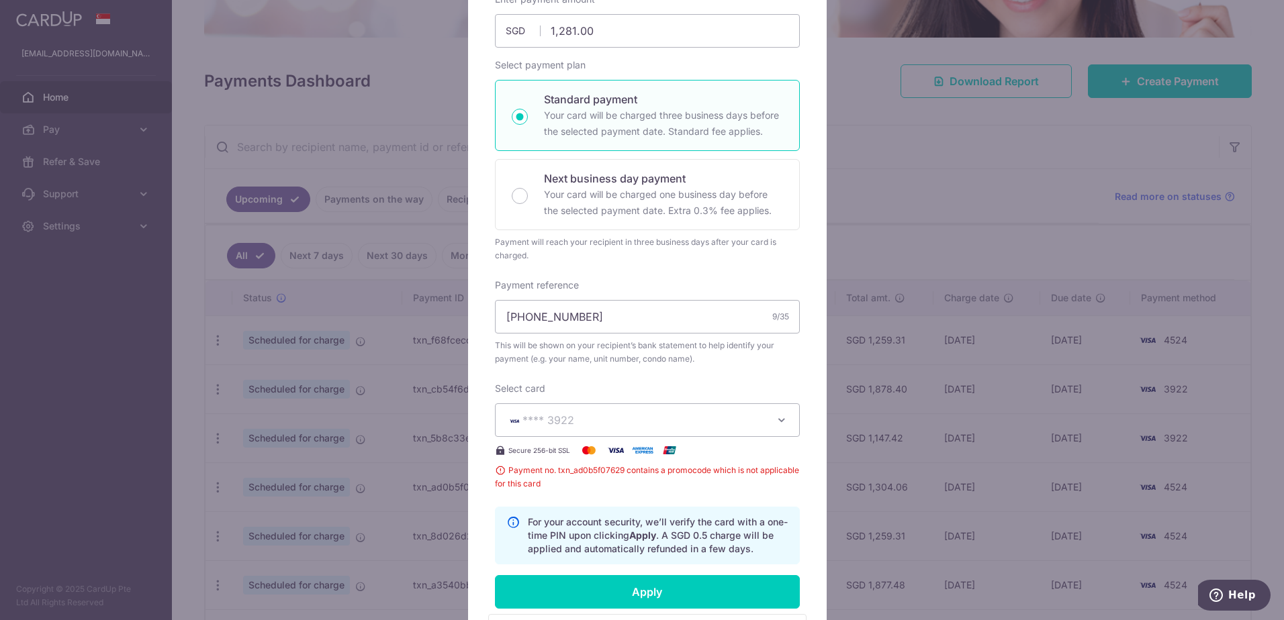
click at [693, 467] on span "Payment no. txn_ad0b5f07629 contains a promocode which is not applicable for th…" at bounding box center [647, 477] width 305 height 27
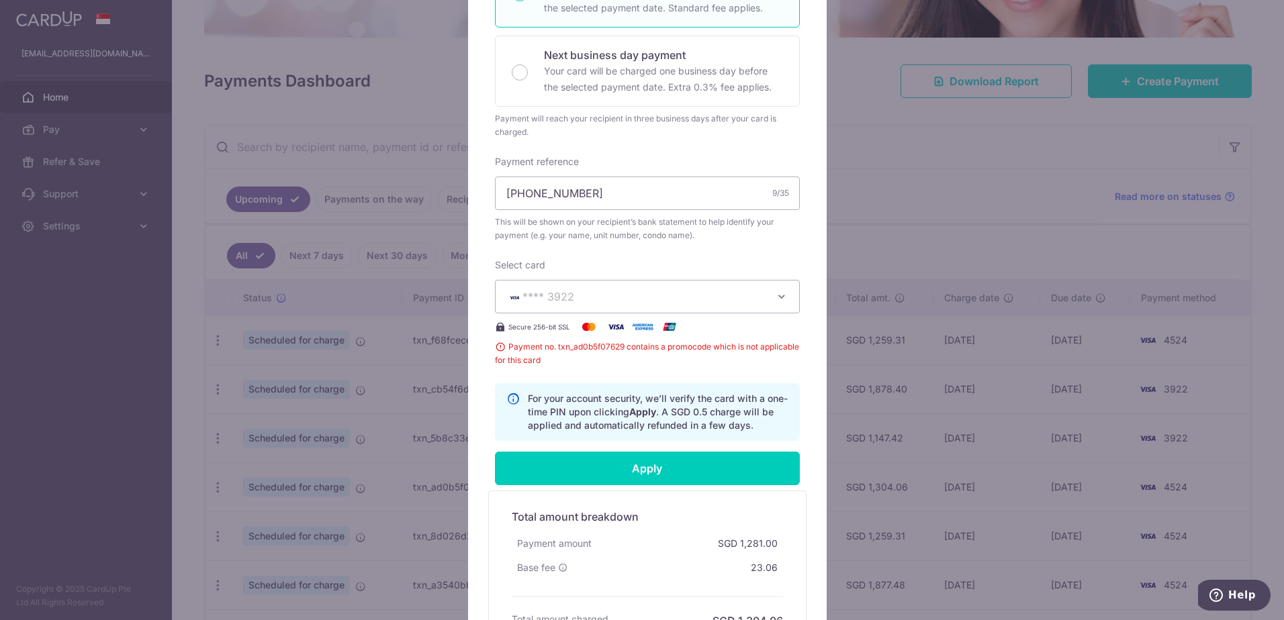
scroll to position [336, 0]
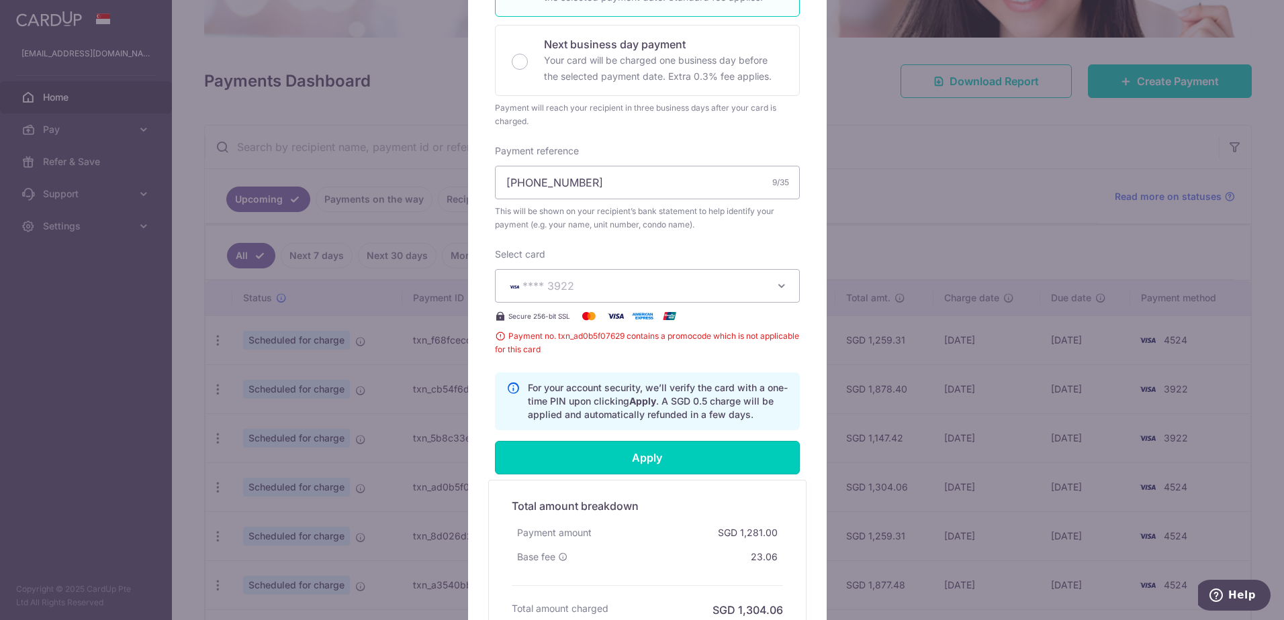
click at [693, 467] on input "Apply" at bounding box center [647, 458] width 305 height 34
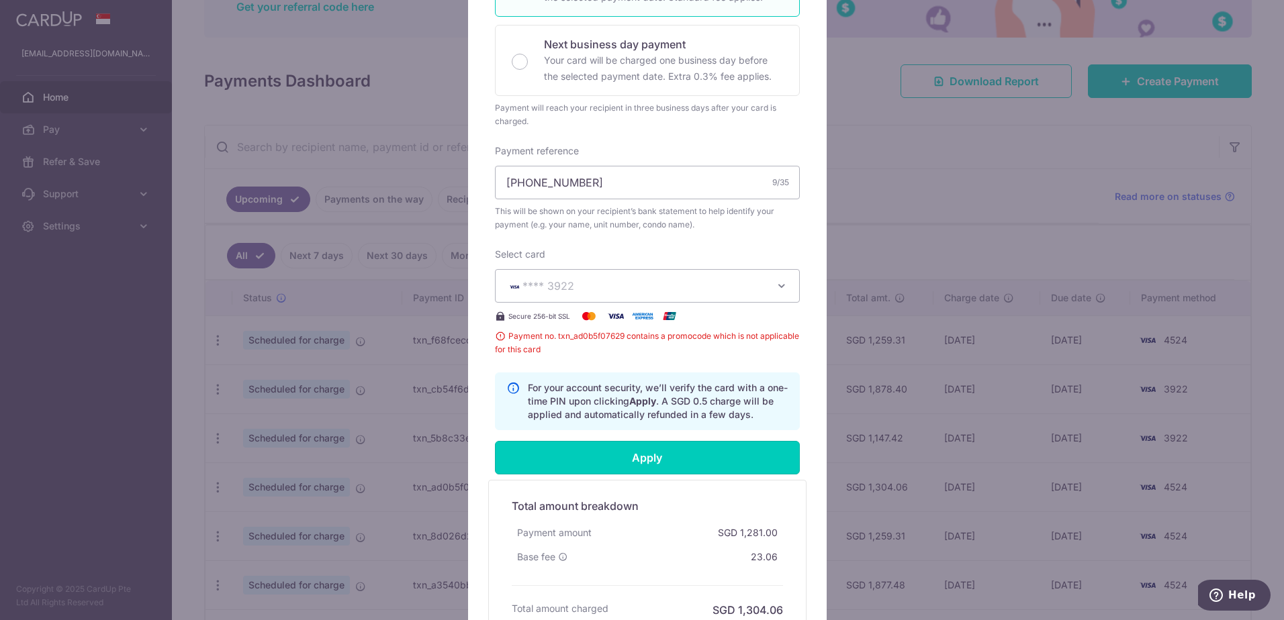
click at [693, 467] on input "Apply" at bounding box center [647, 458] width 305 height 34
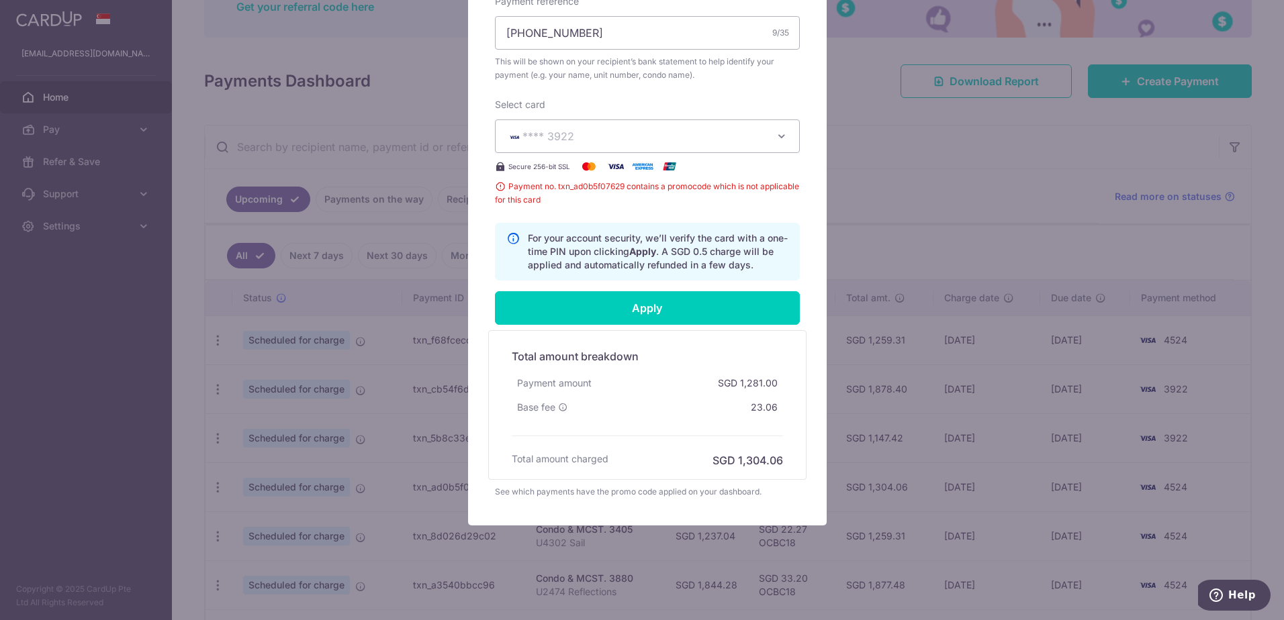
scroll to position [488, 0]
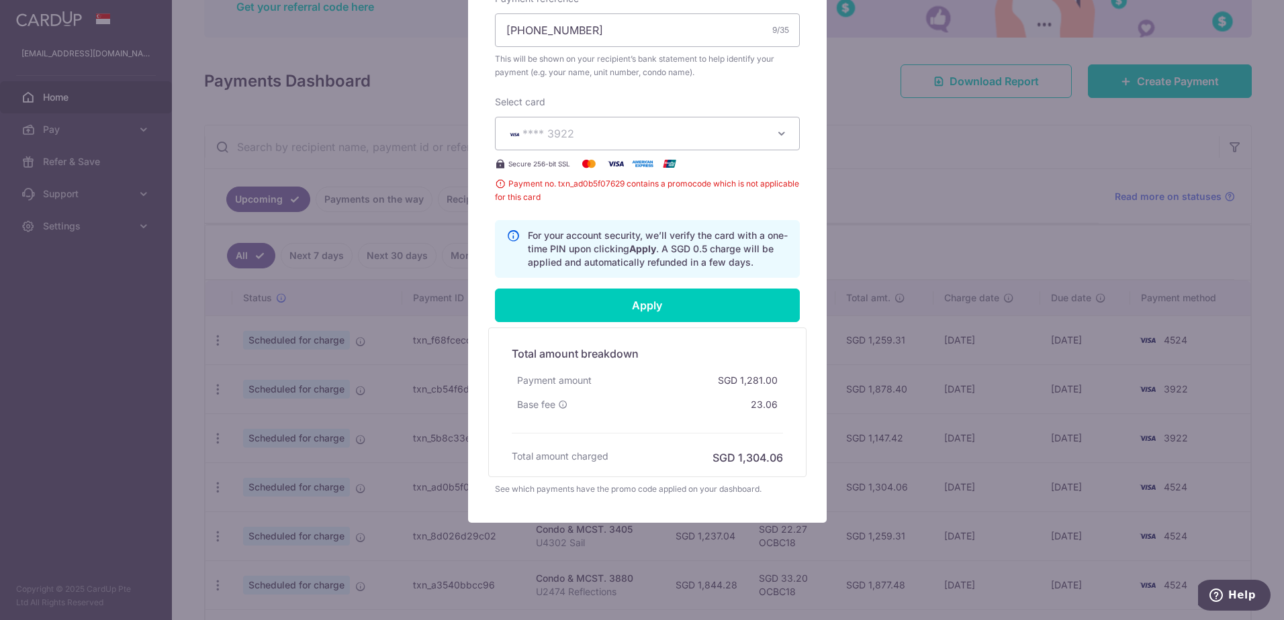
click at [687, 408] on div "Base fee 23.06" at bounding box center [647, 405] width 271 height 24
click at [665, 487] on div "See which payments have the promo code applied on your dashboard." at bounding box center [647, 489] width 305 height 13
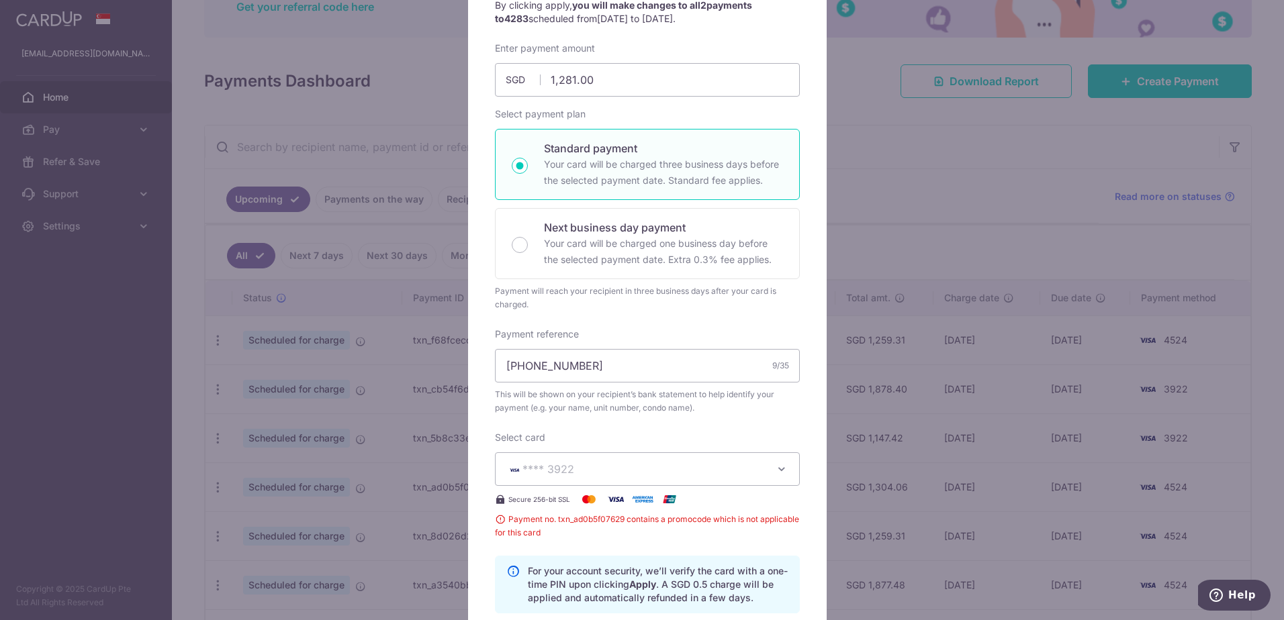
scroll to position [0, 0]
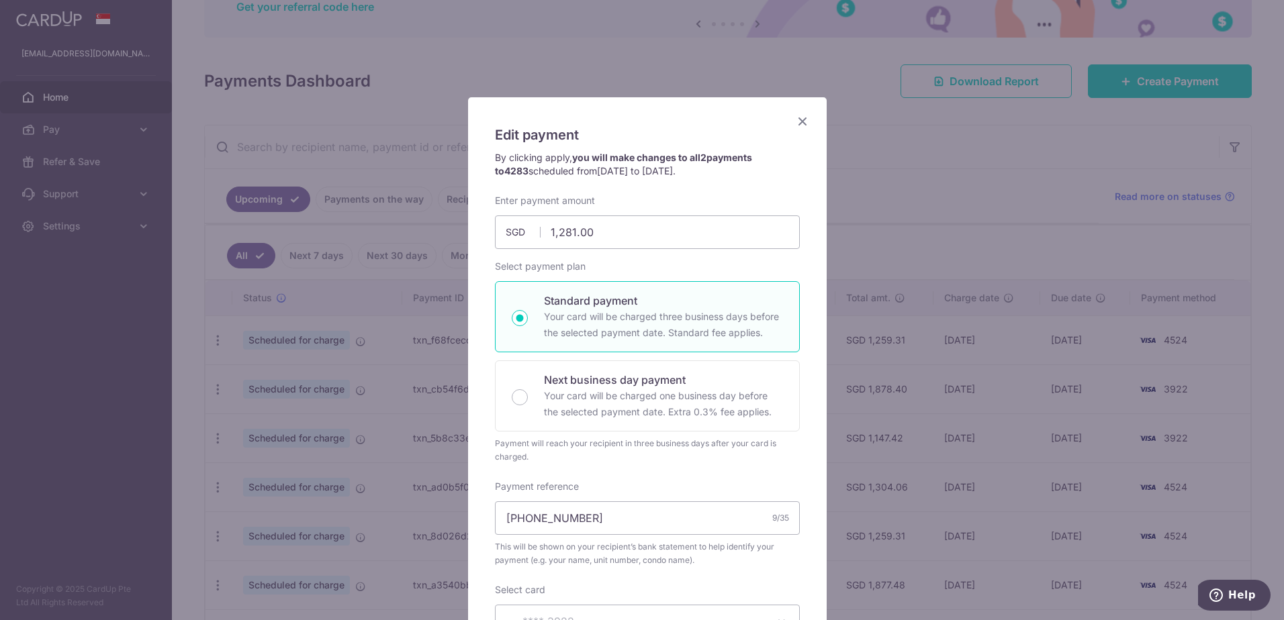
click at [801, 116] on icon "Close" at bounding box center [802, 121] width 16 height 17
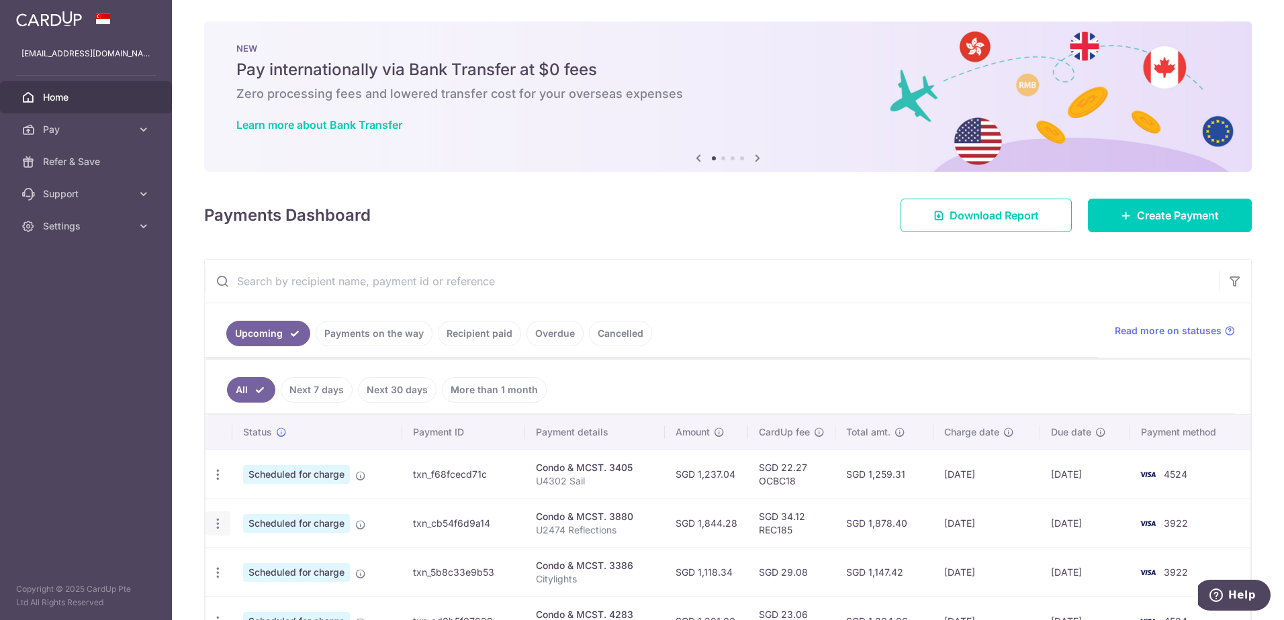
click at [217, 522] on icon "button" at bounding box center [218, 524] width 14 height 14
click at [278, 564] on span "Update payment" at bounding box center [289, 561] width 91 height 16
radio input "true"
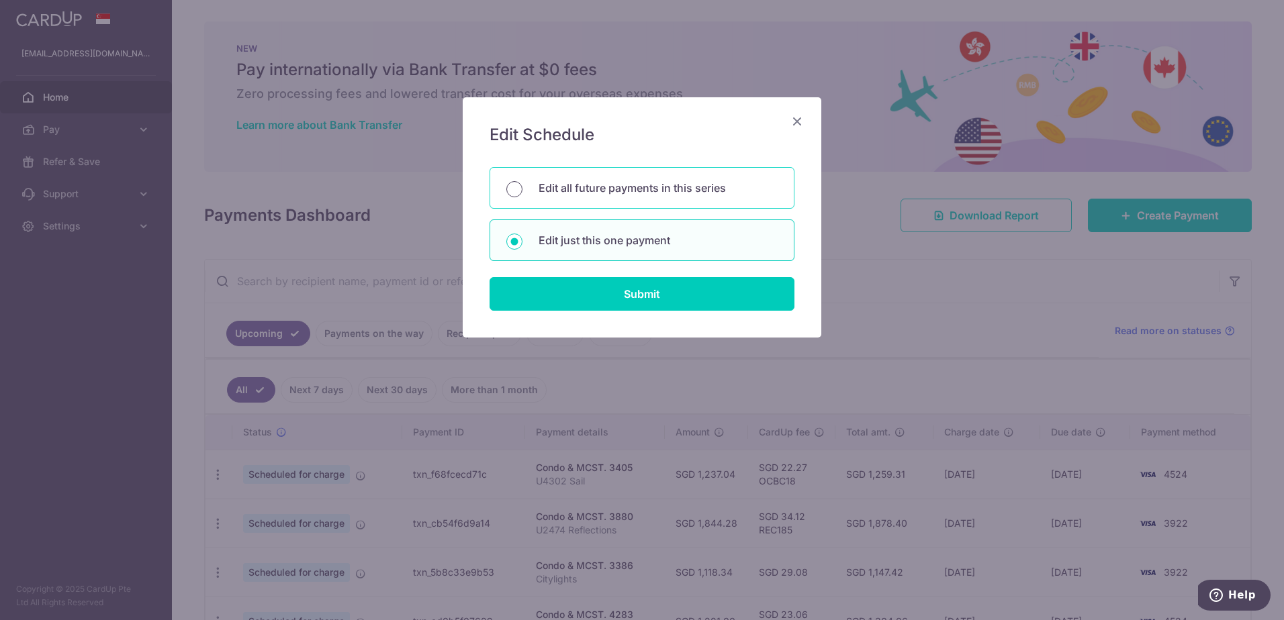
click at [511, 187] on input "Edit all future payments in this series" at bounding box center [514, 189] width 16 height 16
radio input "true"
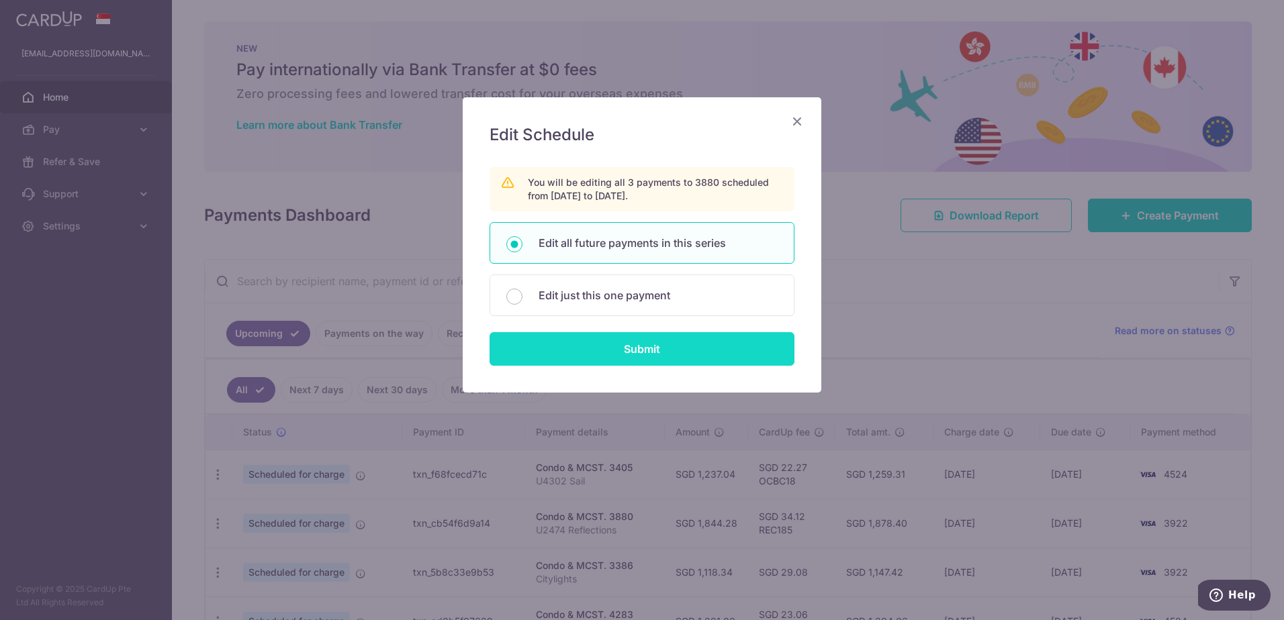
click at [642, 353] on input "Submit" at bounding box center [641, 349] width 305 height 34
radio input "true"
type input "1,844.28"
type input "U2474 Reflections"
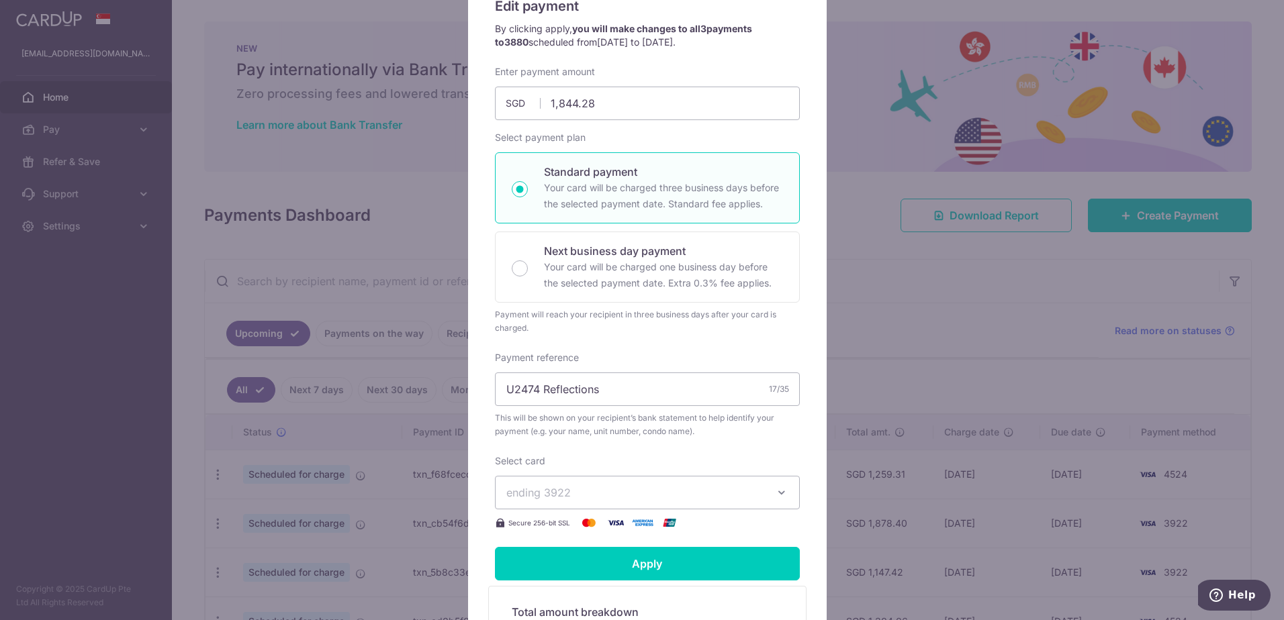
scroll to position [134, 0]
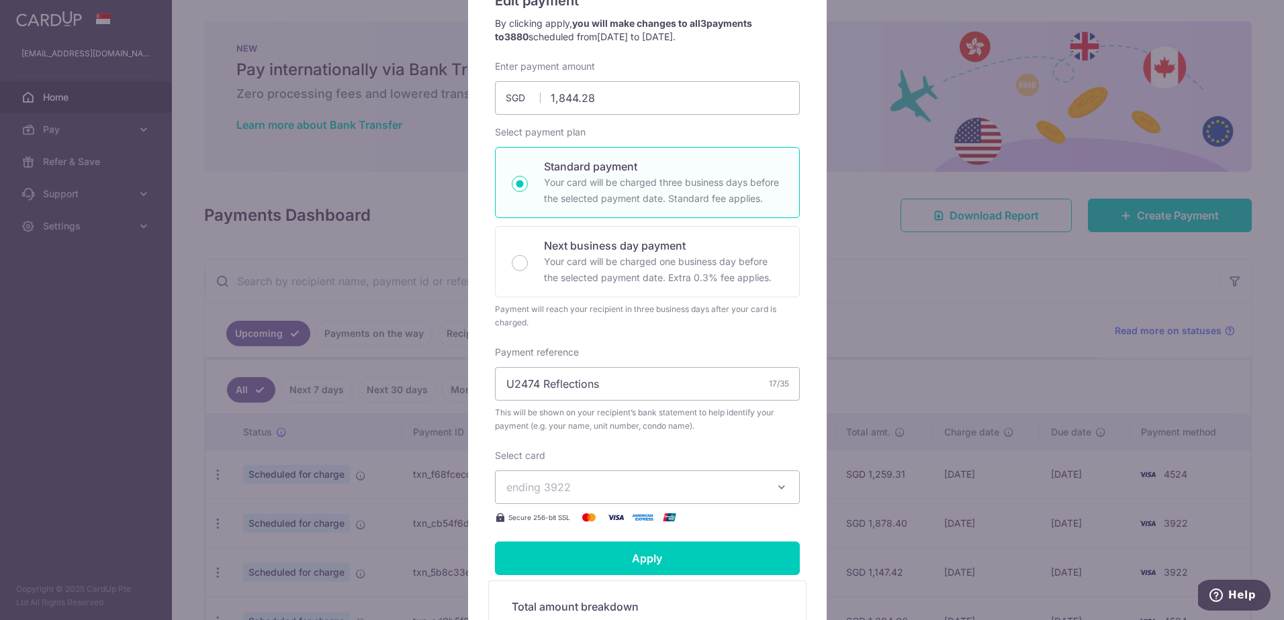
click at [636, 489] on span "ending 3922" at bounding box center [635, 487] width 258 height 16
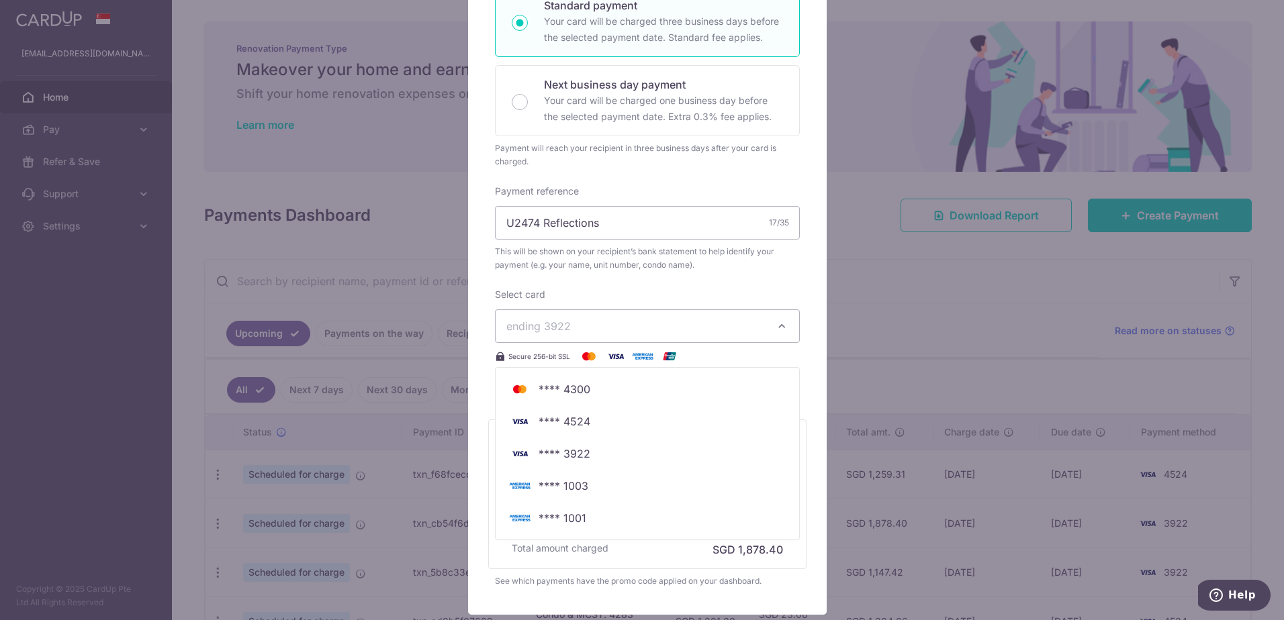
scroll to position [336, 0]
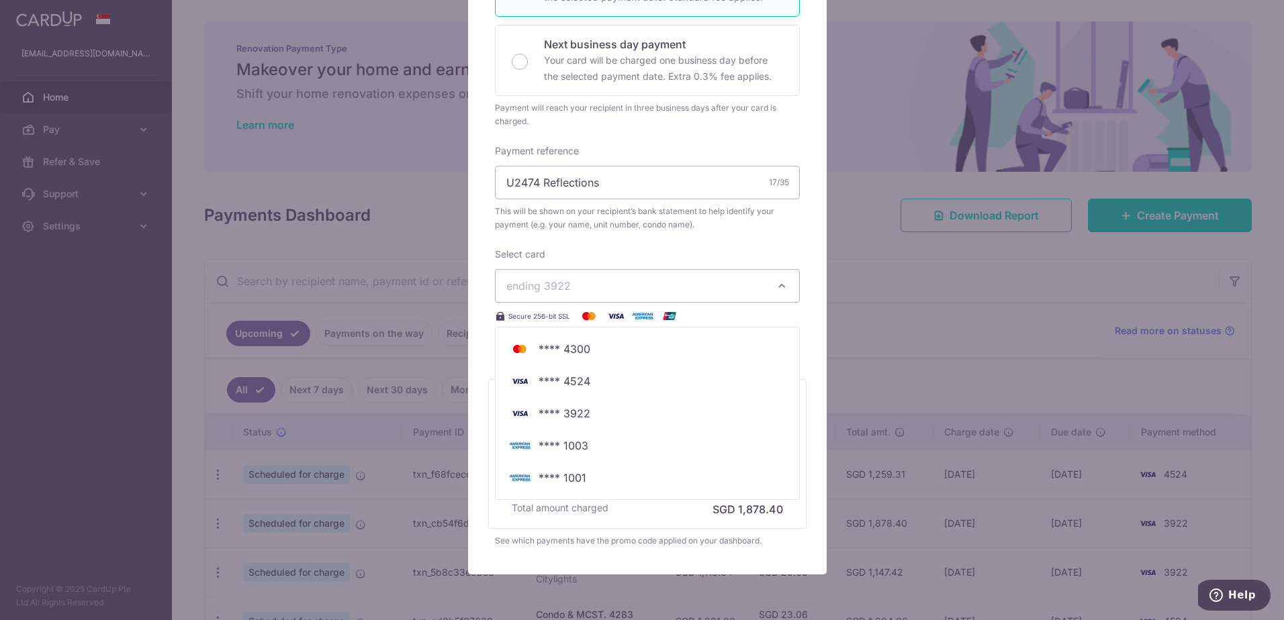
click at [639, 252] on div "Select card ending 3922 **** 4300 **** 4524 **** 3922 **** 1003 **** 1001" at bounding box center [647, 286] width 305 height 77
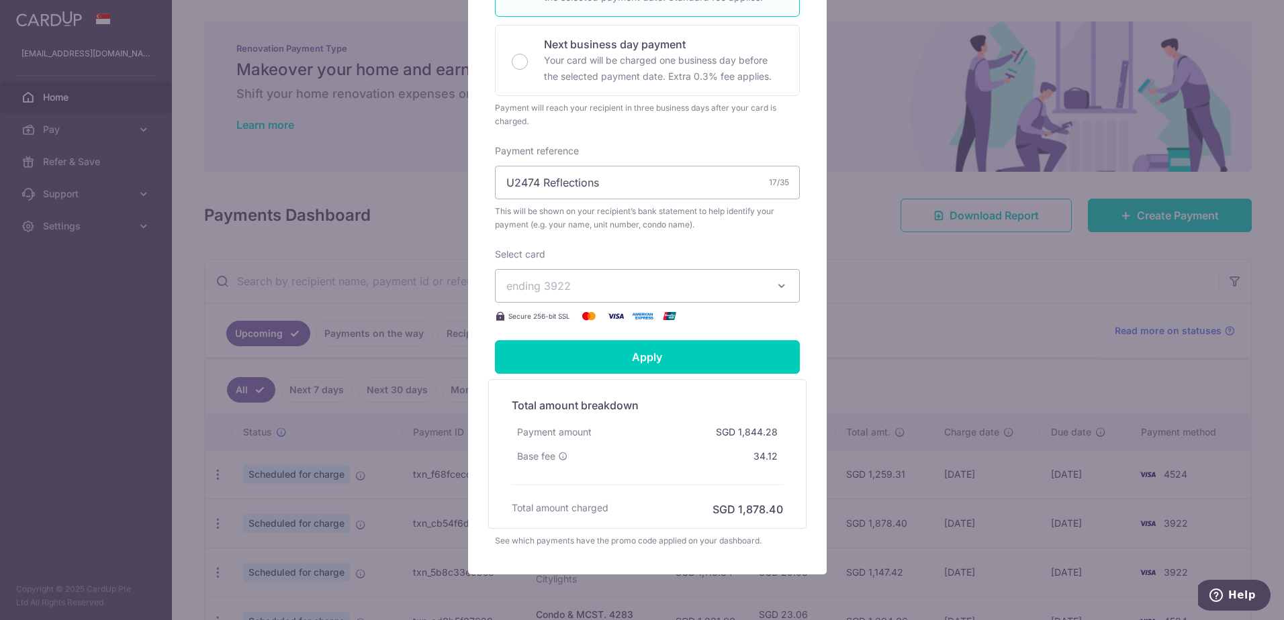
click at [613, 287] on span "ending 3922" at bounding box center [635, 286] width 258 height 16
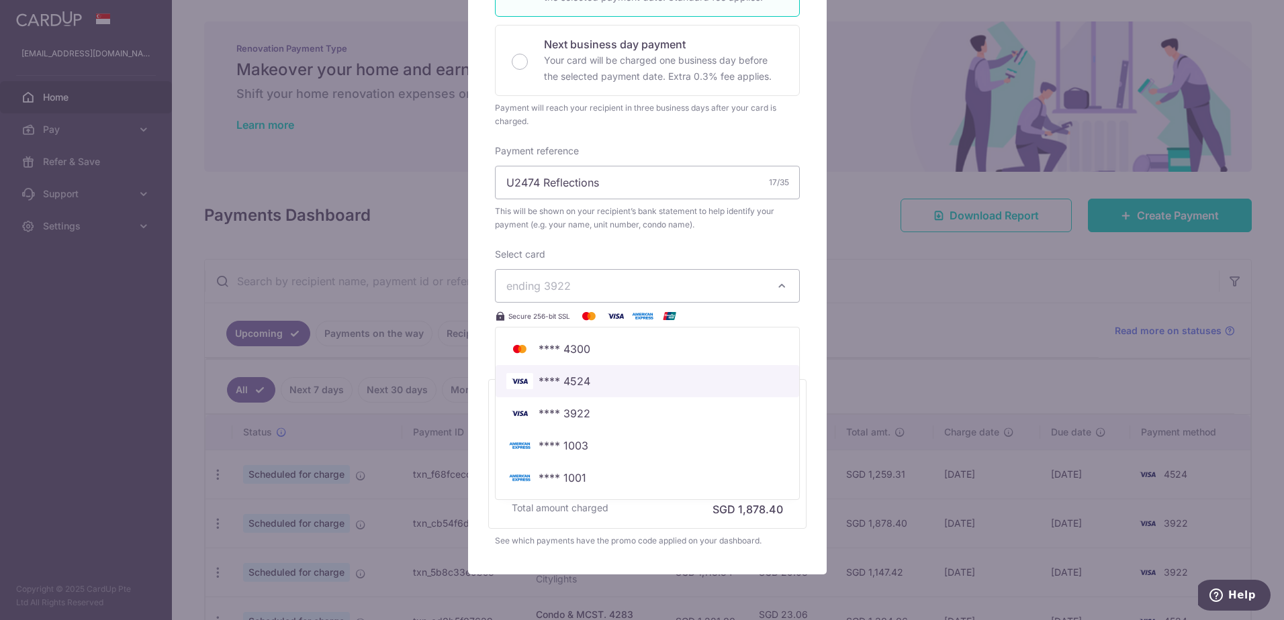
click at [610, 385] on span "**** 4524" at bounding box center [647, 381] width 282 height 16
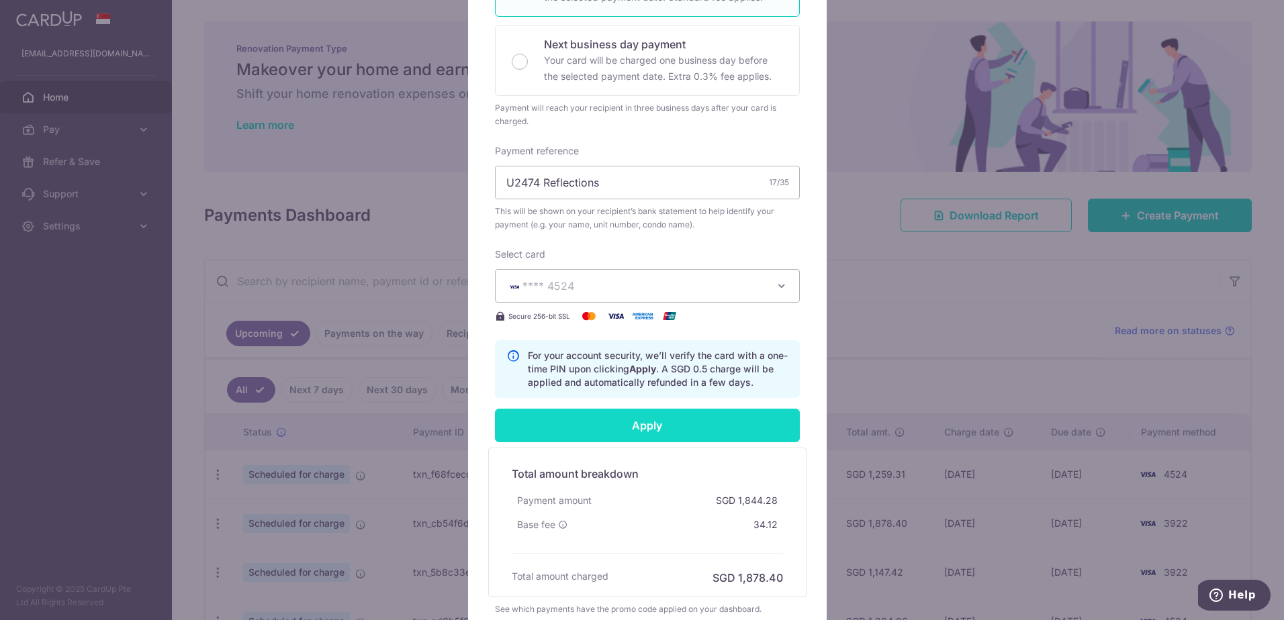
click at [618, 424] on input "Apply" at bounding box center [647, 426] width 305 height 34
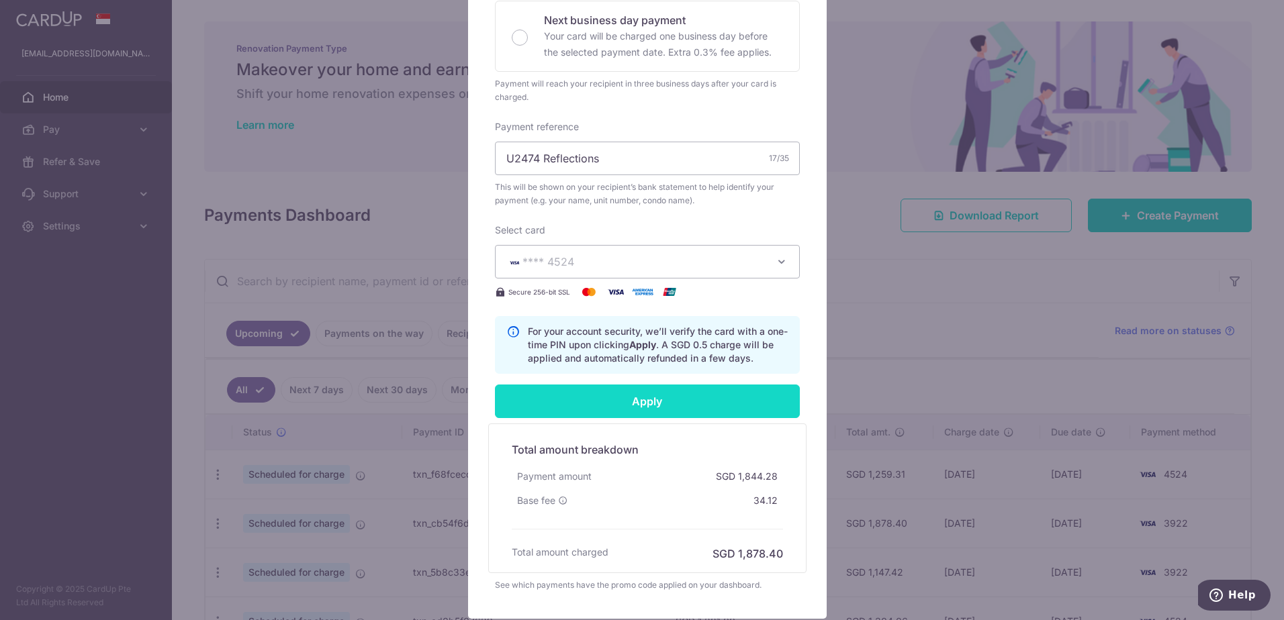
scroll to position [403, 0]
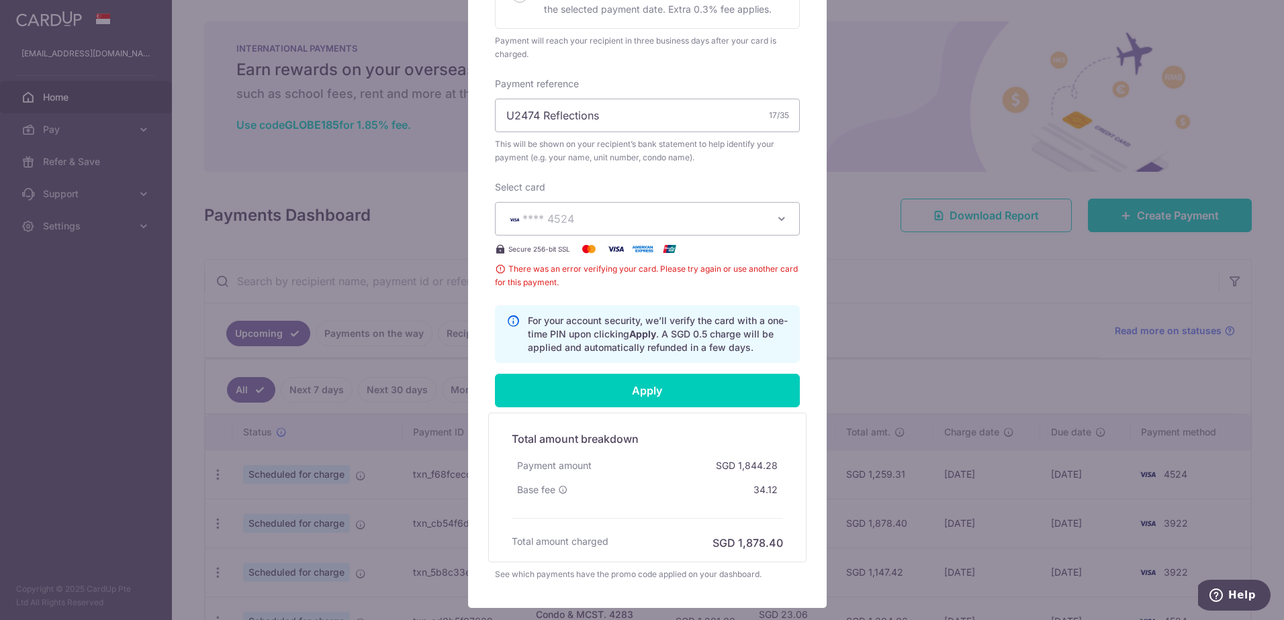
click at [671, 230] on button "**** 4524" at bounding box center [647, 219] width 305 height 34
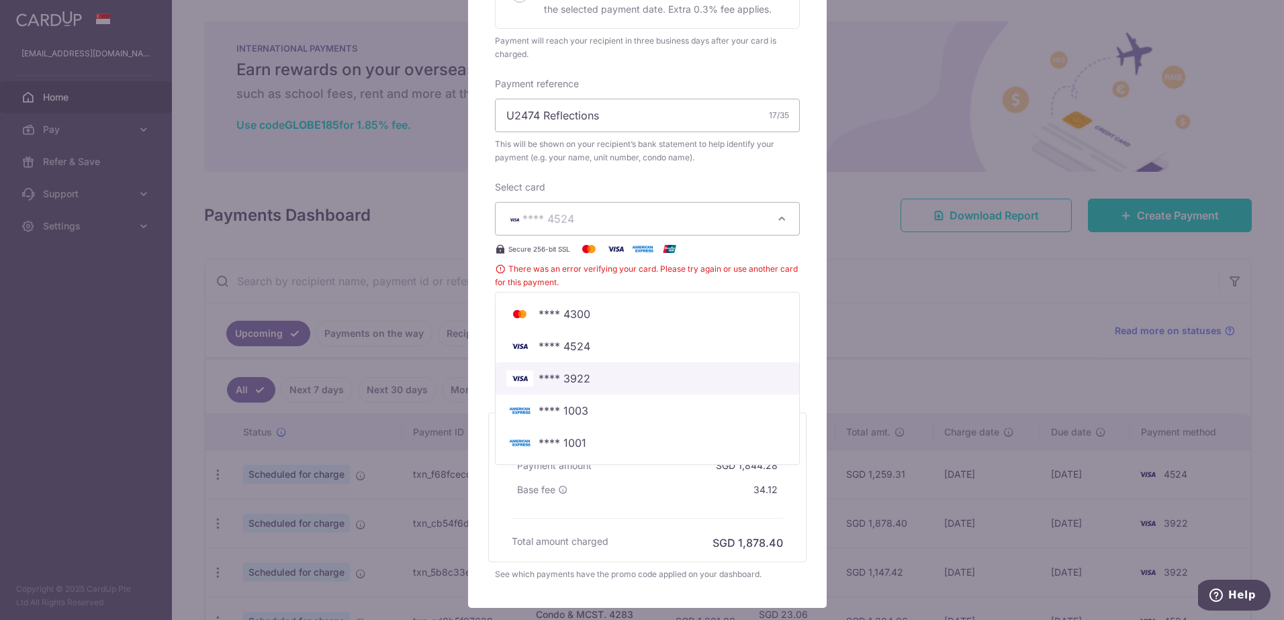
click at [595, 378] on span "**** 3922" at bounding box center [647, 379] width 282 height 16
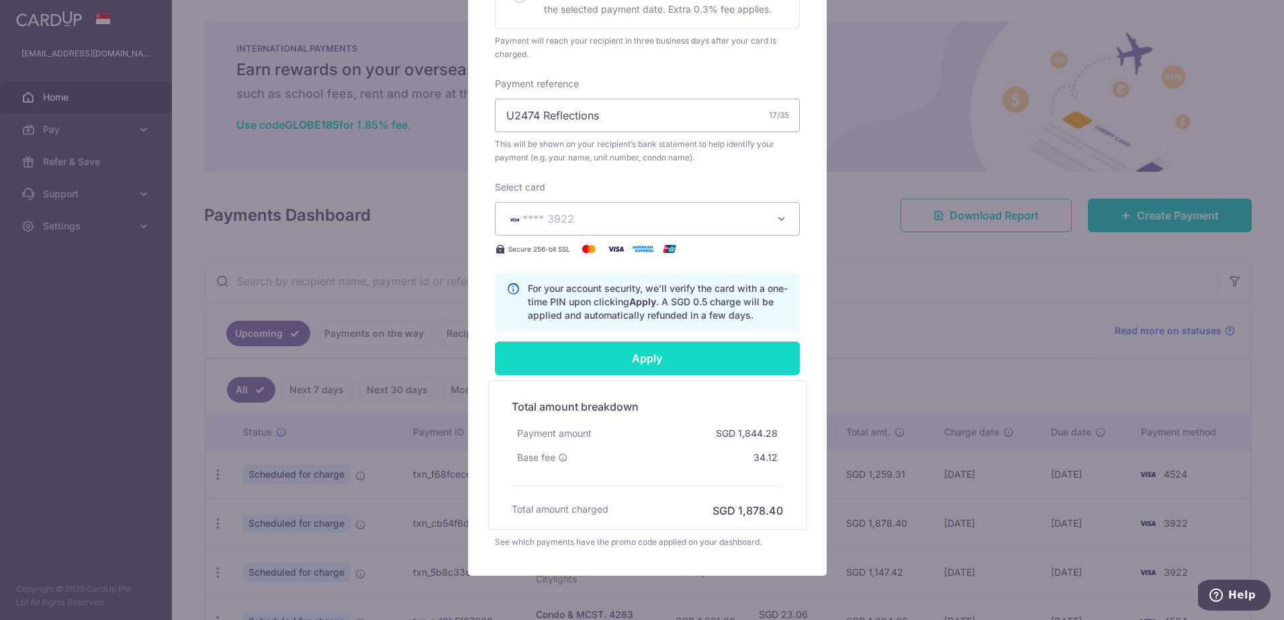
click at [615, 354] on input "Apply" at bounding box center [647, 359] width 305 height 34
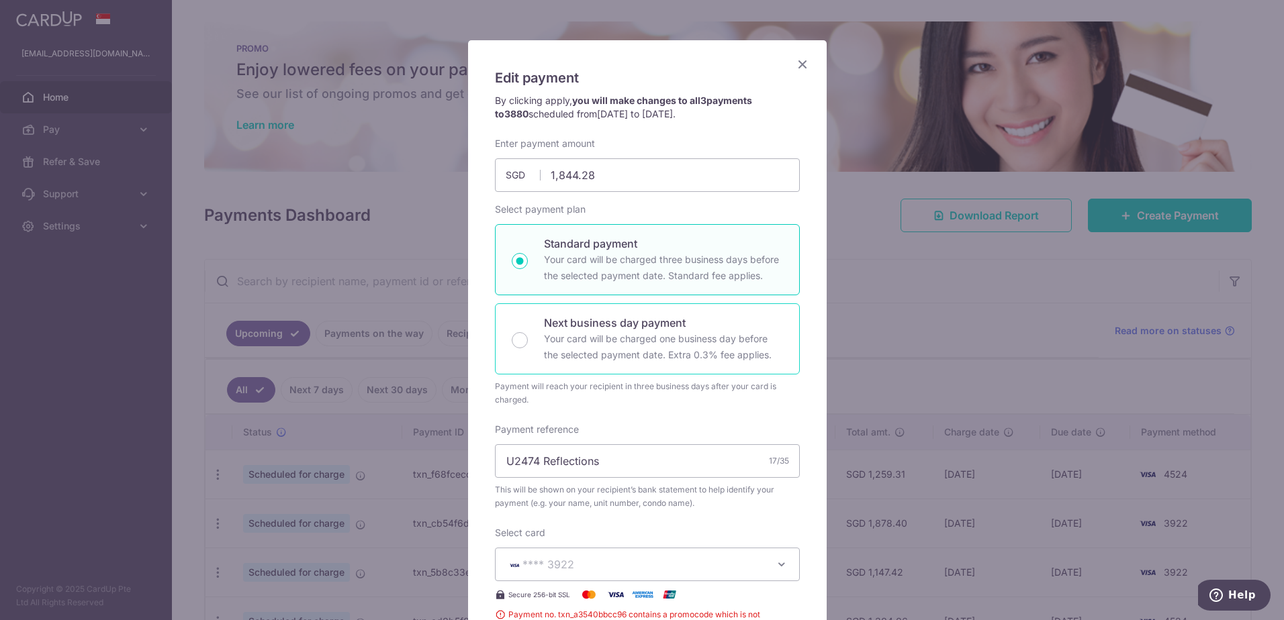
scroll to position [0, 0]
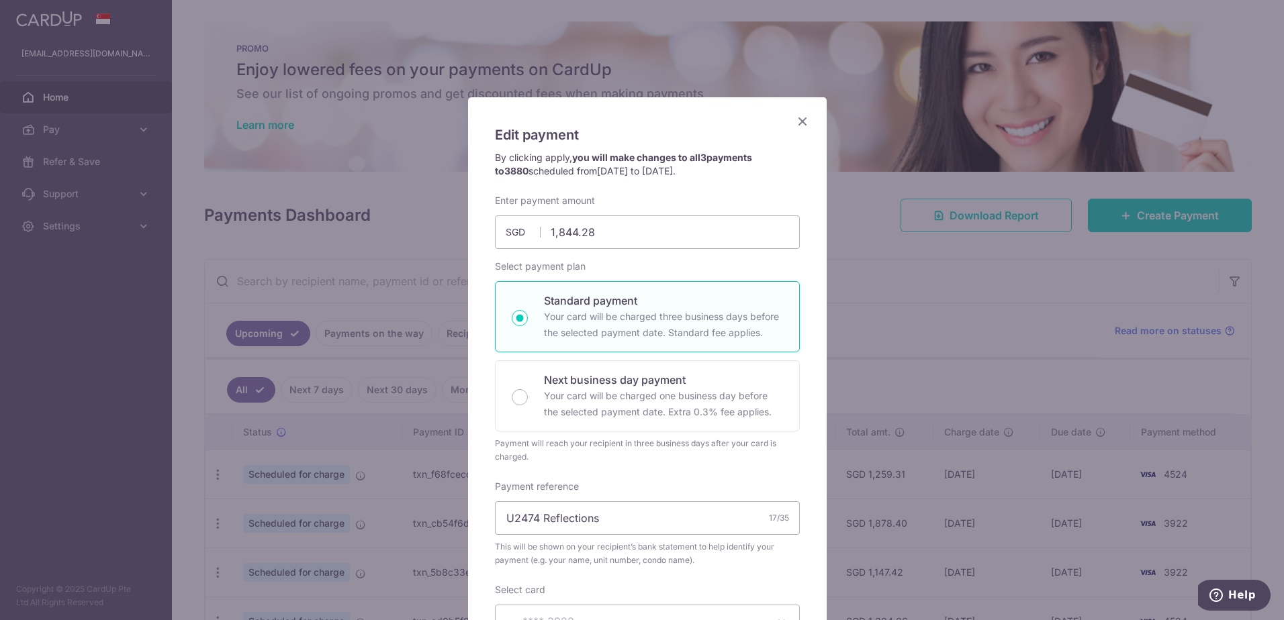
click at [787, 116] on div "Edit payment By clicking apply, you will make changes to all 3 payments to 3880…" at bounding box center [647, 554] width 358 height 914
click at [794, 117] on icon "Close" at bounding box center [802, 121] width 16 height 17
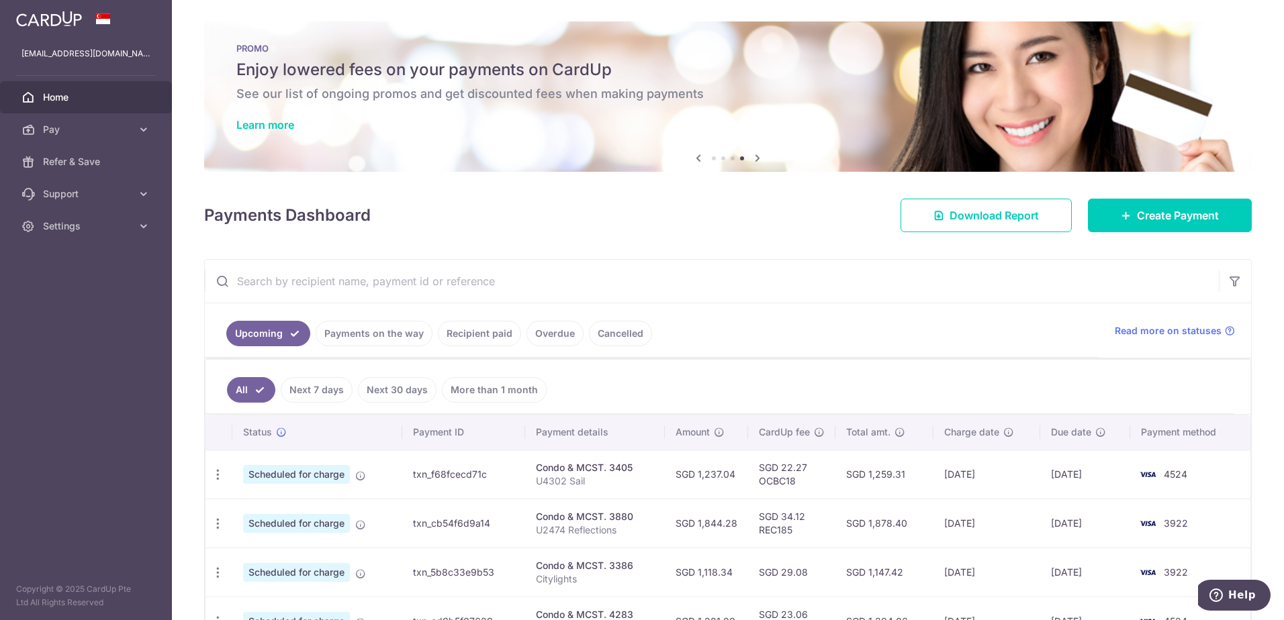
scroll to position [44, 0]
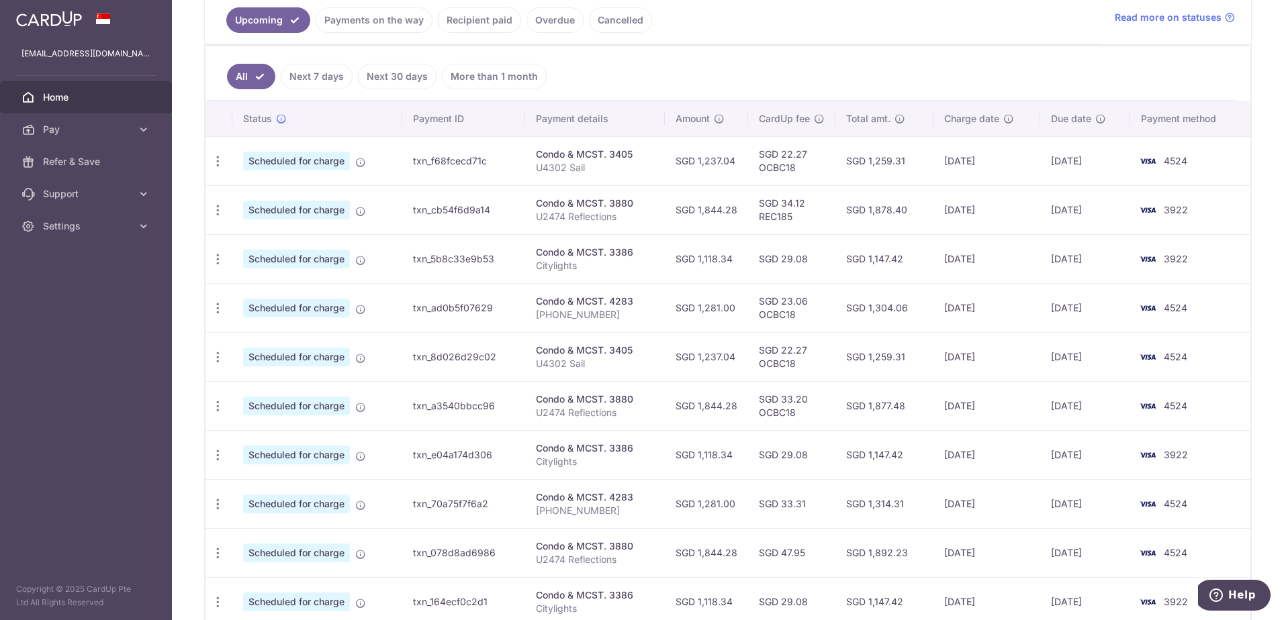
scroll to position [336, 0]
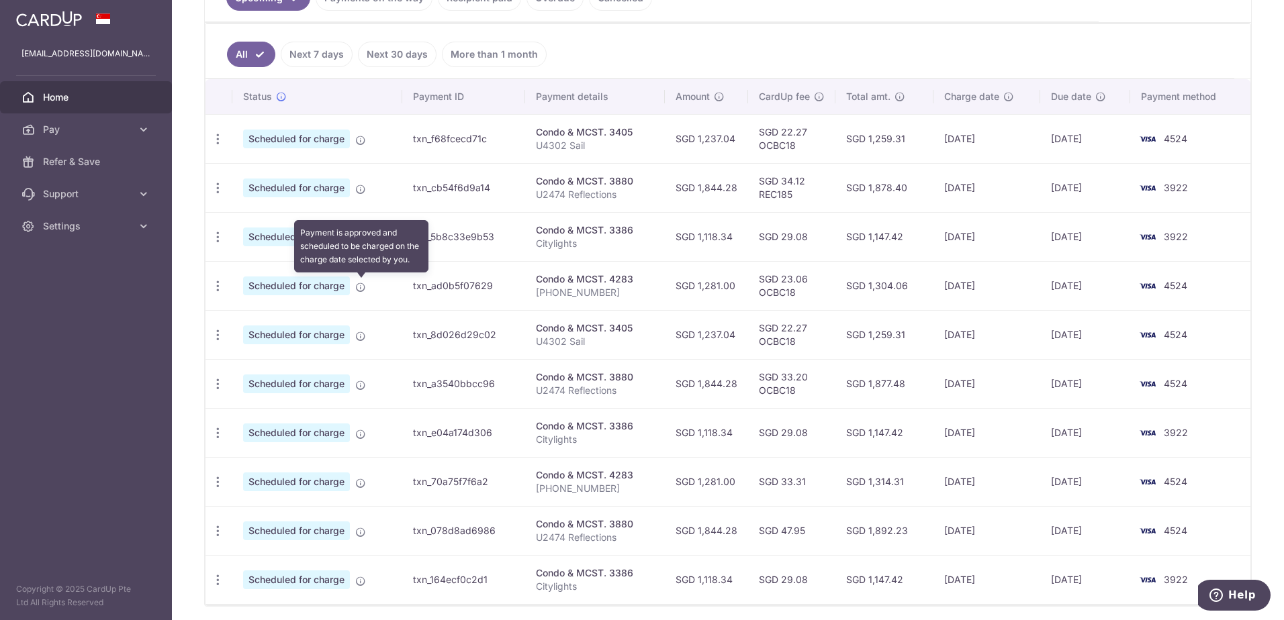
click at [361, 285] on icon at bounding box center [360, 287] width 11 height 11
click at [290, 281] on span "Scheduled for charge" at bounding box center [296, 286] width 107 height 19
click at [218, 284] on icon "button" at bounding box center [218, 286] width 14 height 14
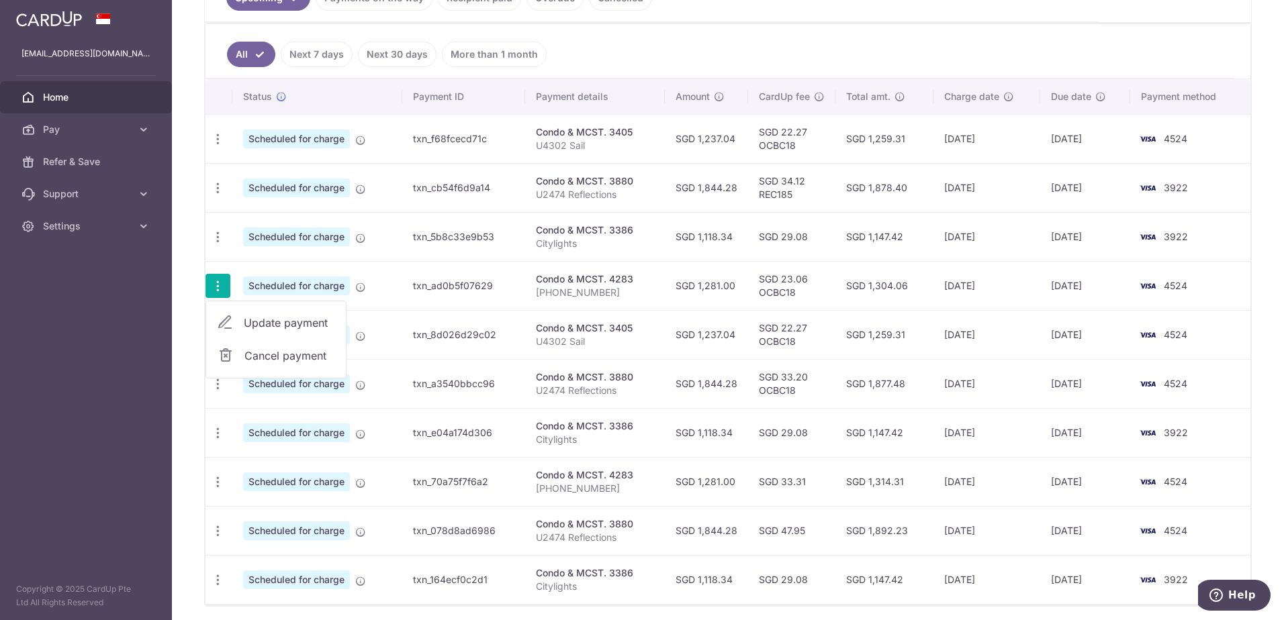
click at [253, 352] on span "Cancel payment" at bounding box center [289, 356] width 90 height 16
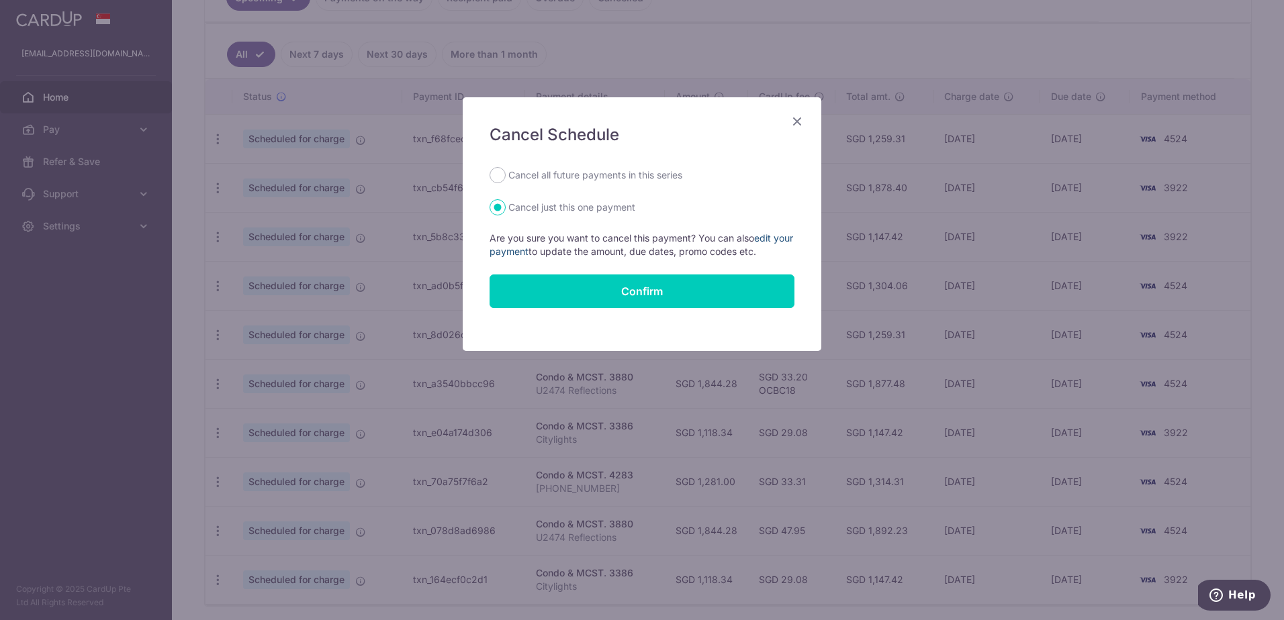
drag, startPoint x: 505, startPoint y: 174, endPoint x: 537, endPoint y: 252, distance: 84.3
click at [540, 271] on form "Cancel all future payments in this series Cancel just this one payment Are you …" at bounding box center [641, 237] width 305 height 141
click at [536, 247] on link "edit your payment" at bounding box center [640, 244] width 303 height 25
click at [793, 118] on icon "Close" at bounding box center [797, 121] width 16 height 17
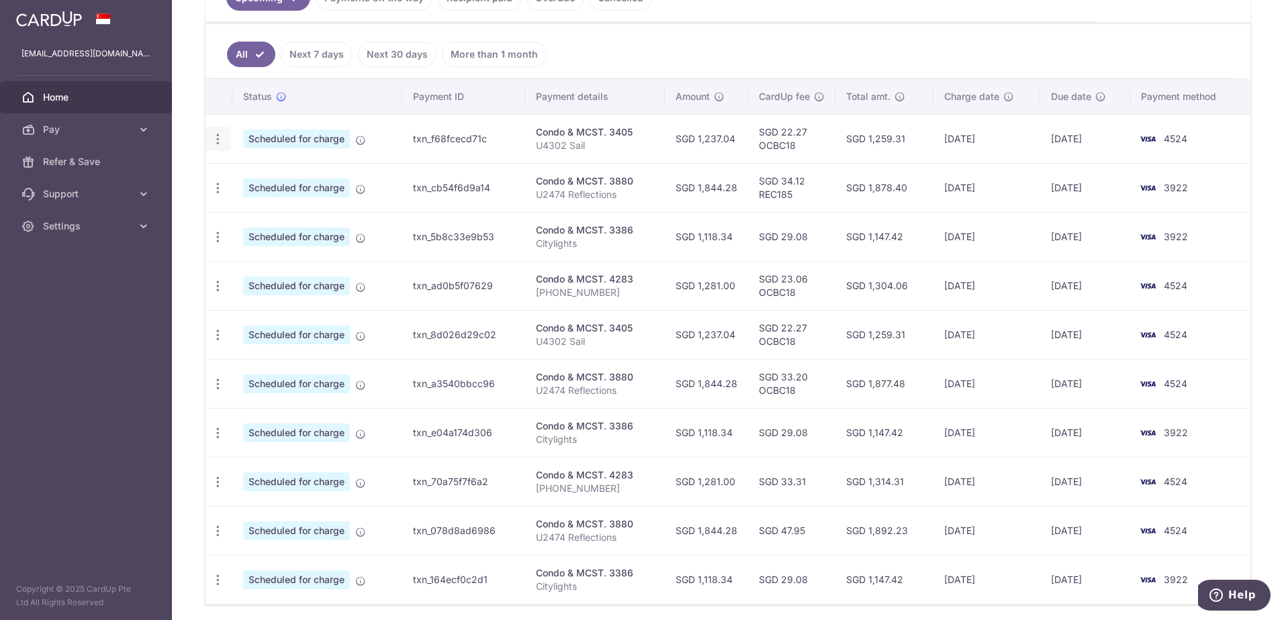
click at [218, 134] on icon "button" at bounding box center [218, 139] width 14 height 14
click at [267, 176] on span "Update payment" at bounding box center [289, 176] width 91 height 16
radio input "true"
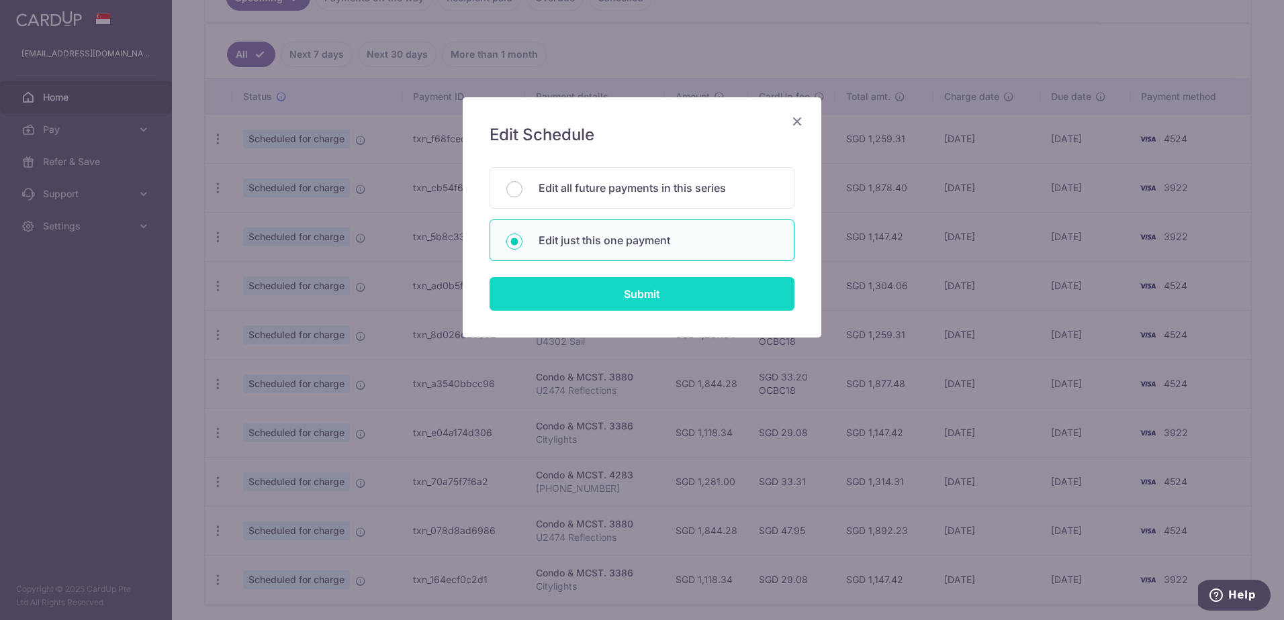
click at [622, 291] on input "Submit" at bounding box center [641, 294] width 305 height 34
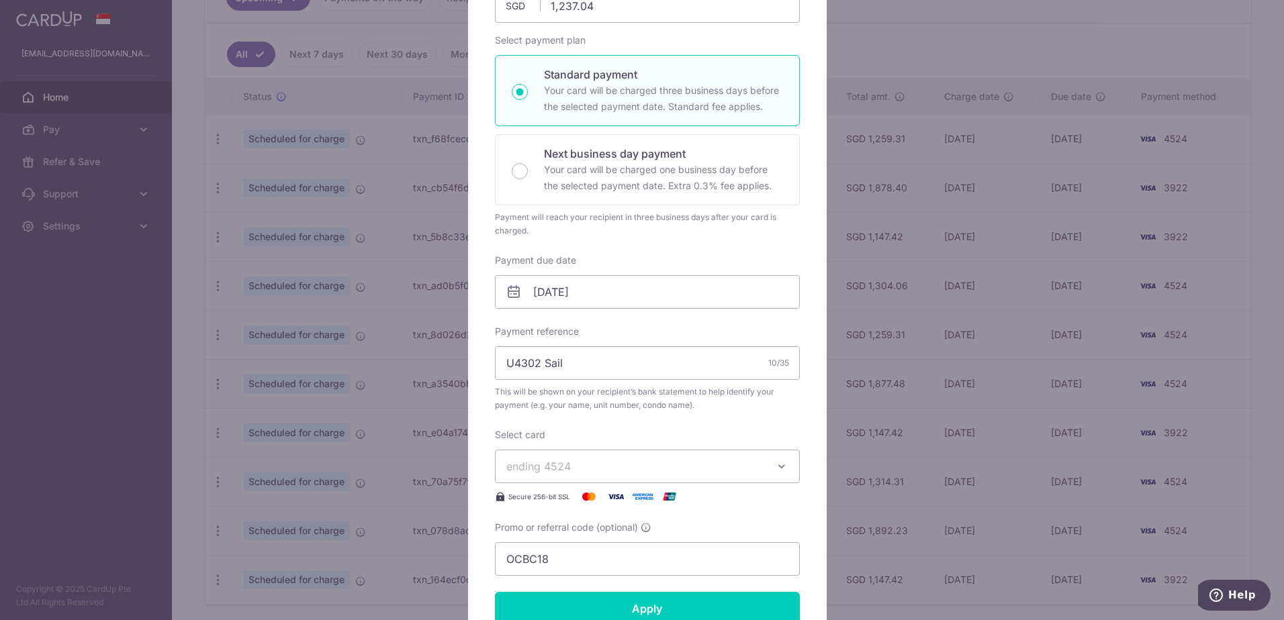
scroll to position [201, 0]
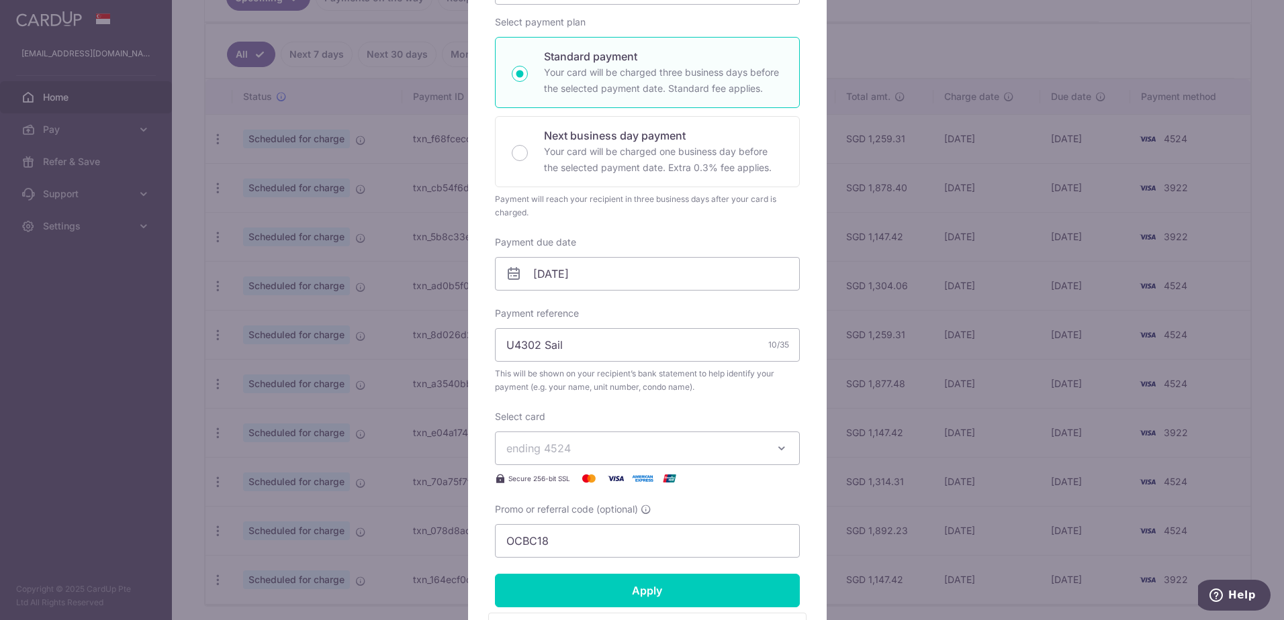
click at [555, 446] on span "ending 4524" at bounding box center [538, 448] width 64 height 13
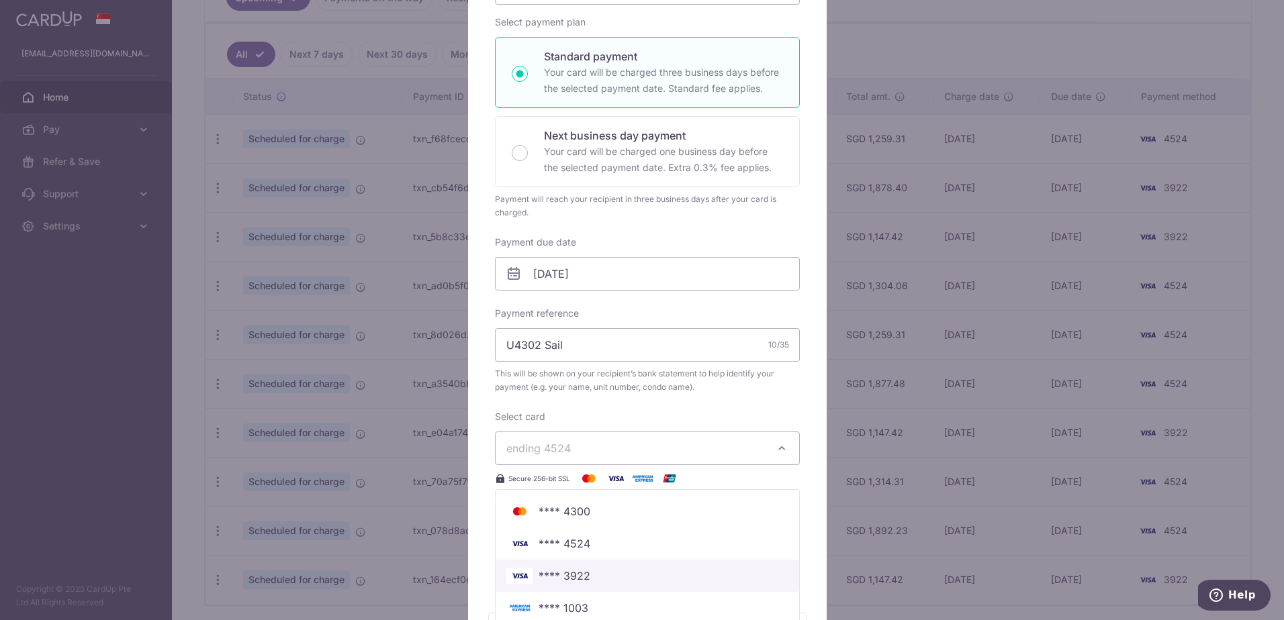
click at [548, 575] on span "**** 3922" at bounding box center [564, 576] width 52 height 16
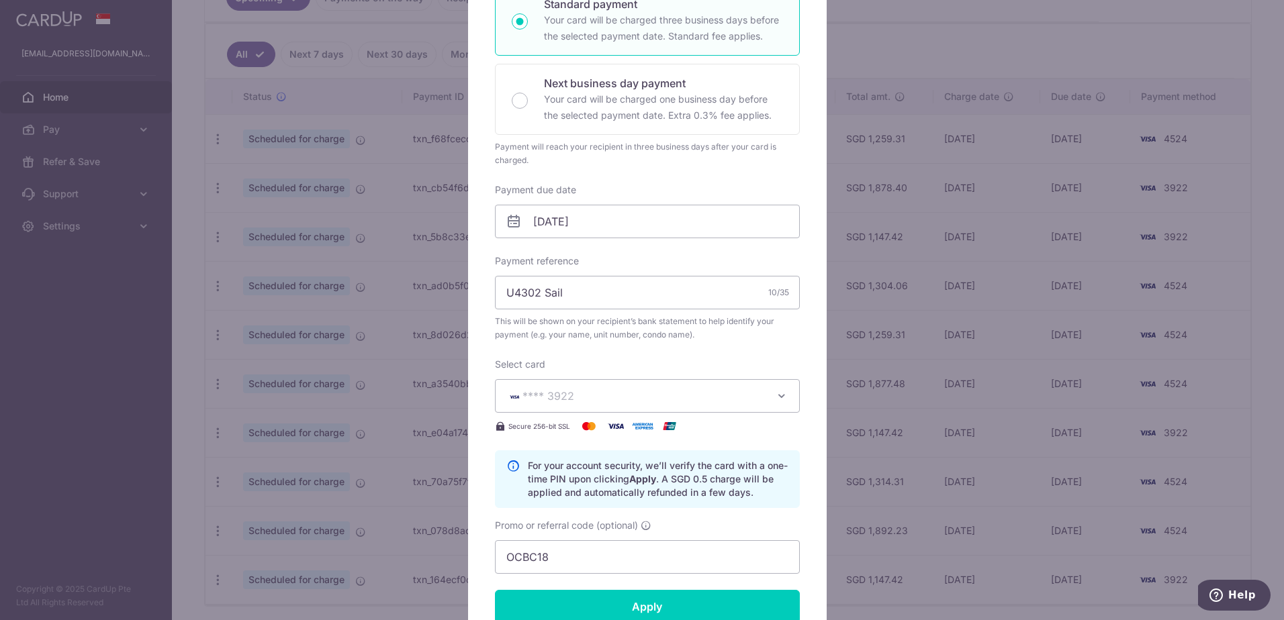
scroll to position [336, 0]
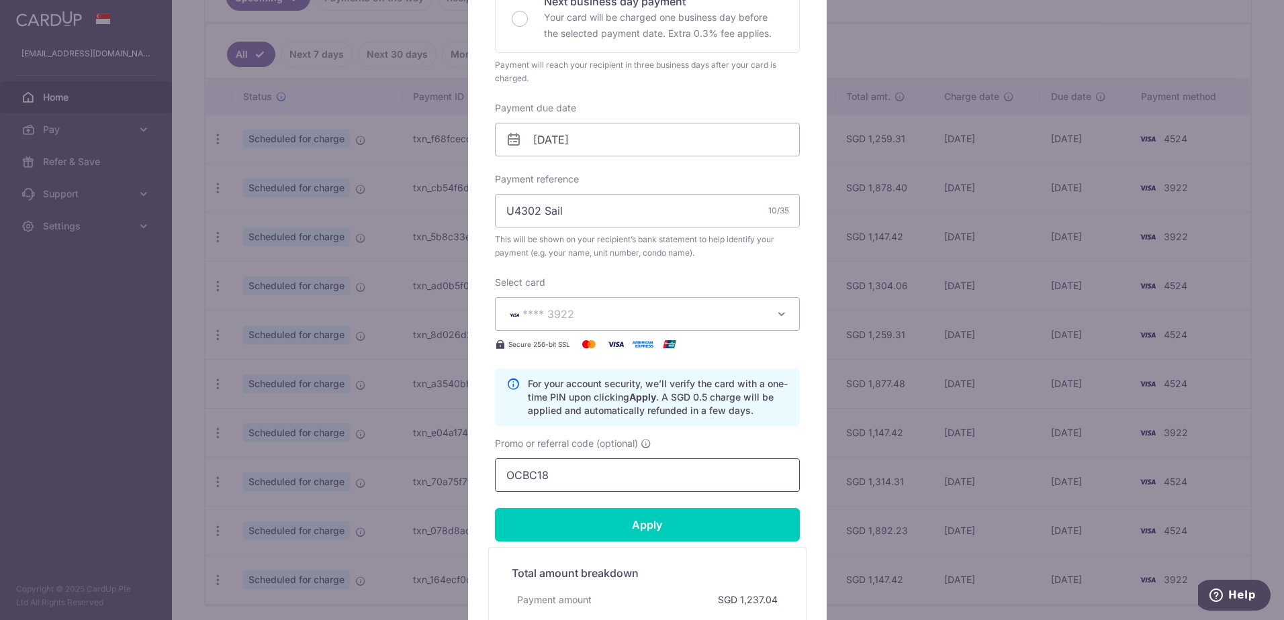
drag, startPoint x: 560, startPoint y: 479, endPoint x: 489, endPoint y: 474, distance: 71.4
click at [489, 474] on div "Edit payment By clicking apply, you will make changes to all payments to 3405 s…" at bounding box center [647, 243] width 358 height 962
type input "REC185"
click at [687, 430] on div "Enter payment amount 1,237.04 1237.04 SGD To change the payment amount, please …" at bounding box center [647, 153] width 305 height 677
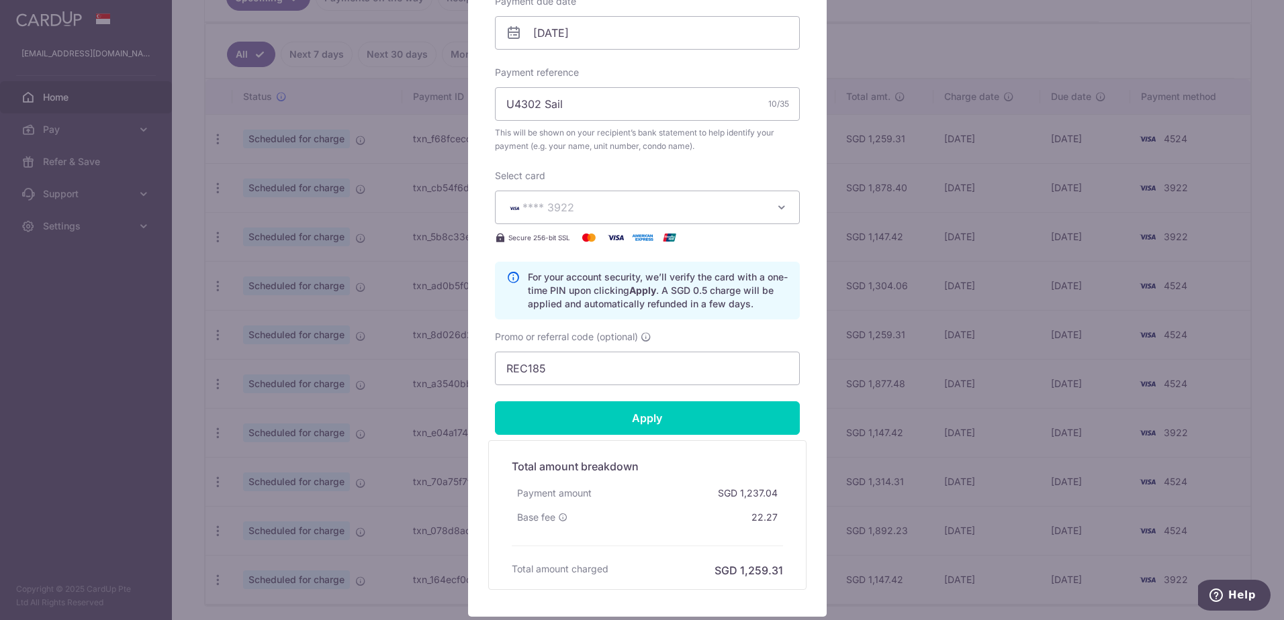
scroll to position [470, 0]
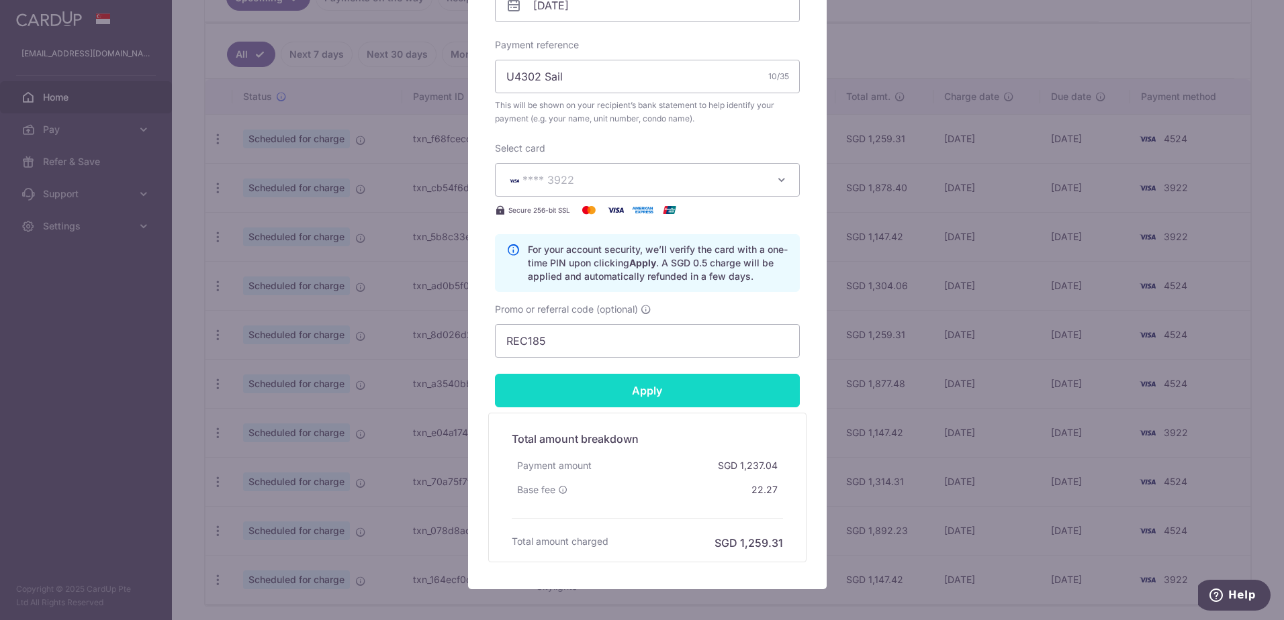
click at [660, 397] on input "Apply" at bounding box center [647, 391] width 305 height 34
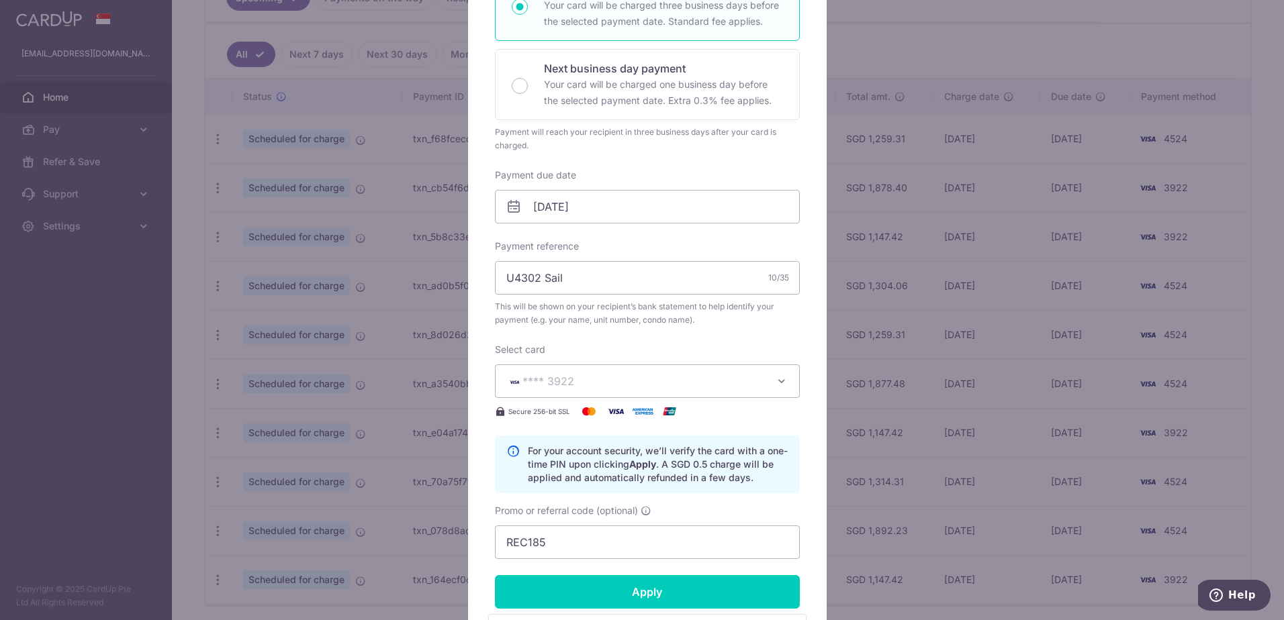
type input "Successfully Applied"
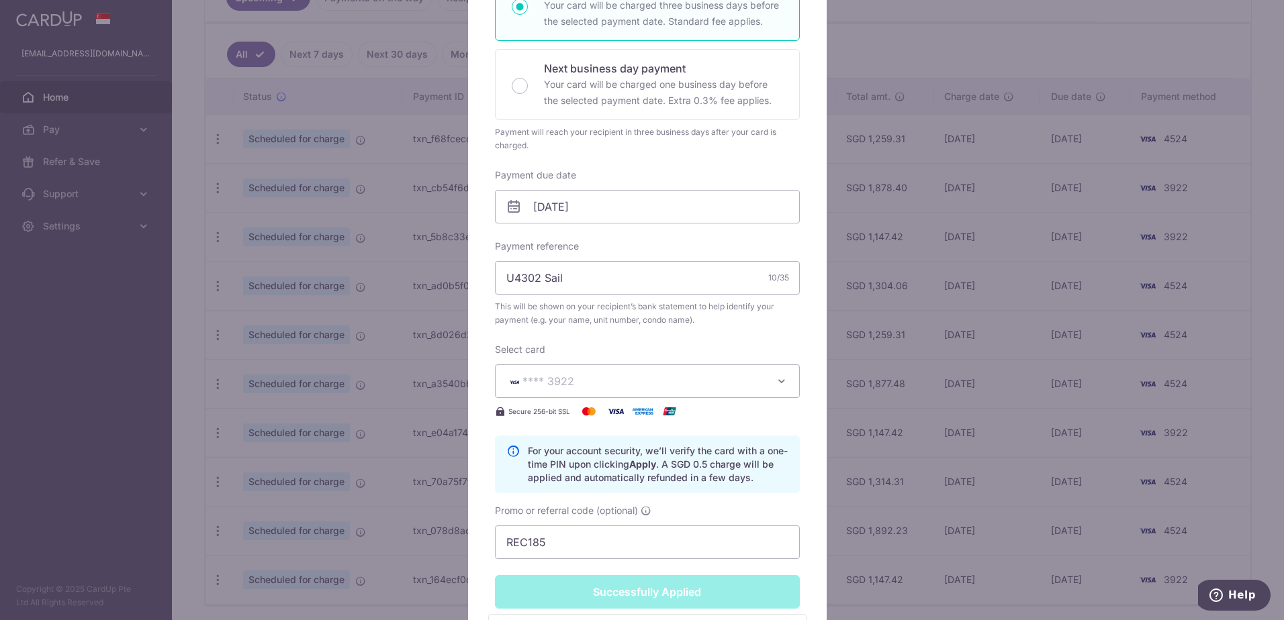
scroll to position [0, 0]
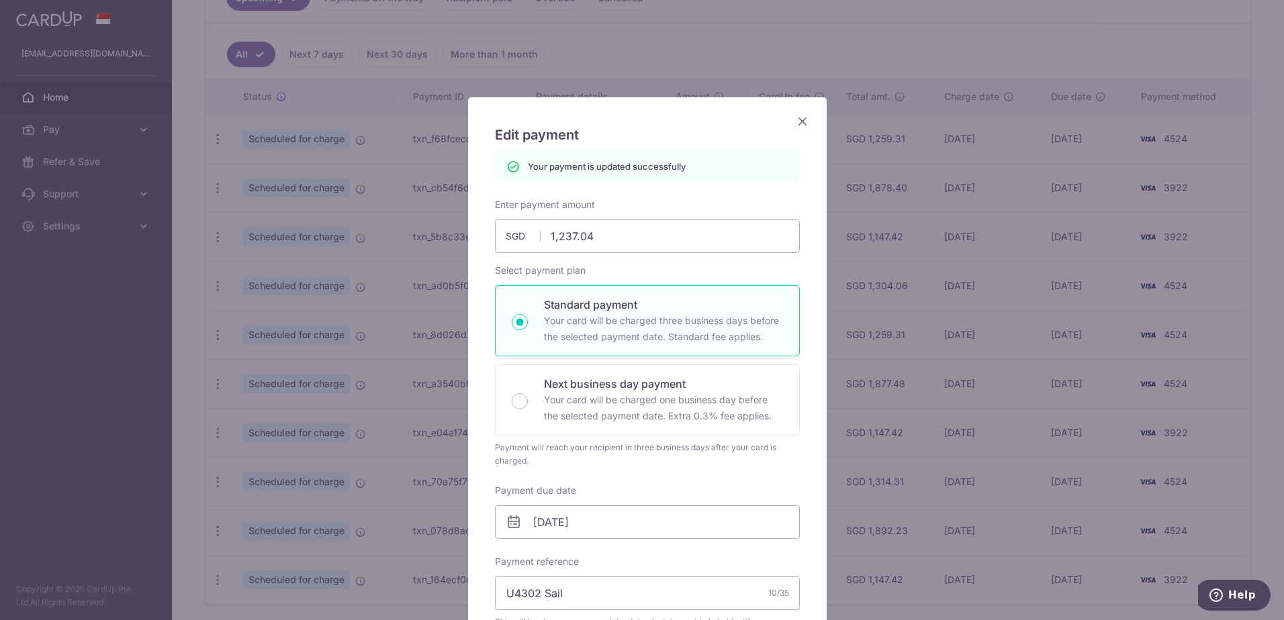
click at [800, 121] on icon "Close" at bounding box center [802, 121] width 16 height 17
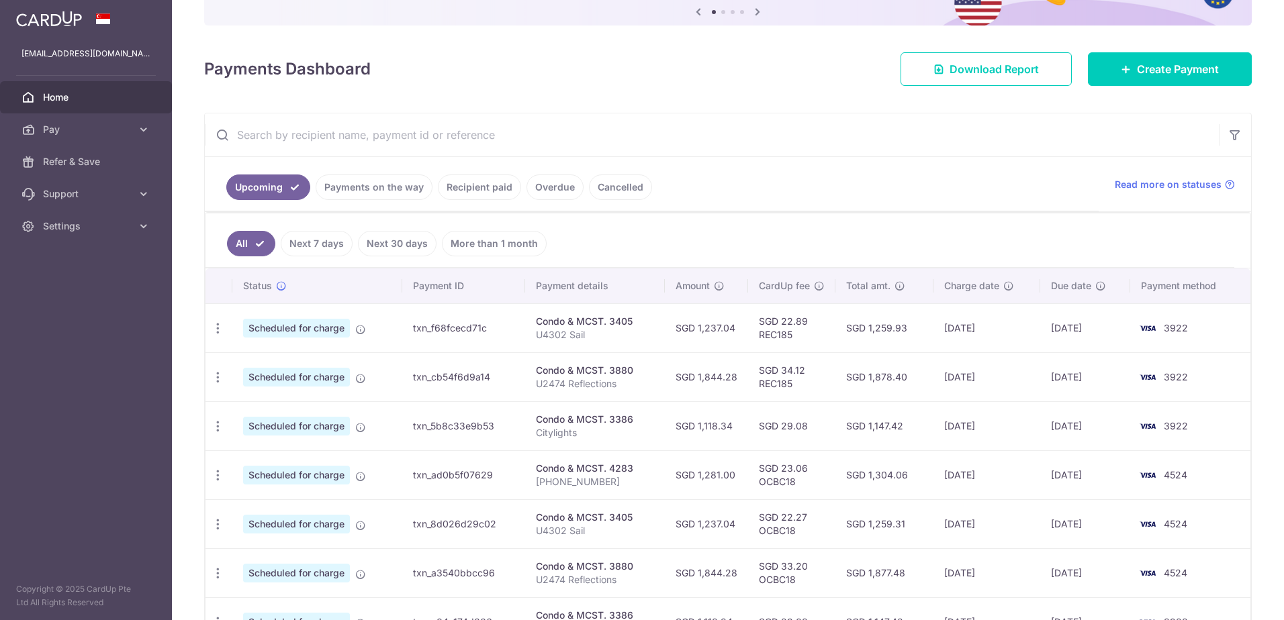
scroll to position [134, 0]
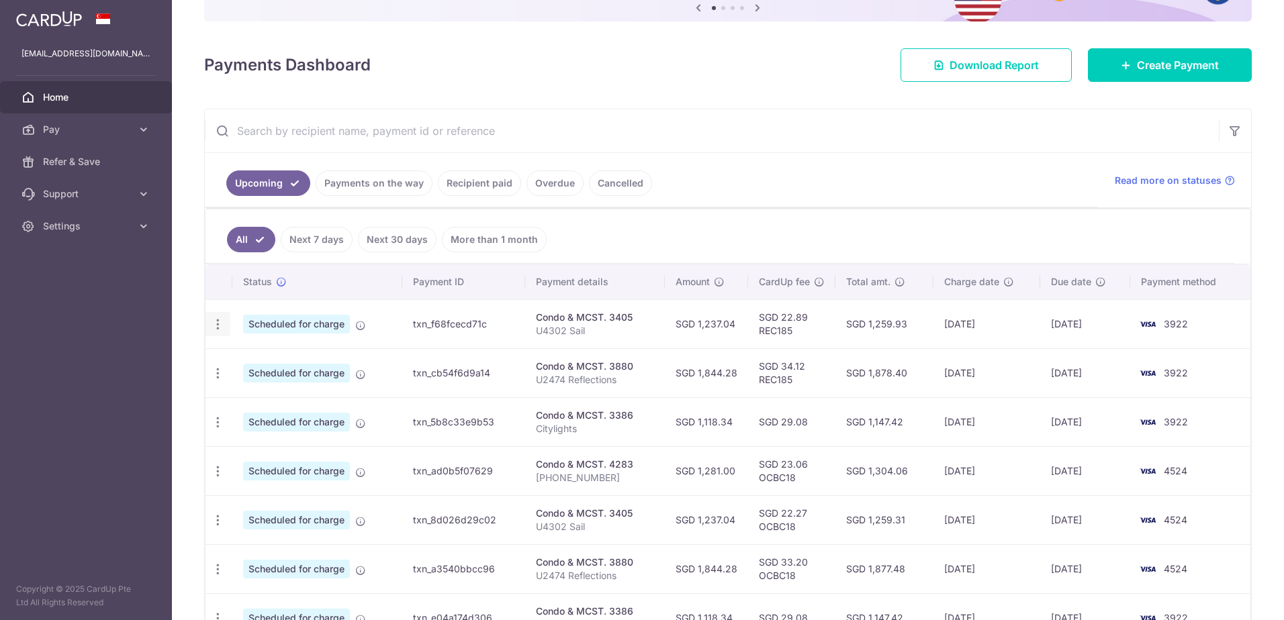
click at [220, 324] on icon "button" at bounding box center [218, 325] width 14 height 14
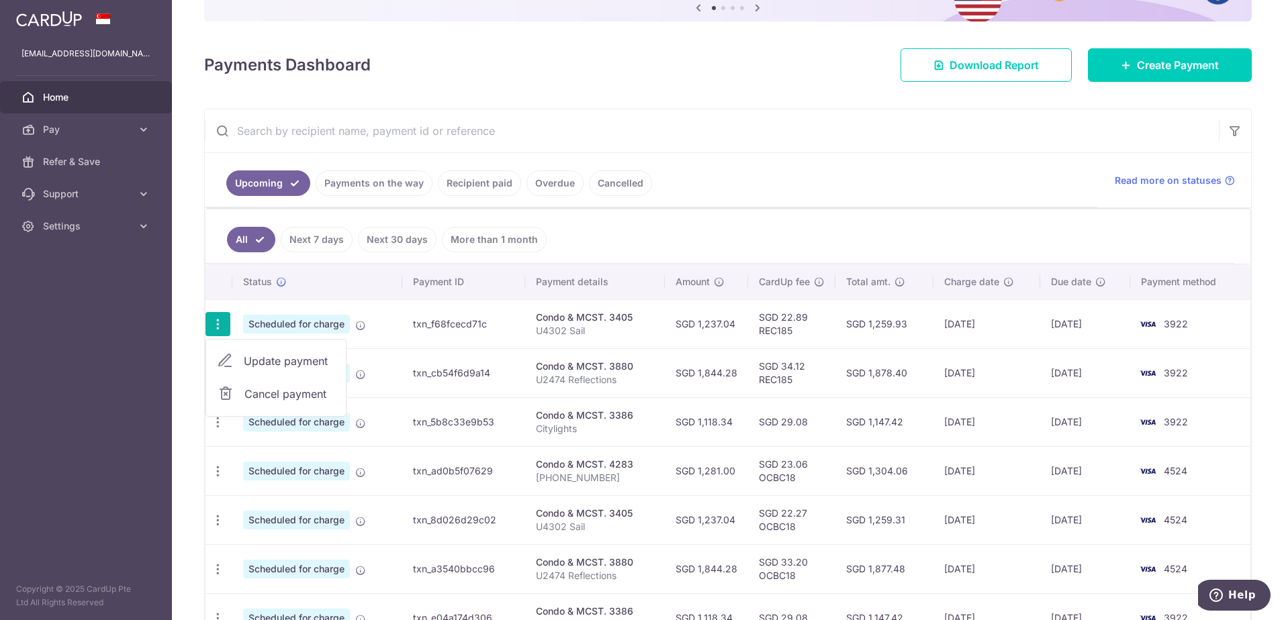
click at [287, 363] on span "Update payment" at bounding box center [289, 361] width 91 height 16
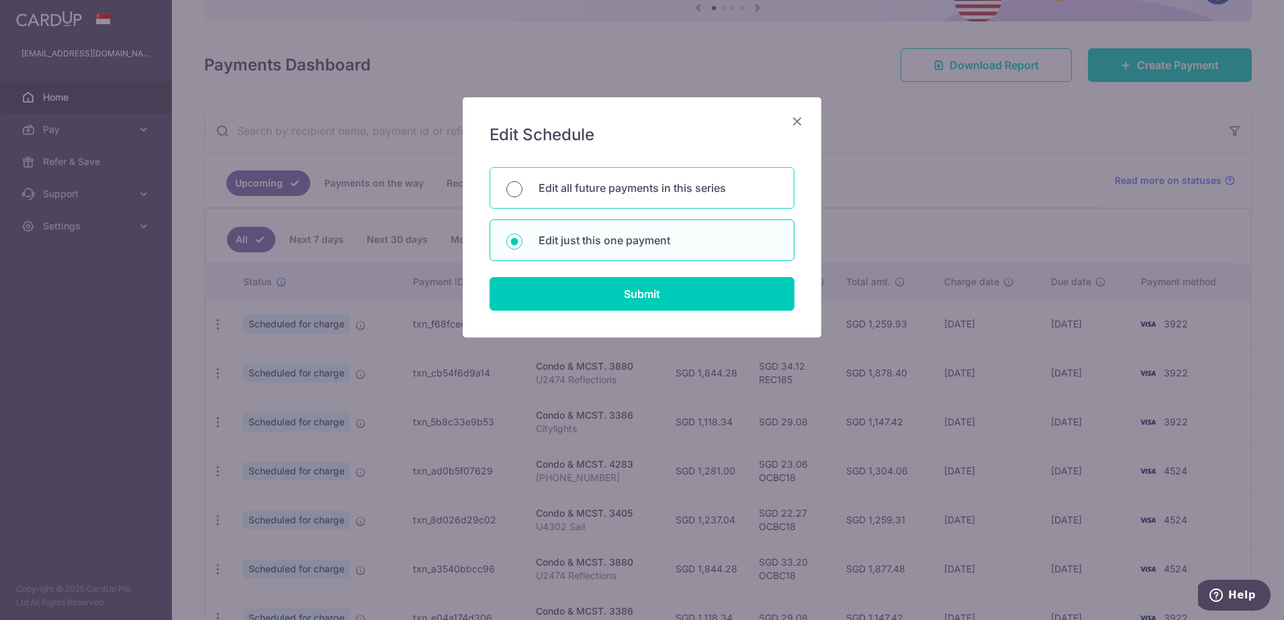
click at [519, 187] on input "Edit all future payments in this series" at bounding box center [514, 189] width 16 height 16
radio input "true"
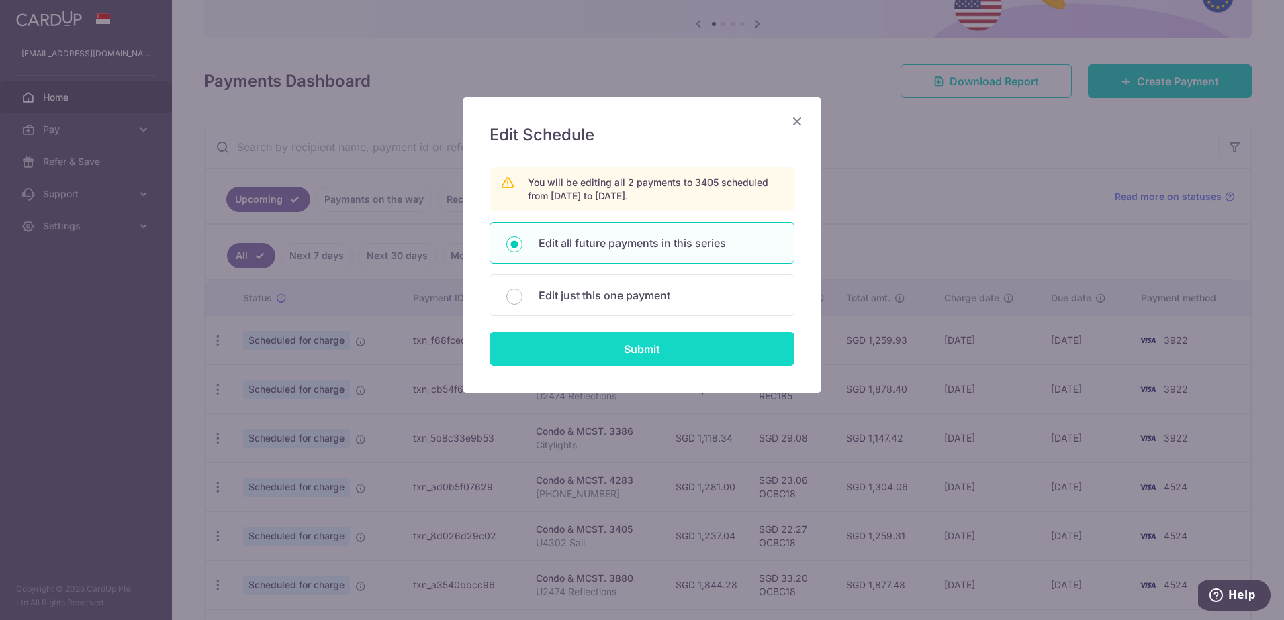
click at [651, 345] on input "Submit" at bounding box center [641, 349] width 305 height 34
radio input "true"
type input "1,237.04"
type input "U4302 Sail"
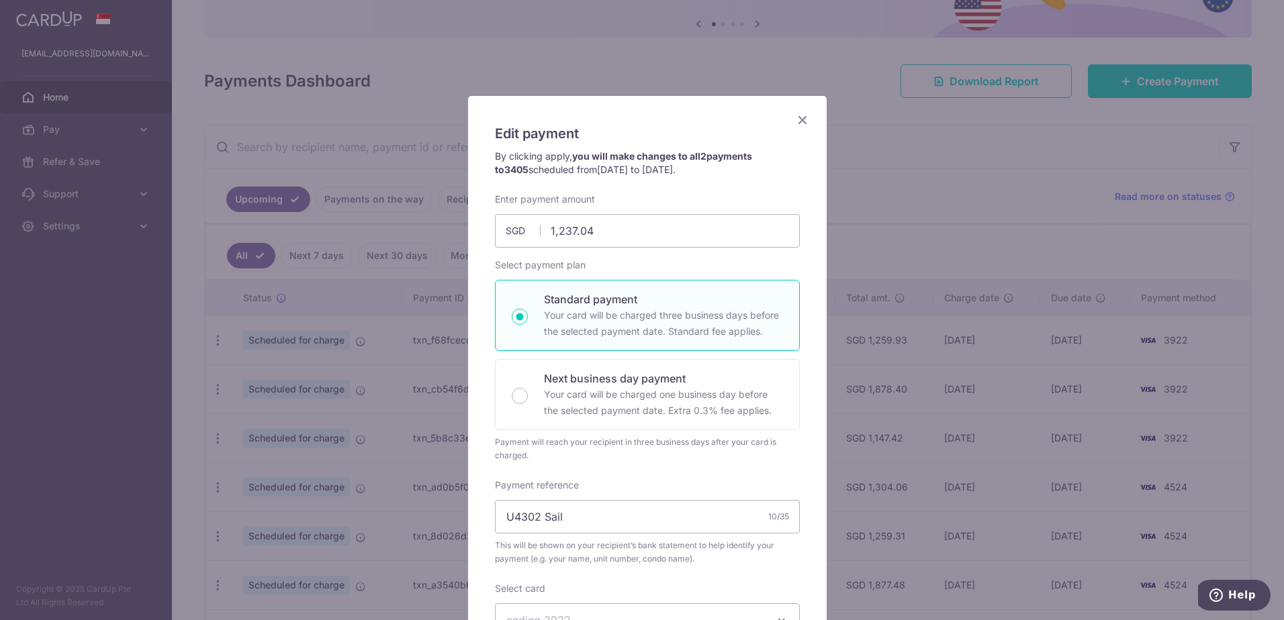
scroll to position [0, 0]
click at [801, 115] on icon "Close" at bounding box center [802, 121] width 16 height 17
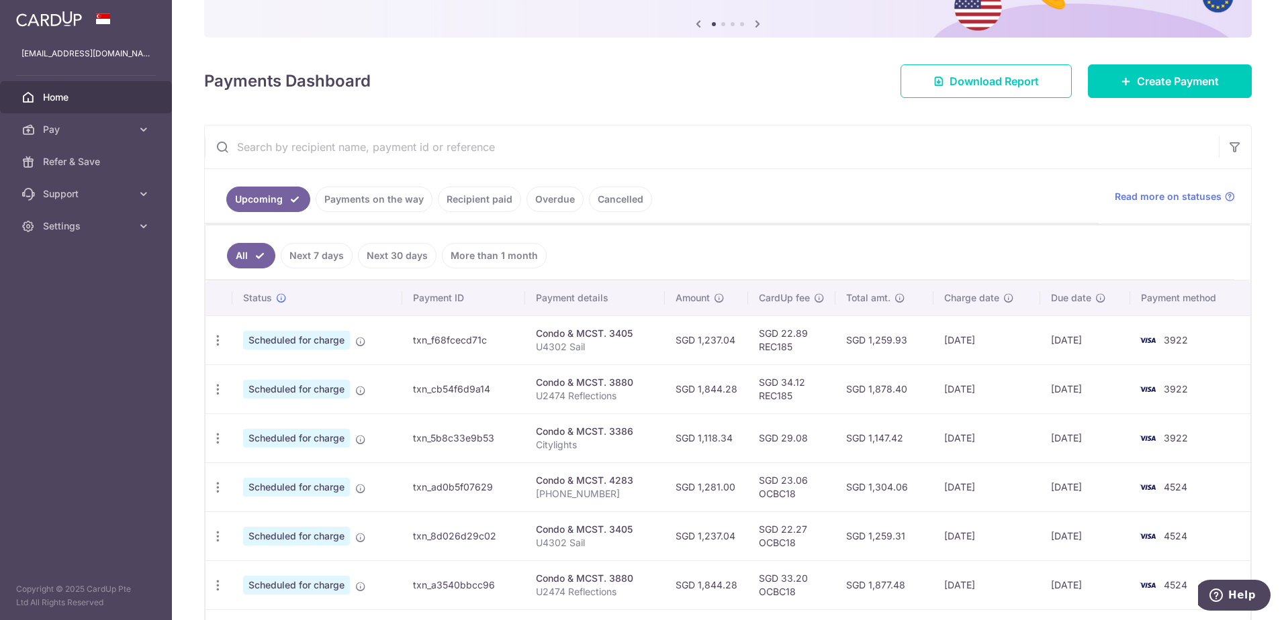
scroll to position [201, 0]
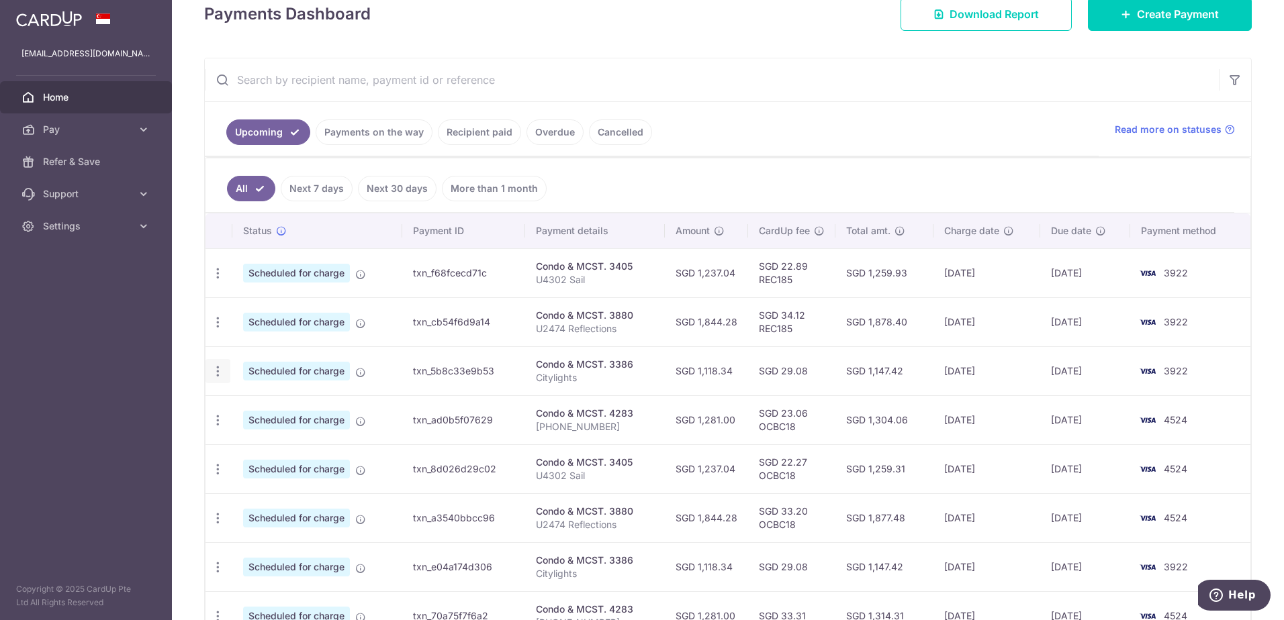
click at [216, 371] on icon "button" at bounding box center [218, 372] width 14 height 14
click at [264, 418] on link "Update payment" at bounding box center [276, 408] width 140 height 32
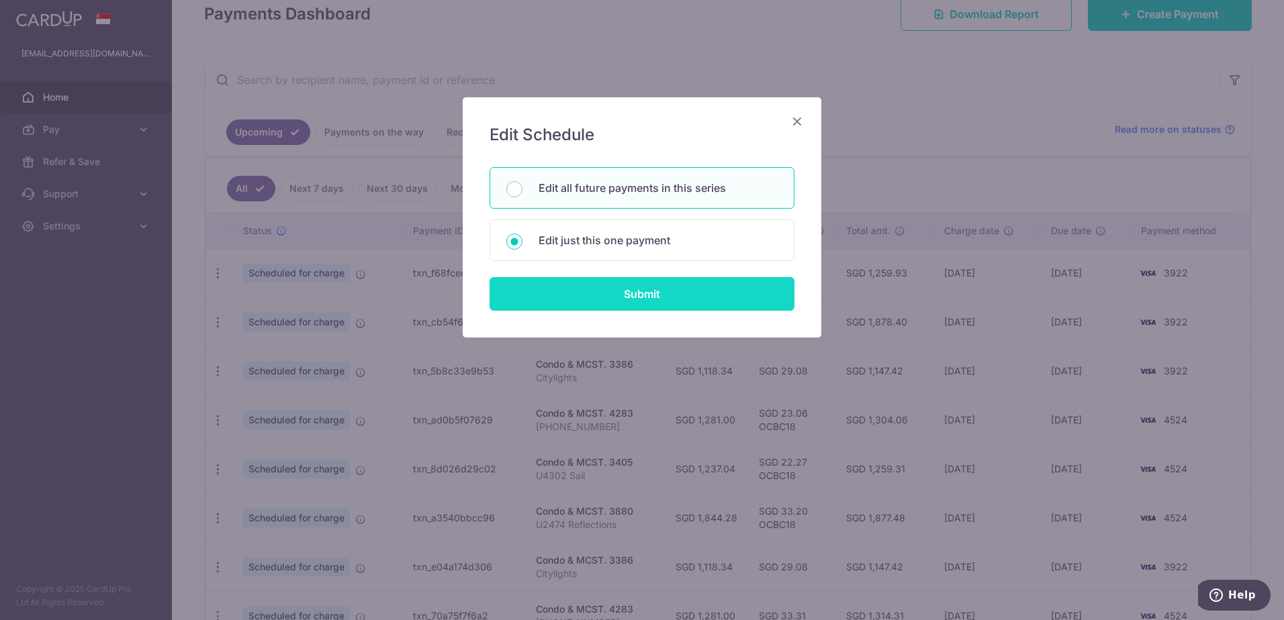
click at [608, 289] on input "Submit" at bounding box center [641, 294] width 305 height 34
type input "1,118.34"
radio input "true"
type input "[DATE]"
type input "Citylights"
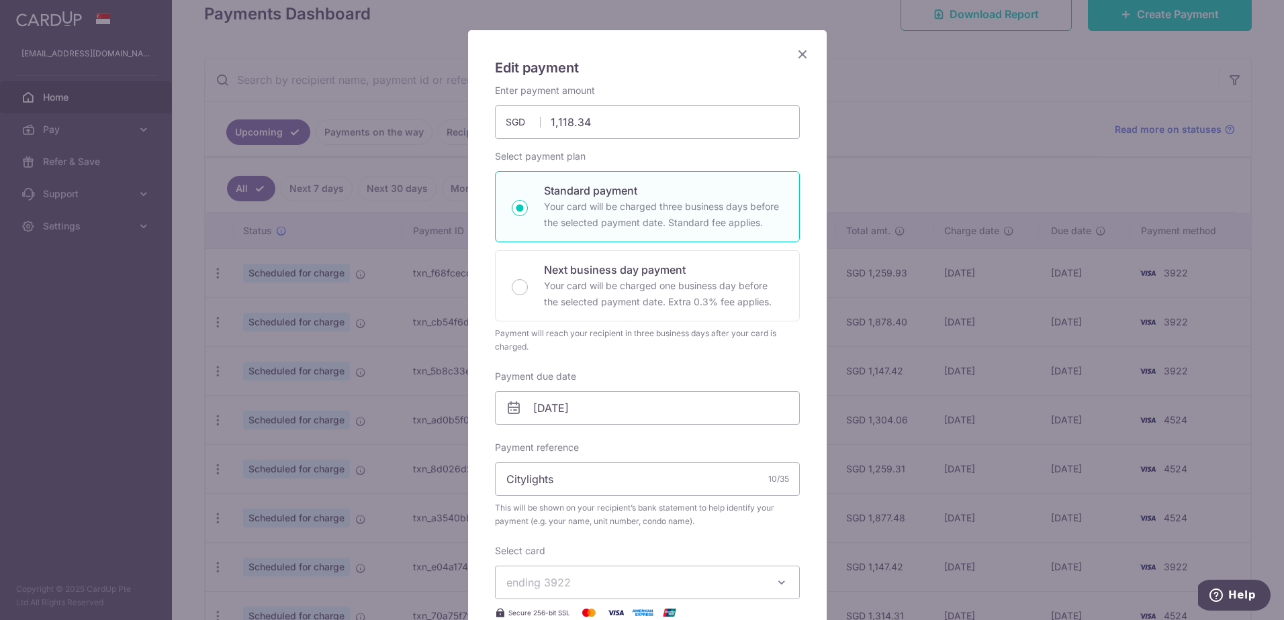
scroll to position [134, 0]
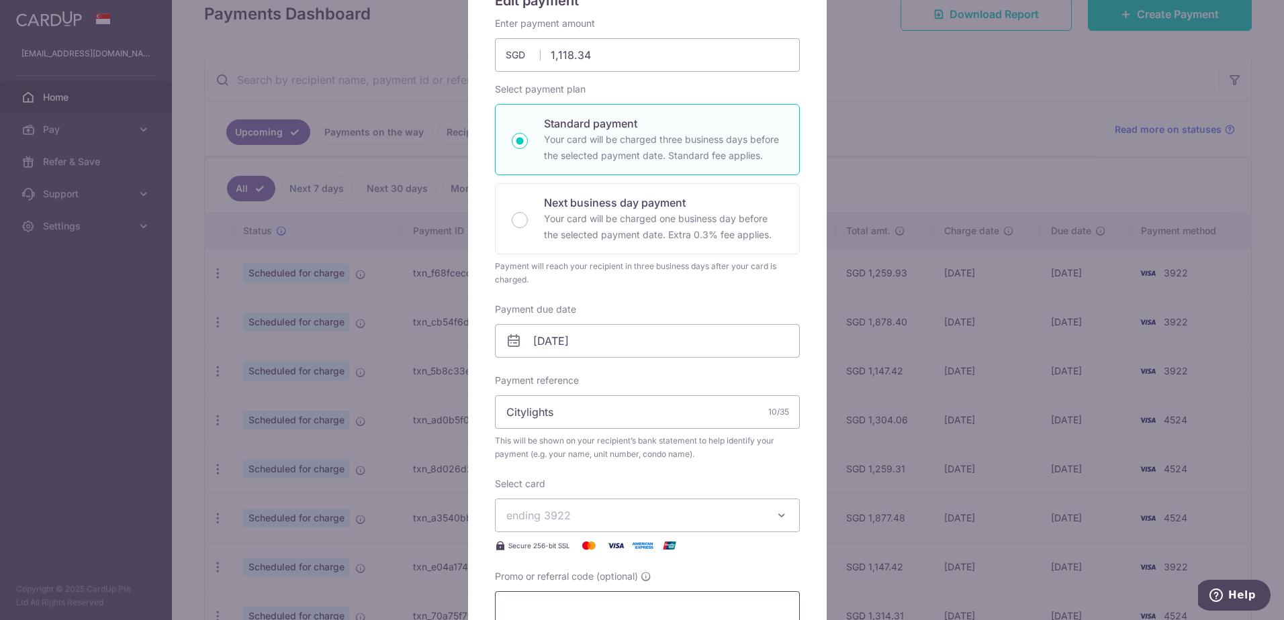
click at [538, 608] on input "Promo or referral code (optional)" at bounding box center [647, 608] width 305 height 34
type input "REC185"
click at [659, 289] on div "Enter payment amount 1,118.34 1118.34 SGD To change the payment amount, please …" at bounding box center [647, 321] width 305 height 608
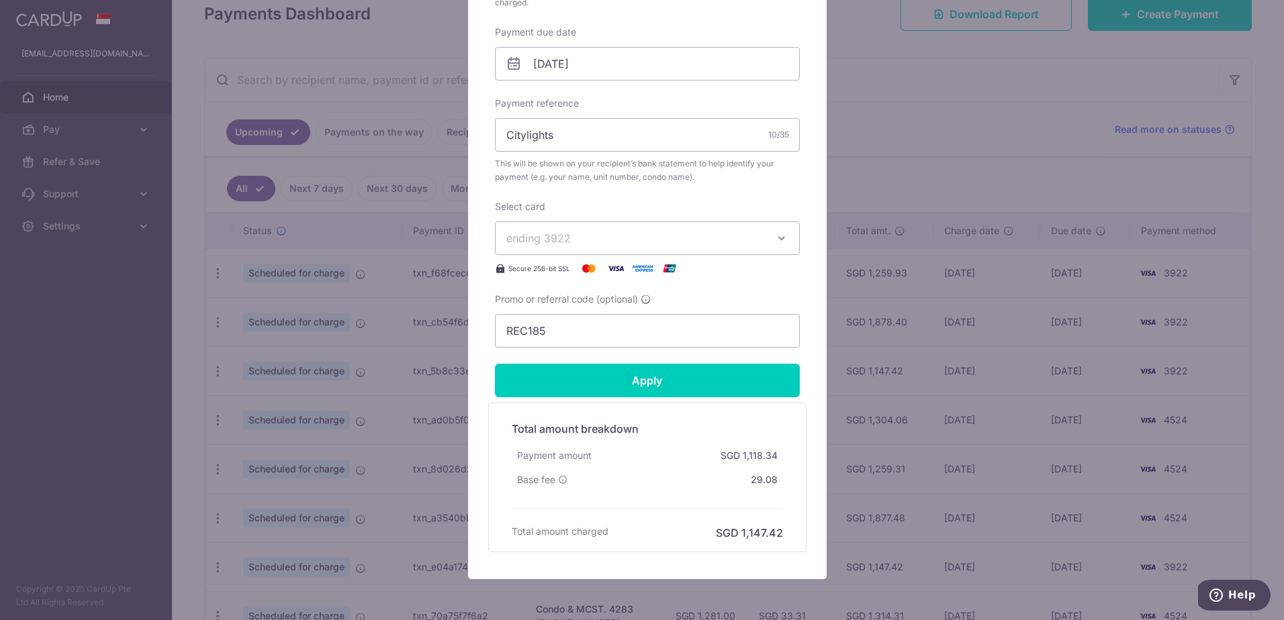
scroll to position [468, 0]
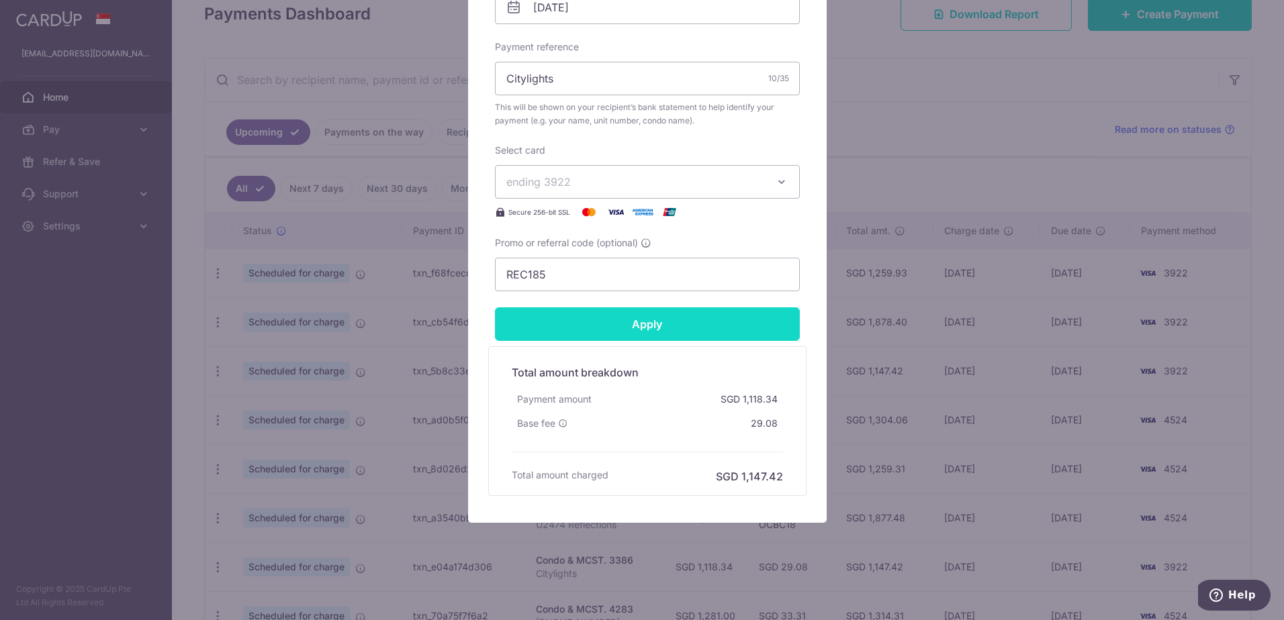
click at [638, 322] on input "Apply" at bounding box center [647, 324] width 305 height 34
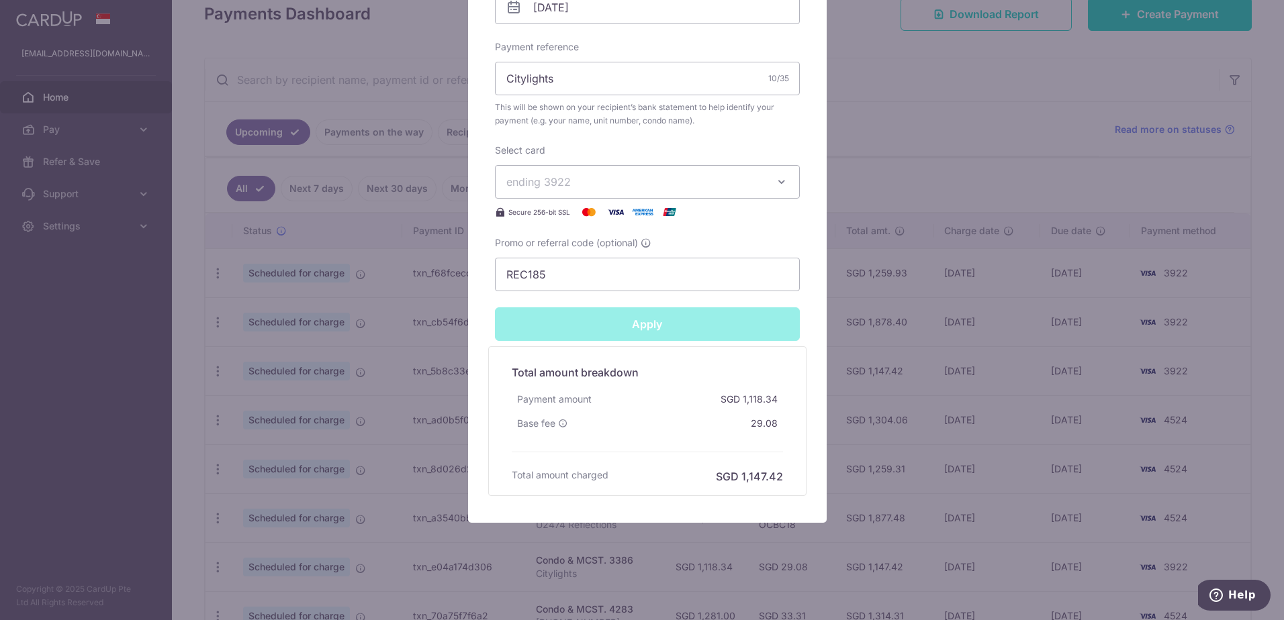
type input "Successfully Applied"
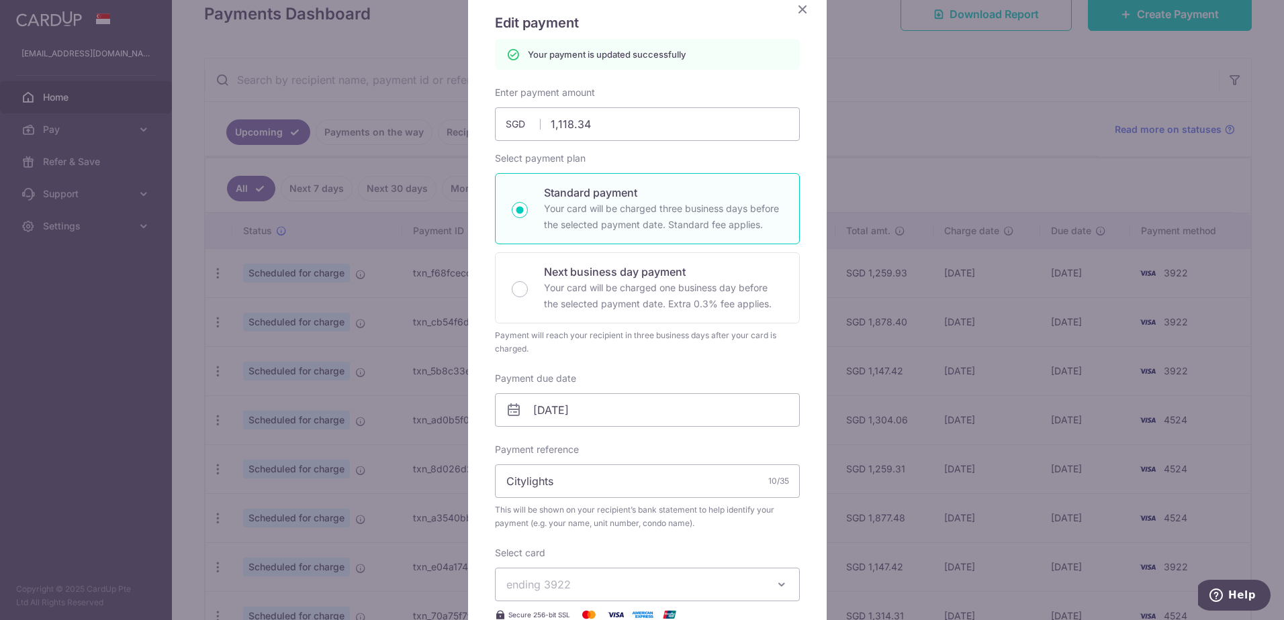
scroll to position [0, 0]
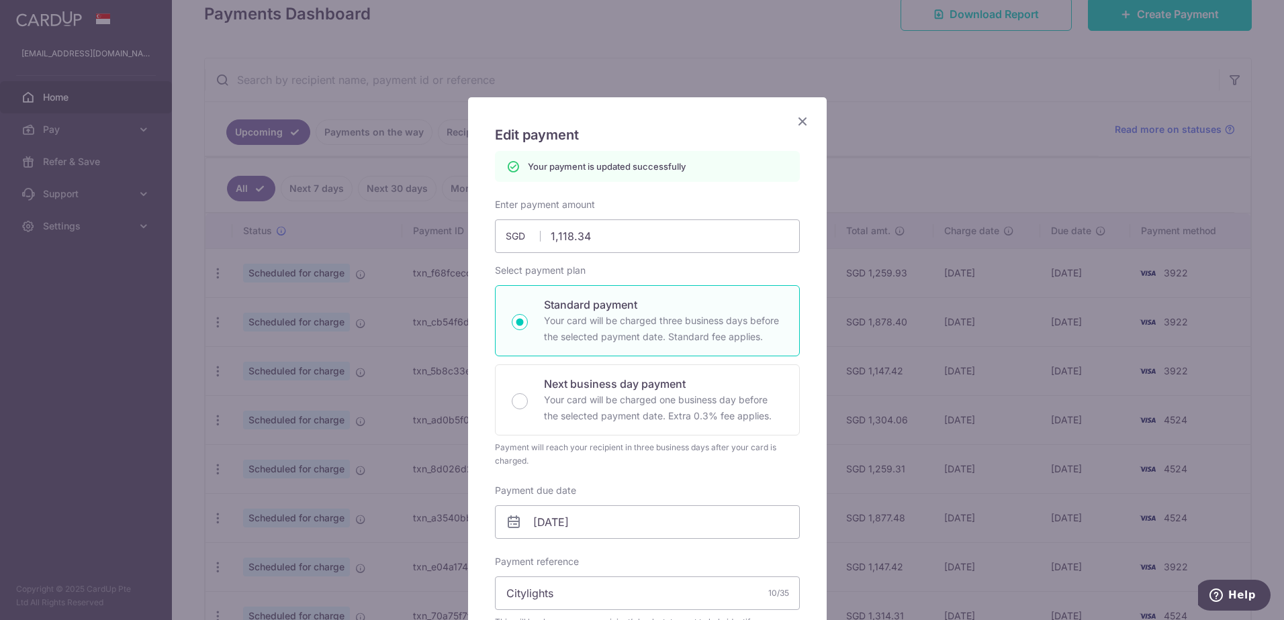
click at [794, 124] on icon "Close" at bounding box center [802, 121] width 16 height 17
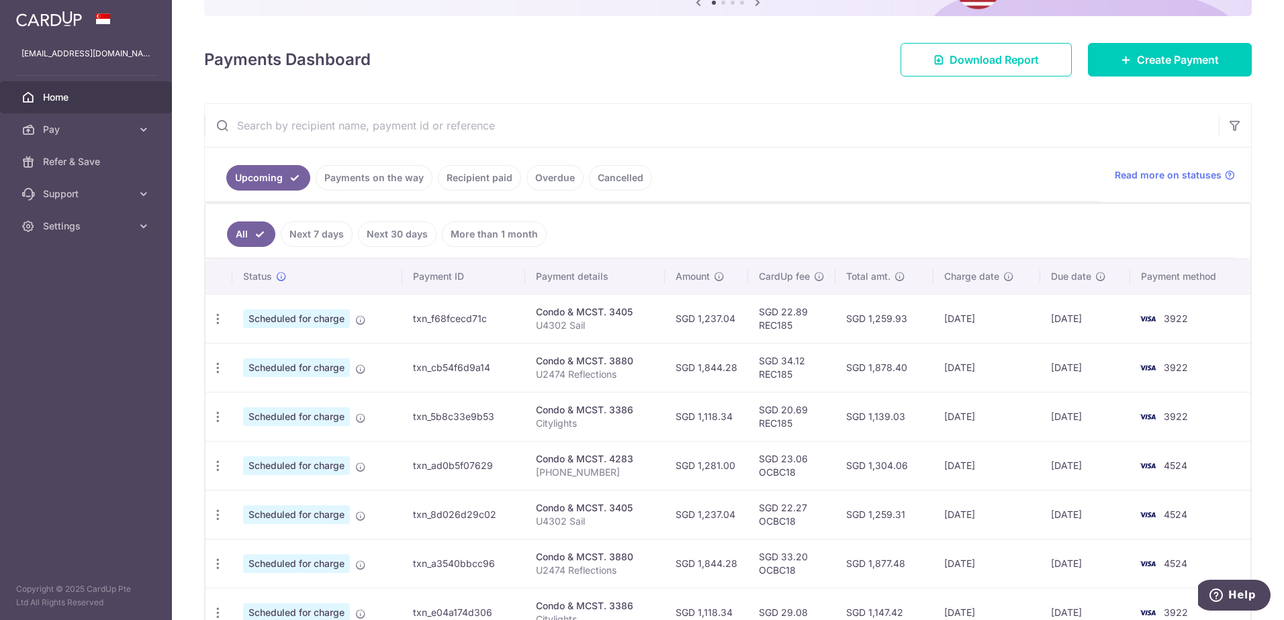
scroll to position [201, 0]
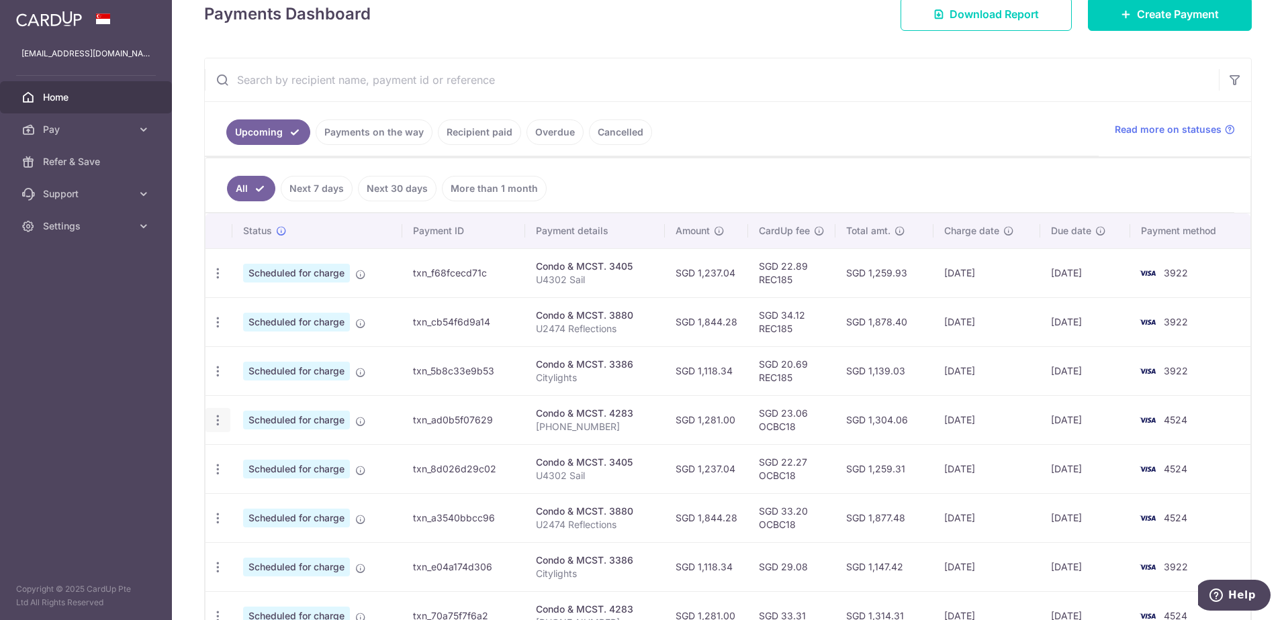
click at [218, 420] on icon "button" at bounding box center [218, 421] width 14 height 14
click at [280, 464] on span "Update payment" at bounding box center [289, 457] width 91 height 16
radio input "true"
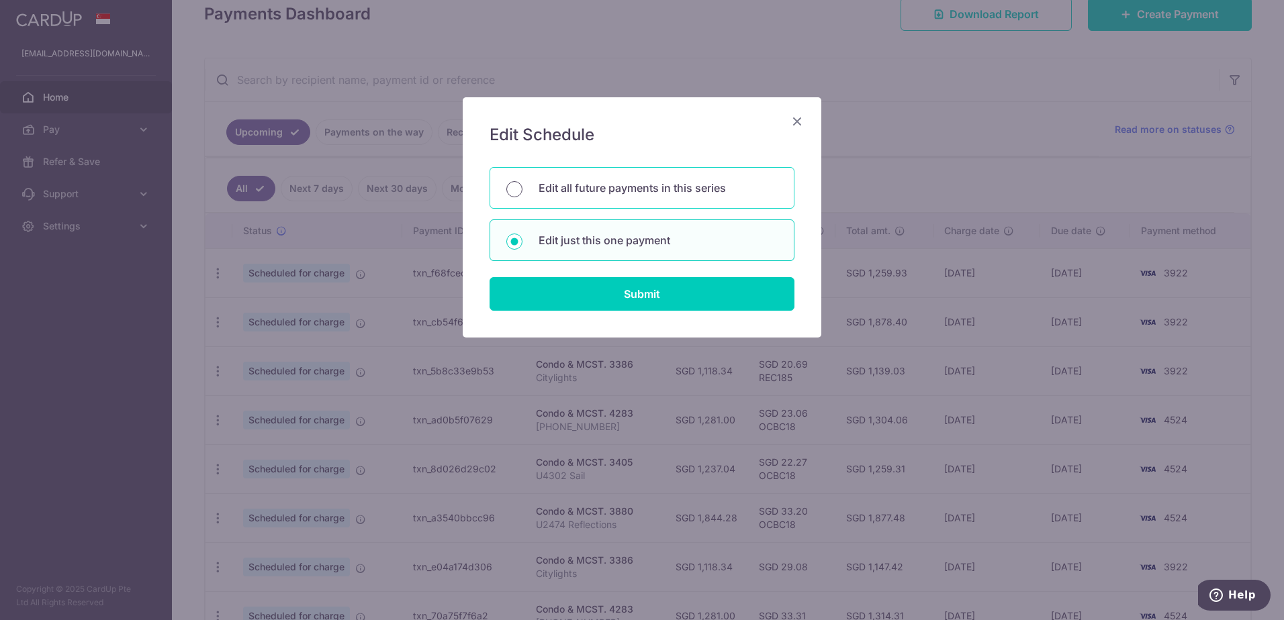
click at [520, 185] on input "Edit all future payments in this series" at bounding box center [514, 189] width 16 height 16
radio input "true"
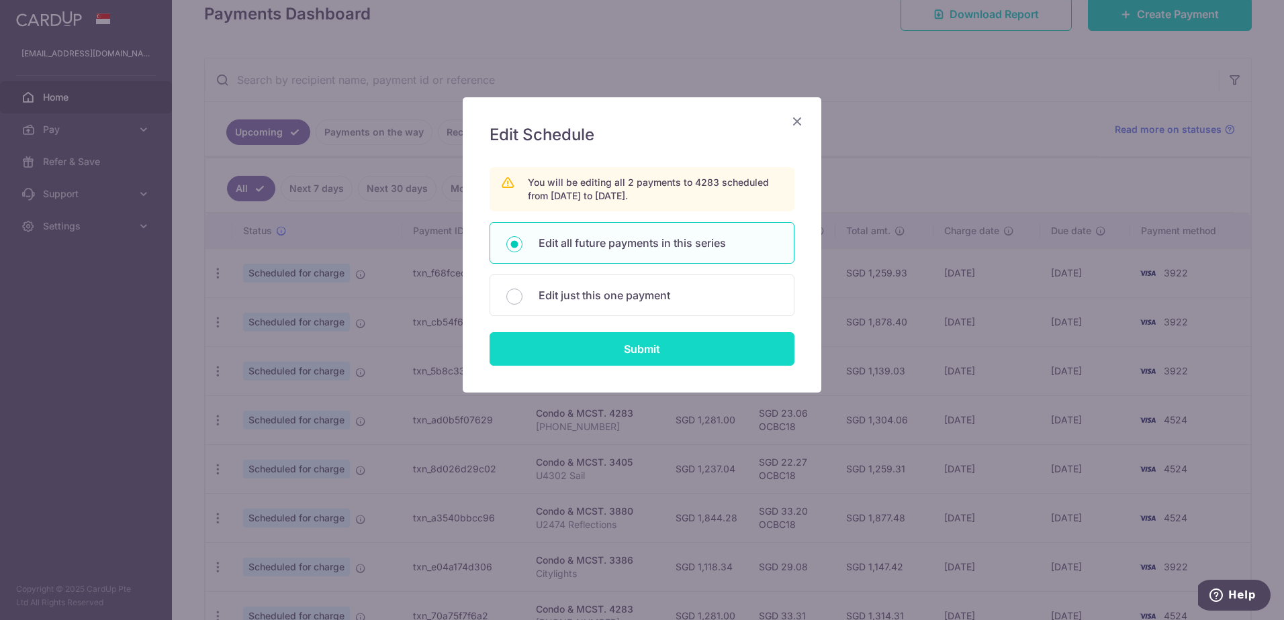
click at [636, 353] on input "Submit" at bounding box center [641, 349] width 305 height 34
radio input "true"
type input "1,281.00"
type input "[PHONE_NUMBER]"
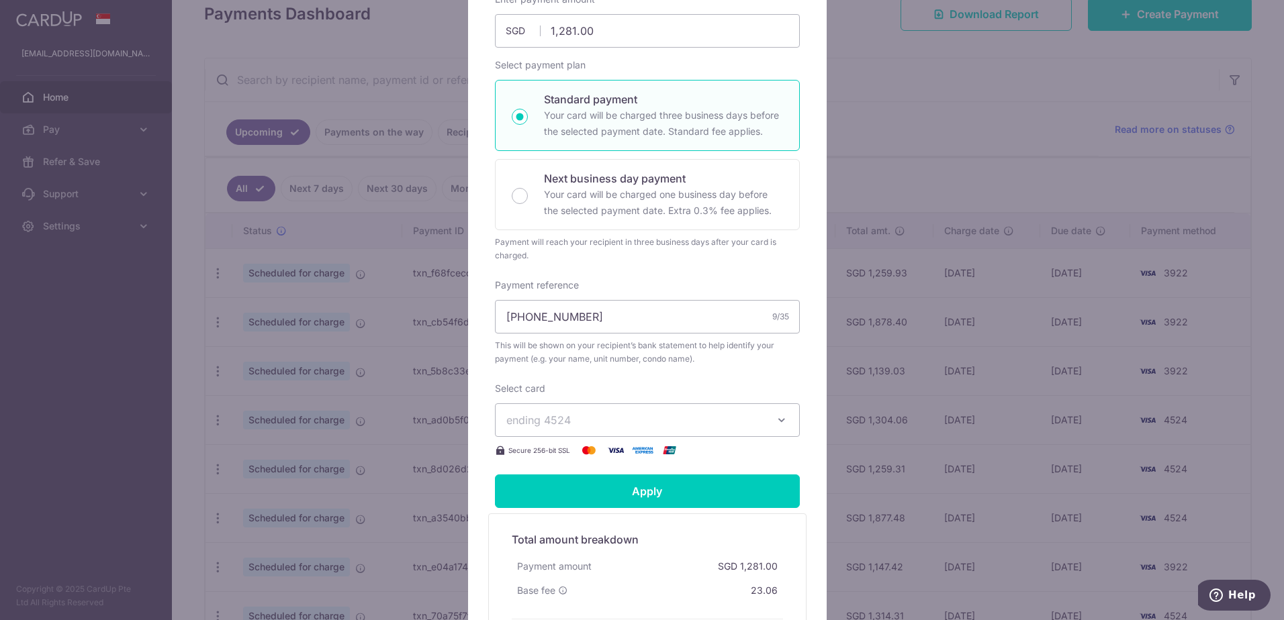
click at [579, 420] on span "ending 4524" at bounding box center [635, 420] width 258 height 16
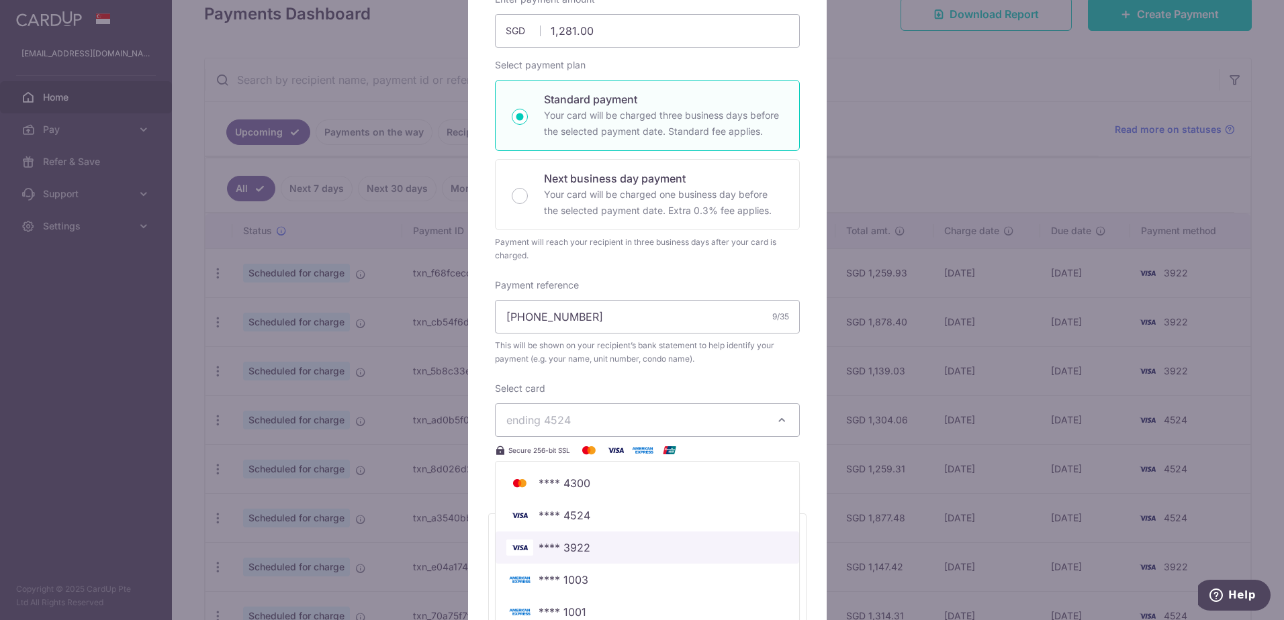
click at [561, 545] on span "**** 3922" at bounding box center [564, 548] width 52 height 16
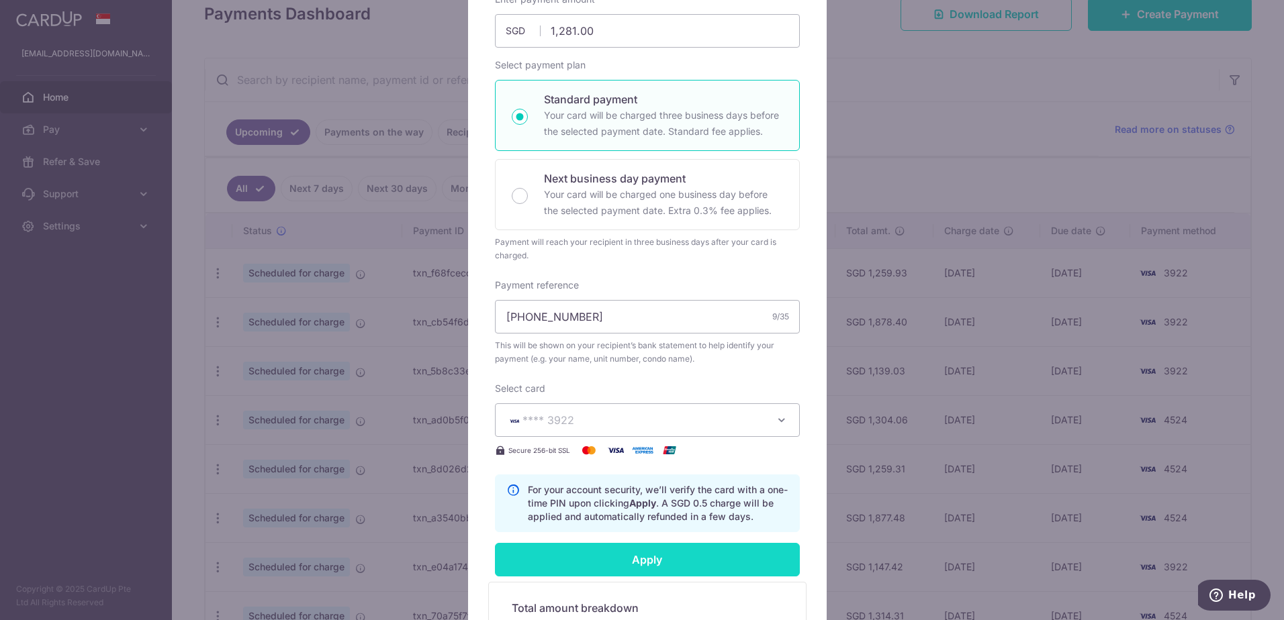
click at [577, 551] on input "Apply" at bounding box center [647, 560] width 305 height 34
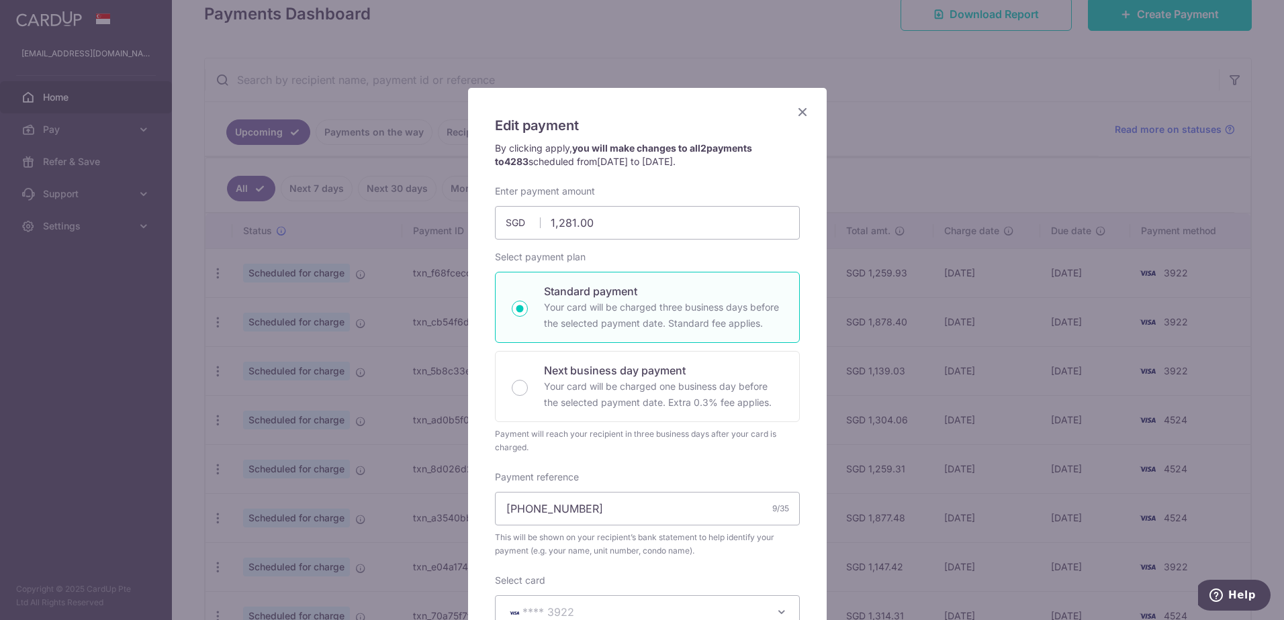
scroll to position [0, 0]
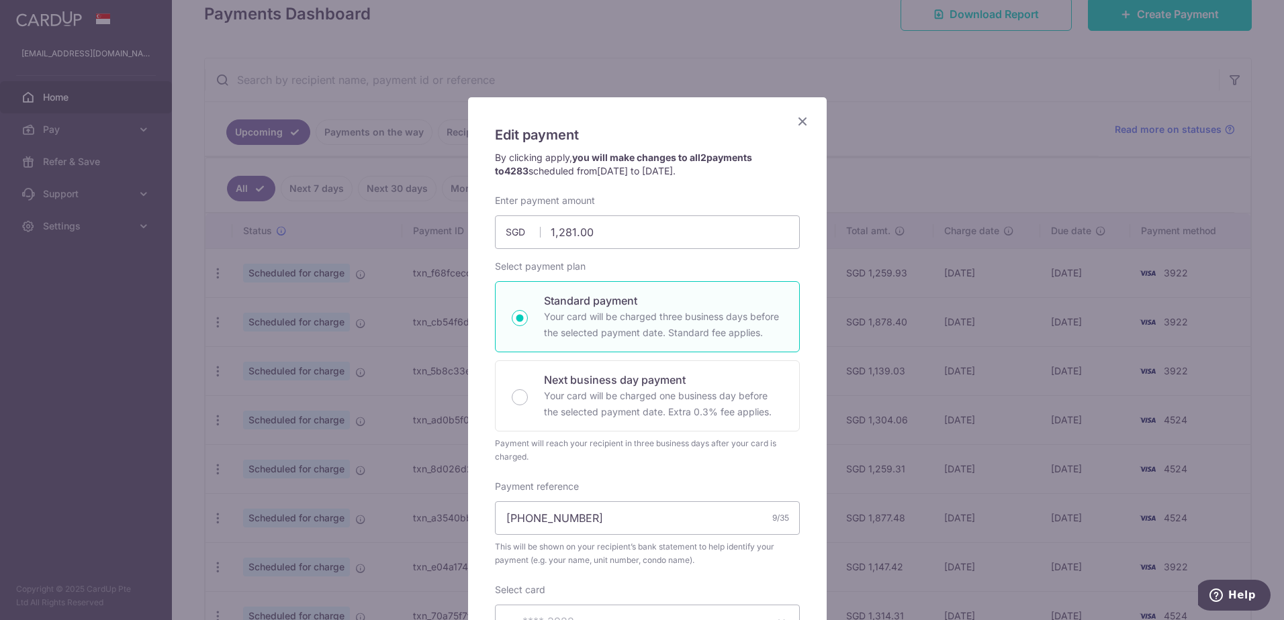
click at [797, 117] on icon "Close" at bounding box center [802, 121] width 16 height 17
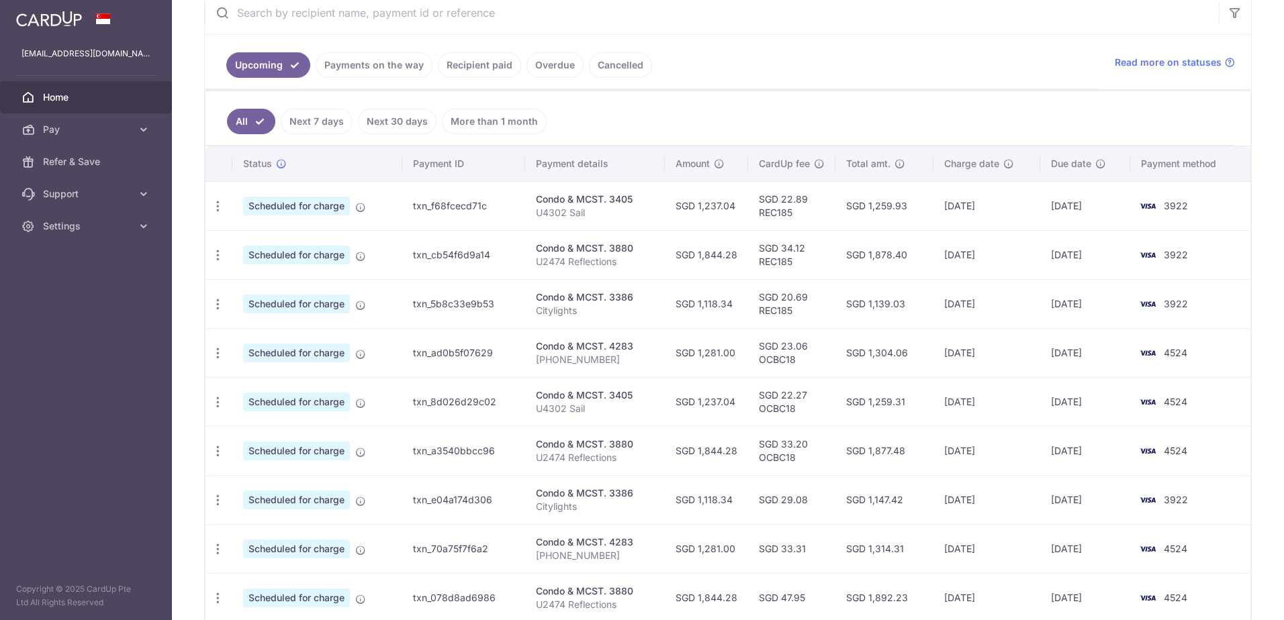
scroll to position [285, 0]
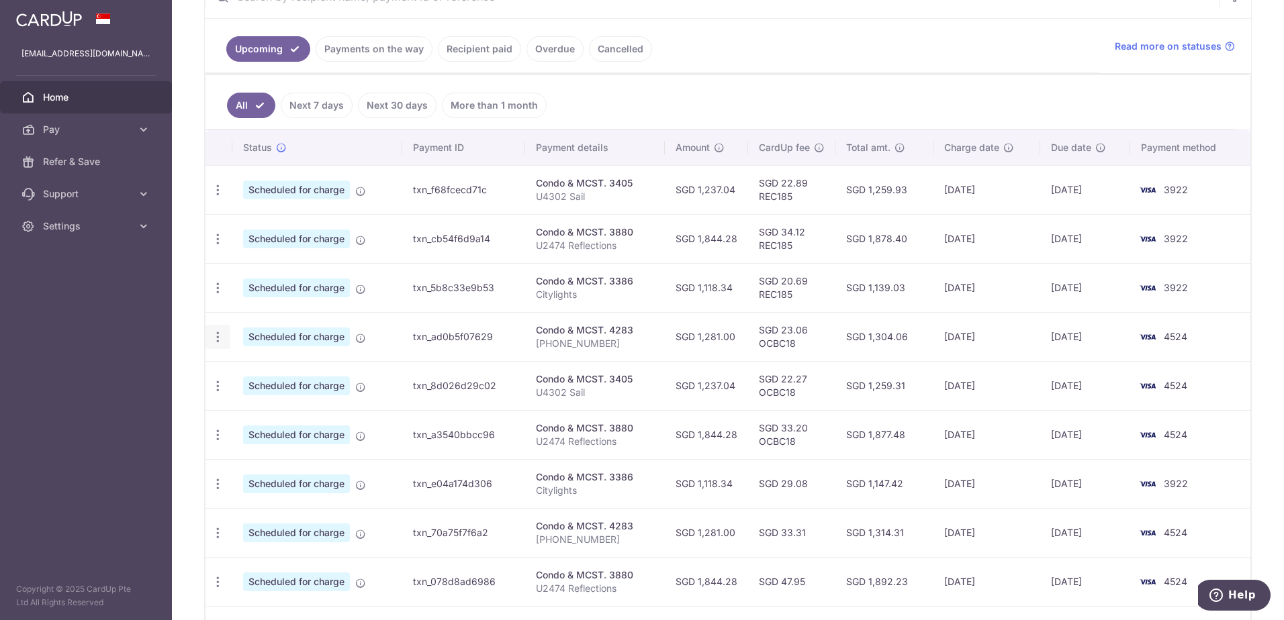
click at [217, 338] on icon "button" at bounding box center [218, 337] width 14 height 14
click at [280, 377] on span "Update payment" at bounding box center [289, 374] width 91 height 16
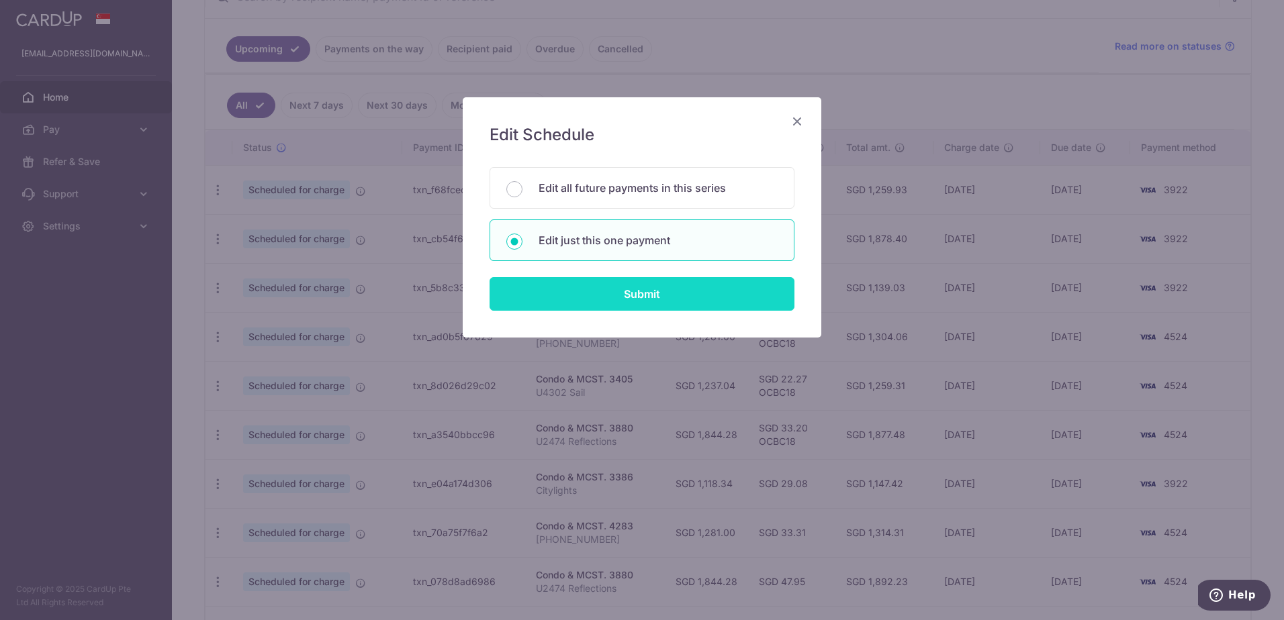
click at [588, 305] on input "Submit" at bounding box center [641, 294] width 305 height 34
radio input "true"
type input "1,281.00"
type input "[DATE]"
type input "[PHONE_NUMBER]"
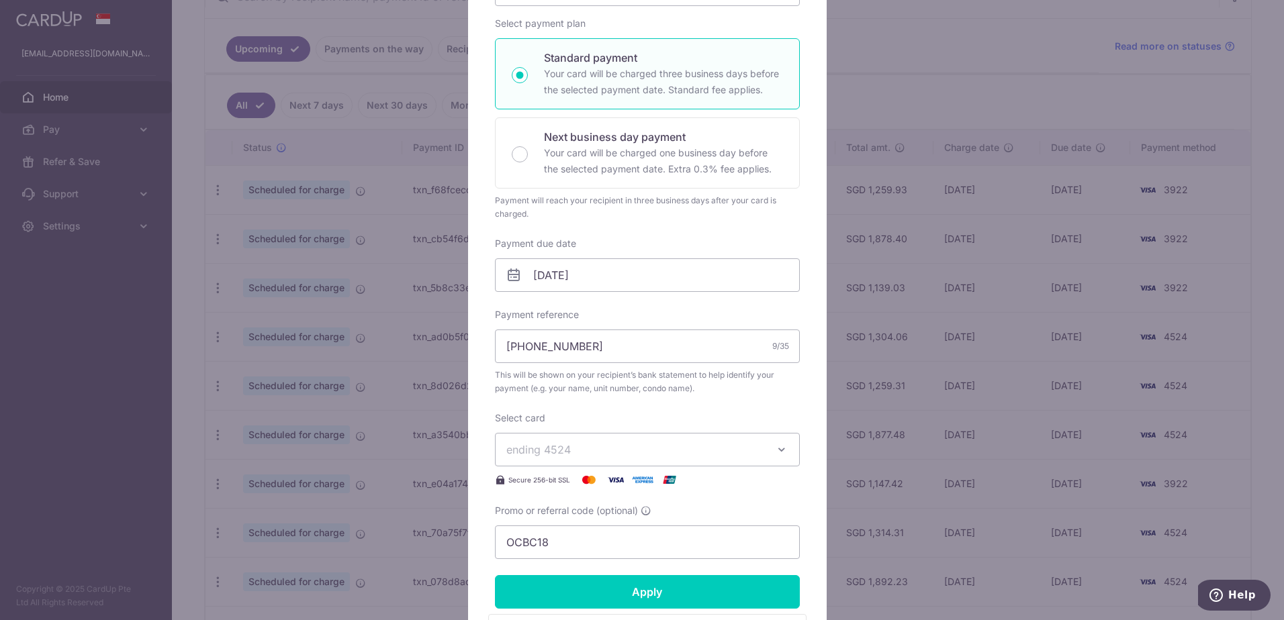
scroll to position [201, 0]
click at [554, 446] on span "ending 4524" at bounding box center [538, 448] width 64 height 13
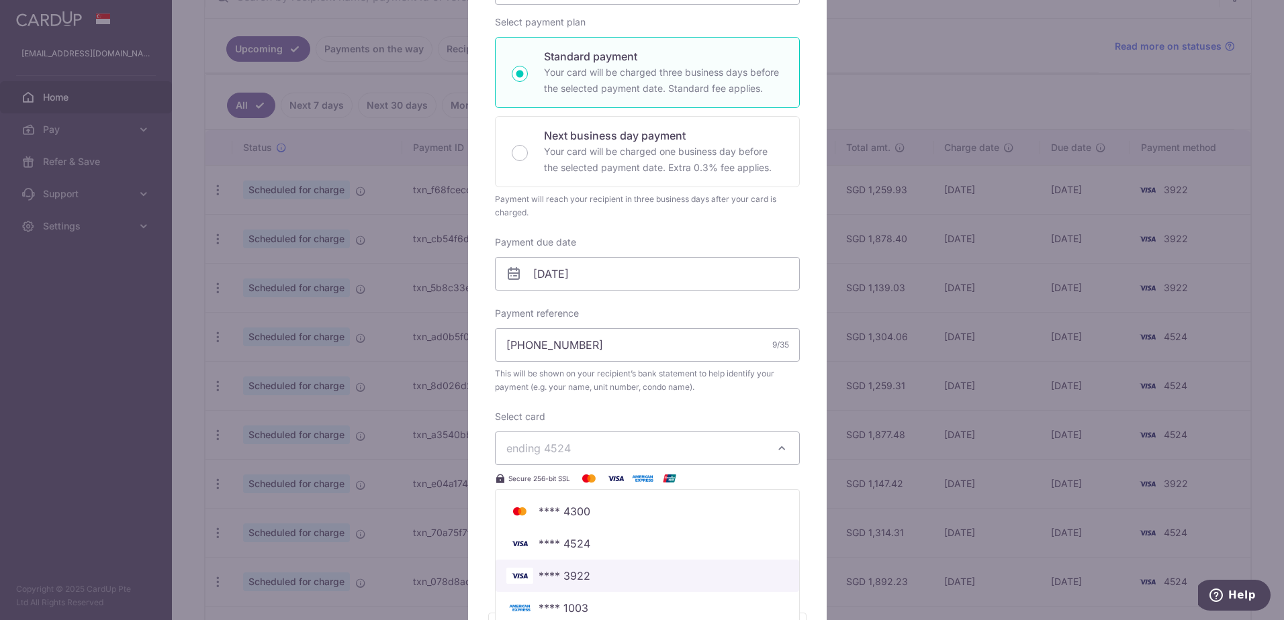
click at [549, 572] on span "**** 3922" at bounding box center [564, 576] width 52 height 16
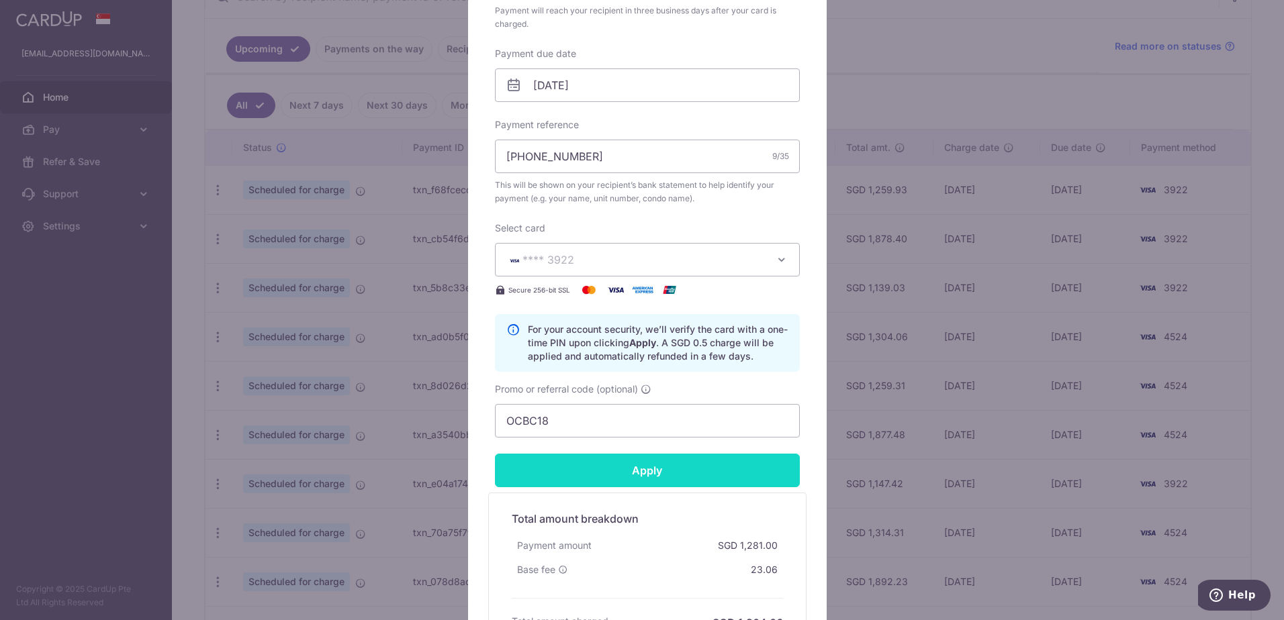
scroll to position [403, 0]
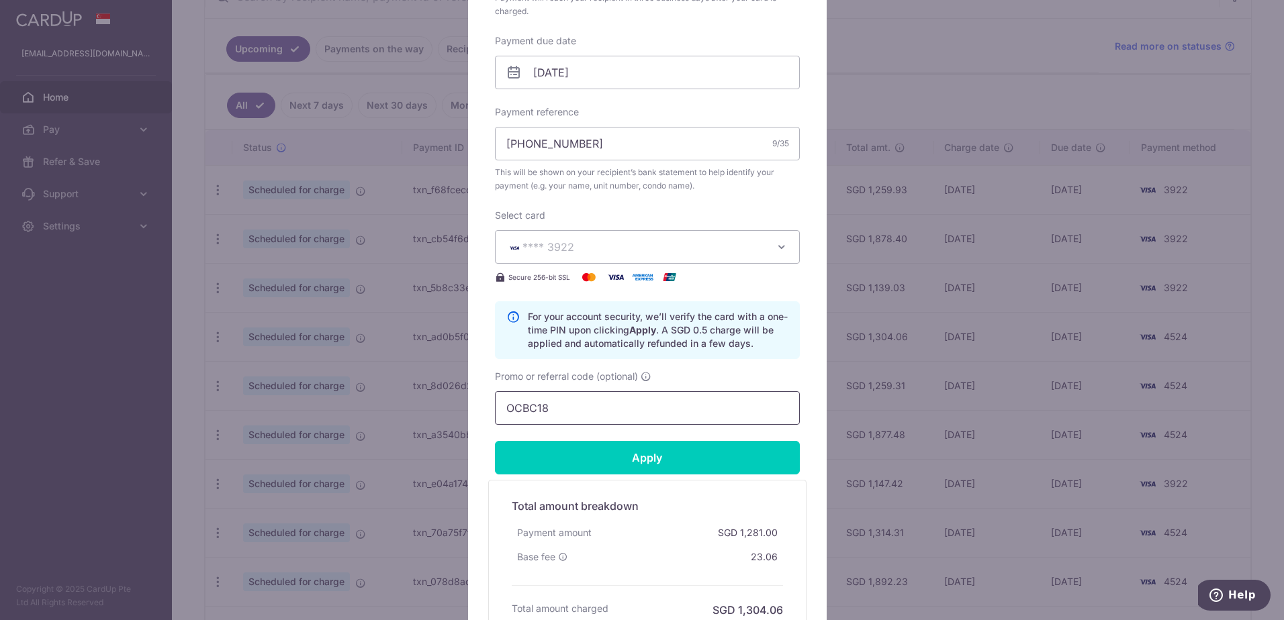
drag, startPoint x: 551, startPoint y: 409, endPoint x: 425, endPoint y: 393, distance: 127.2
click at [425, 393] on div "Edit payment By clicking apply, you will make changes to all payments to 4283 s…" at bounding box center [642, 310] width 1284 height 620
type input "REC185"
click at [585, 460] on input "Apply" at bounding box center [647, 458] width 305 height 34
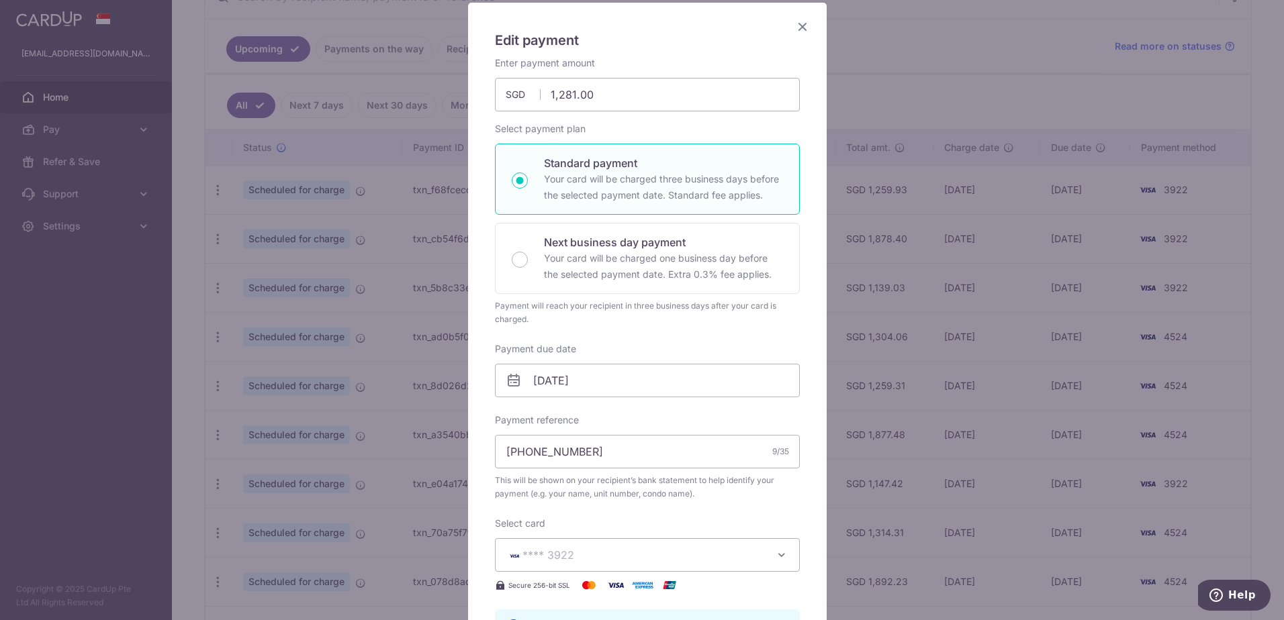
type input "Successfully Applied"
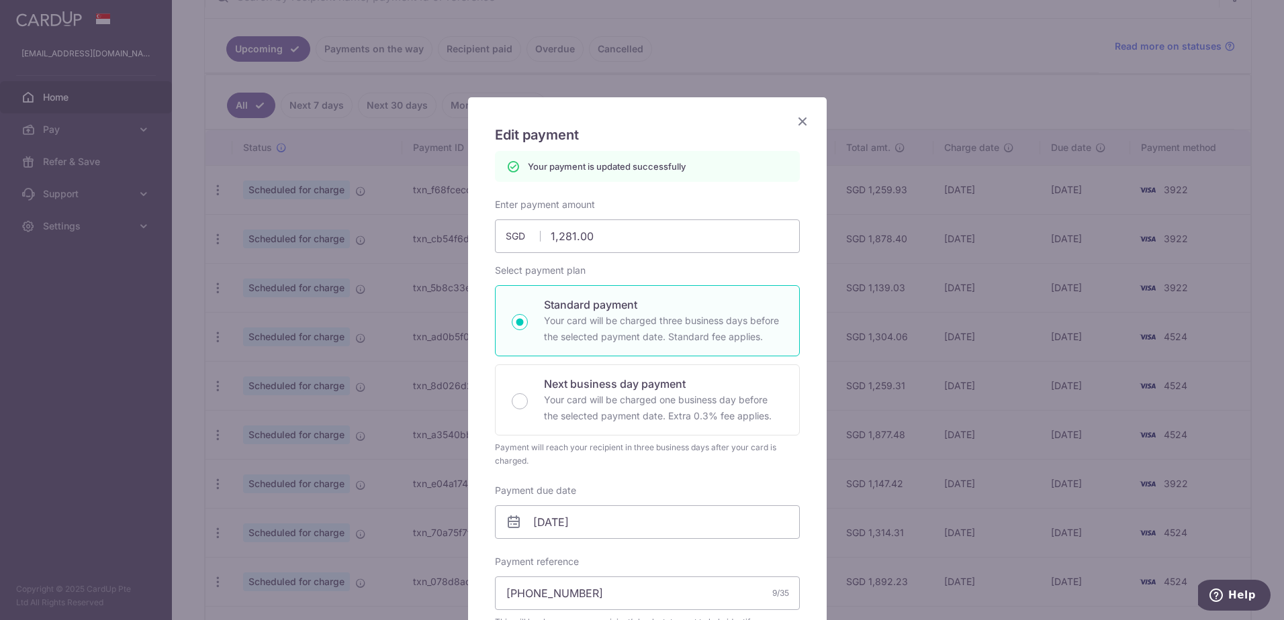
click at [796, 112] on div "Edit payment By clicking apply, you will make changes to all payments to 4283 s…" at bounding box center [647, 601] width 358 height 1009
click at [796, 121] on icon "Close" at bounding box center [802, 121] width 16 height 17
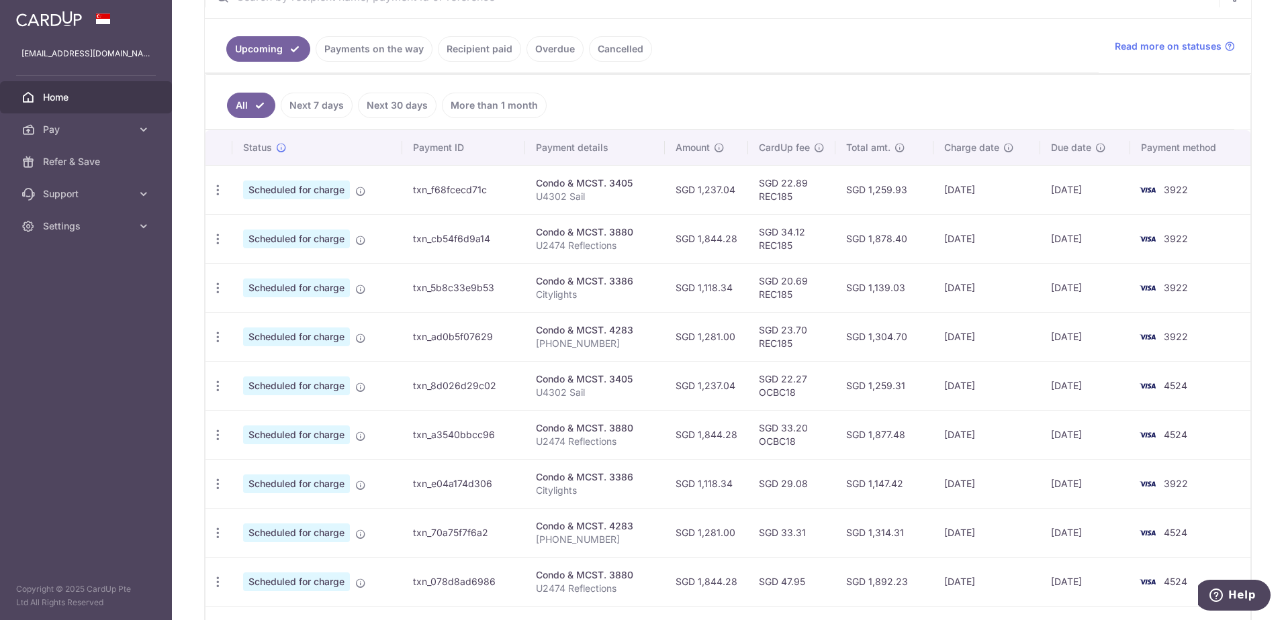
scroll to position [352, 0]
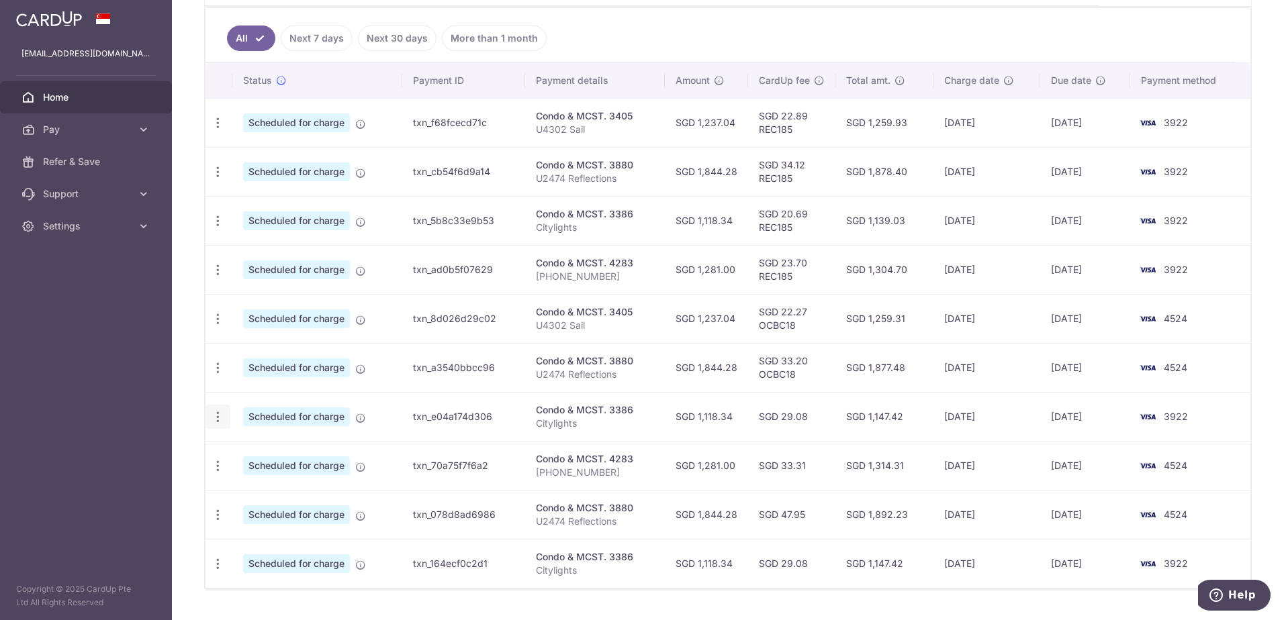
click at [220, 416] on icon "button" at bounding box center [218, 417] width 14 height 14
click at [262, 443] on link "Update payment" at bounding box center [276, 454] width 140 height 32
radio input "true"
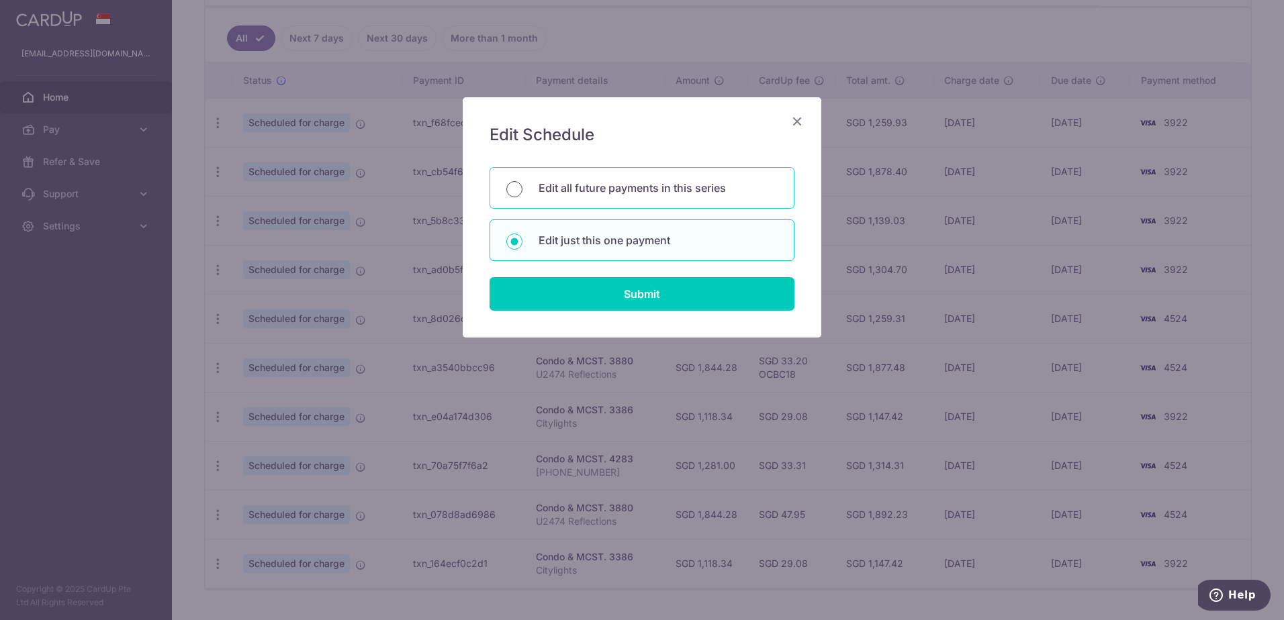
click at [508, 193] on input "Edit all future payments in this series" at bounding box center [514, 189] width 16 height 16
radio input "true"
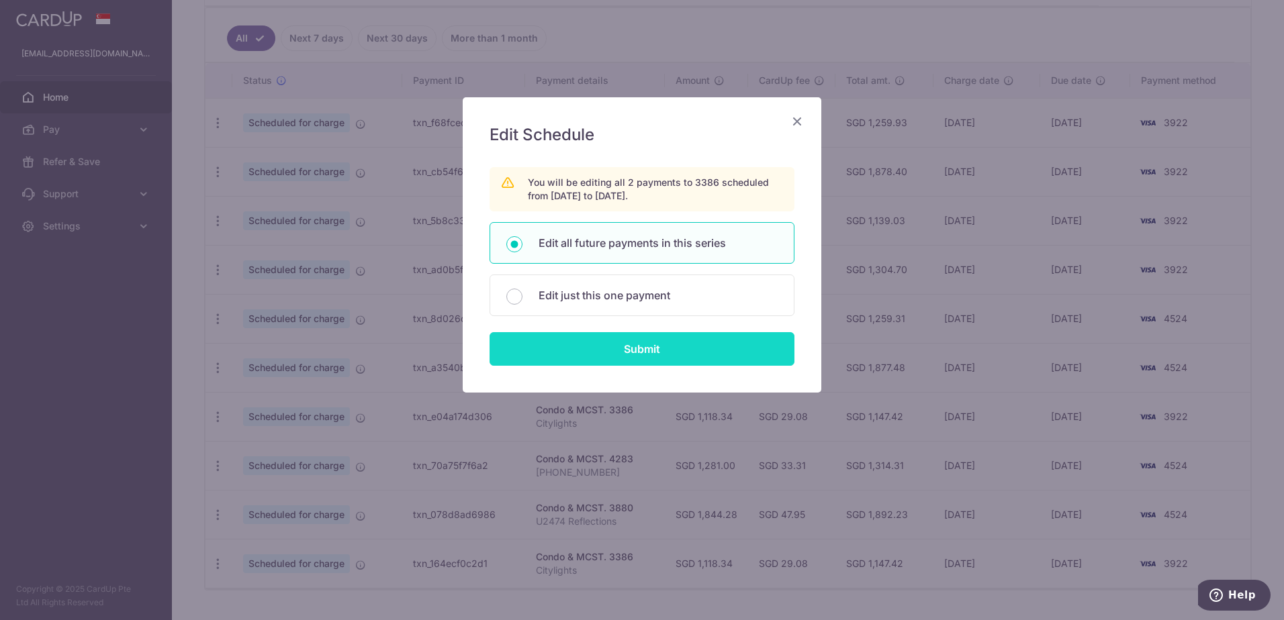
click at [615, 346] on input "Submit" at bounding box center [641, 349] width 305 height 34
radio input "true"
type input "1,118.34"
type input "Citylights"
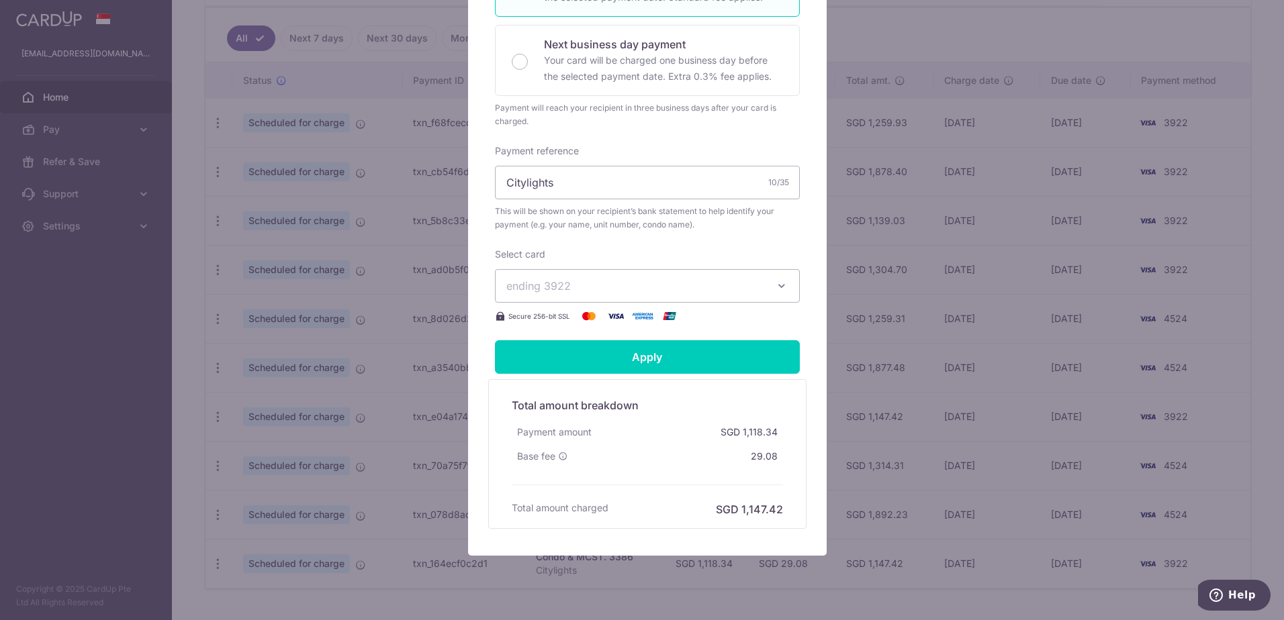
scroll to position [369, 0]
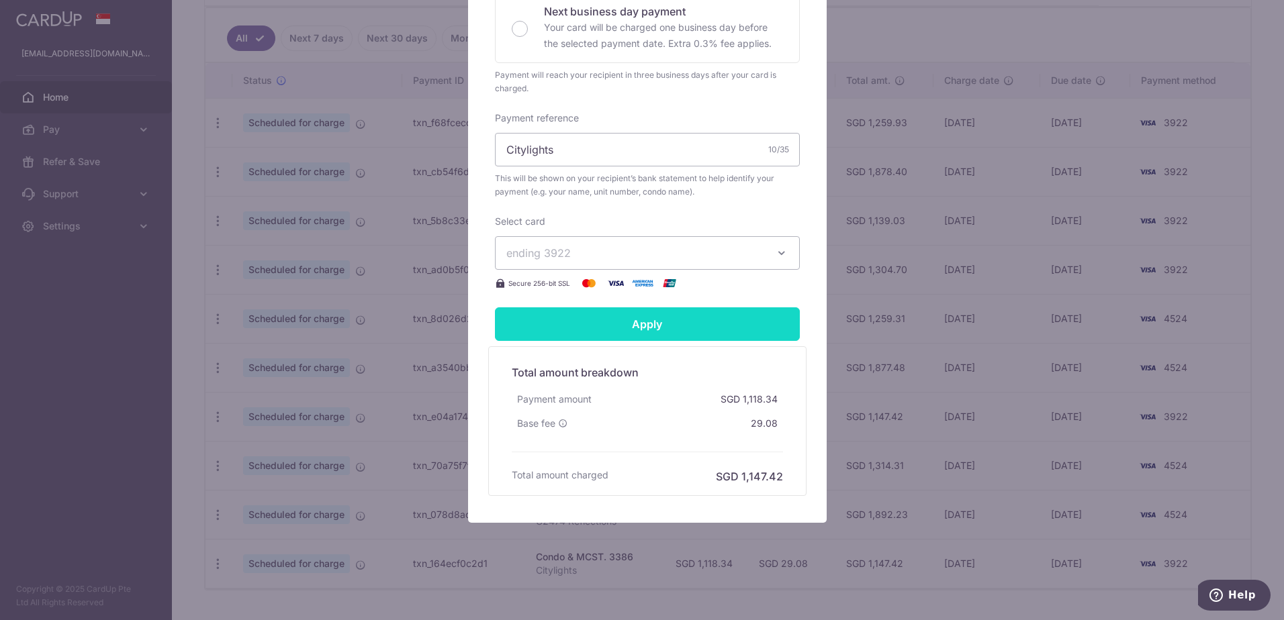
click at [620, 329] on input "Apply" at bounding box center [647, 324] width 305 height 34
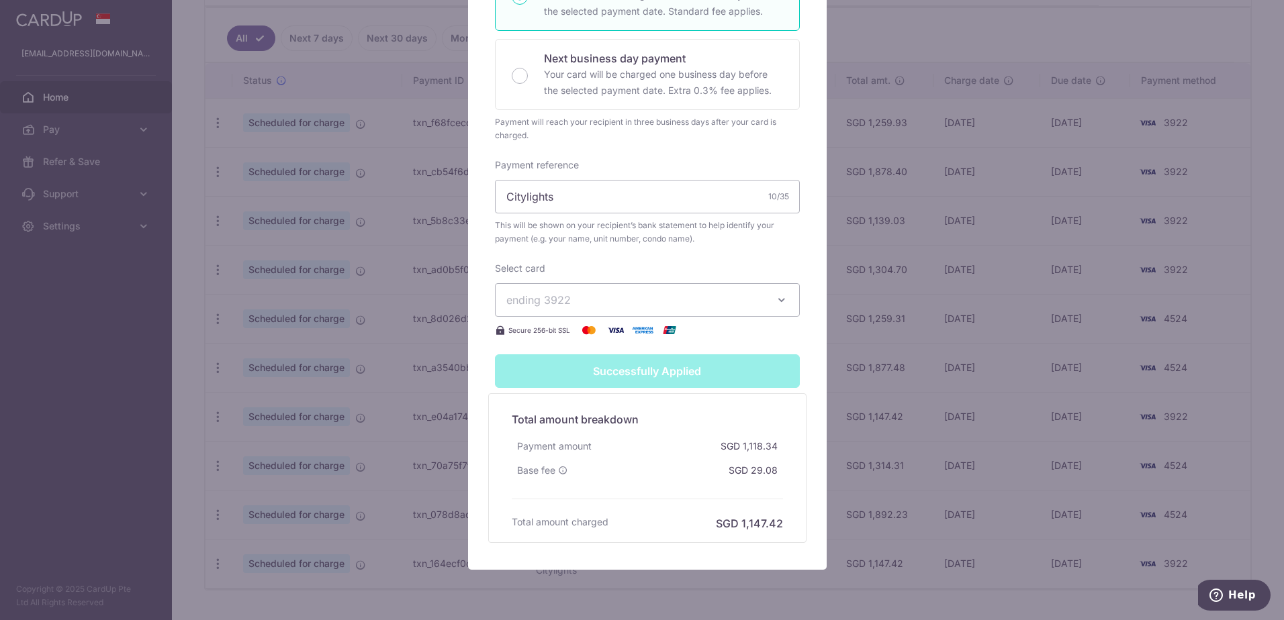
type input "Successfully Applied"
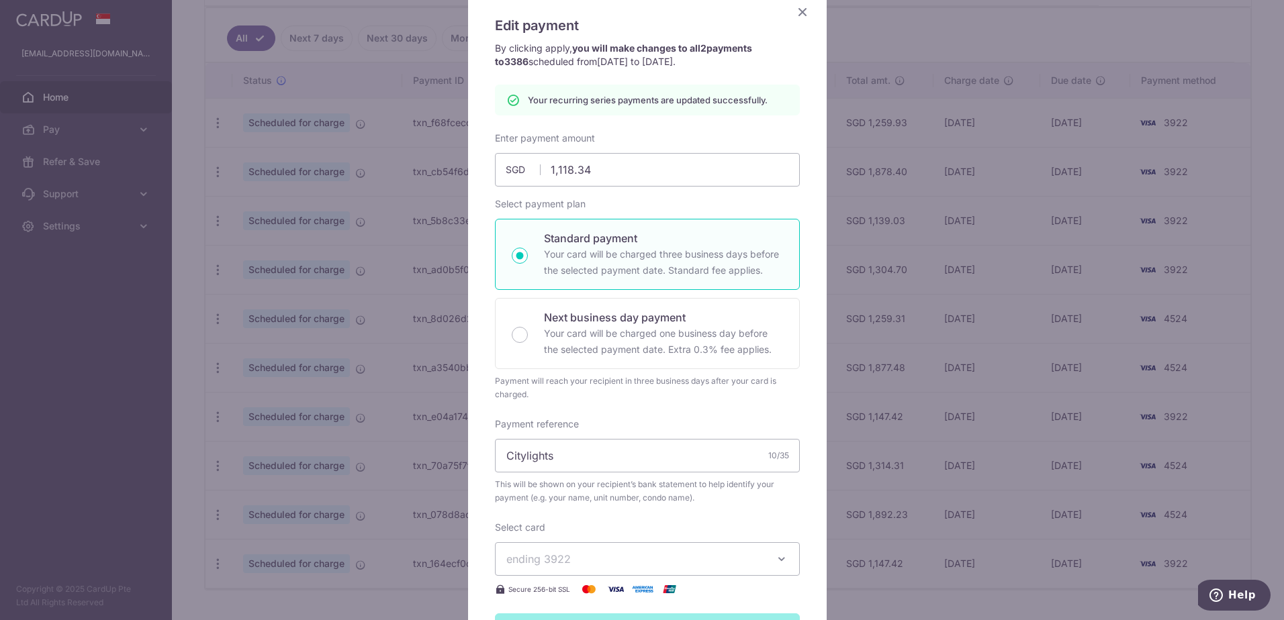
scroll to position [33, 0]
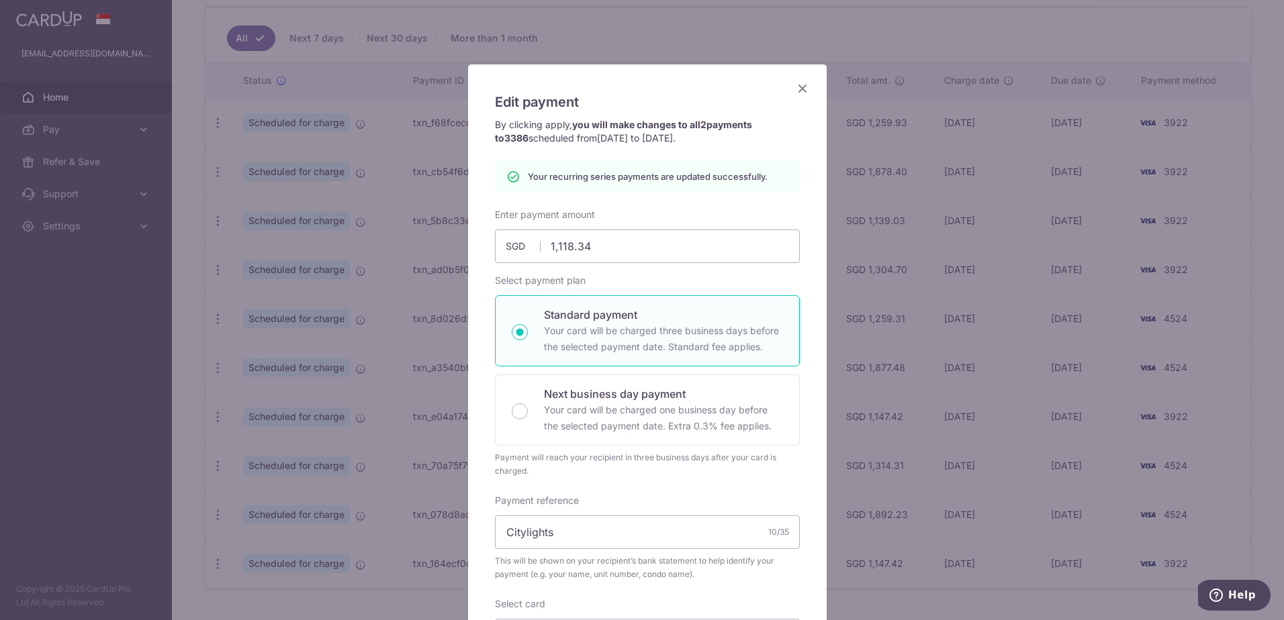
click at [801, 84] on icon "Close" at bounding box center [802, 88] width 16 height 17
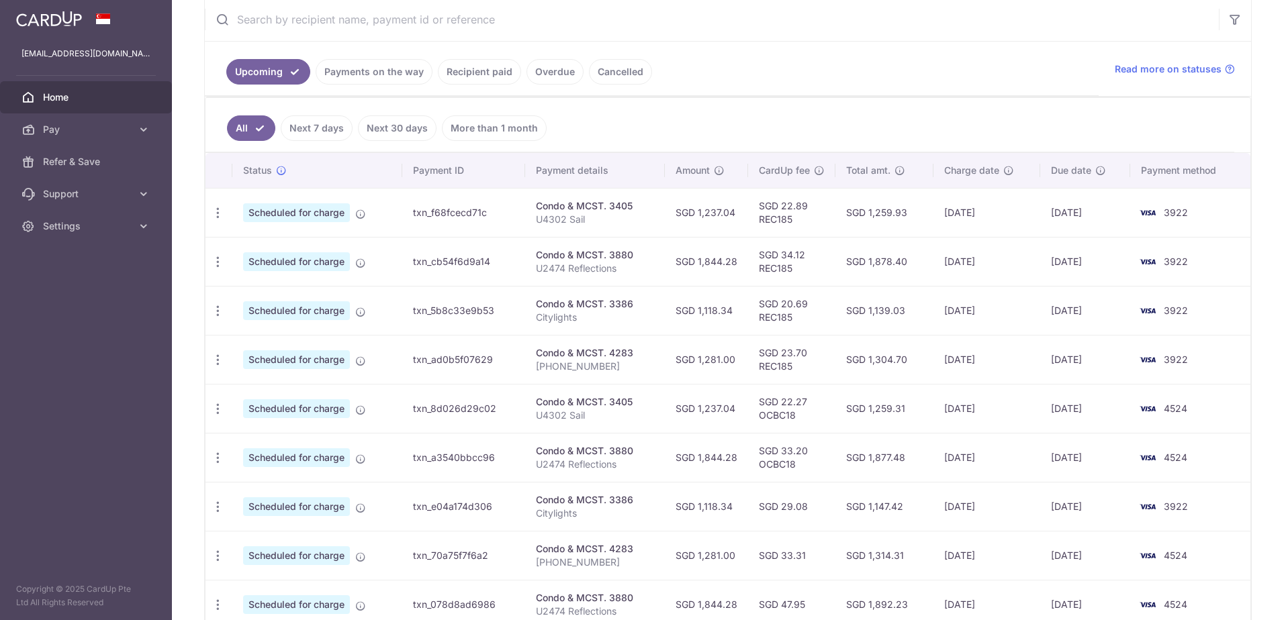
scroll to position [336, 0]
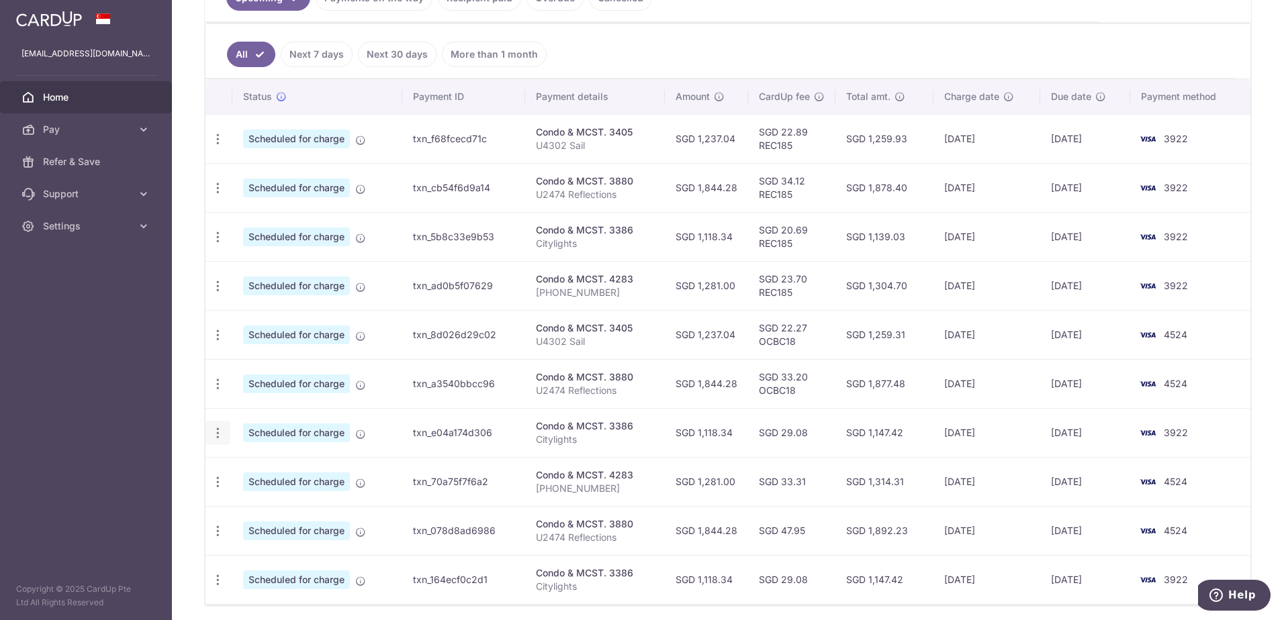
click at [211, 432] on icon "button" at bounding box center [218, 433] width 14 height 14
click at [247, 500] on span "Cancel payment" at bounding box center [289, 503] width 90 height 16
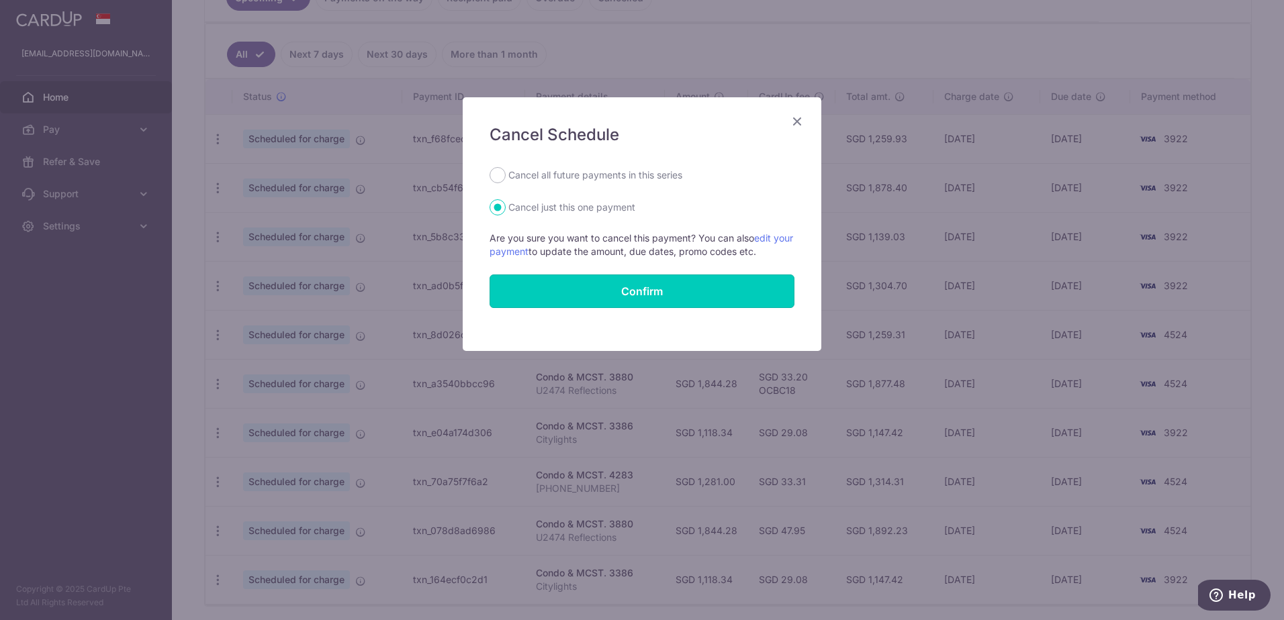
drag, startPoint x: 577, startPoint y: 290, endPoint x: 526, endPoint y: 175, distance: 126.2
click at [526, 175] on form "Cancel all future payments in this series Cancel just this one payment Are you …" at bounding box center [641, 237] width 305 height 141
click at [491, 169] on div "Cancel all future payments in this series" at bounding box center [641, 175] width 305 height 16
click at [493, 174] on input "Cancel all future payments in this series" at bounding box center [497, 175] width 16 height 16
radio input "true"
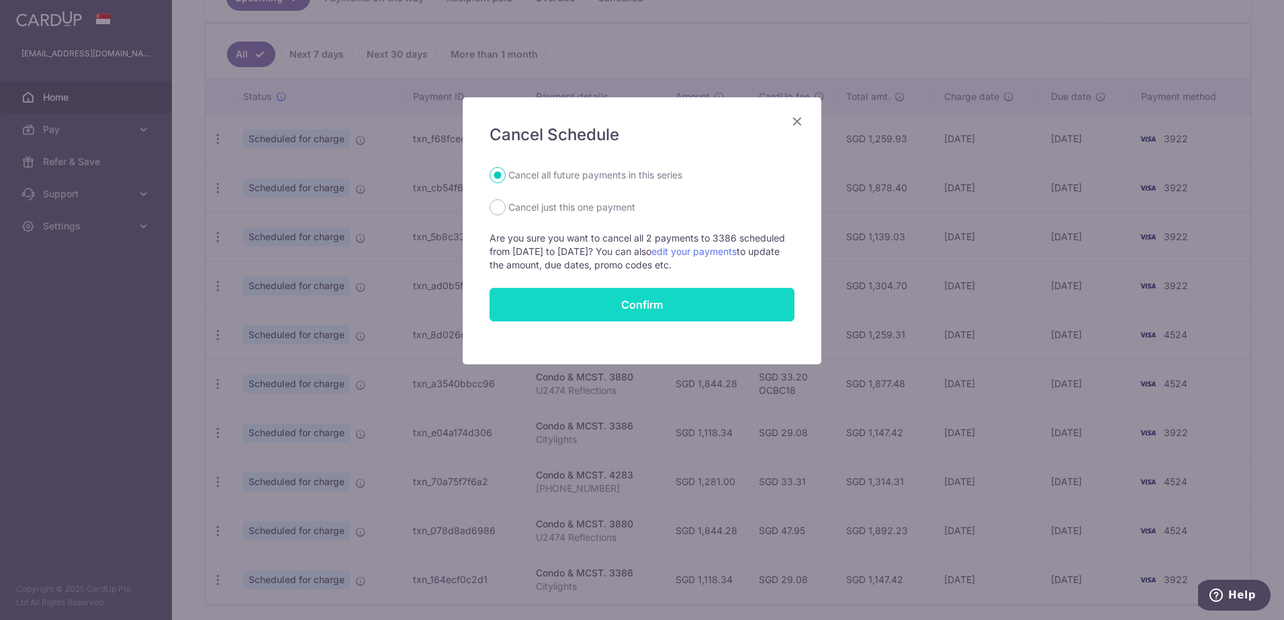
click at [667, 308] on button "Confirm" at bounding box center [641, 305] width 305 height 34
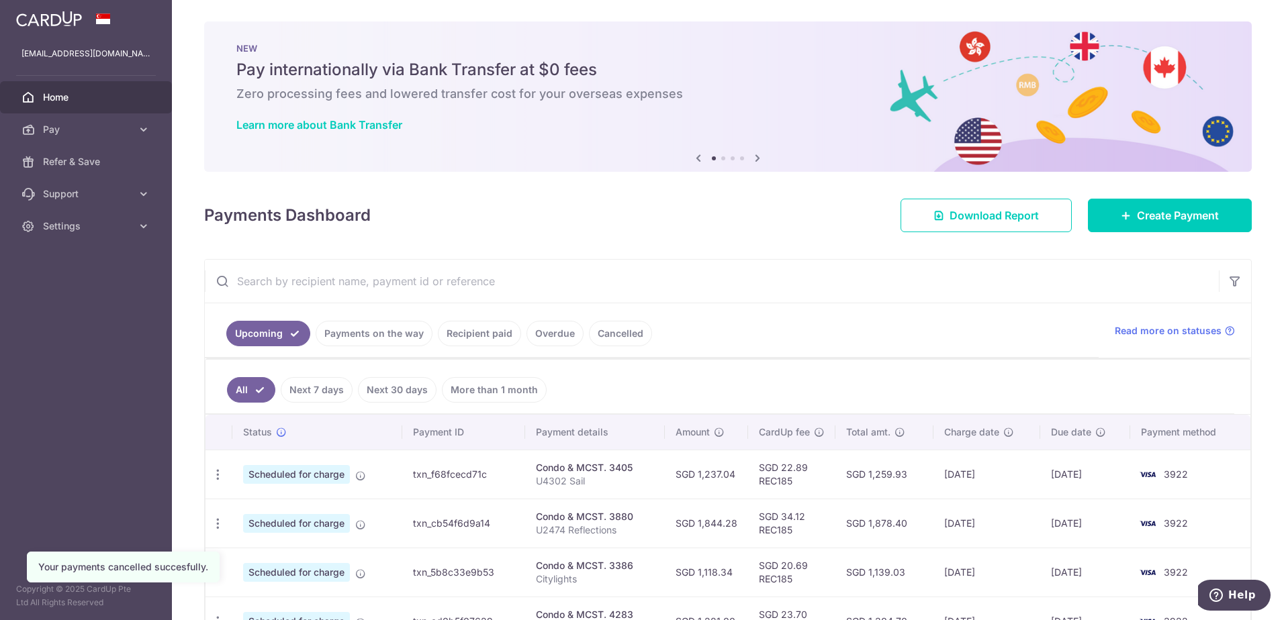
scroll to position [287, 0]
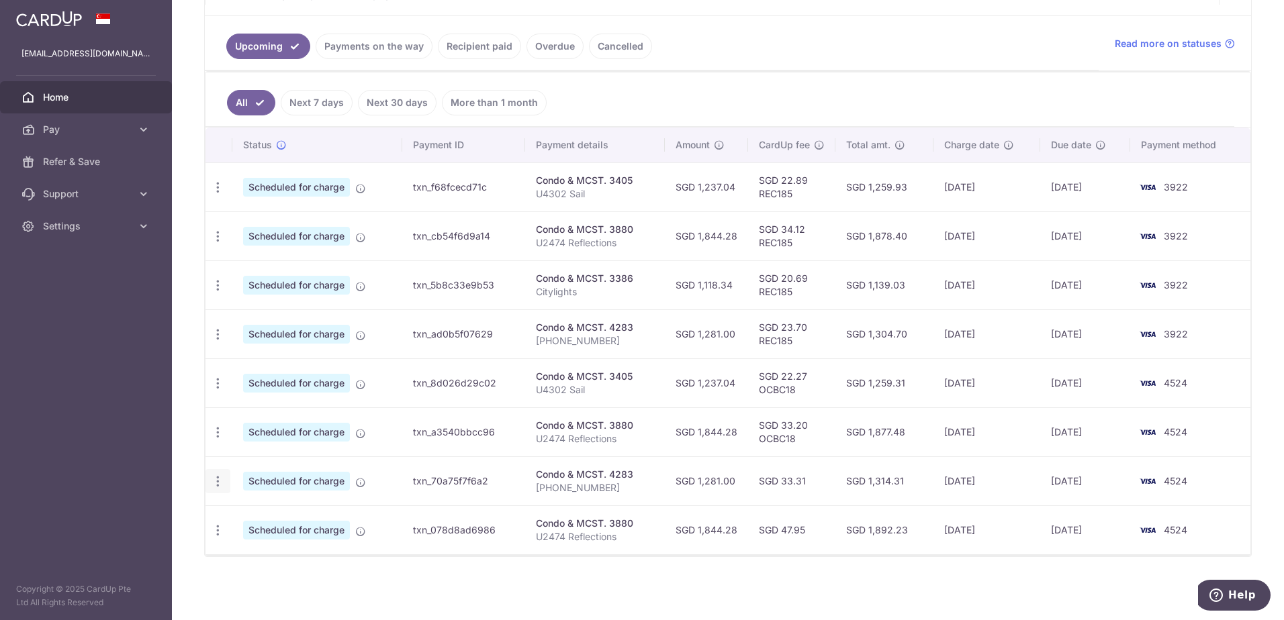
click at [222, 483] on icon "button" at bounding box center [218, 482] width 14 height 14
click at [272, 553] on span "Cancel payment" at bounding box center [289, 551] width 90 height 16
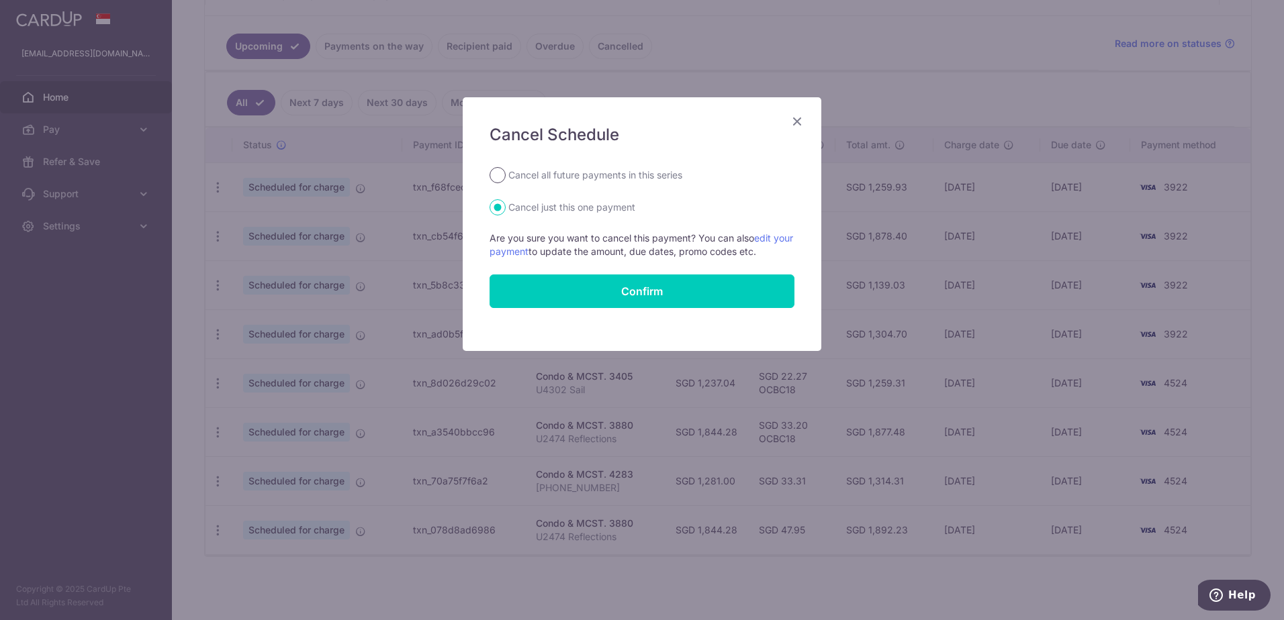
click at [498, 168] on input "Cancel all future payments in this series" at bounding box center [497, 175] width 16 height 16
radio input "true"
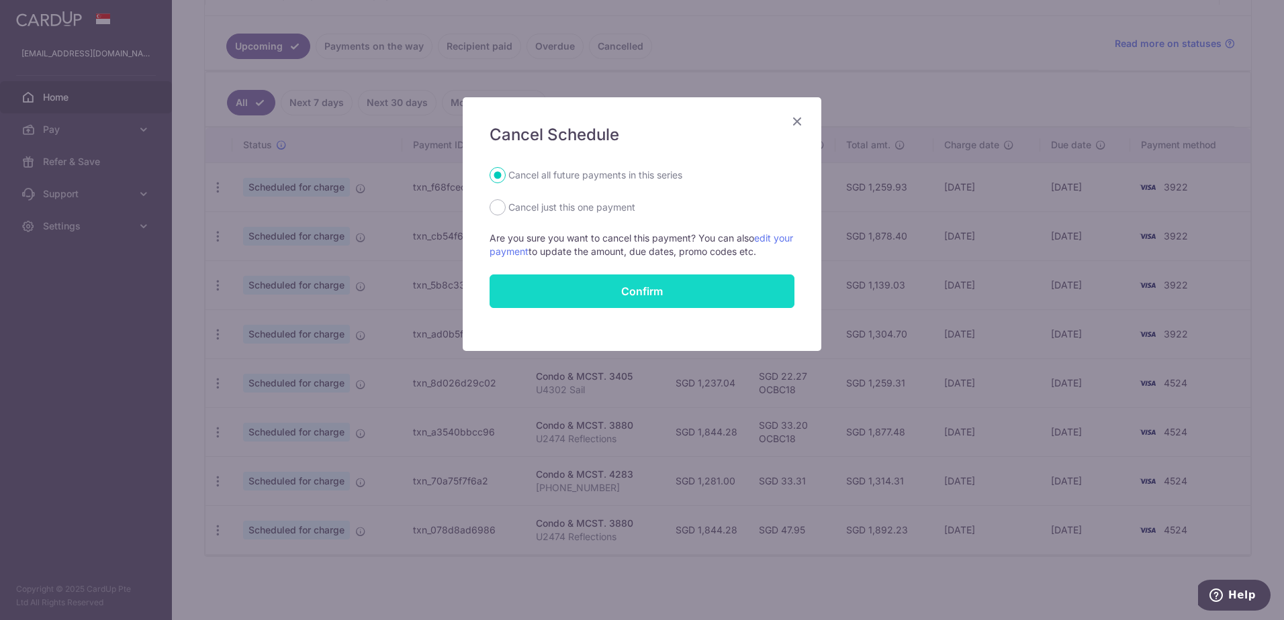
click at [681, 295] on button "Confirm" at bounding box center [641, 292] width 305 height 34
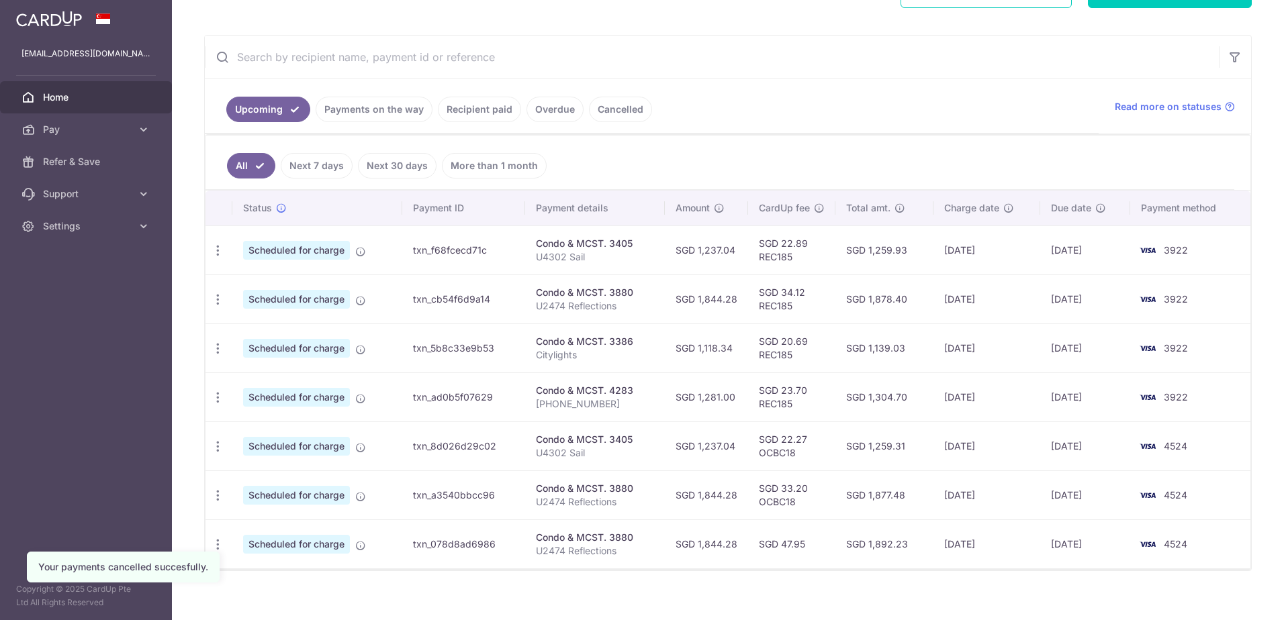
scroll to position [238, 0]
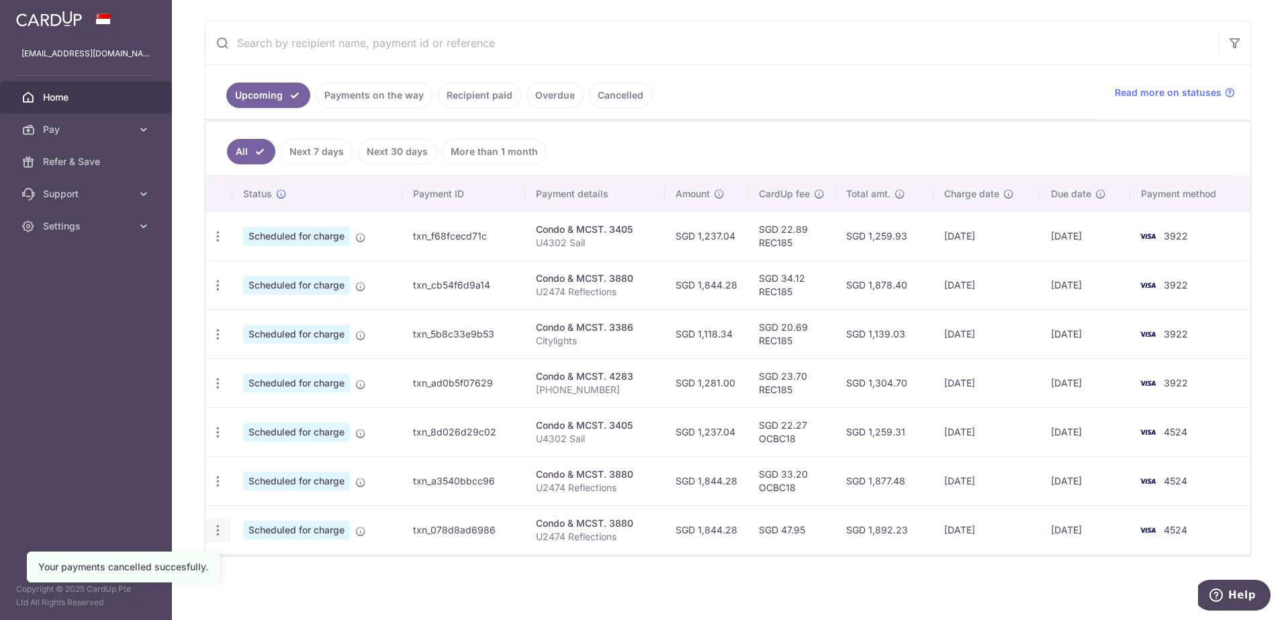
click at [216, 528] on icon "button" at bounding box center [218, 531] width 14 height 14
click at [277, 600] on span "Cancel payment" at bounding box center [289, 600] width 90 height 16
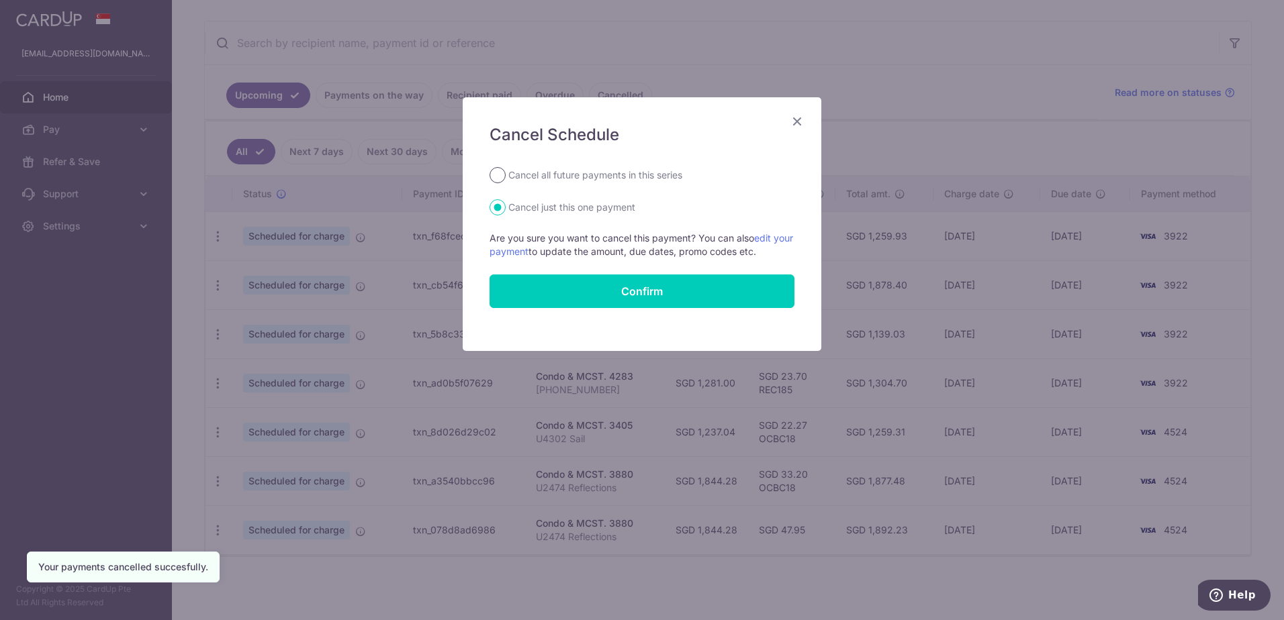
click at [495, 174] on input "Cancel all future payments in this series" at bounding box center [497, 175] width 16 height 16
radio input "true"
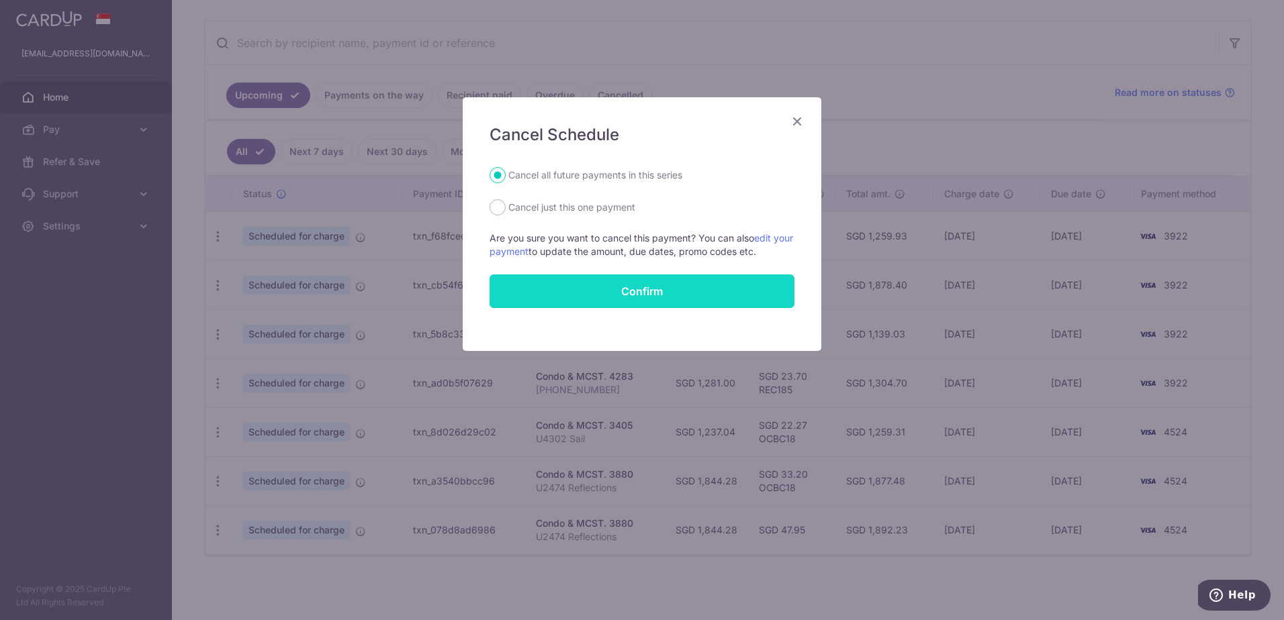
click at [699, 285] on button "Confirm" at bounding box center [641, 292] width 305 height 34
